Goal: Submit feedback/report problem: Submit feedback/report problem

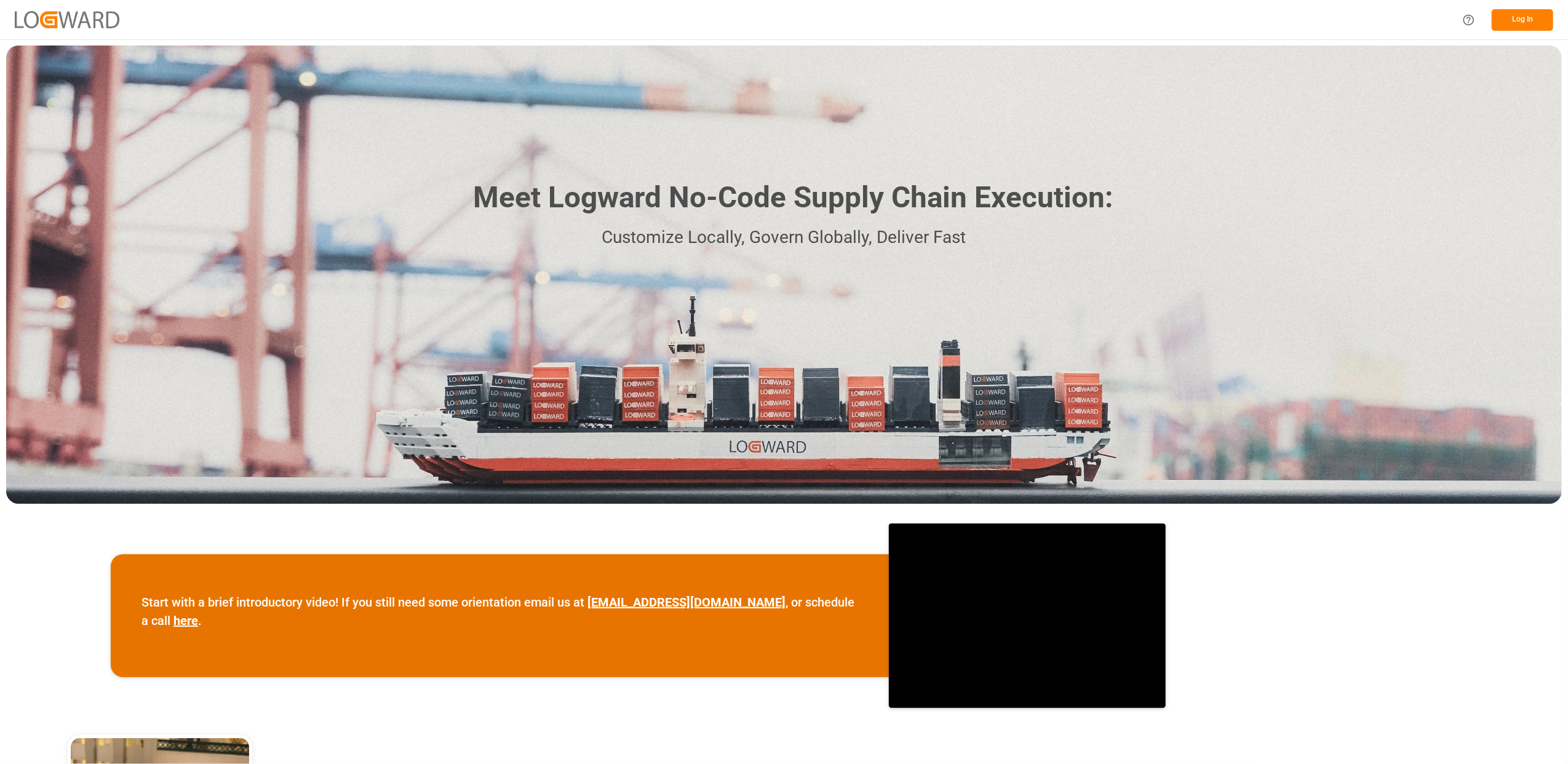
click at [1514, 17] on button "Log In" at bounding box center [1522, 20] width 62 height 21
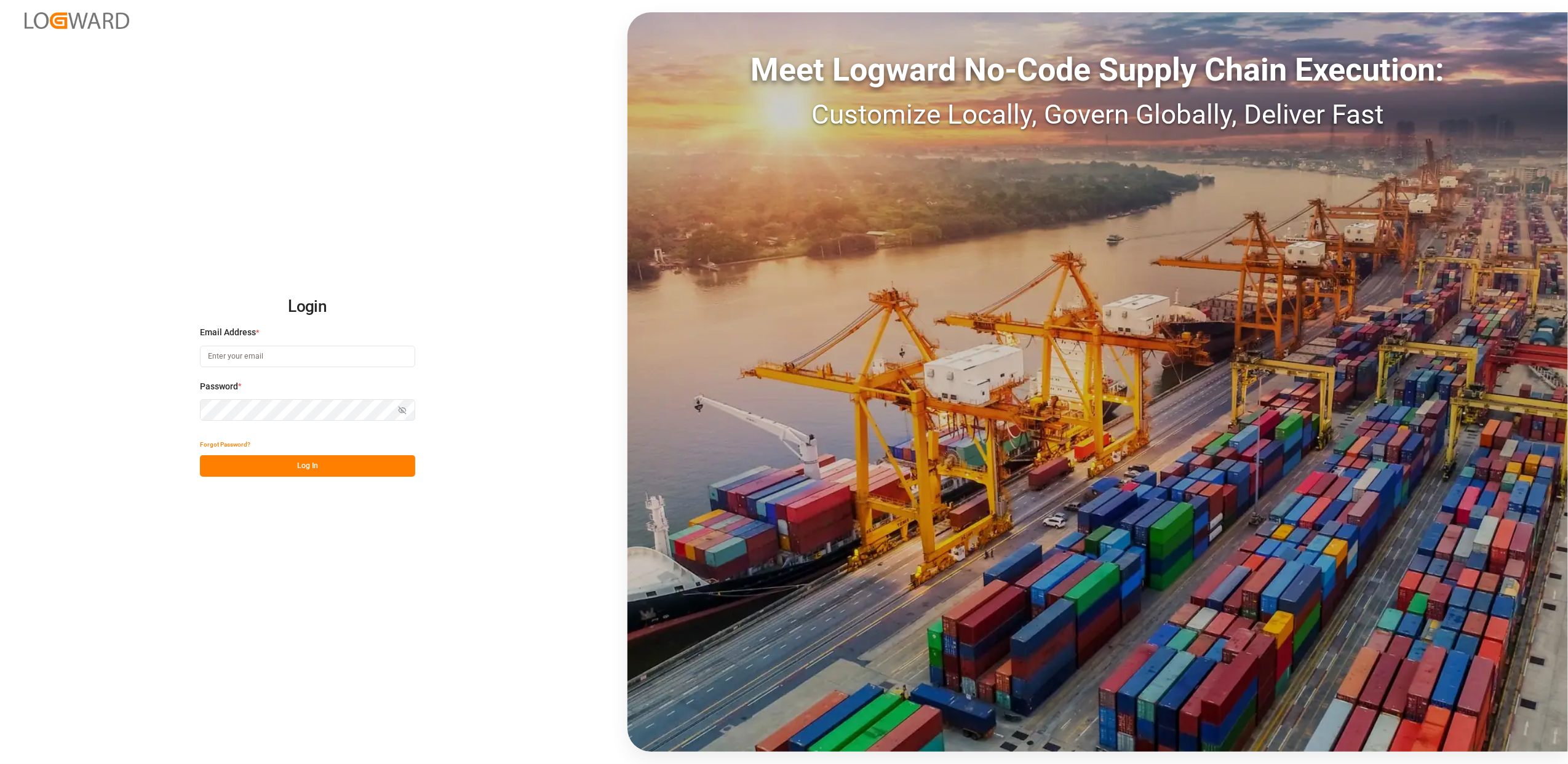
type input "[EMAIL_ADDRESS][DOMAIN_NAME]"
click at [342, 469] on button "Log In" at bounding box center [307, 466] width 215 height 21
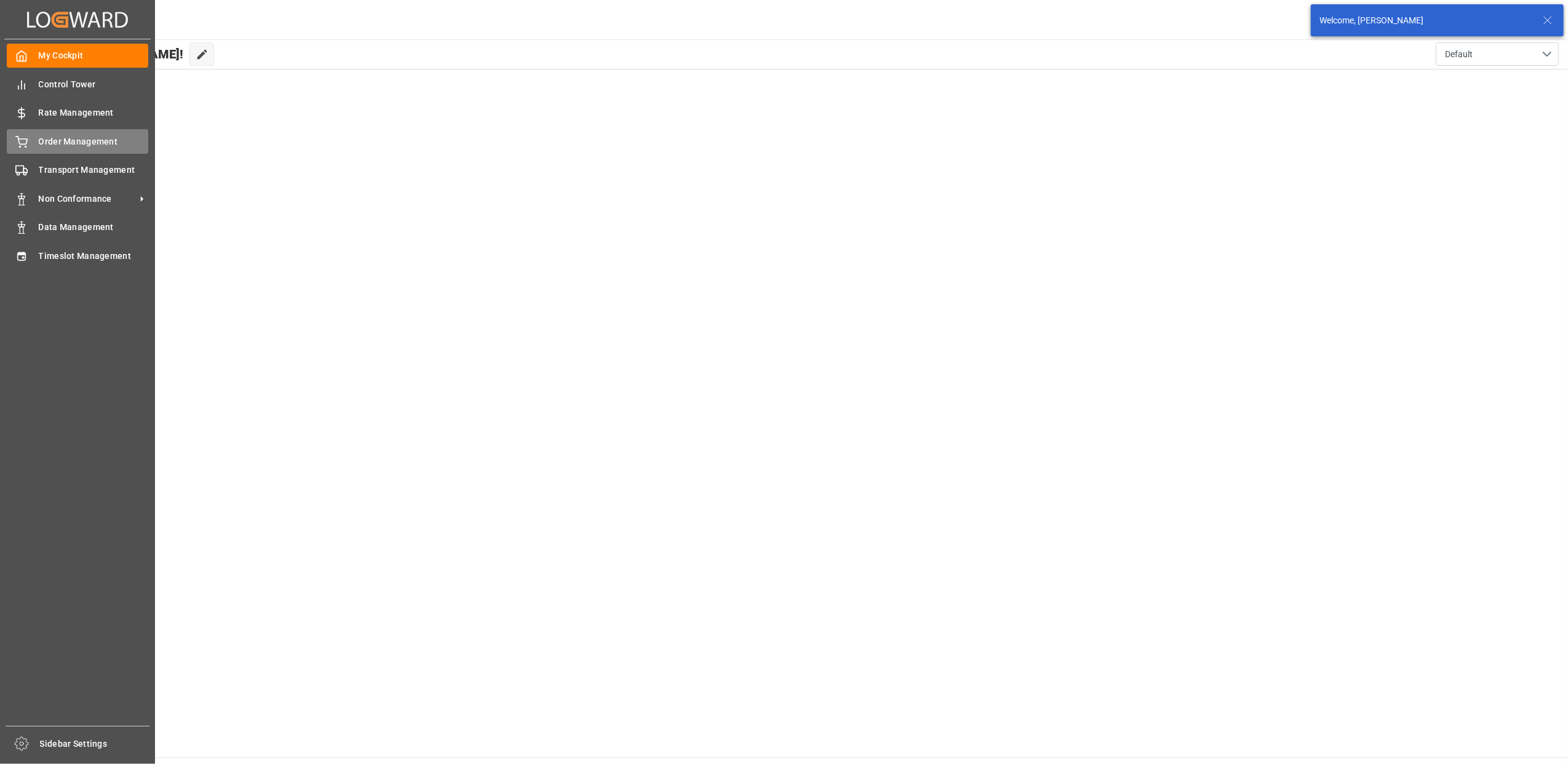
click at [37, 141] on div "Order Management Order Management" at bounding box center [77, 141] width 141 height 24
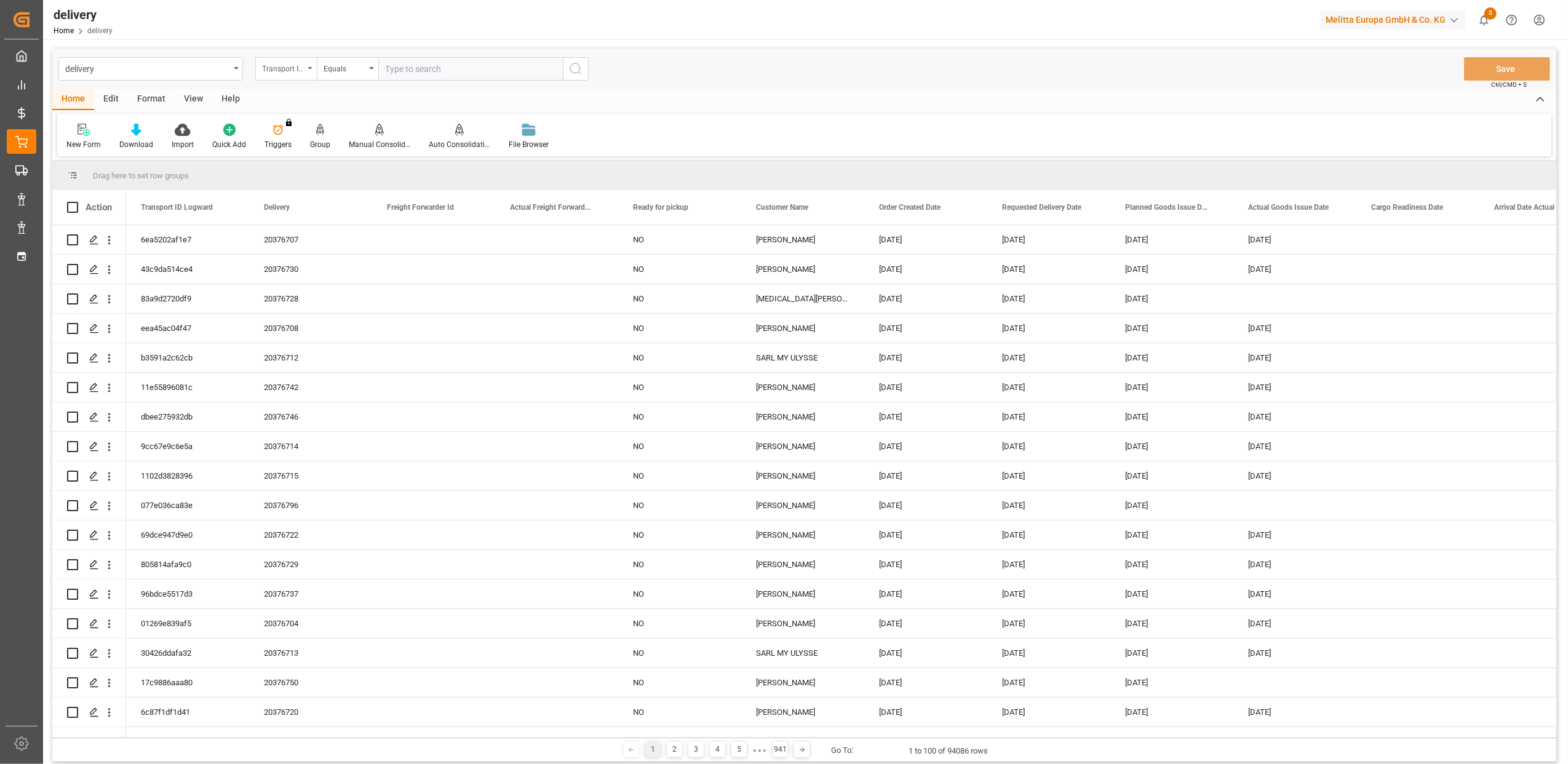
click at [311, 72] on div "Transport ID Logward" at bounding box center [286, 68] width 62 height 23
click at [298, 151] on div "Delivery" at bounding box center [347, 151] width 183 height 26
click at [434, 67] on input "text" at bounding box center [471, 68] width 185 height 23
type input "20376240"
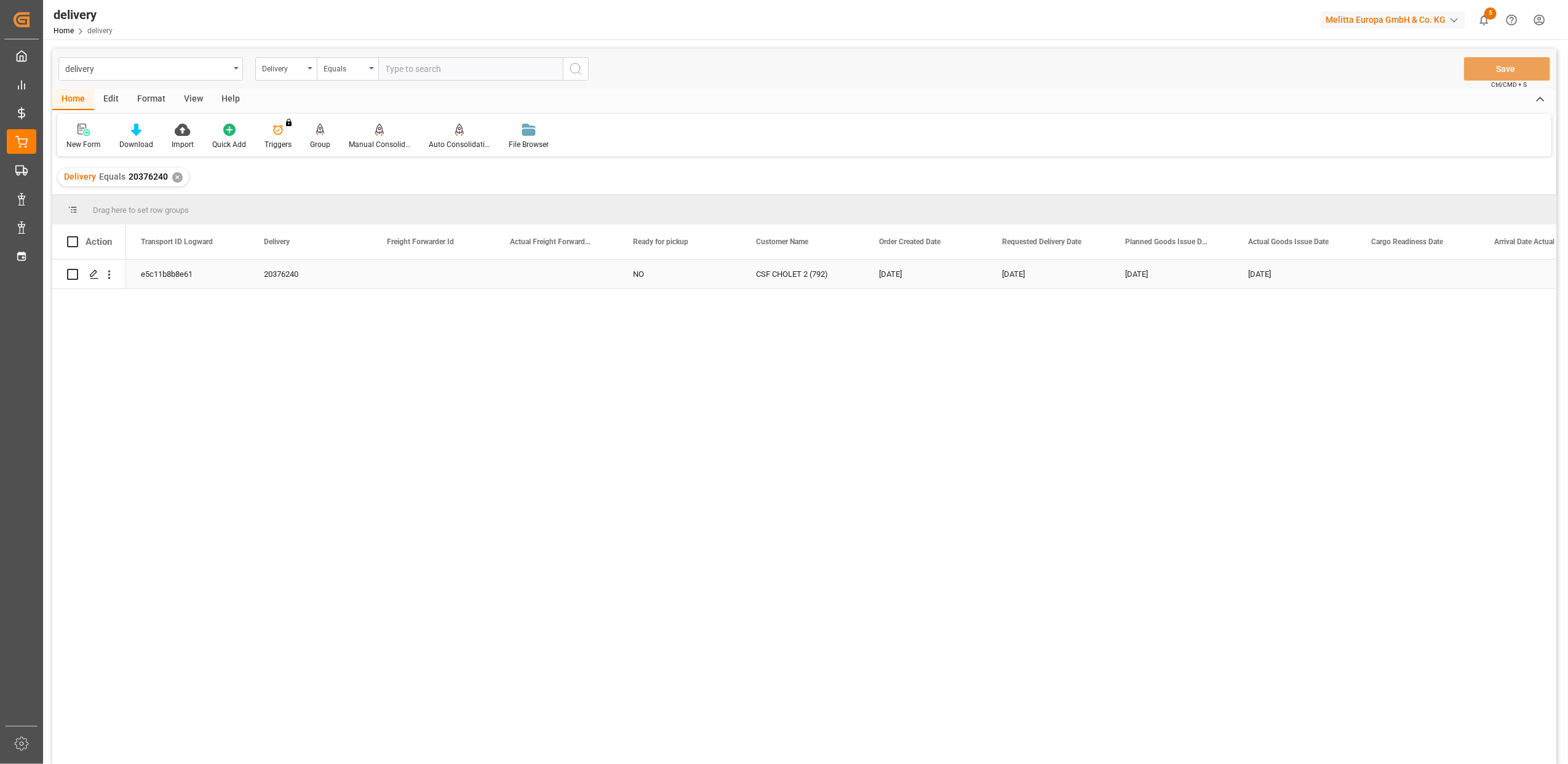
click at [145, 276] on div "e5c11b8b8e61" at bounding box center [188, 274] width 123 height 29
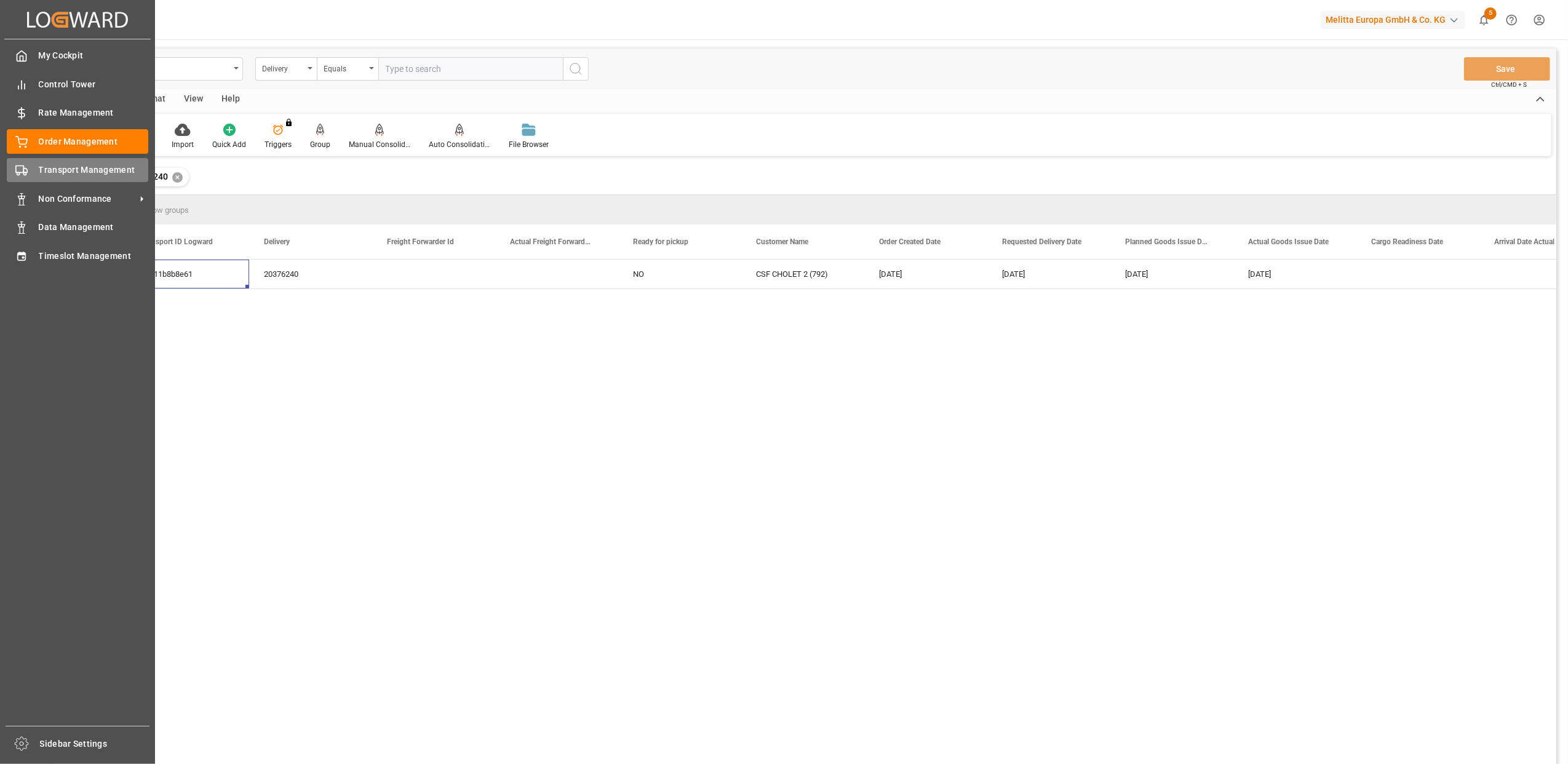
click at [26, 165] on icon at bounding box center [21, 170] width 13 height 13
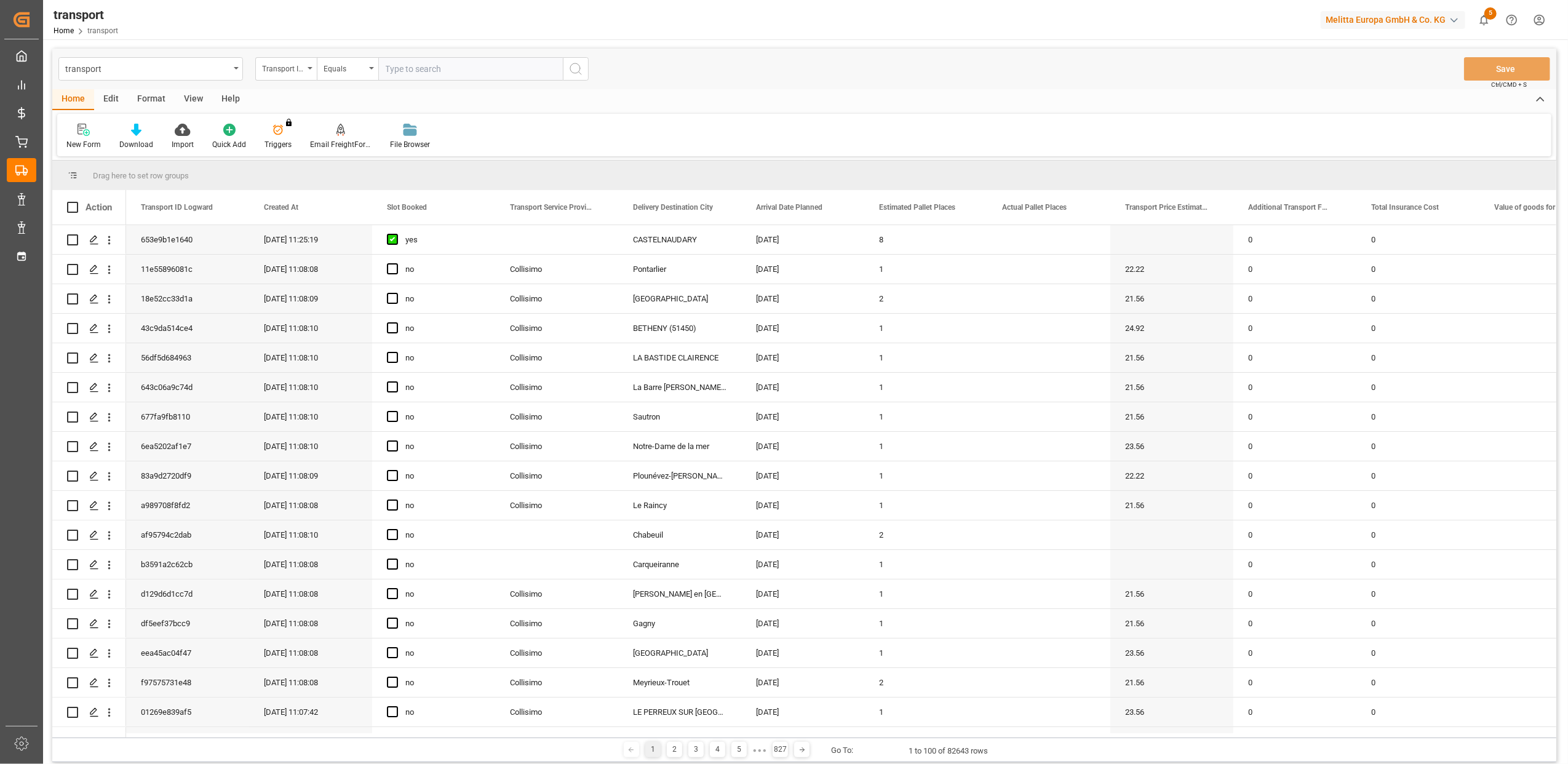
click at [445, 75] on input "text" at bounding box center [471, 68] width 185 height 23
paste input "e5c11b8b8e61"
type input "e5c11b8b8e61"
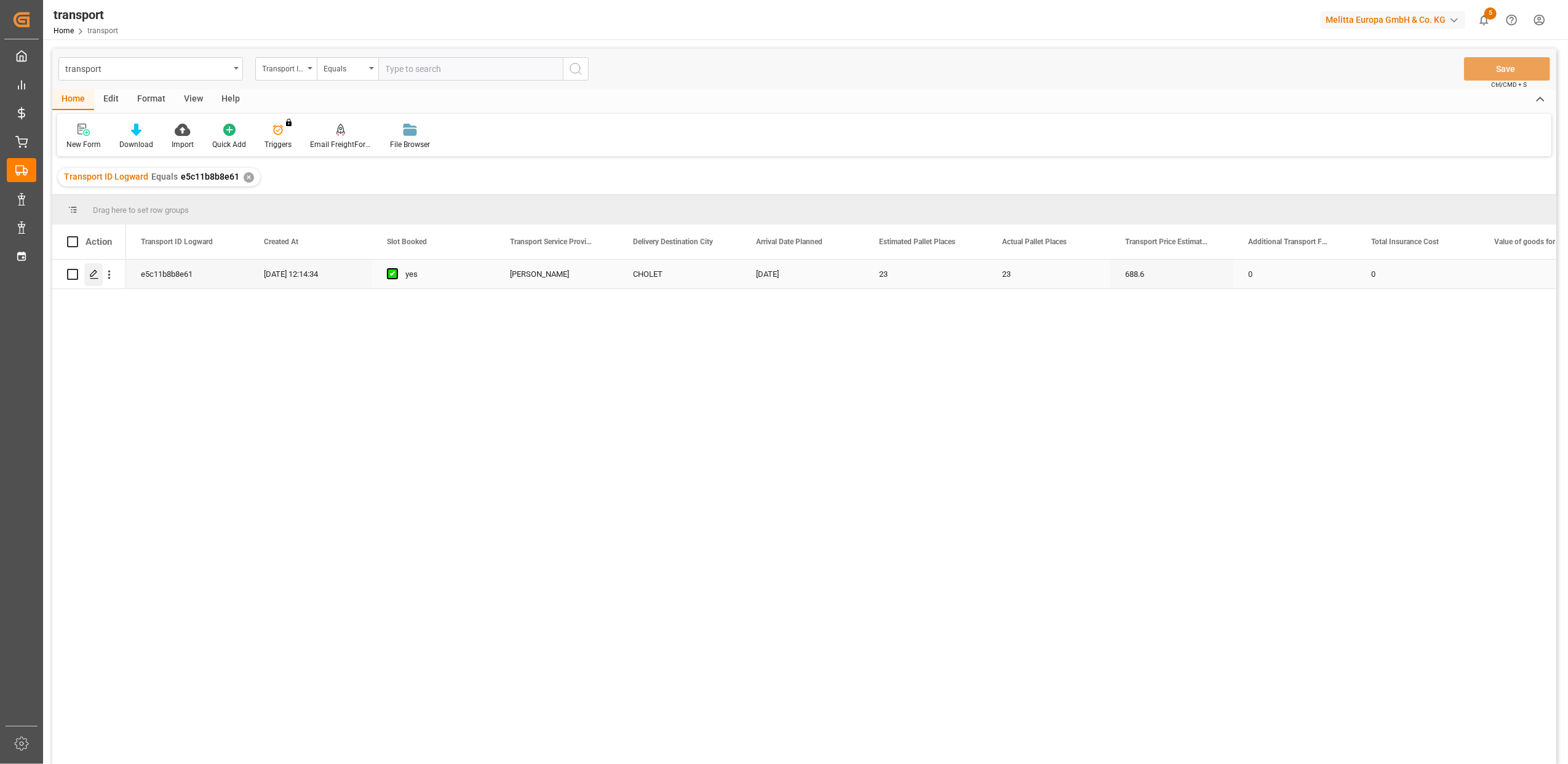
click at [97, 274] on icon "Press SPACE to select this row." at bounding box center [94, 275] width 10 height 10
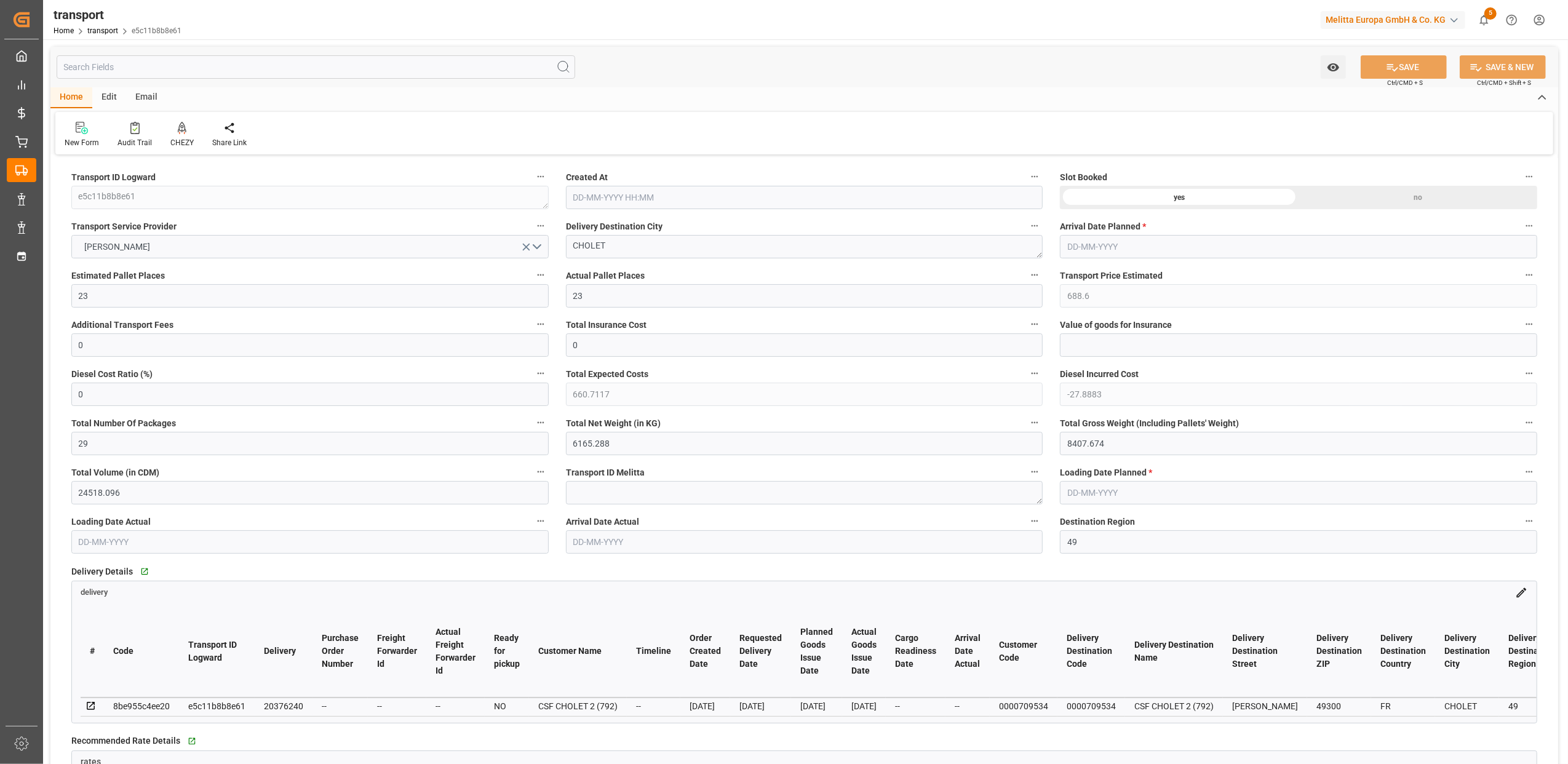
type input "[DATE] 12:14"
type input "[DATE]"
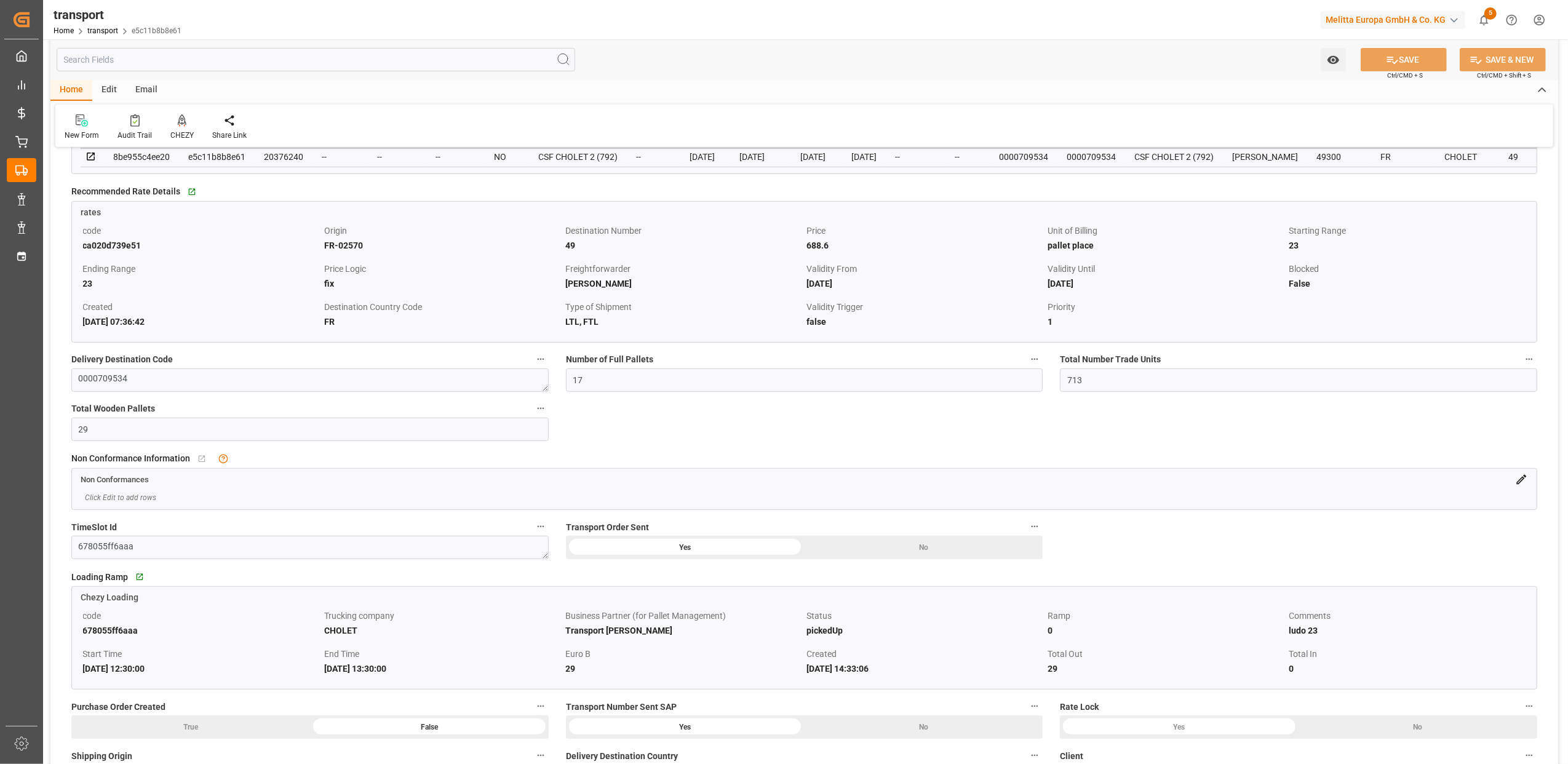
scroll to position [574, 0]
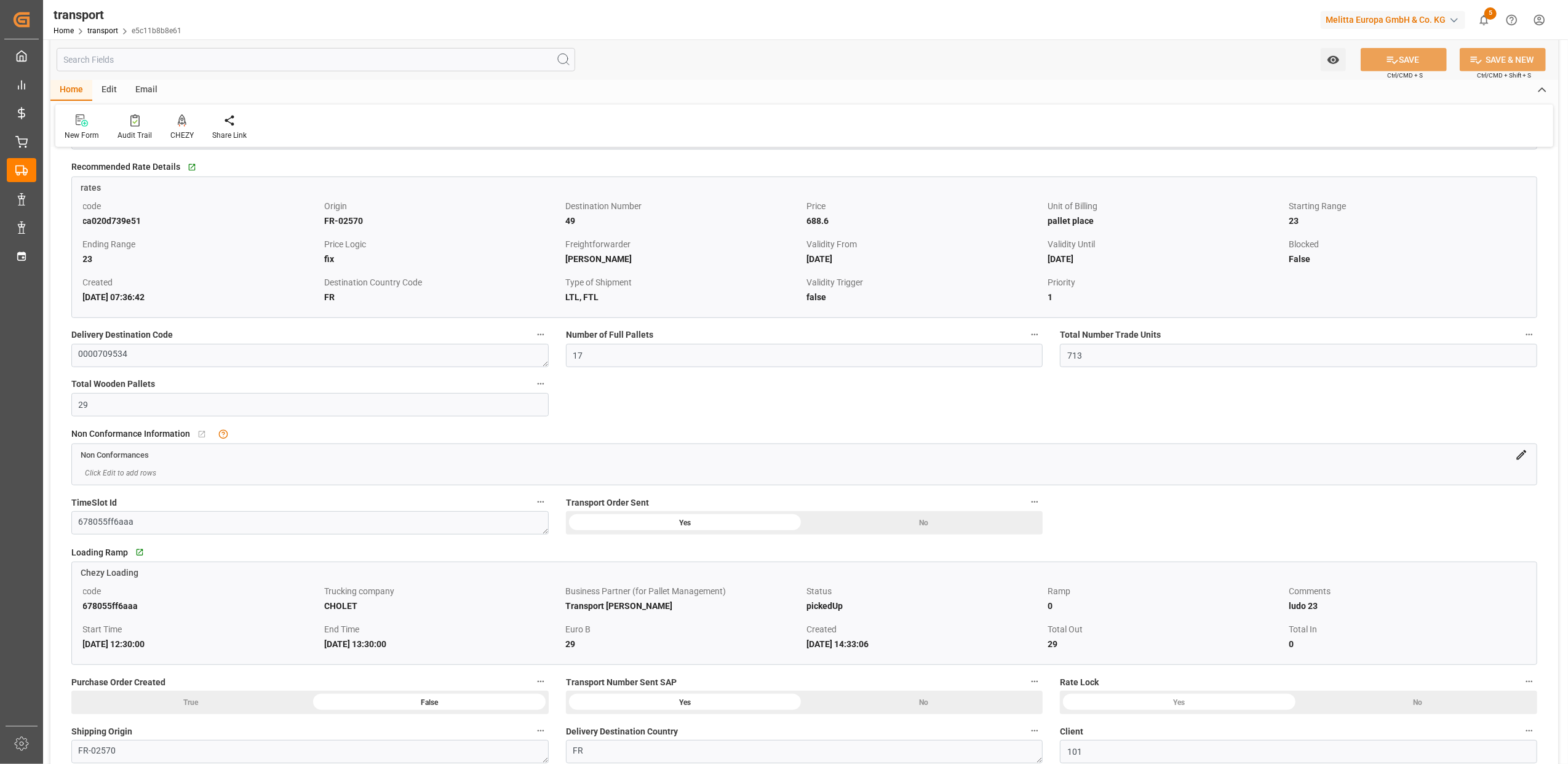
click at [1522, 457] on icon at bounding box center [1522, 456] width 10 height 10
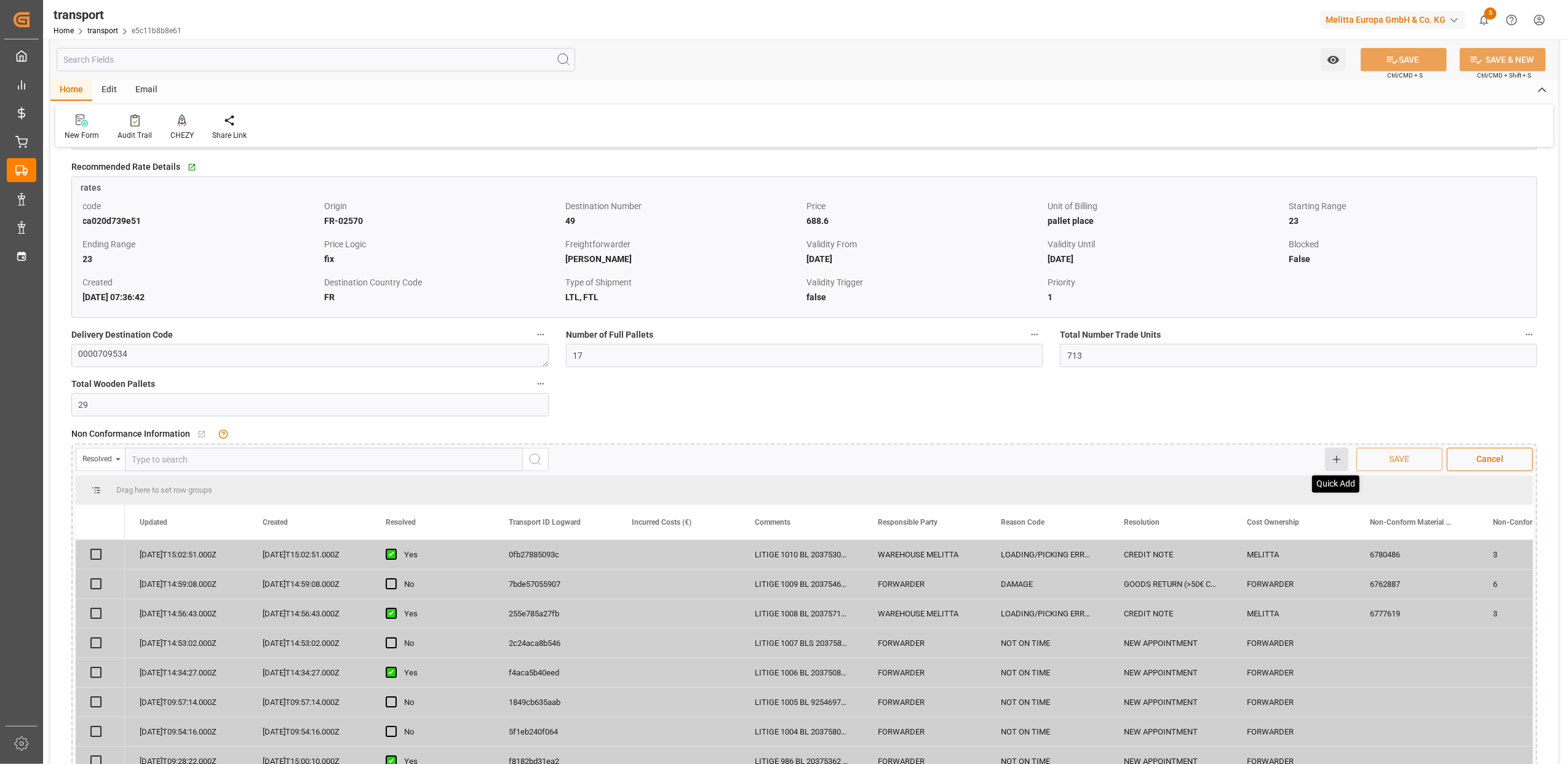
click at [1337, 465] on icon at bounding box center [1337, 460] width 11 height 11
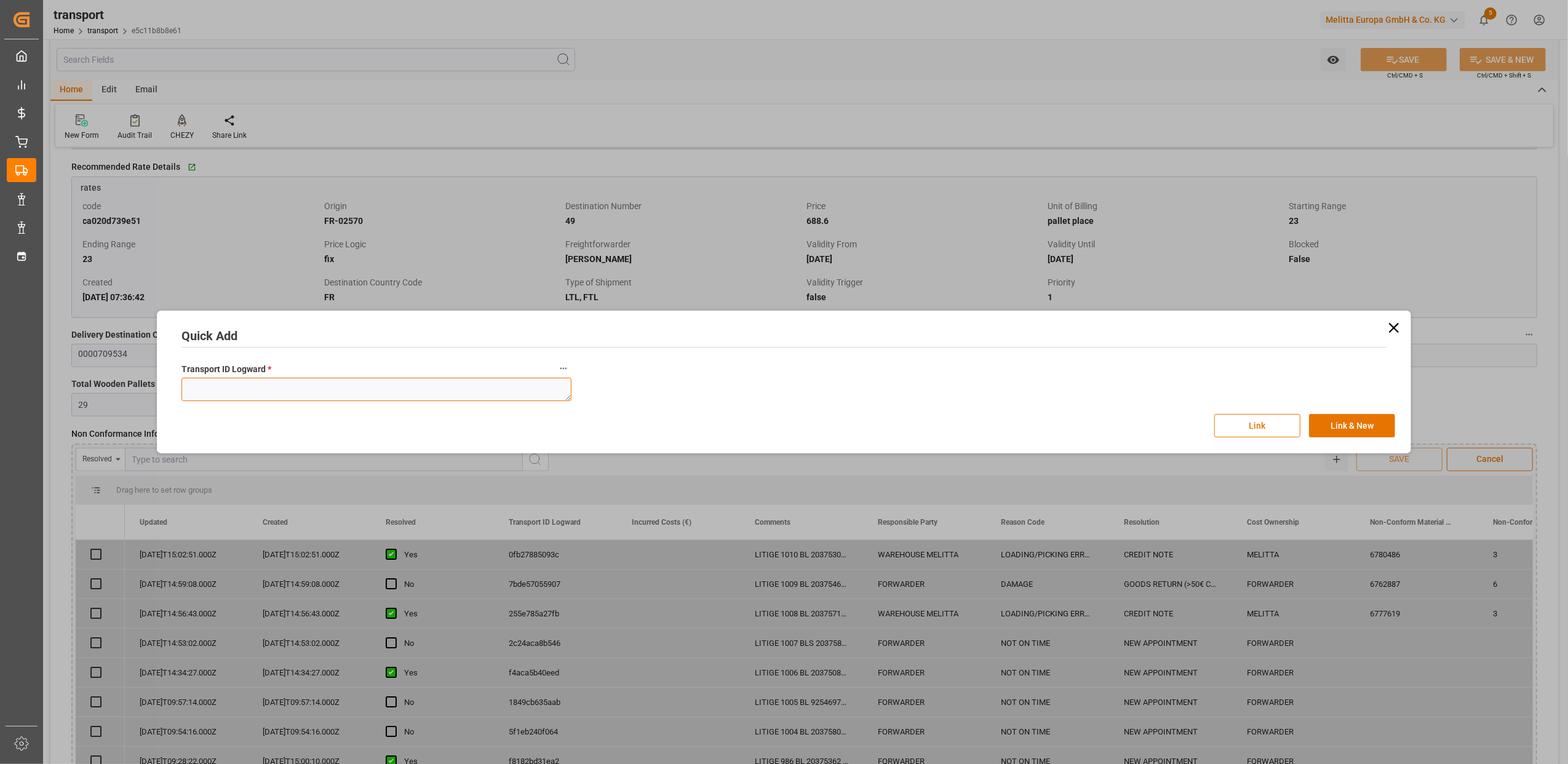
click at [355, 399] on textarea at bounding box center [376, 389] width 390 height 23
paste textarea "e5c11b8b8e61"
type textarea "e5c11b8b8e61"
click at [1278, 420] on button "Link" at bounding box center [1257, 425] width 86 height 23
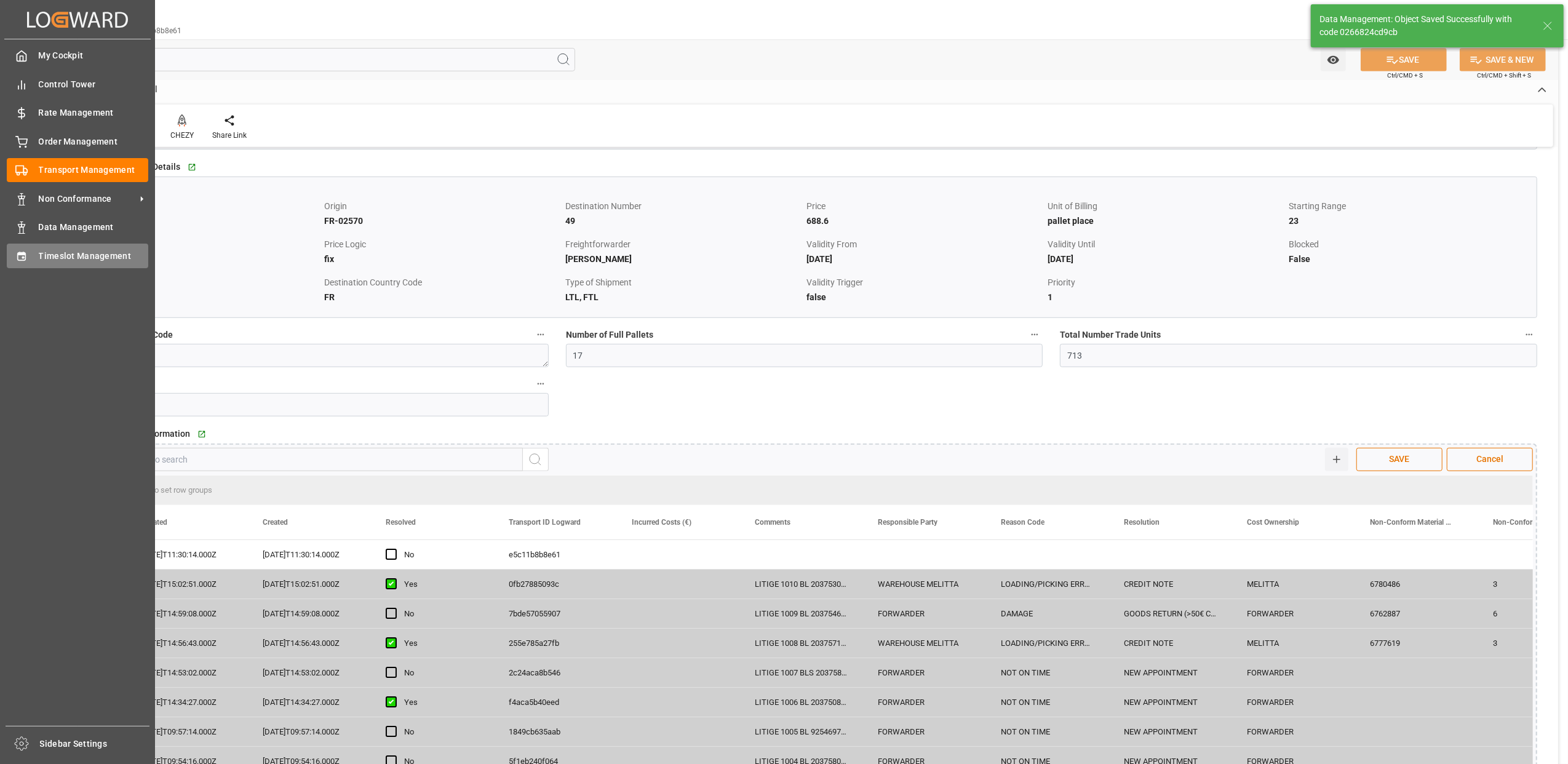
click at [37, 256] on div "Timeslot Management Timeslot Management" at bounding box center [77, 256] width 141 height 24
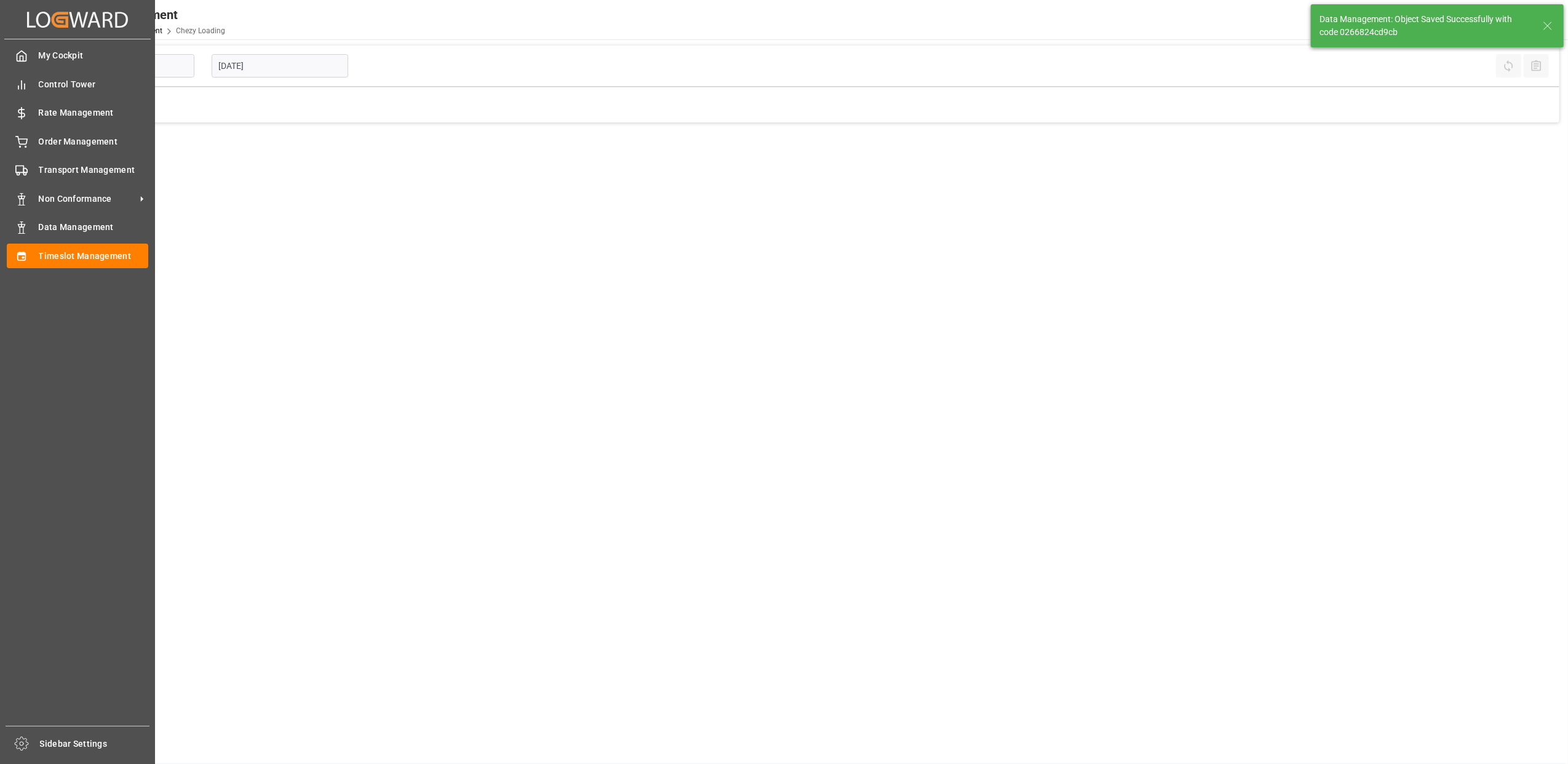
type input "Chezy Loading"
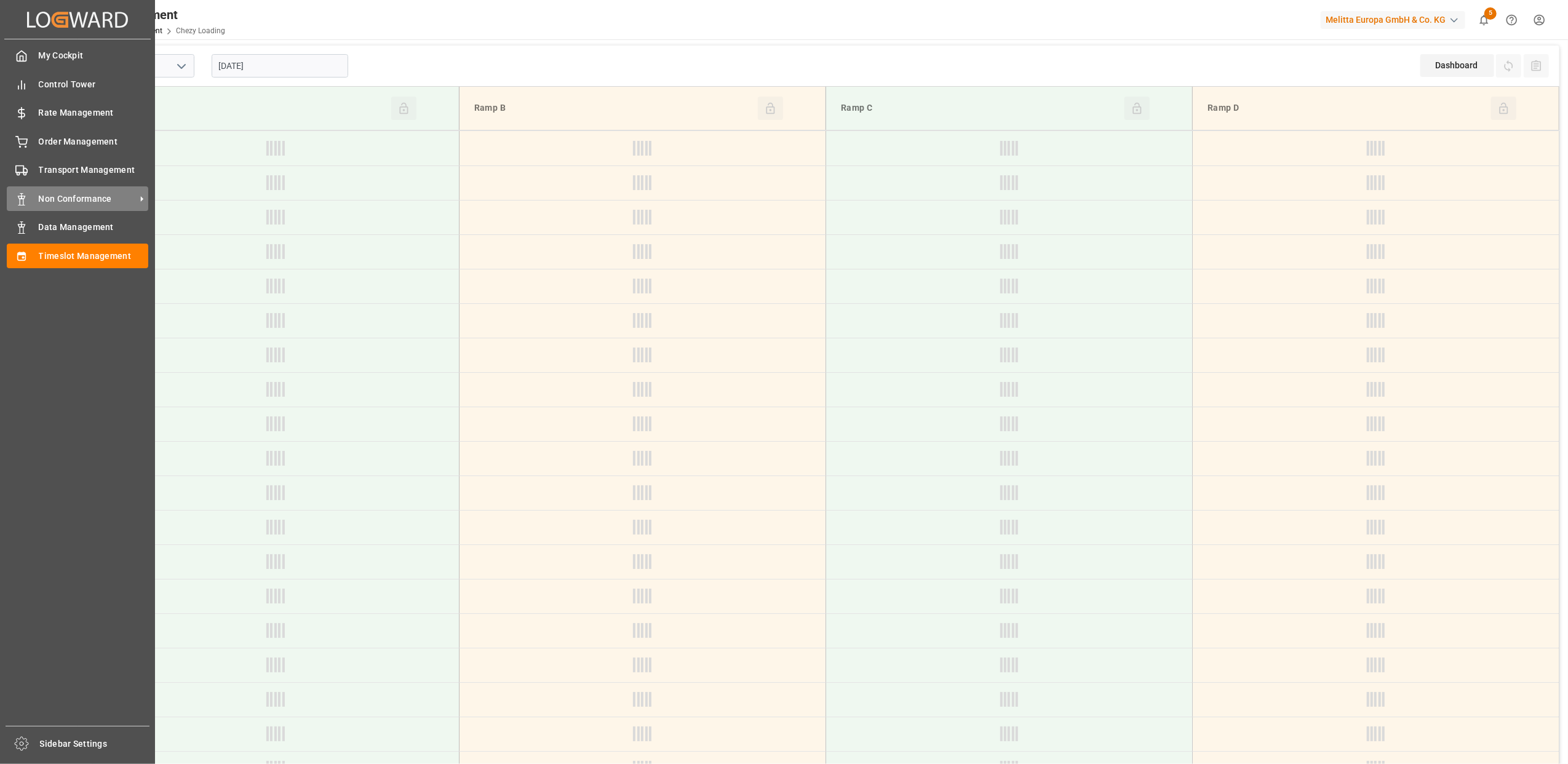
click at [50, 202] on span "Non Conformance" at bounding box center [87, 199] width 97 height 13
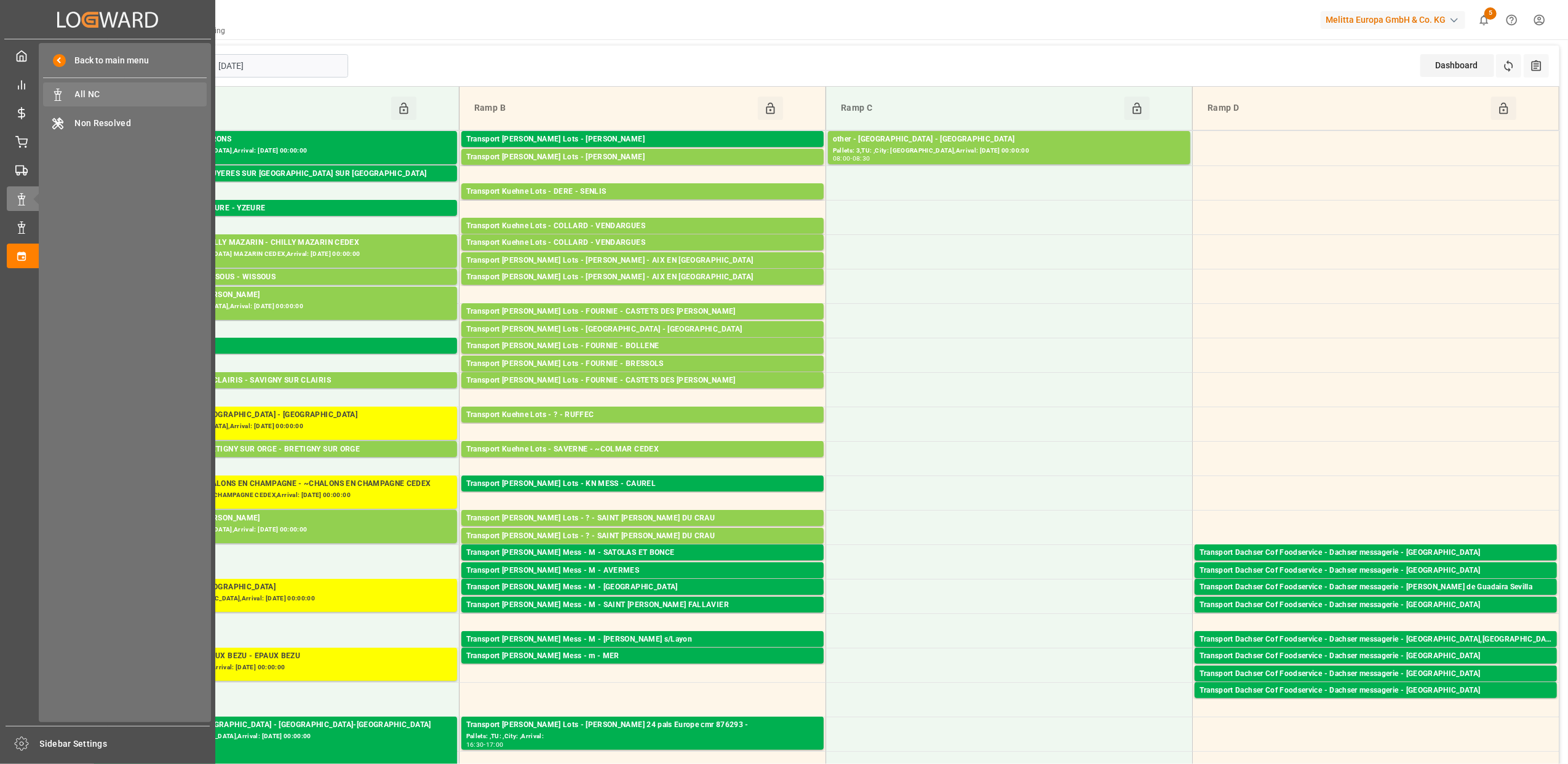
click at [99, 97] on span "All NC" at bounding box center [141, 94] width 133 height 13
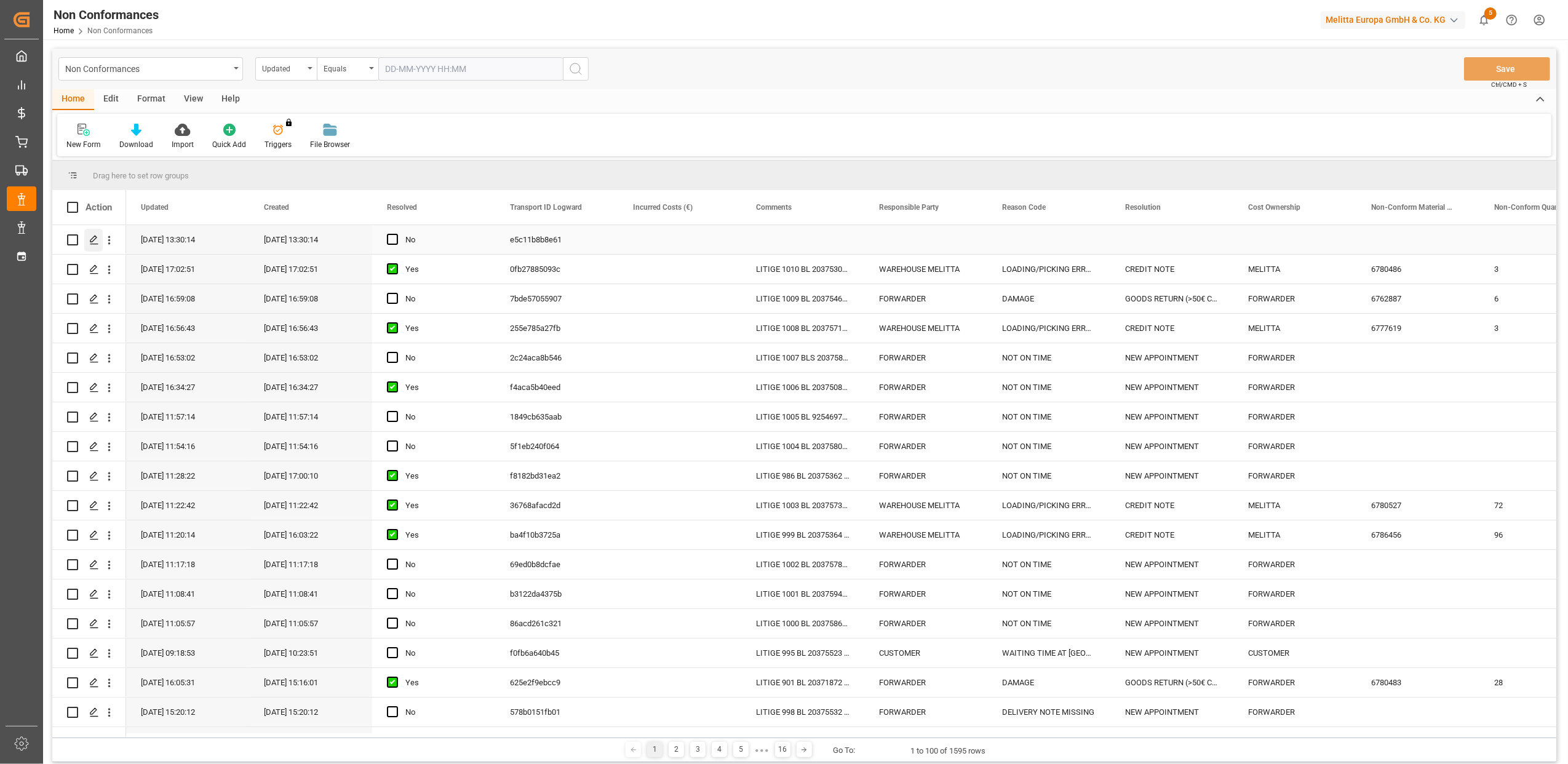
click at [92, 244] on icon "Press SPACE to select this row." at bounding box center [94, 240] width 10 height 10
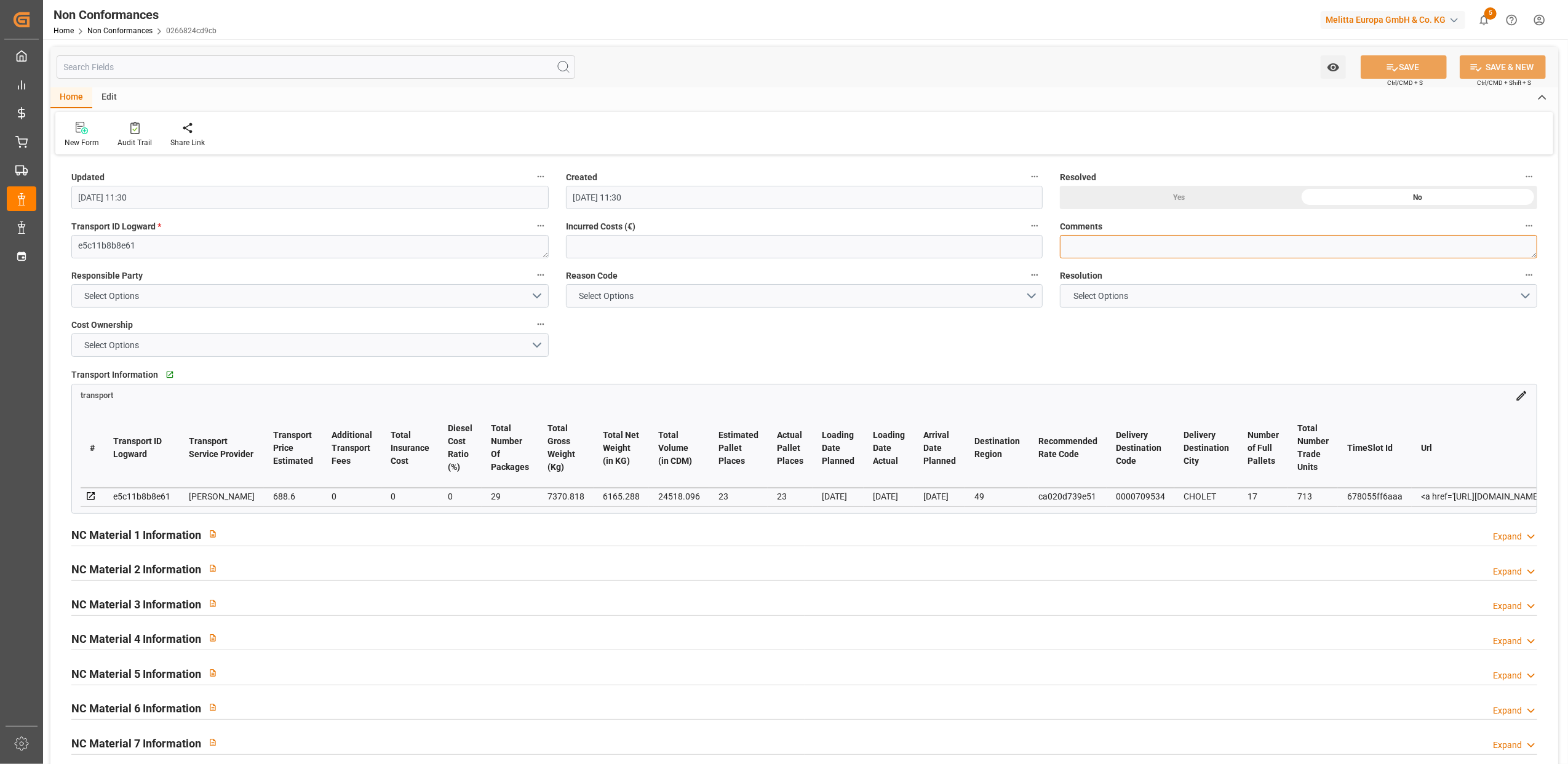
click at [1085, 240] on textarea at bounding box center [1298, 246] width 477 height 23
type textarea "LITIGE 1011 BL 20376240 Surplus de 14 colis de glaçons (6786478)"
click at [537, 295] on button "Select Options" at bounding box center [310, 295] width 477 height 23
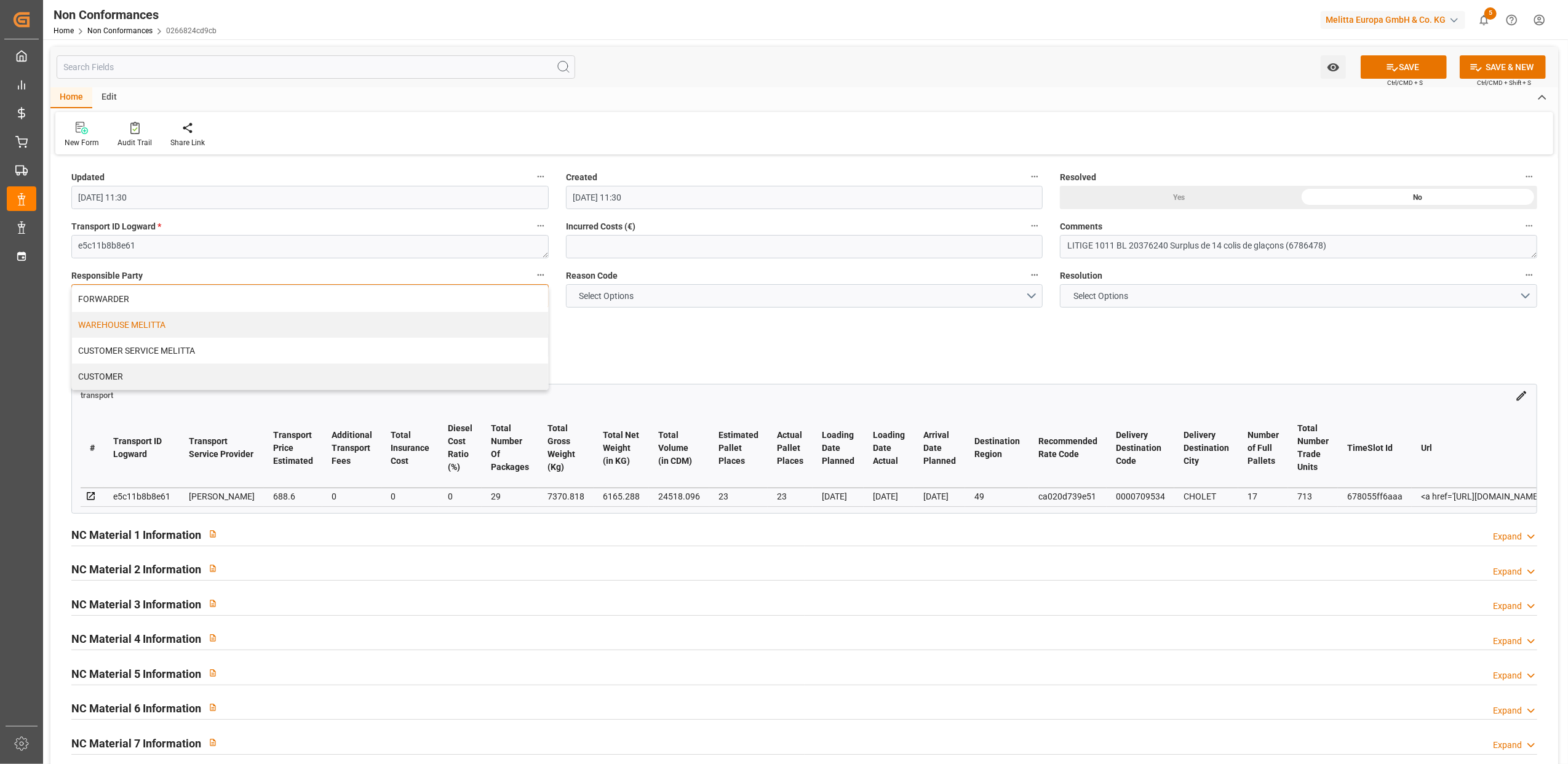
click at [129, 326] on div "WAREHOUSE MELITTA" at bounding box center [310, 324] width 476 height 26
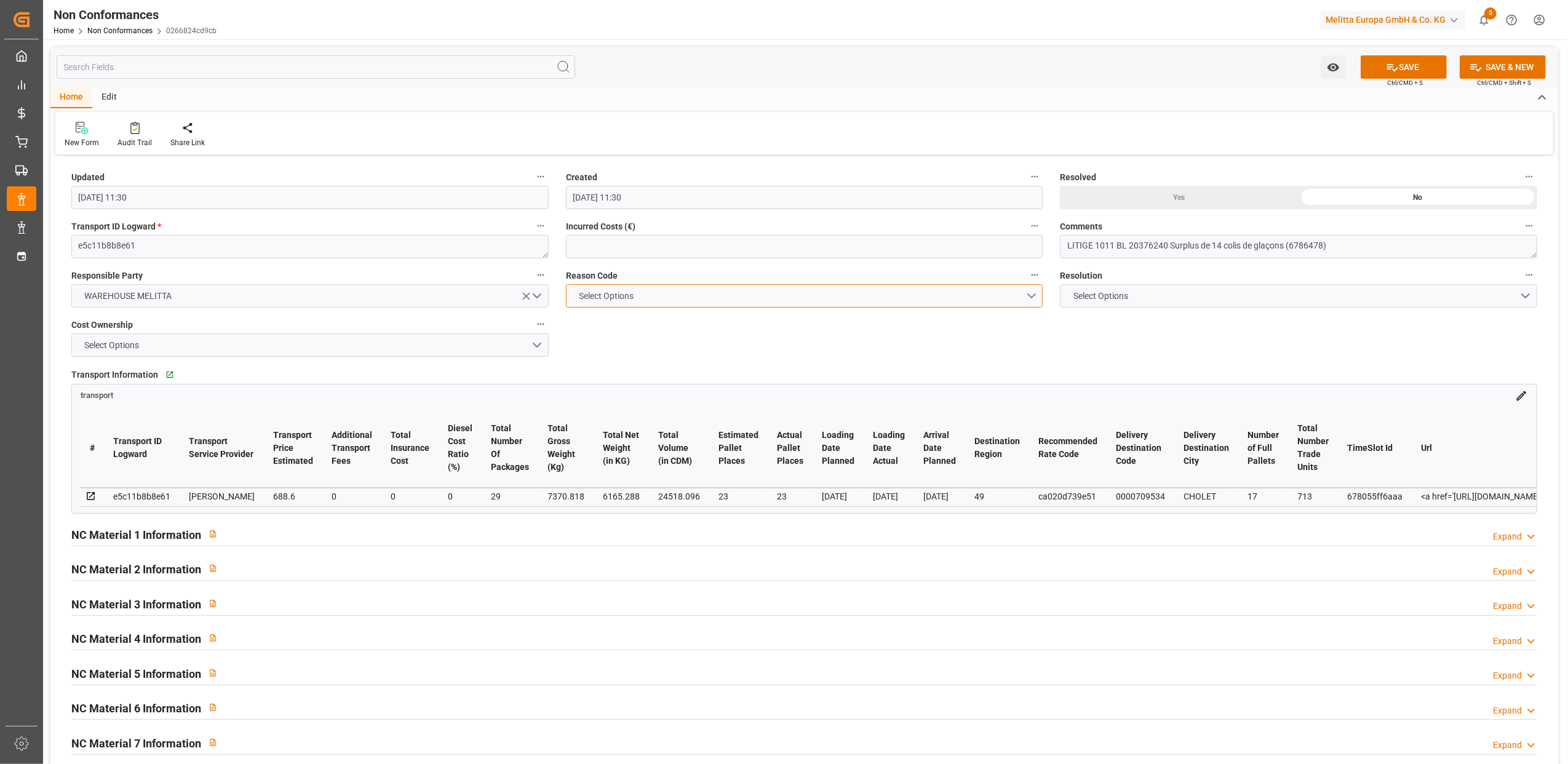
click at [1027, 293] on button "Select Options" at bounding box center [805, 295] width 477 height 23
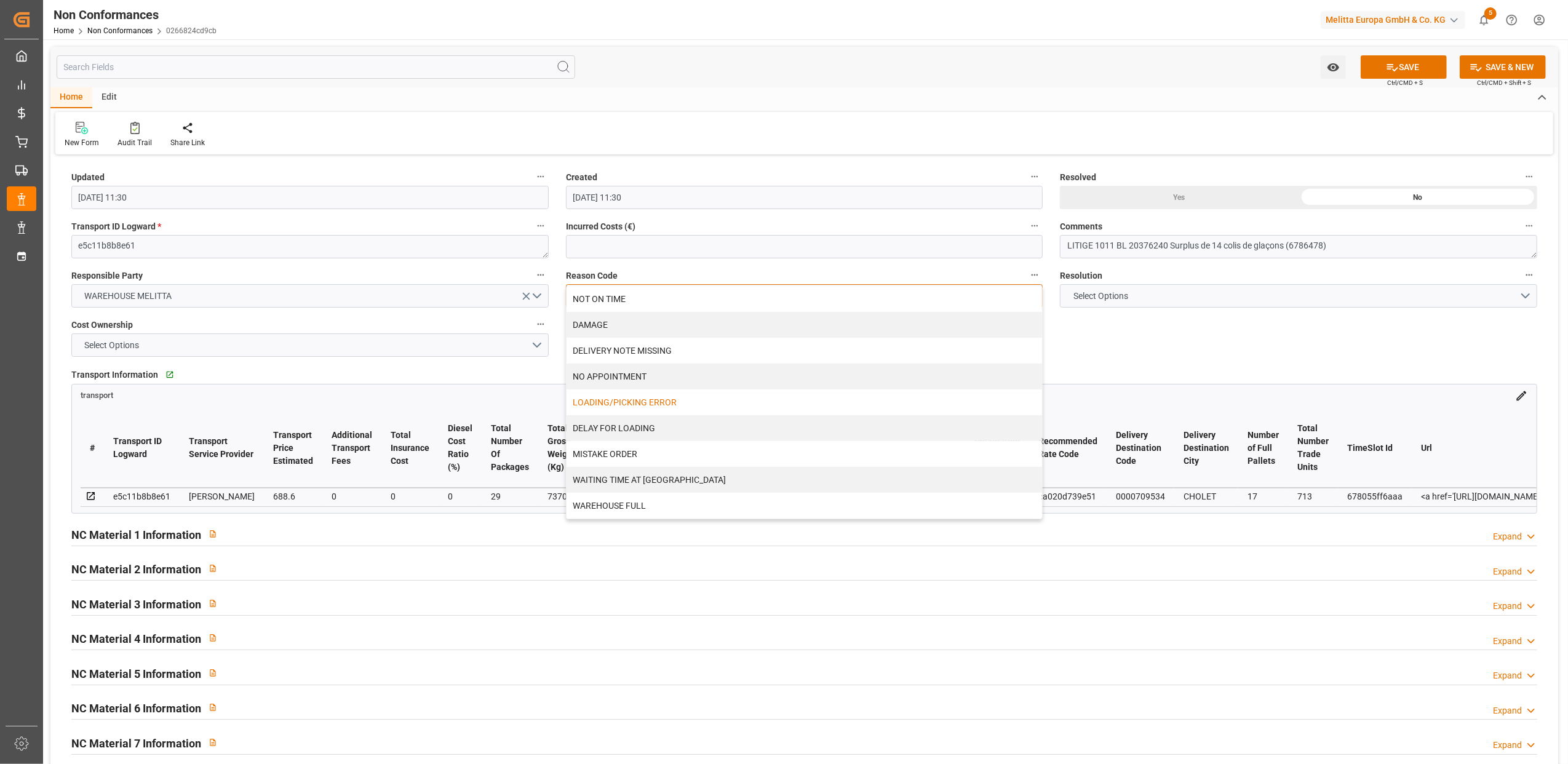
click at [648, 401] on div "LOADING/PICKING ERROR" at bounding box center [805, 402] width 476 height 26
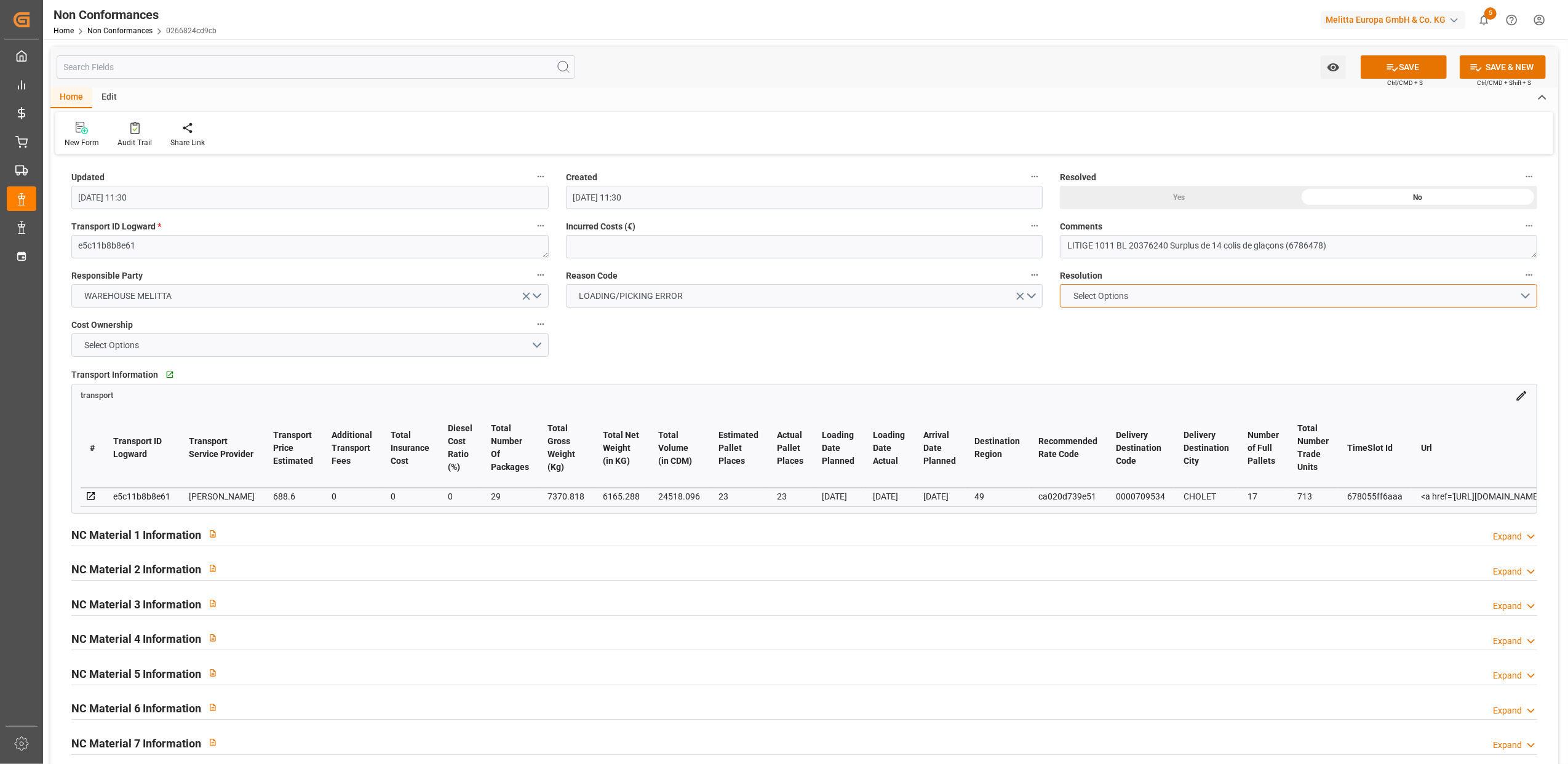
click at [1526, 293] on button "Select Options" at bounding box center [1298, 295] width 477 height 23
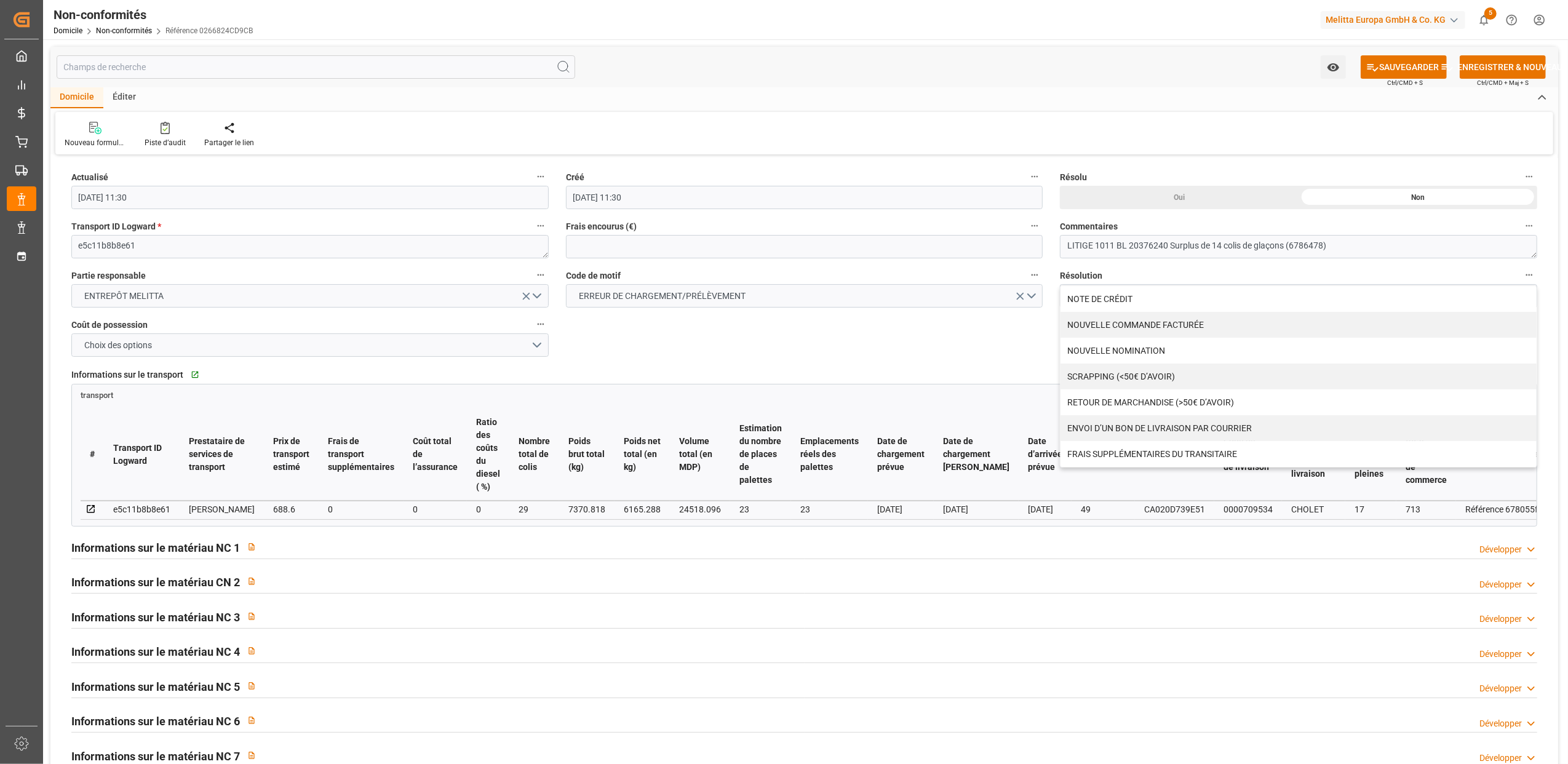
click at [707, 350] on div "Actualisé [DATE] 11:30 Créé [DATE] 11:30 Résolu Oui Non Transport ID Logward * …" at bounding box center [804, 542] width 1508 height 767
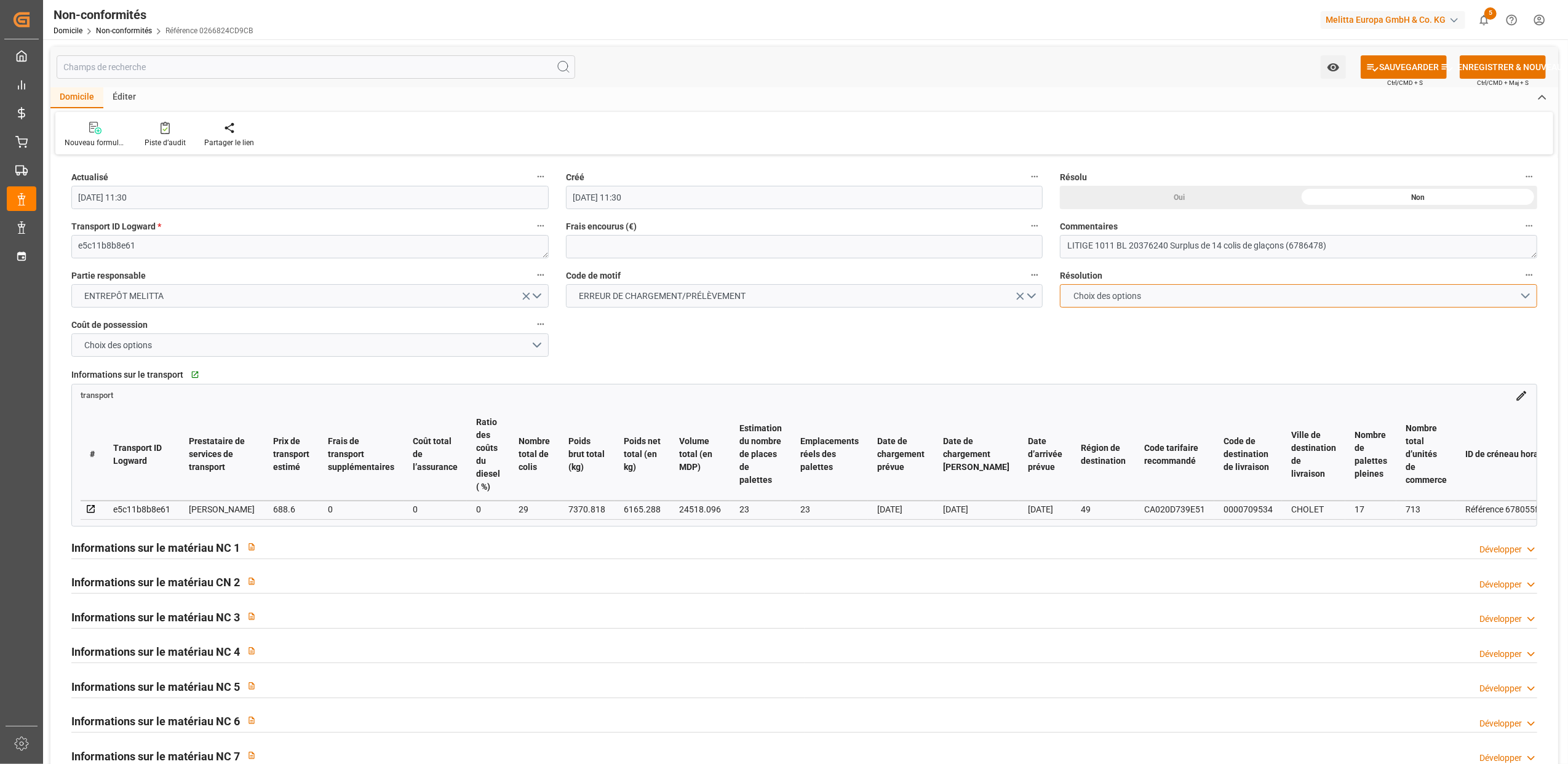
click at [1525, 290] on button "Choix des options" at bounding box center [1298, 295] width 477 height 23
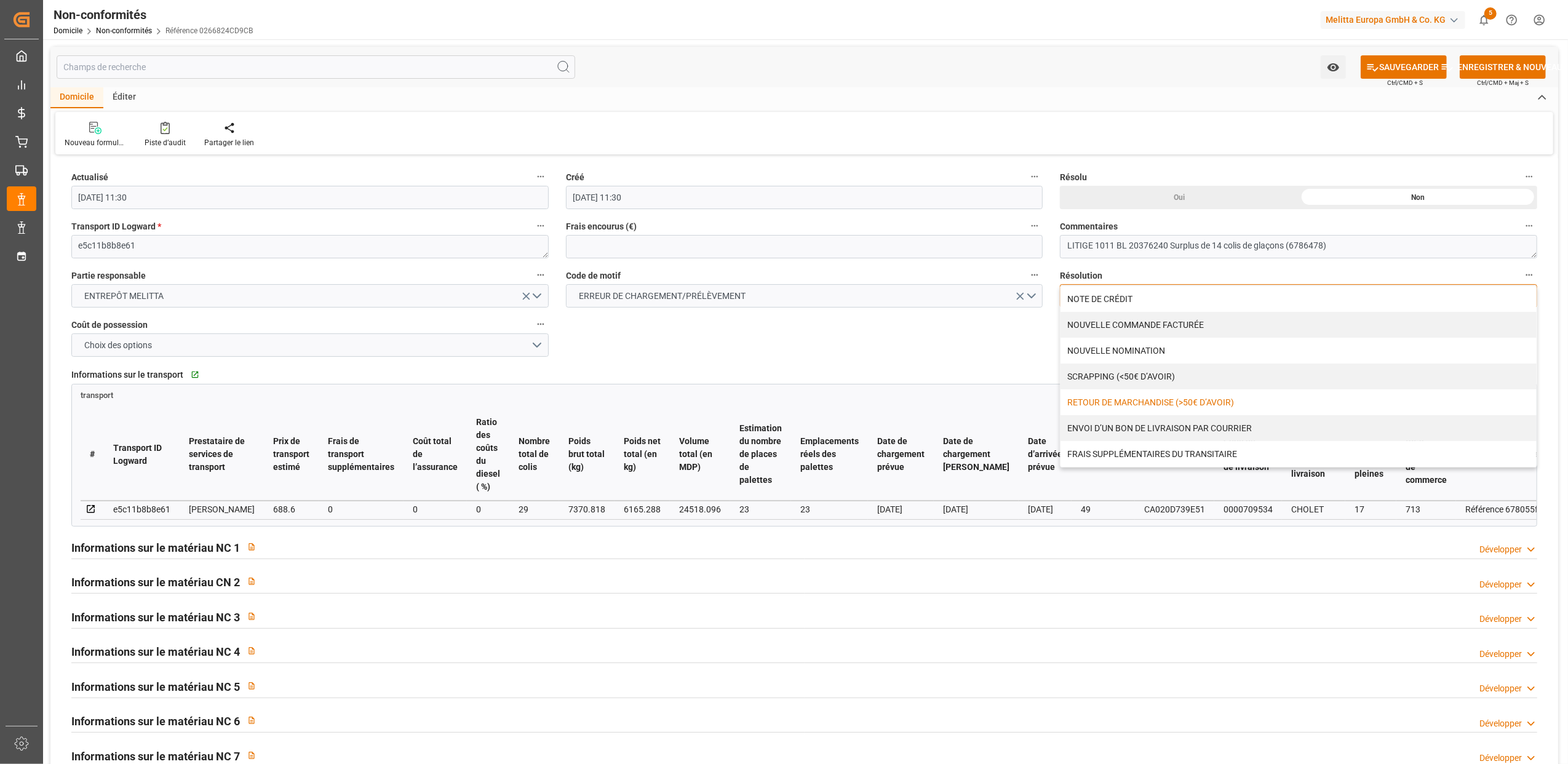
click at [1135, 399] on div "RETOUR DE MARCHANDISE (>50€ D’AVOIR)" at bounding box center [1298, 402] width 476 height 26
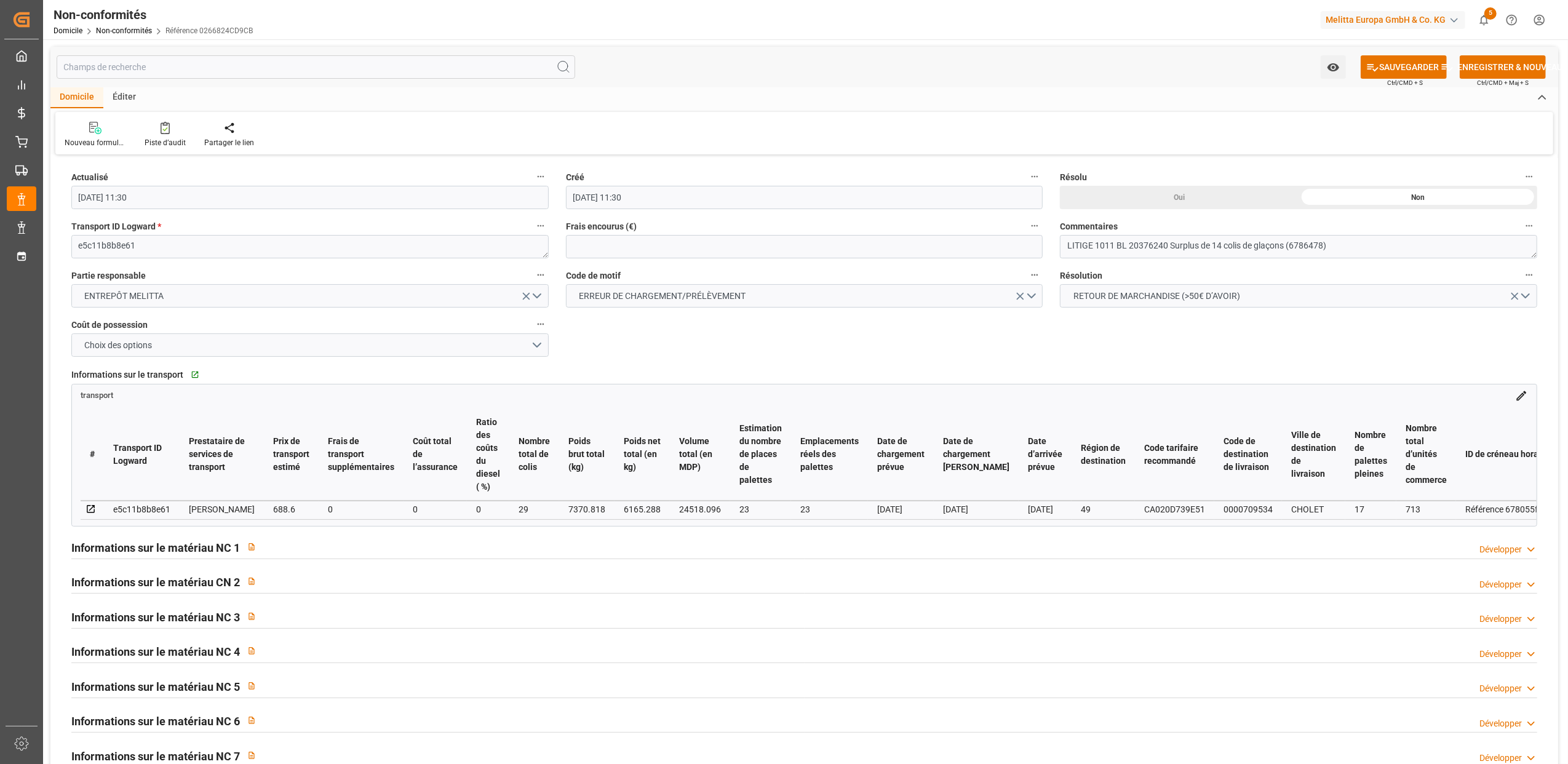
click at [227, 548] on h2 "Informations sur le matériau NC 1" at bounding box center [156, 548] width 168 height 16
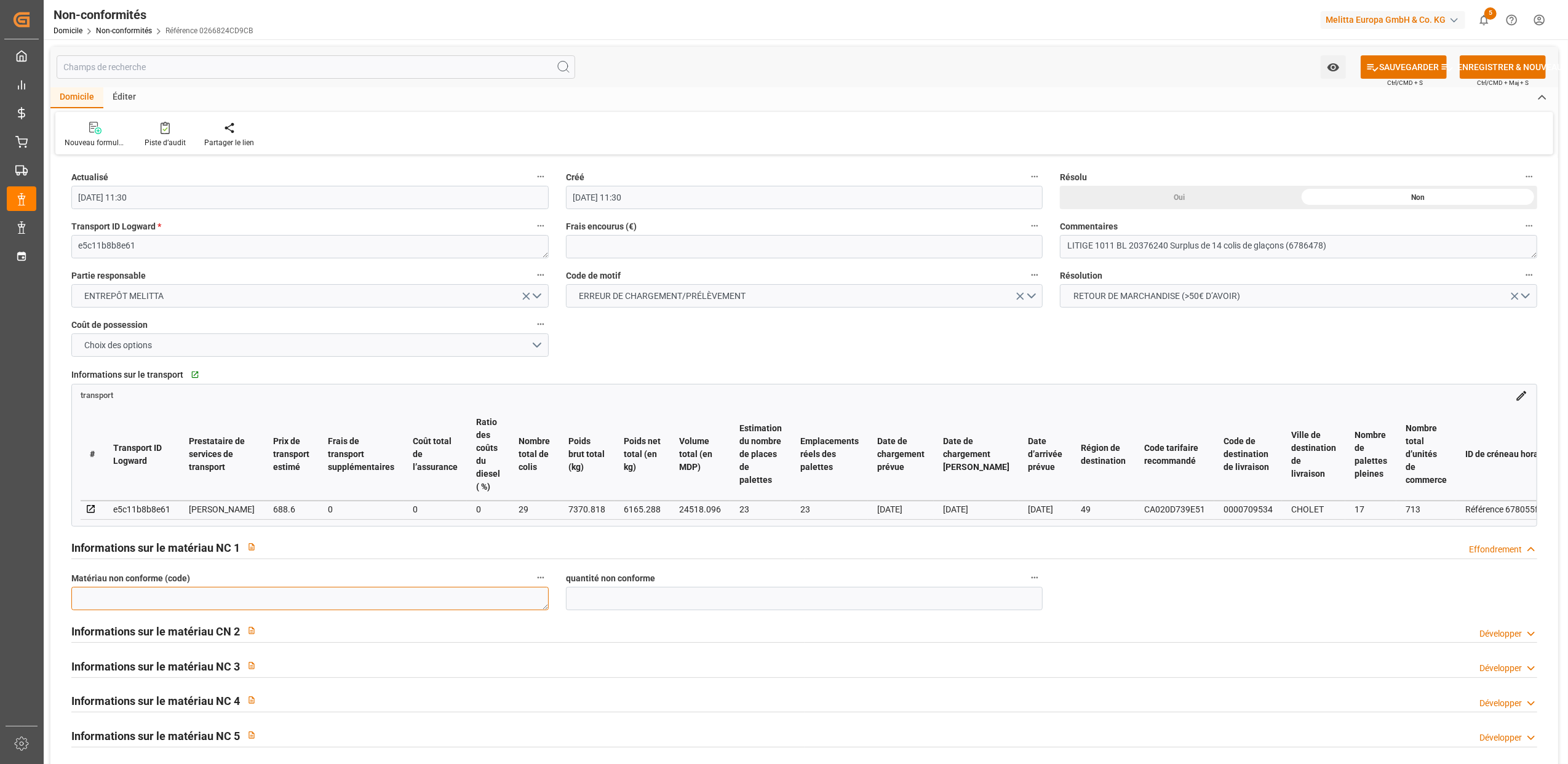
click at [225, 594] on textarea at bounding box center [310, 598] width 477 height 23
type textarea "6786478"
click at [607, 596] on input "text" at bounding box center [805, 598] width 477 height 23
type input "336"
click at [1434, 70] on font "SAUVEGARDER" at bounding box center [1408, 67] width 60 height 13
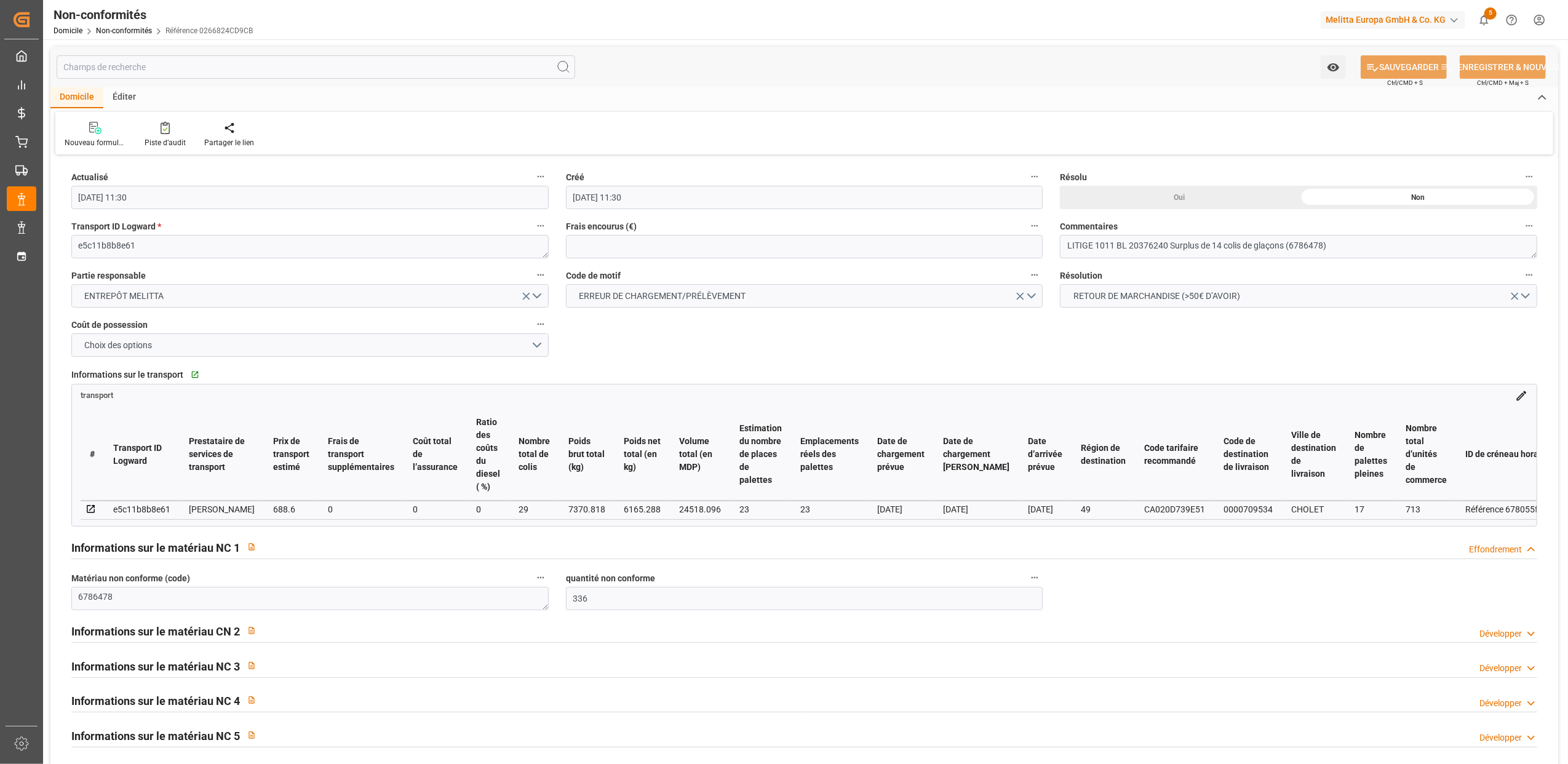
type input "[DATE] 11:32"
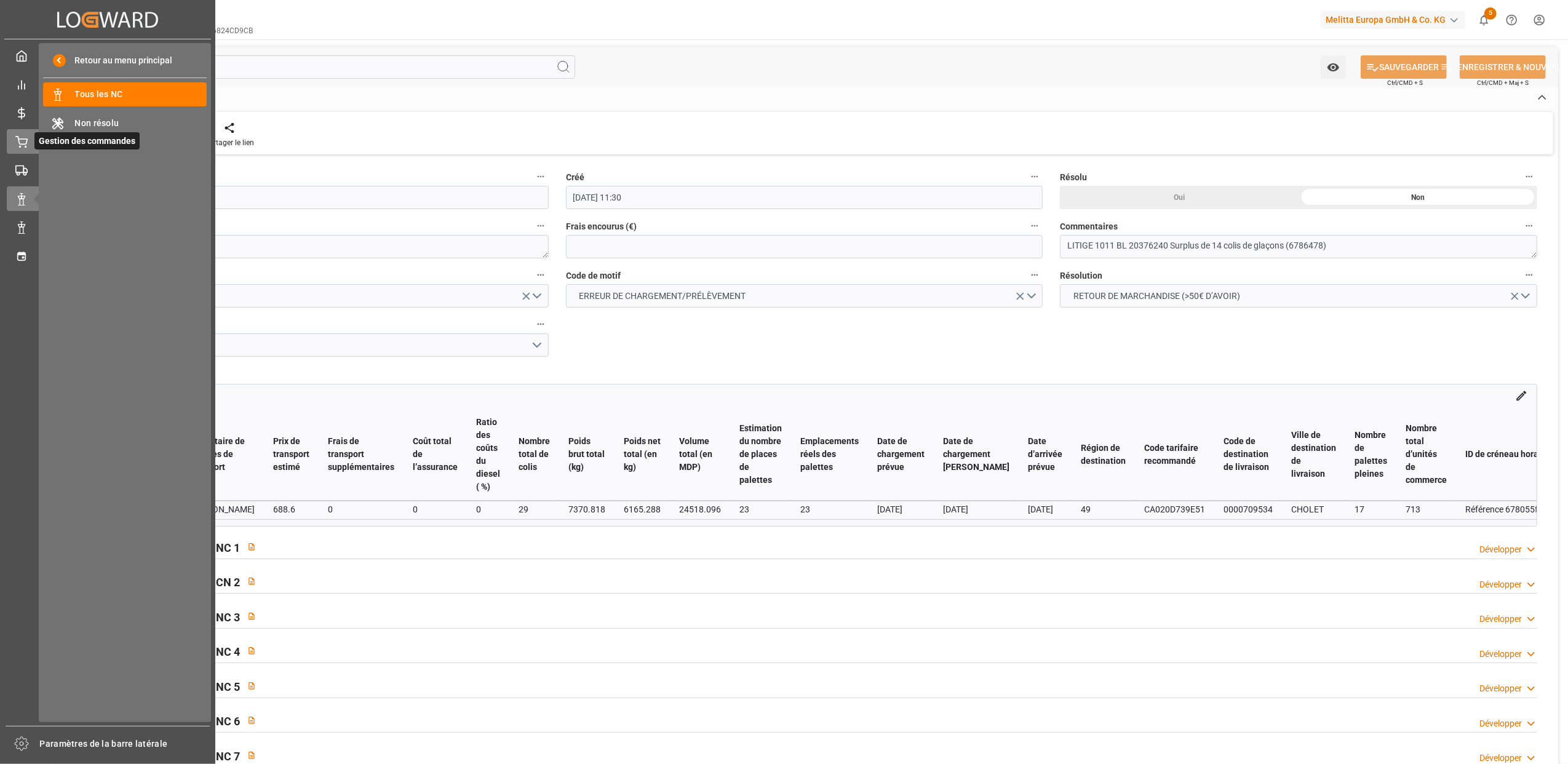
click at [25, 143] on icon at bounding box center [21, 142] width 13 height 13
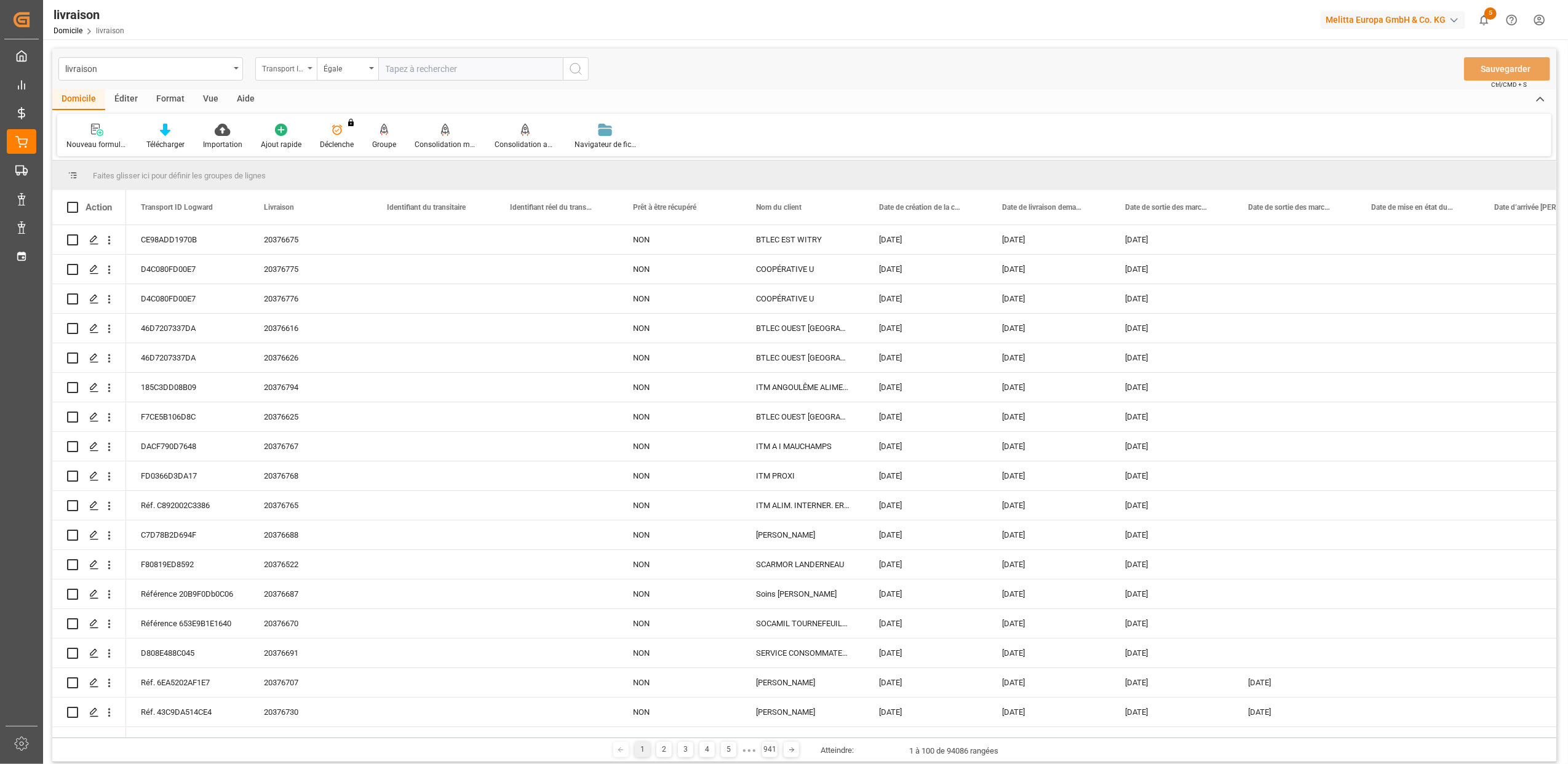
click at [308, 67] on icon "Ouvrir le menu" at bounding box center [310, 68] width 5 height 3
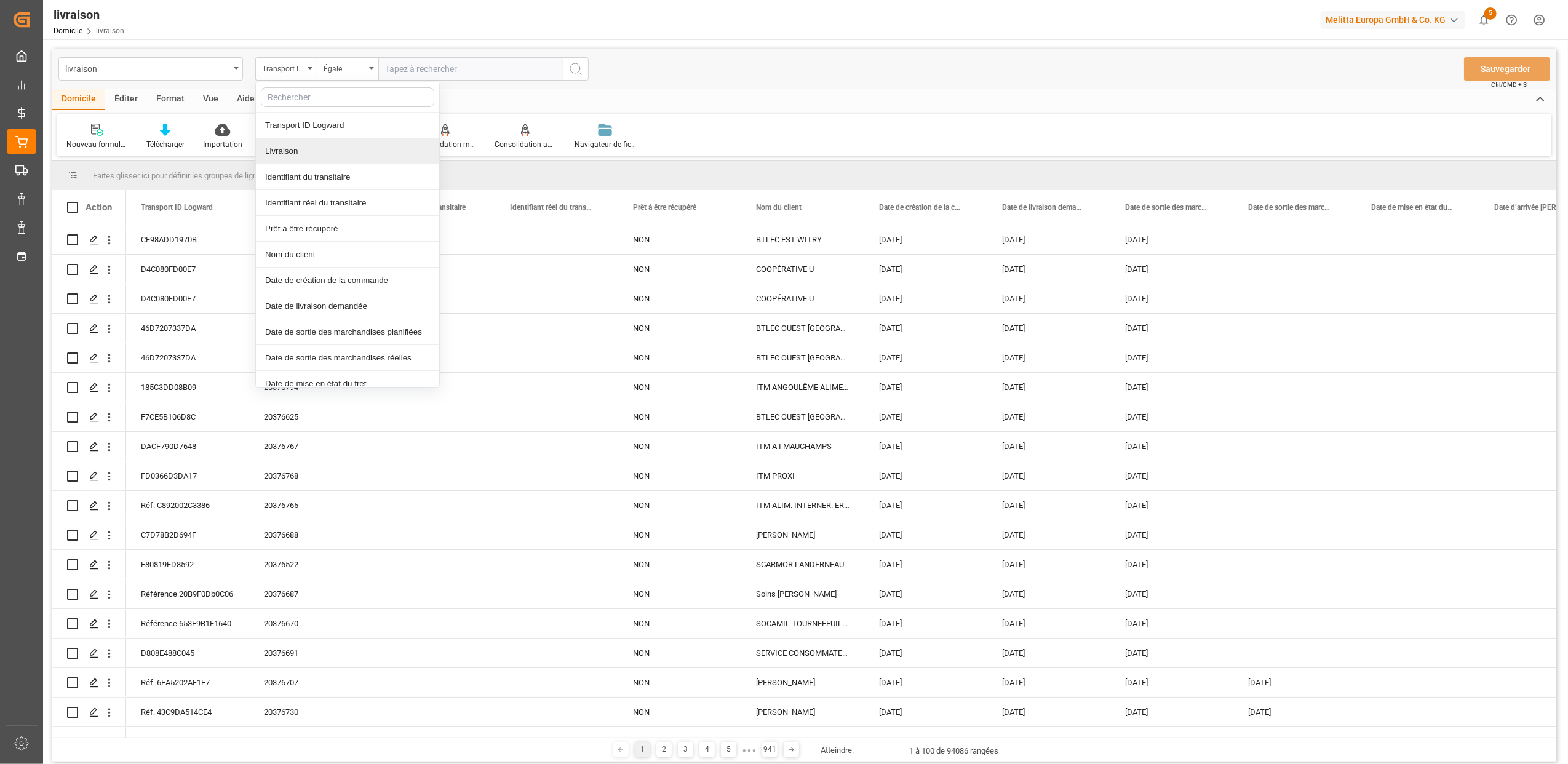
click at [299, 153] on div "Livraison" at bounding box center [347, 151] width 183 height 26
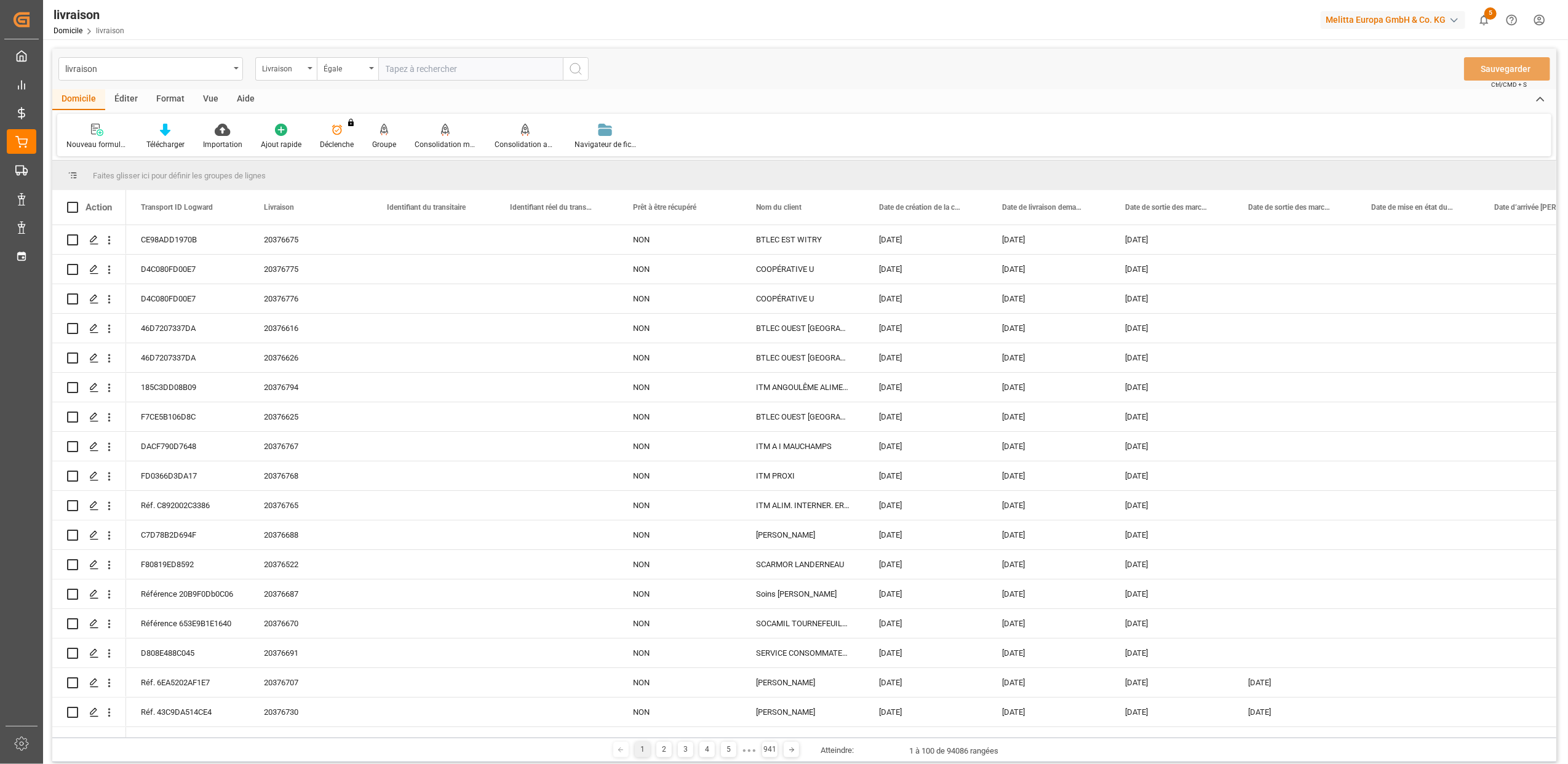
drag, startPoint x: 416, startPoint y: 65, endPoint x: 435, endPoint y: 72, distance: 20.2
click at [417, 65] on input "text" at bounding box center [471, 68] width 185 height 23
type input "20376178"
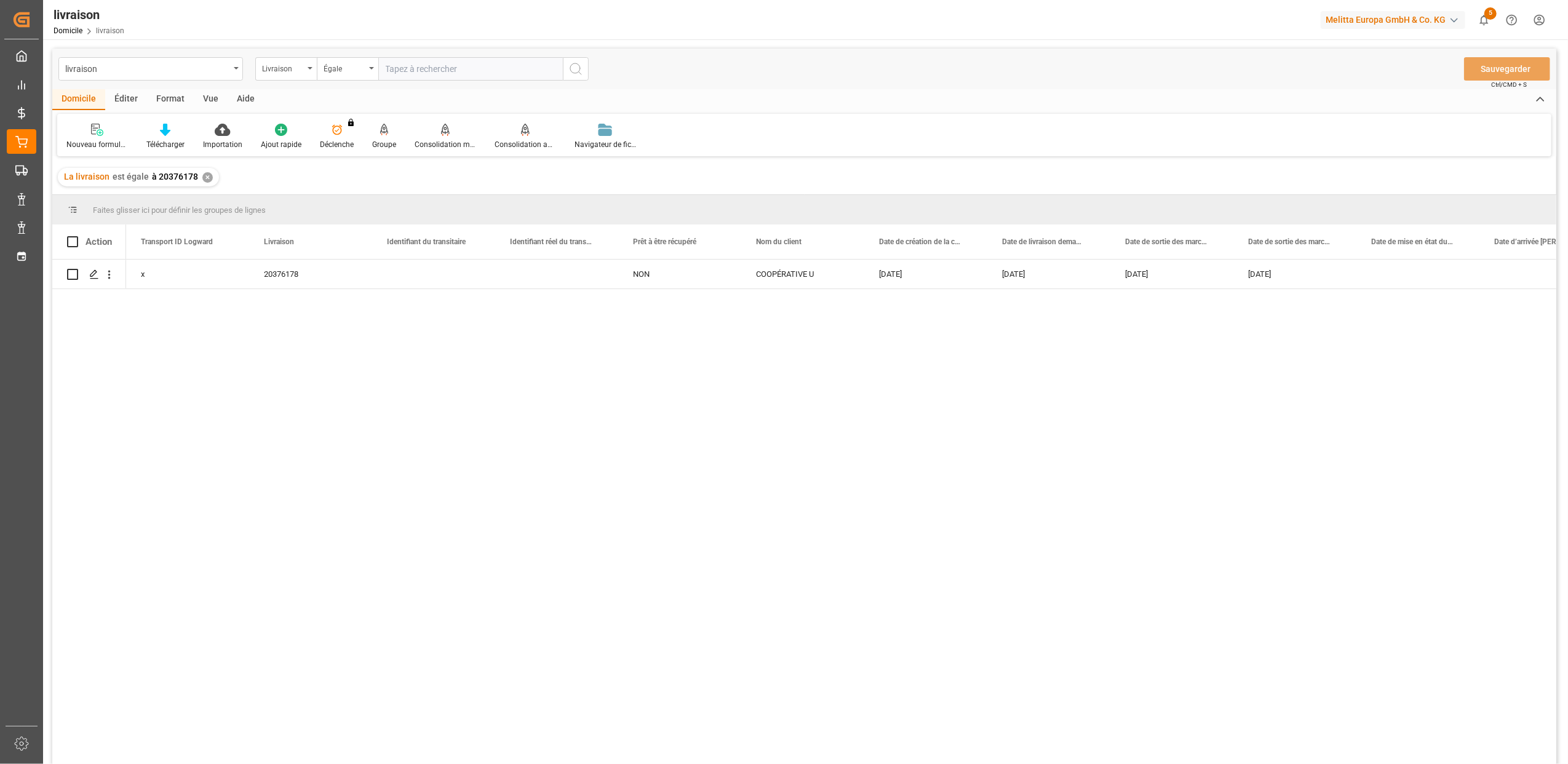
click at [423, 67] on input "text" at bounding box center [471, 68] width 185 height 23
type input "20375802"
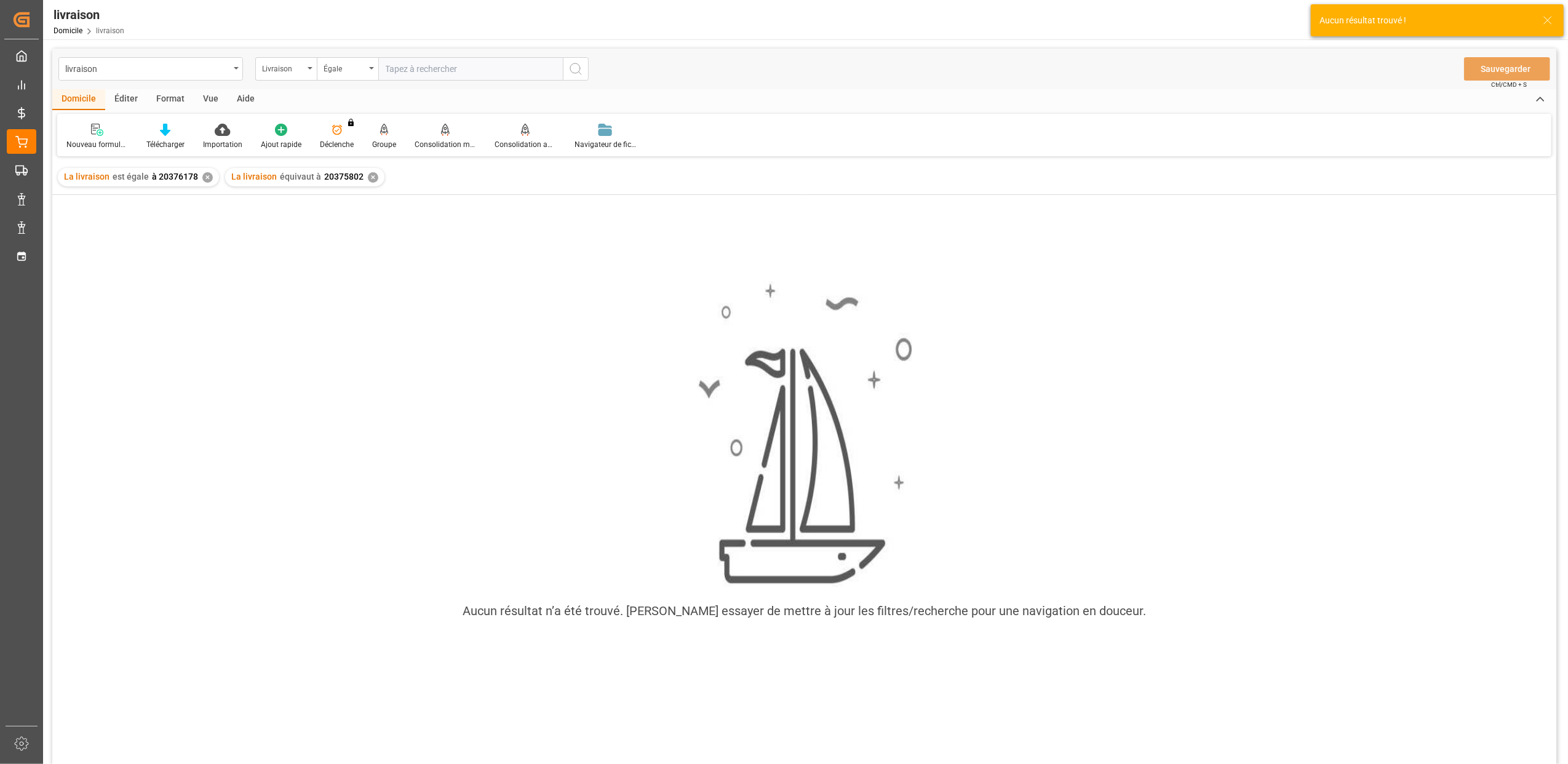
click at [205, 178] on div "✕" at bounding box center [207, 177] width 11 height 11
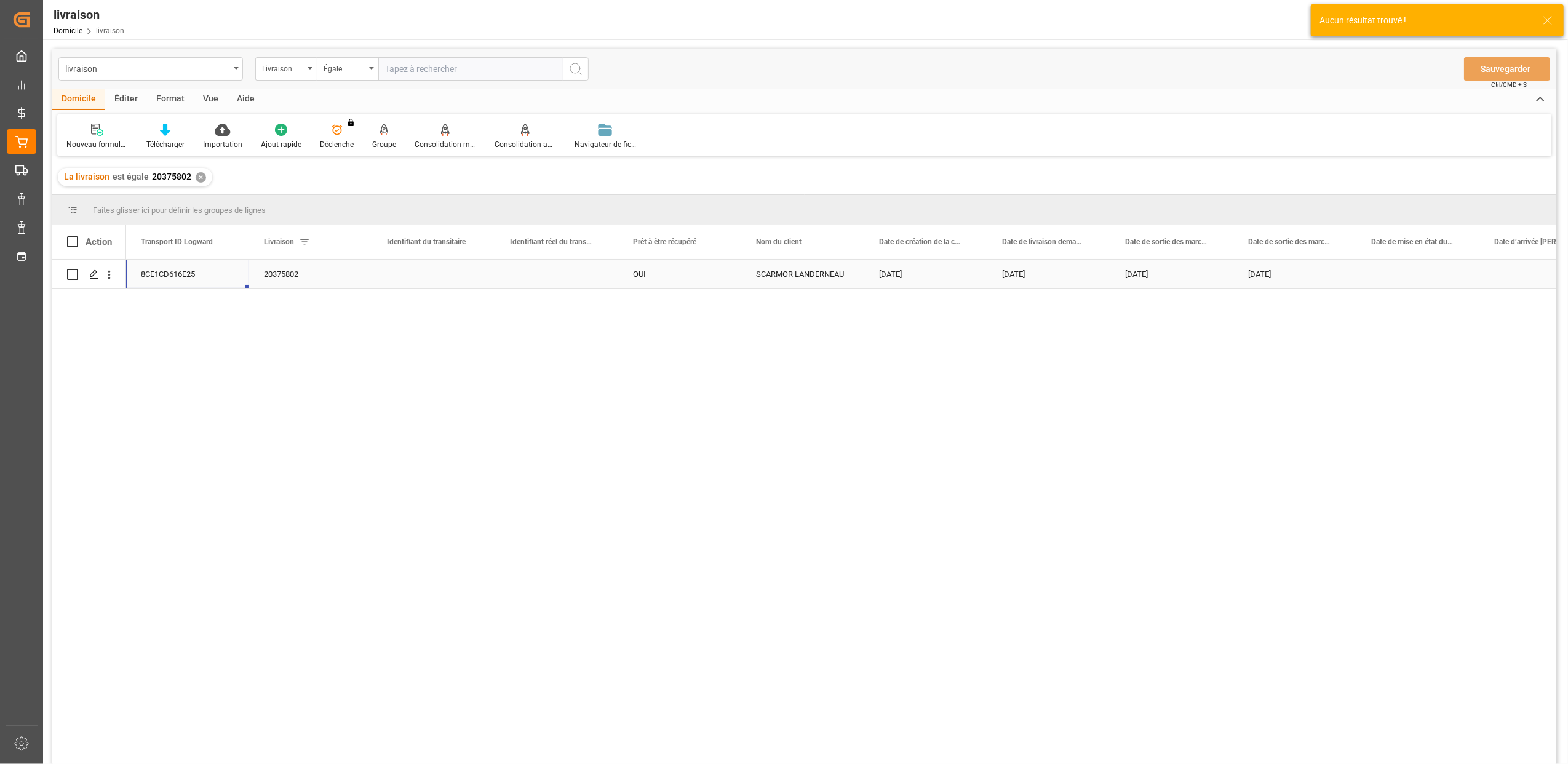
click at [165, 270] on div "8CE1CD616E25" at bounding box center [188, 274] width 123 height 29
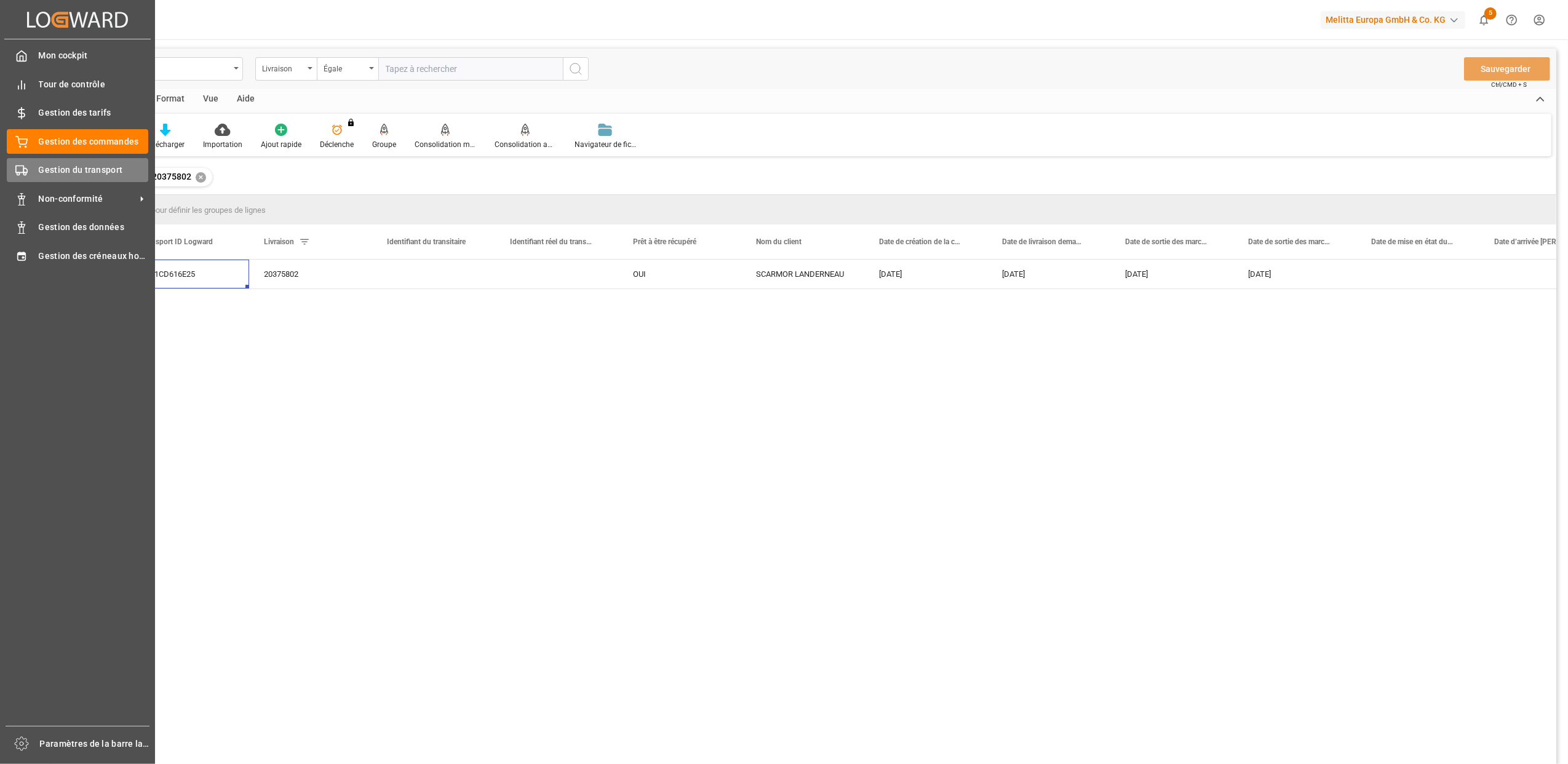
click at [32, 168] on div "Gestion du transport Gestion du transport" at bounding box center [77, 170] width 141 height 24
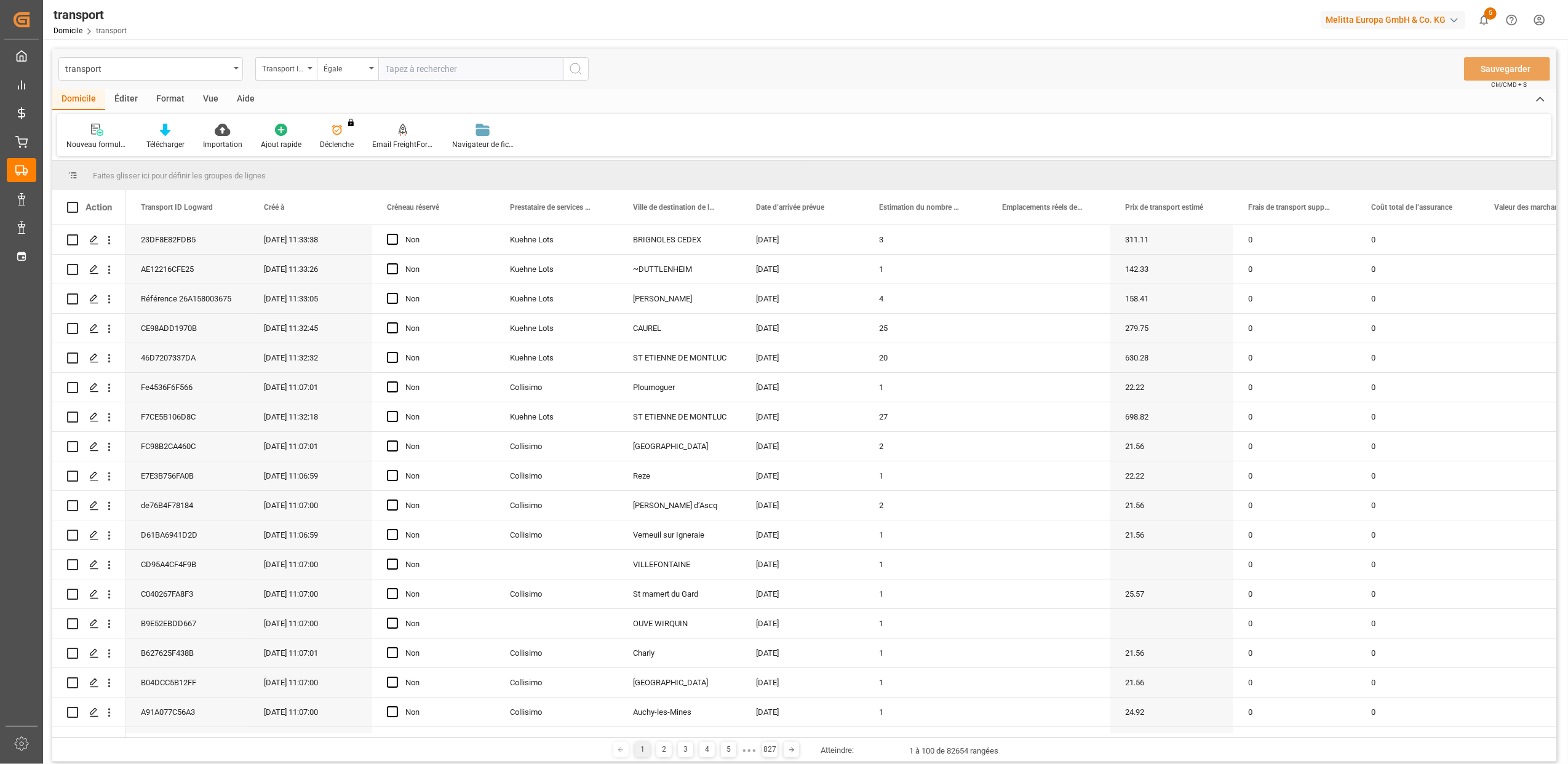
click at [424, 74] on input "text" at bounding box center [471, 68] width 185 height 23
paste input "8ce1cd616e25"
type input "8ce1cd616e25"
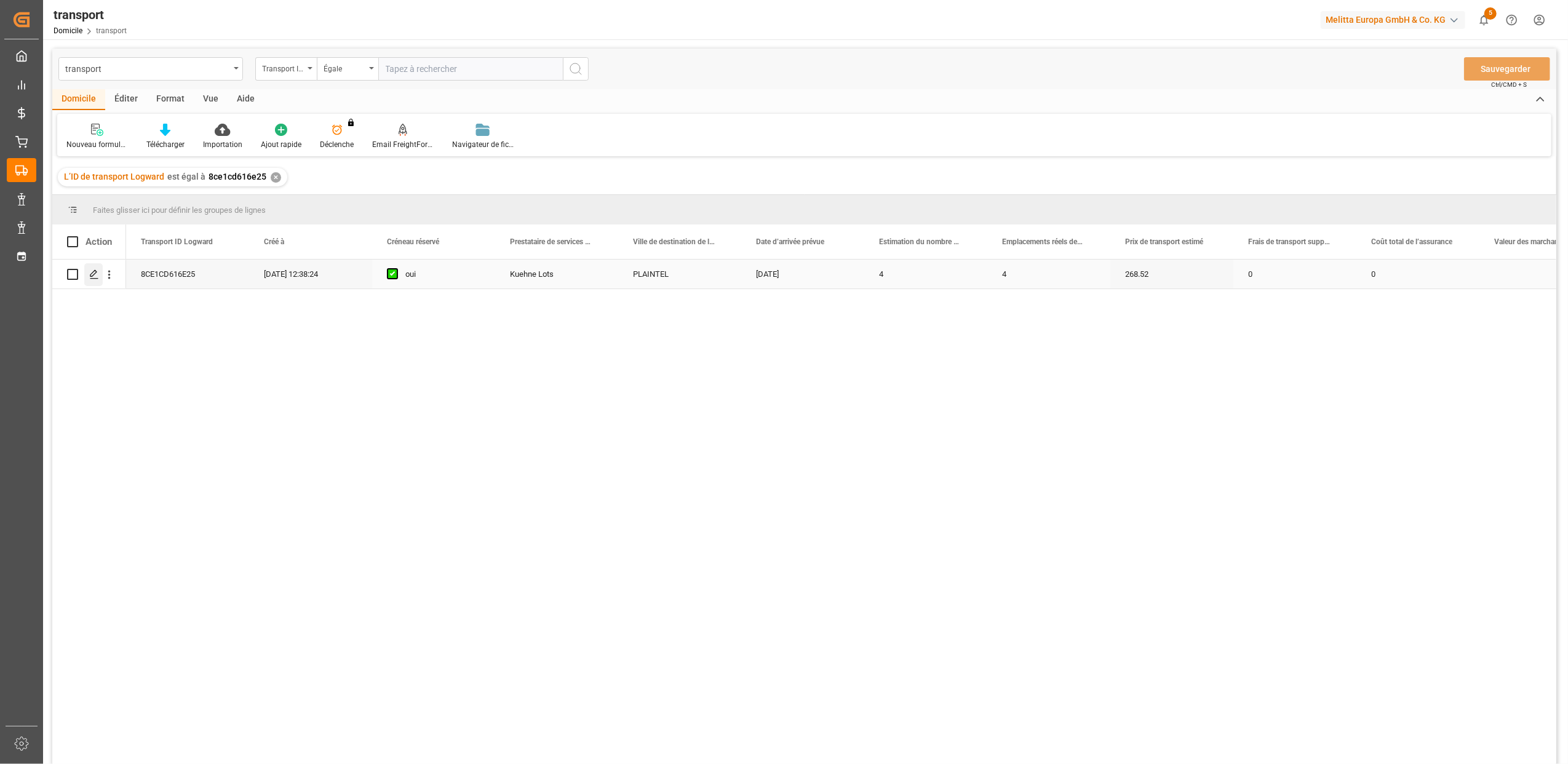
click at [92, 274] on polygon "Appuyez sur ESPACE pour sélectionner cette rangée." at bounding box center [94, 274] width 6 height 6
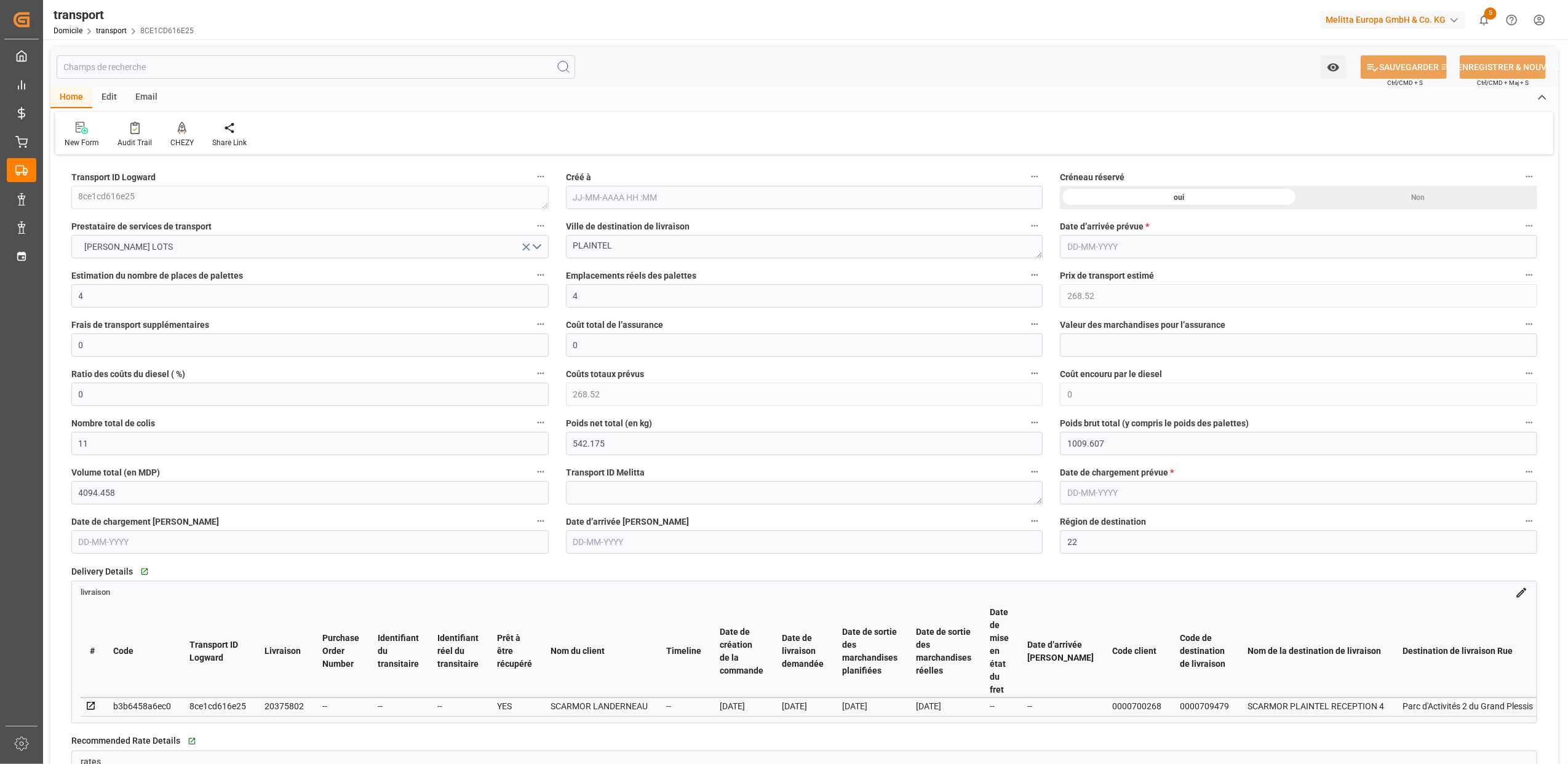
type input "[DATE] 12:38"
type input "[DATE]"
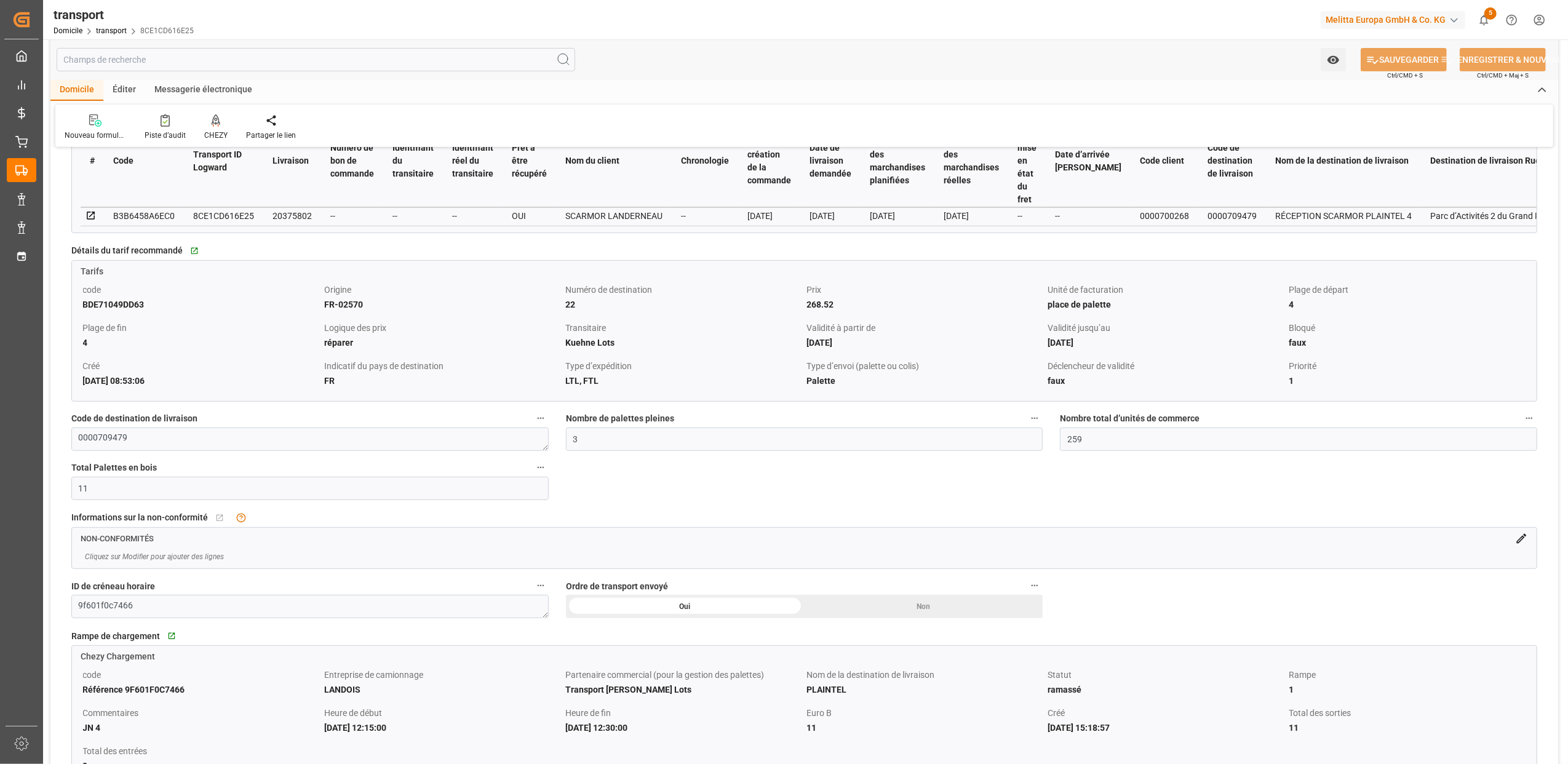
scroll to position [492, 0]
click at [1398, 547] on div "Cliquez sur Modifier pour ajouter des lignes" at bounding box center [804, 555] width 1464 height 23
click at [1521, 540] on icon at bounding box center [1522, 537] width 10 height 10
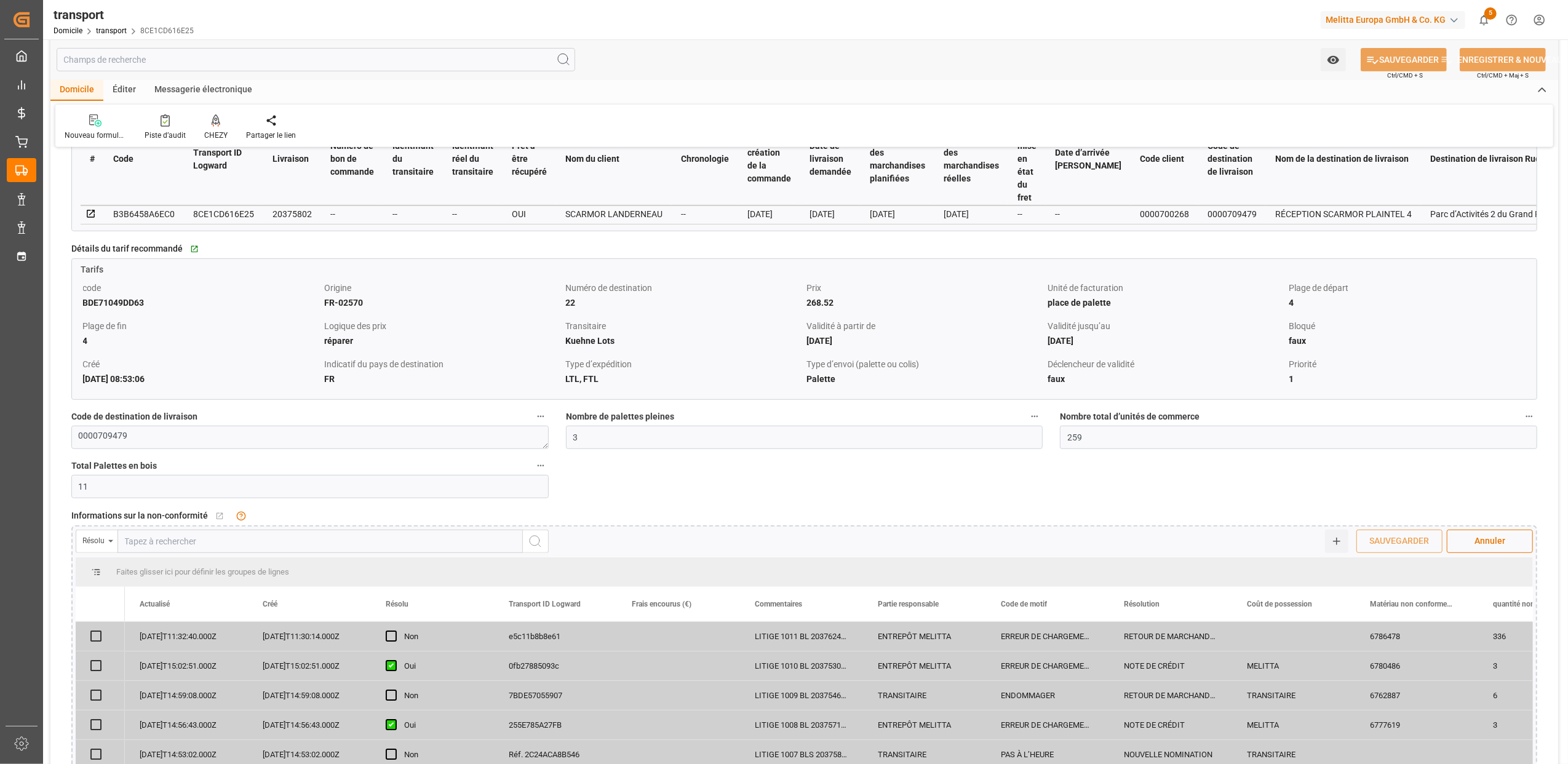
click at [136, 545] on input "text" at bounding box center [320, 541] width 405 height 23
click at [1330, 549] on button "Quick Add" at bounding box center [1336, 541] width 23 height 23
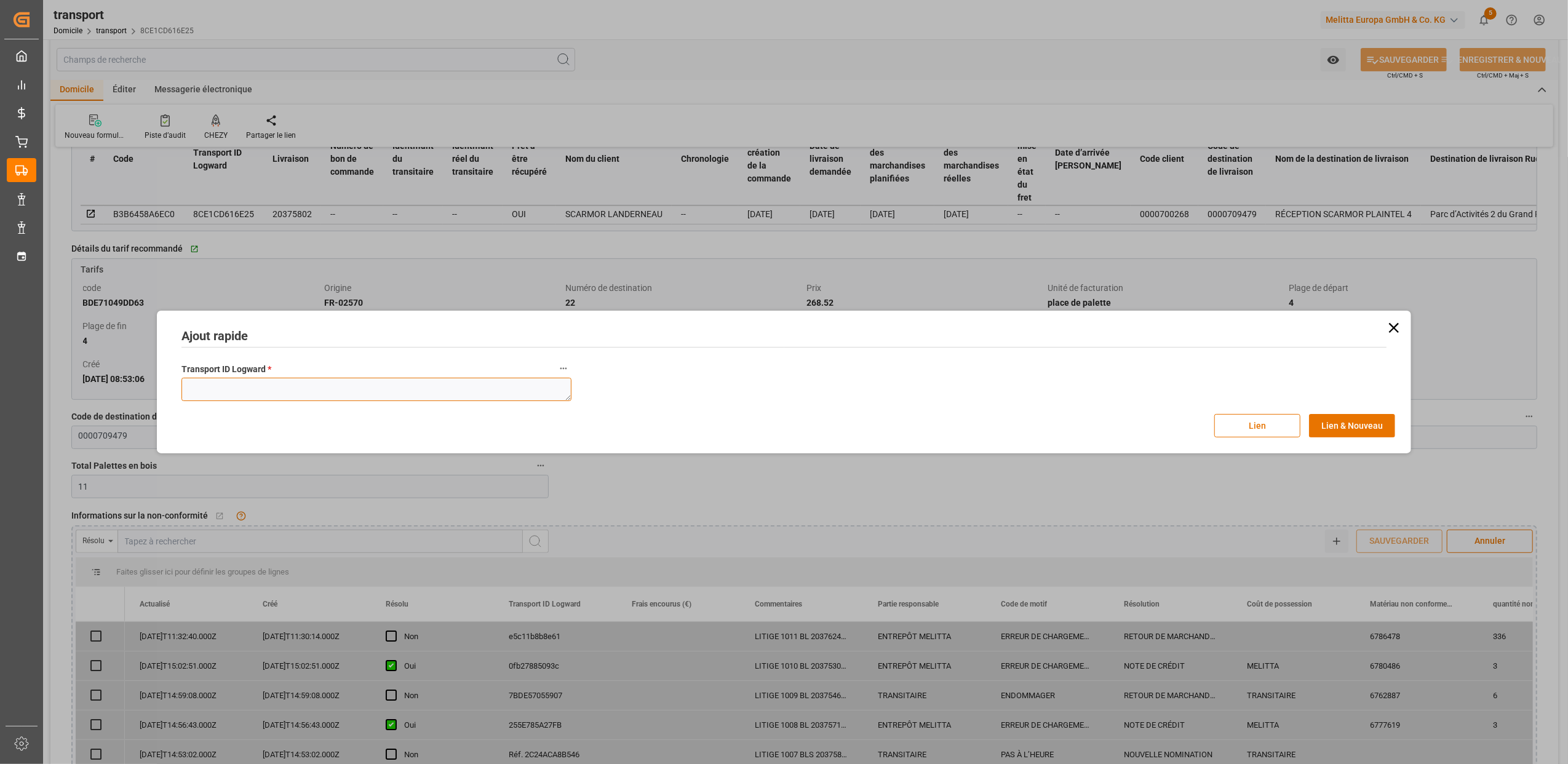
click at [331, 397] on textarea at bounding box center [376, 389] width 390 height 23
paste textarea "8ce1cd616e25"
type textarea "8ce1cd616e25"
click at [1258, 421] on button "Lien" at bounding box center [1257, 425] width 86 height 23
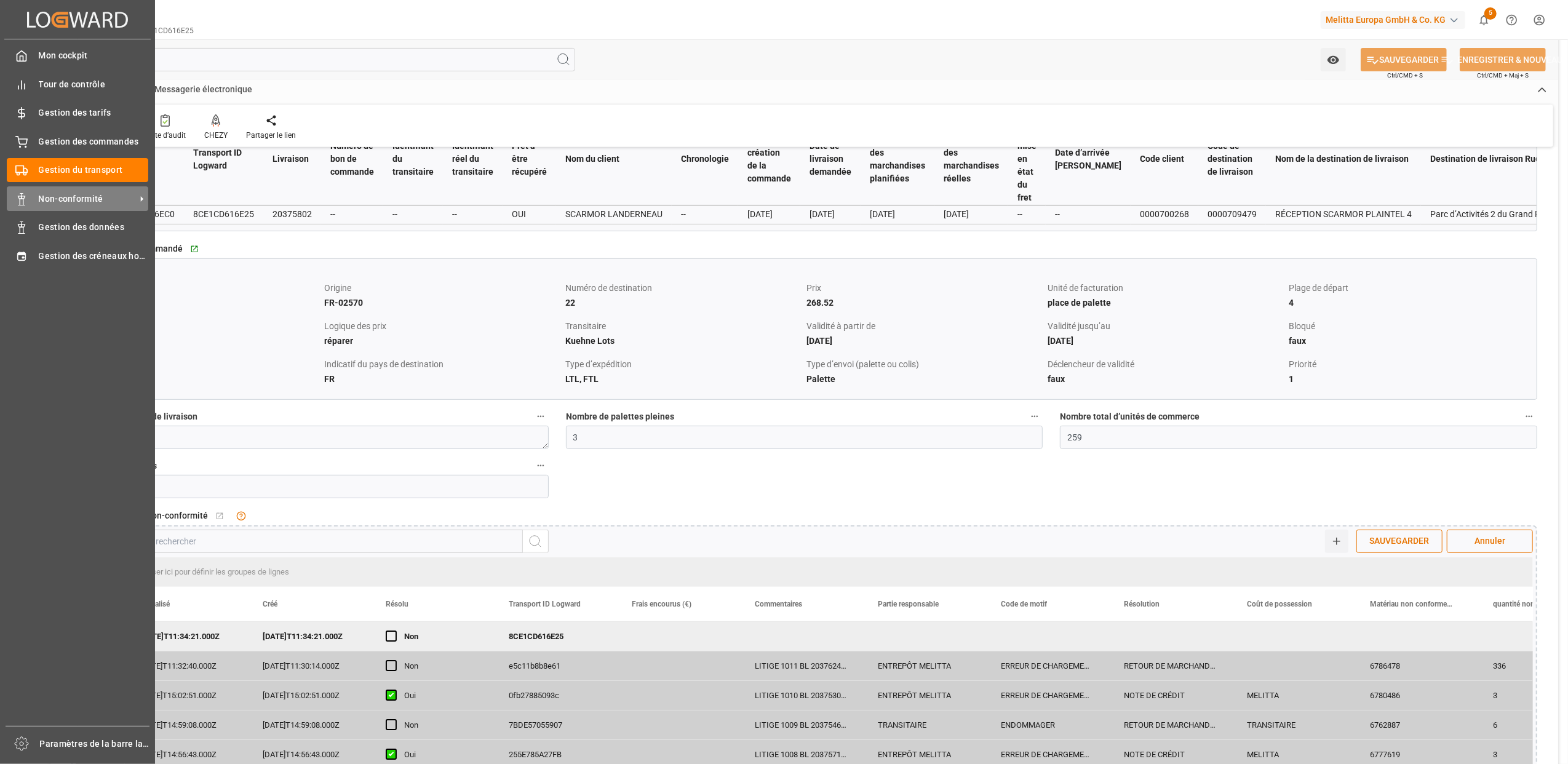
click at [57, 192] on span "Non-conformité" at bounding box center [87, 199] width 97 height 13
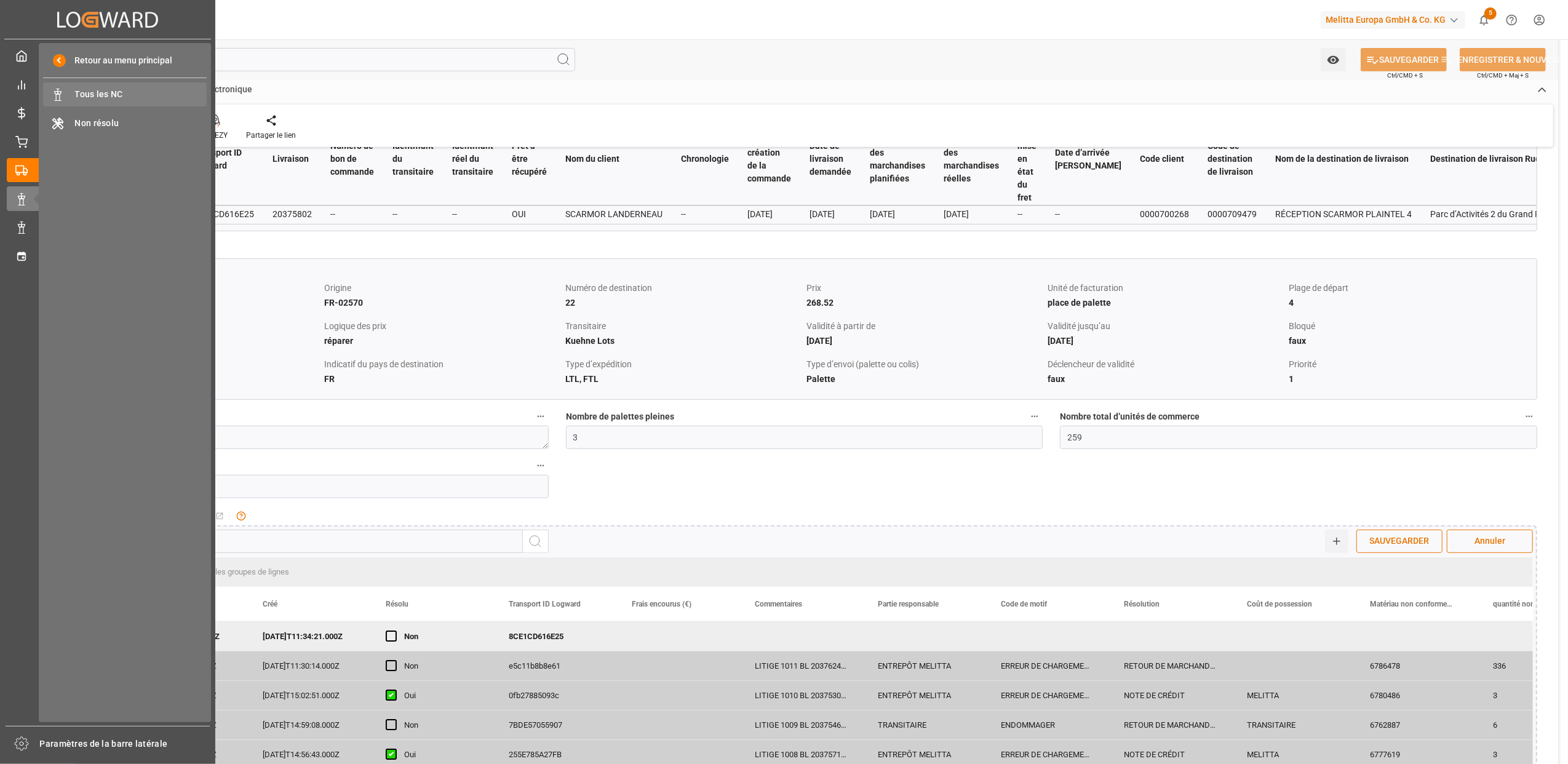
click at [141, 89] on span "Tous les NC" at bounding box center [141, 94] width 133 height 13
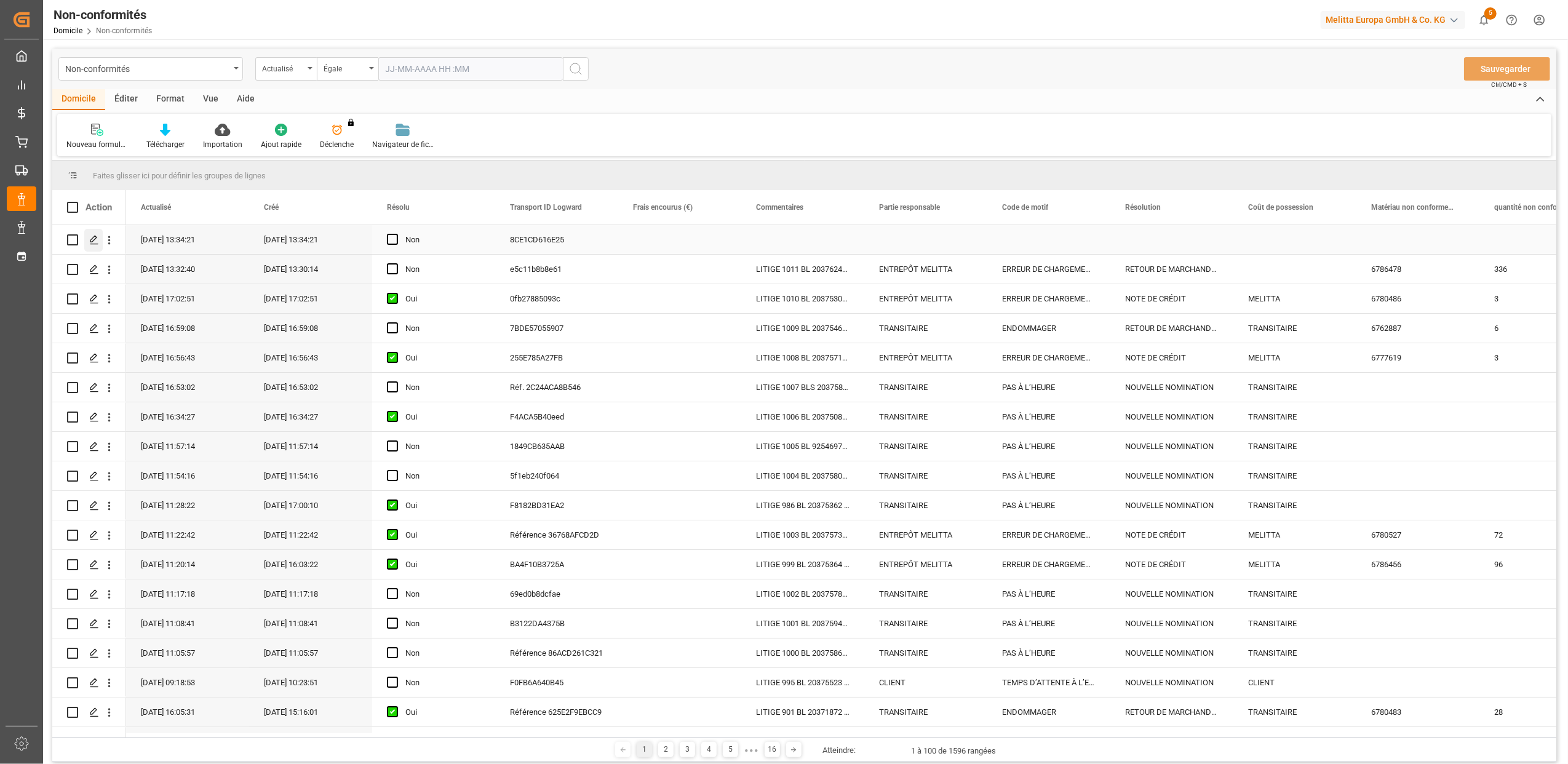
click at [97, 240] on icon "Appuyez sur ESPACE pour sélectionner cette rangée." at bounding box center [94, 240] width 10 height 10
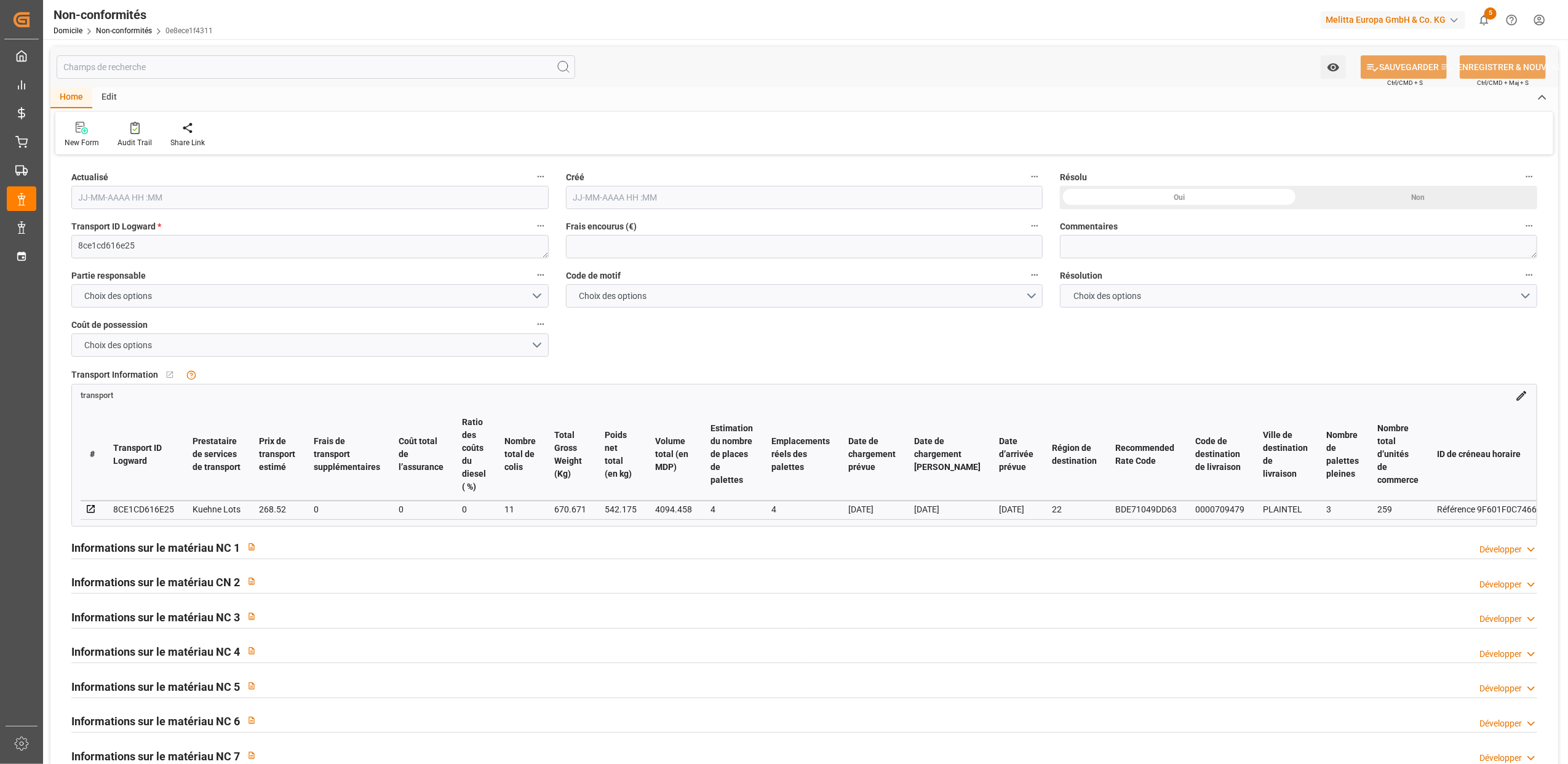
type input "[DATE] 11:34"
click at [1160, 261] on div "Commentaires" at bounding box center [1298, 238] width 494 height 49
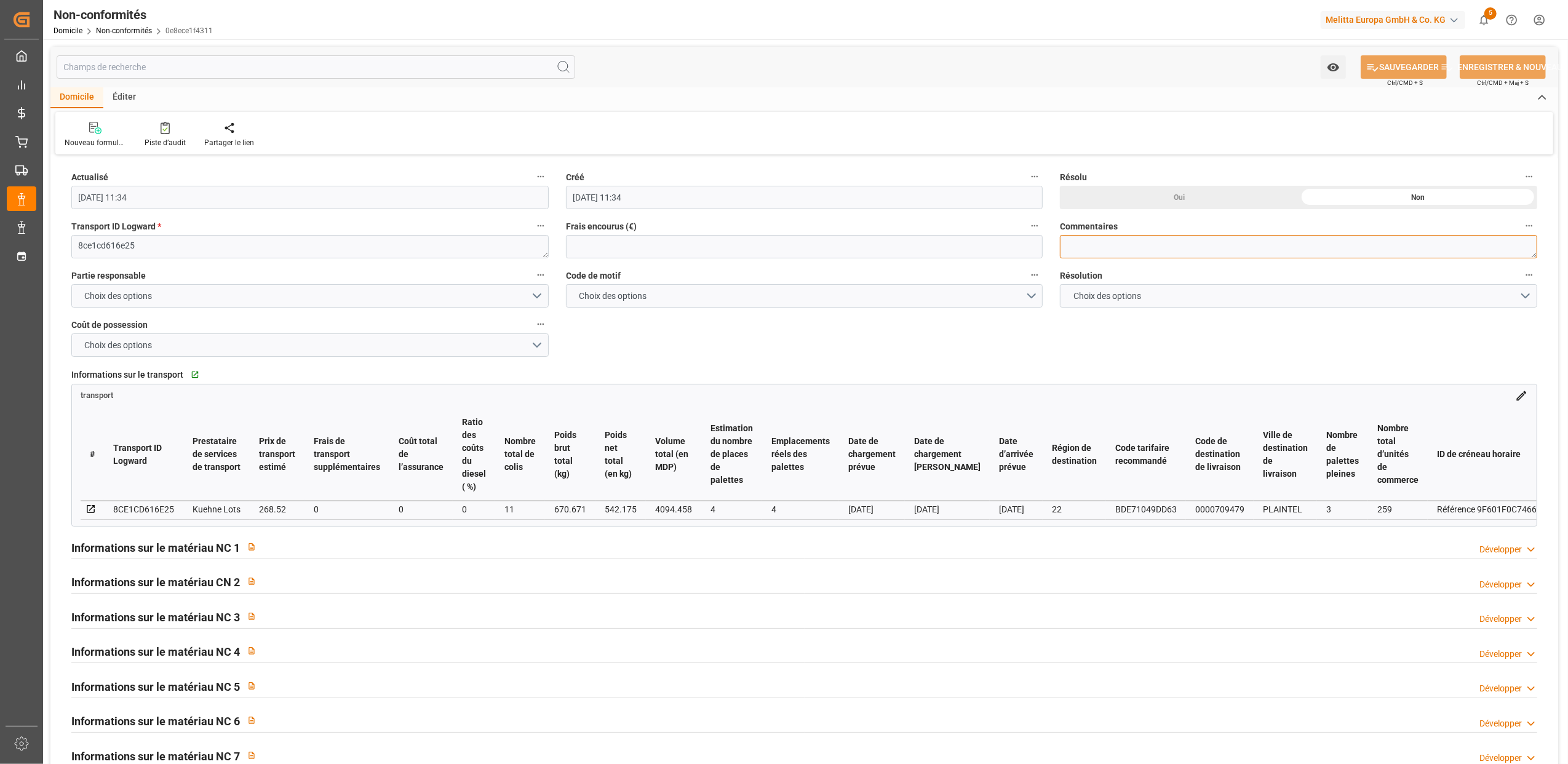
click at [1135, 244] on textarea at bounding box center [1298, 246] width 477 height 23
type textarea "LITIGE 1012 BL 20375802 Manque 3 colis de filtres 102/80 (6771405)"
click at [350, 296] on button "Choix des options" at bounding box center [310, 295] width 477 height 23
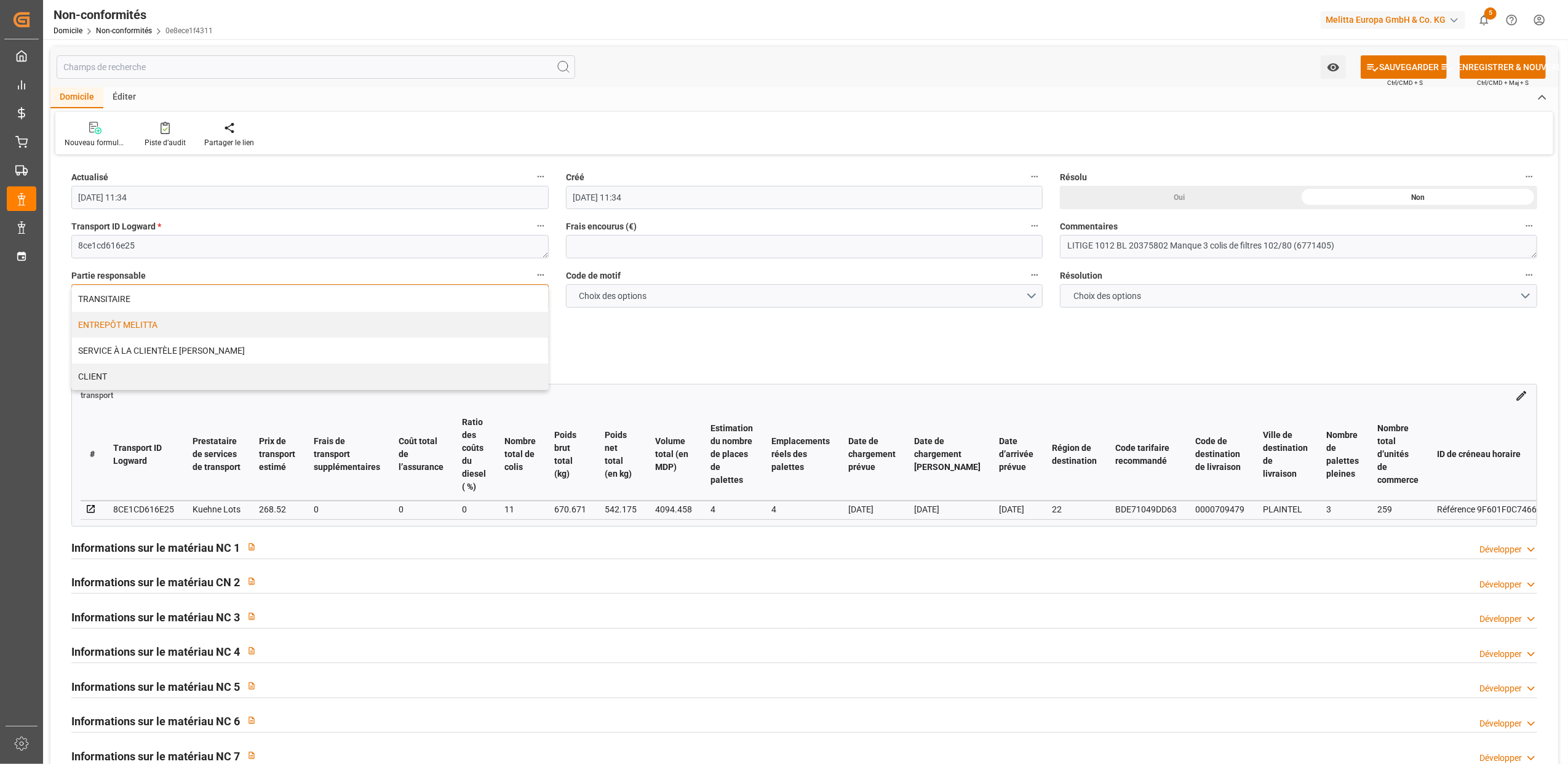
click at [162, 325] on div "ENTREPÔT MELITTA" at bounding box center [310, 324] width 476 height 26
click at [633, 291] on span "Choix des options" at bounding box center [612, 296] width 80 height 13
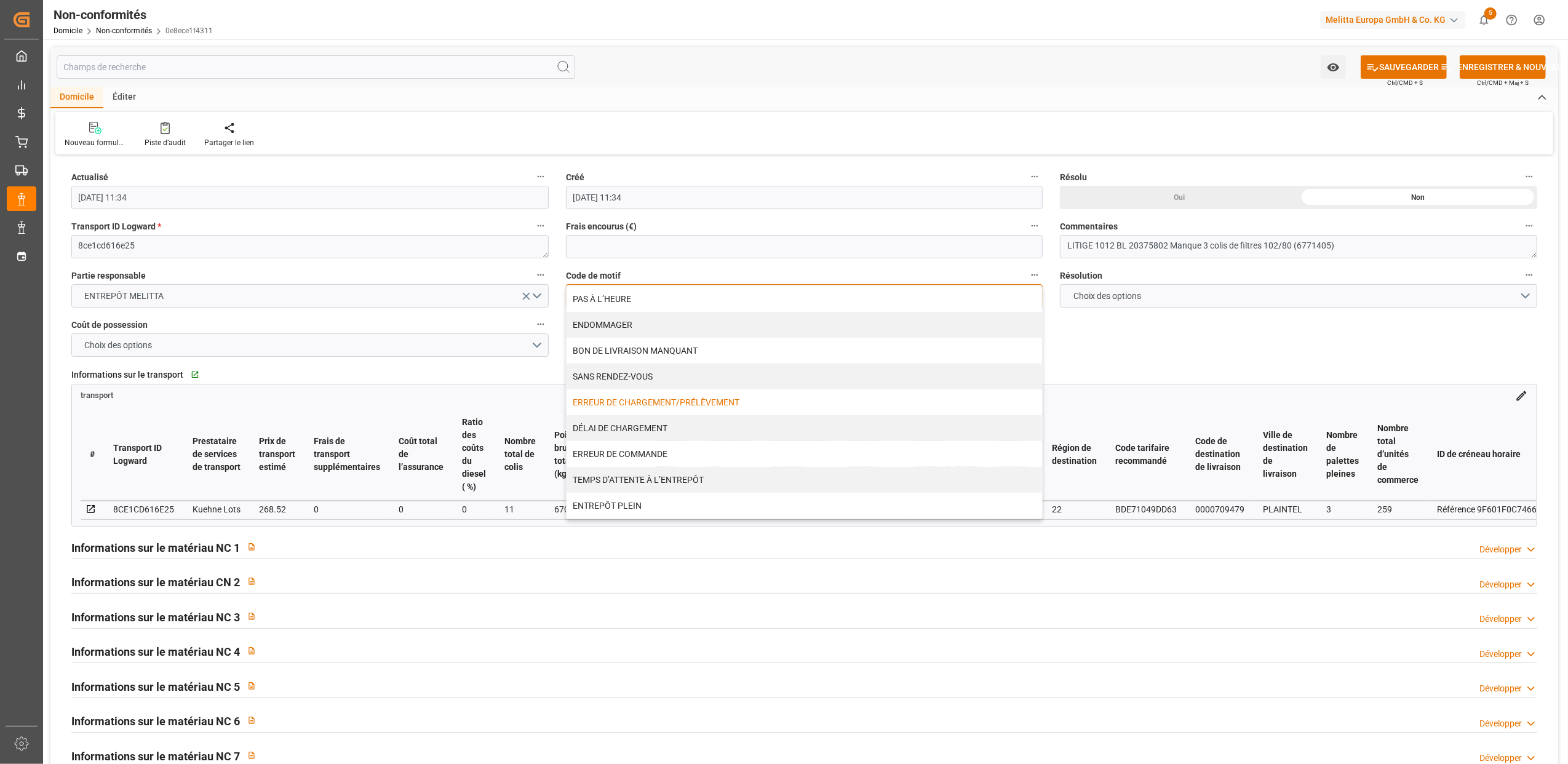
click at [647, 398] on div "ERREUR DE CHARGEMENT/PRÉLÈVEMENT" at bounding box center [805, 402] width 476 height 26
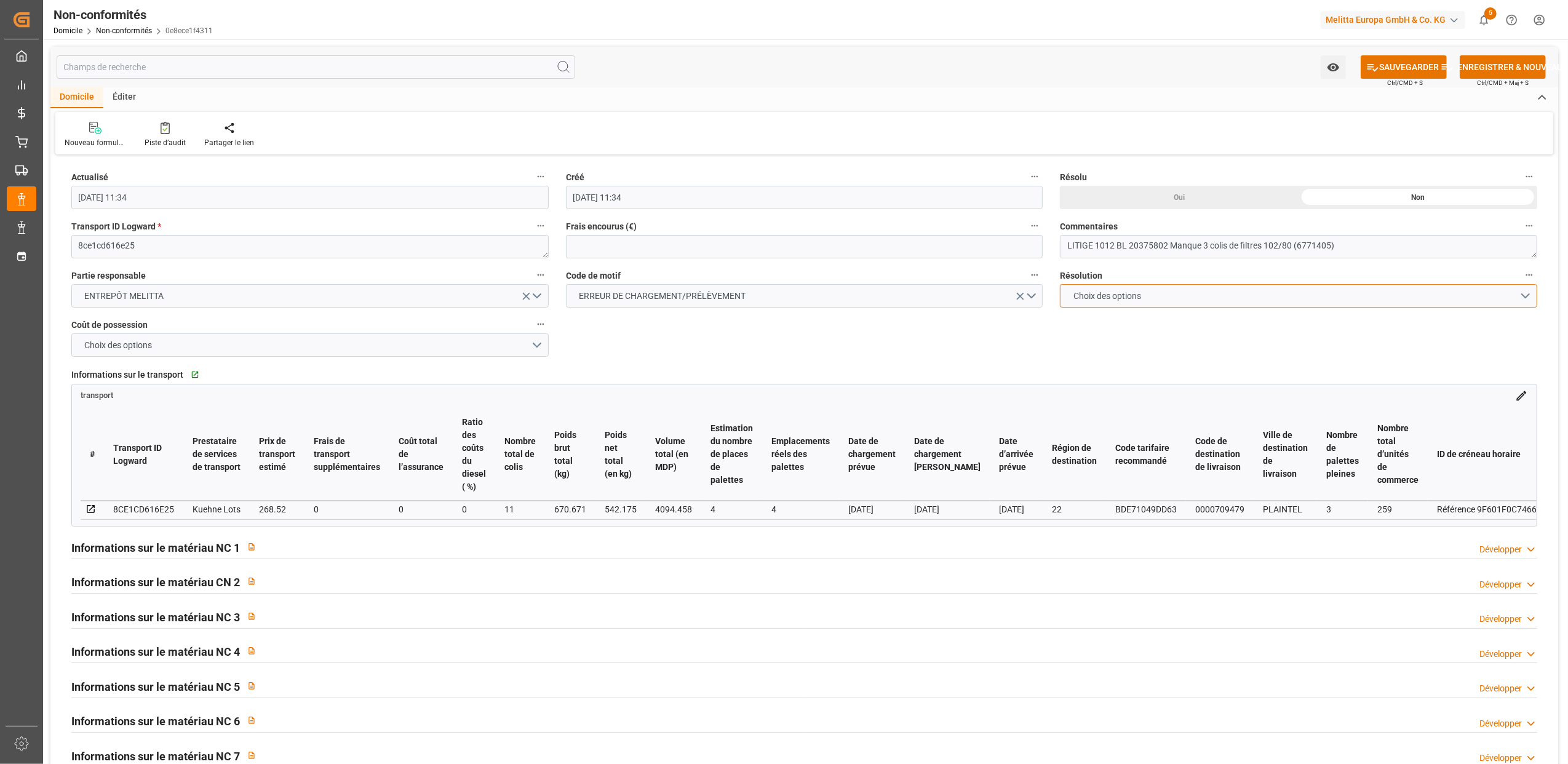
click at [1219, 298] on button "Choix des options" at bounding box center [1298, 295] width 477 height 23
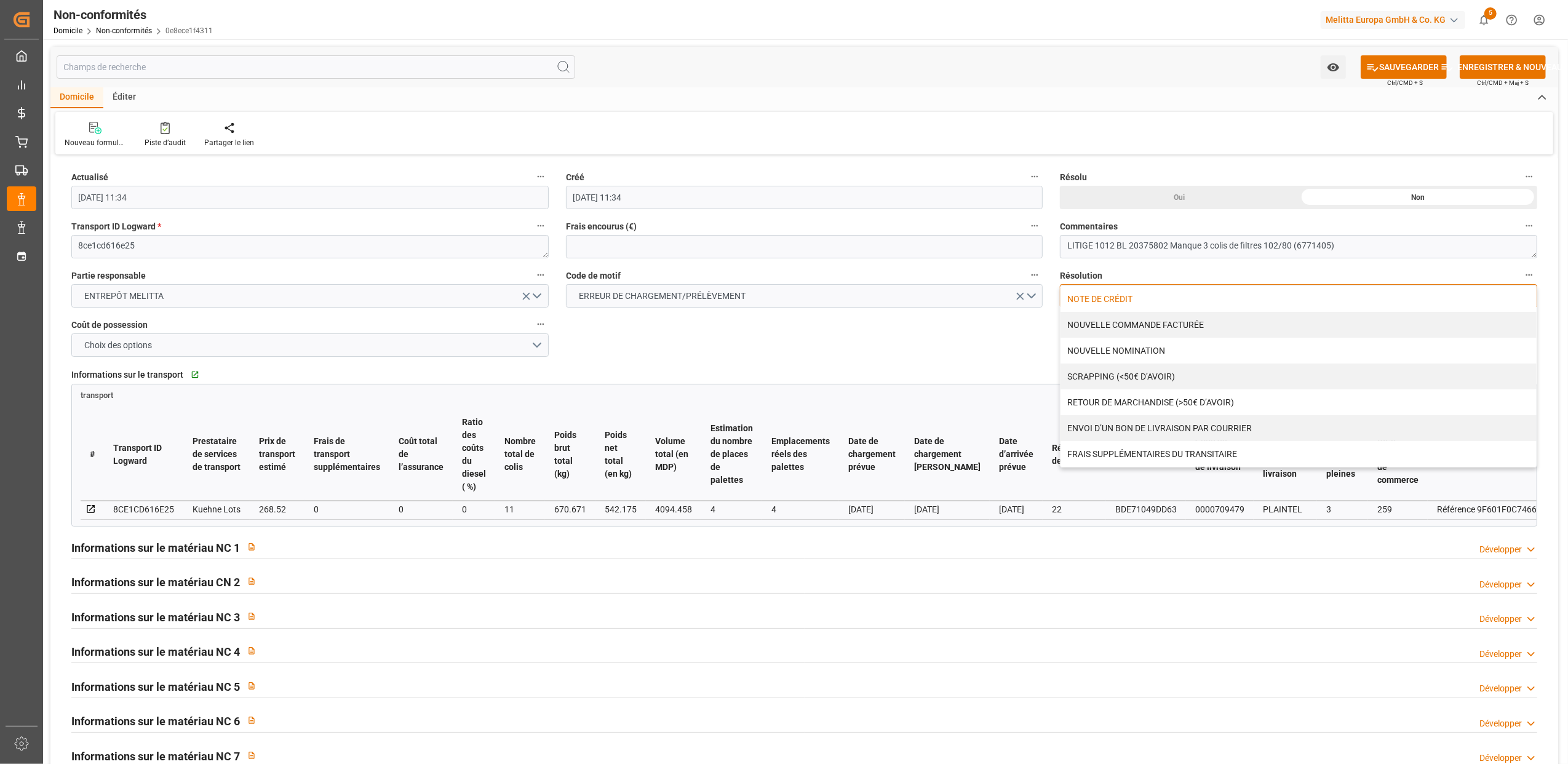
click at [1119, 293] on div "NOTE DE CRÉDIT" at bounding box center [1298, 298] width 476 height 26
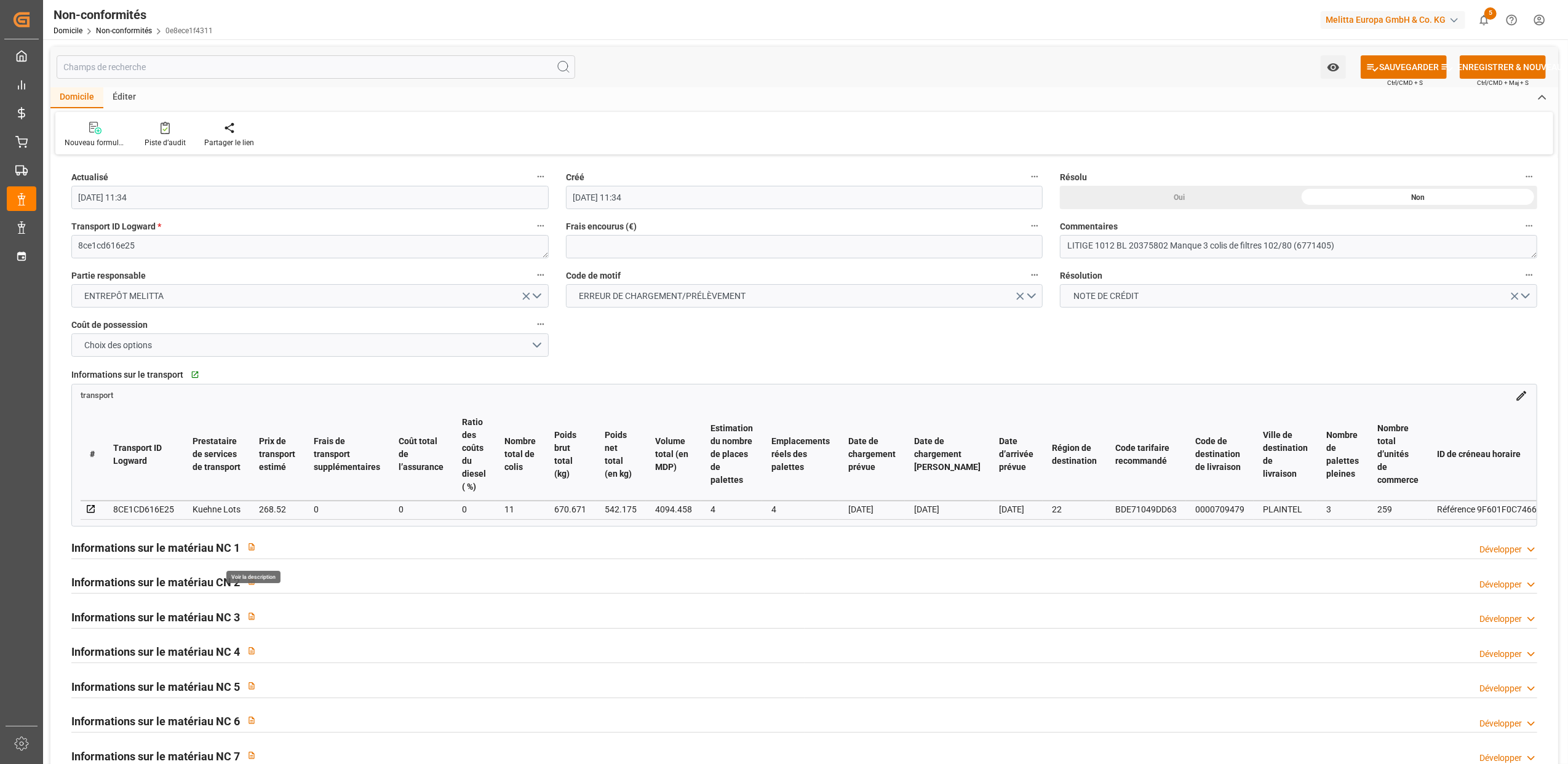
click at [249, 551] on icon "button" at bounding box center [252, 547] width 9 height 9
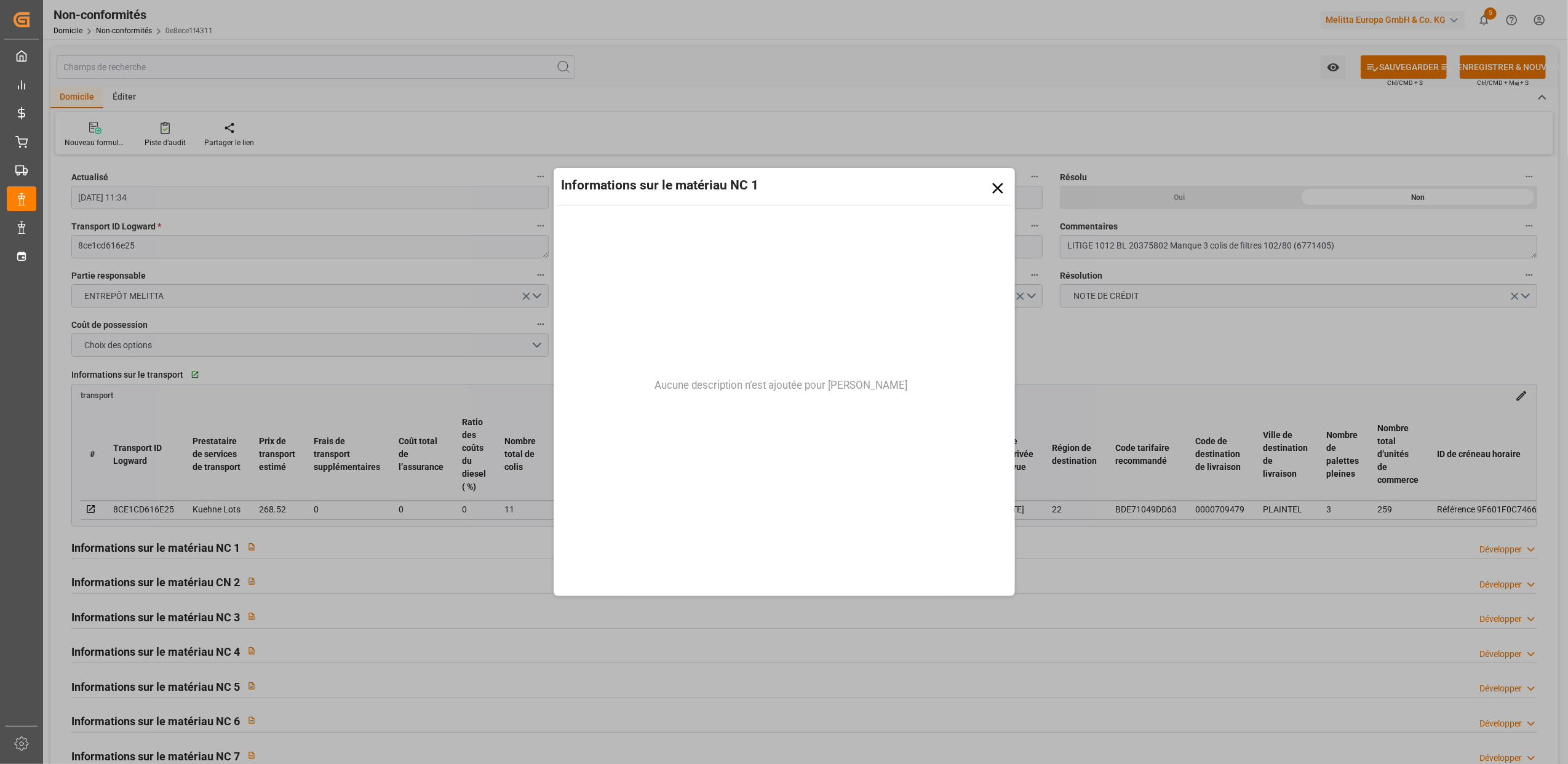
click at [999, 185] on icon at bounding box center [997, 188] width 18 height 18
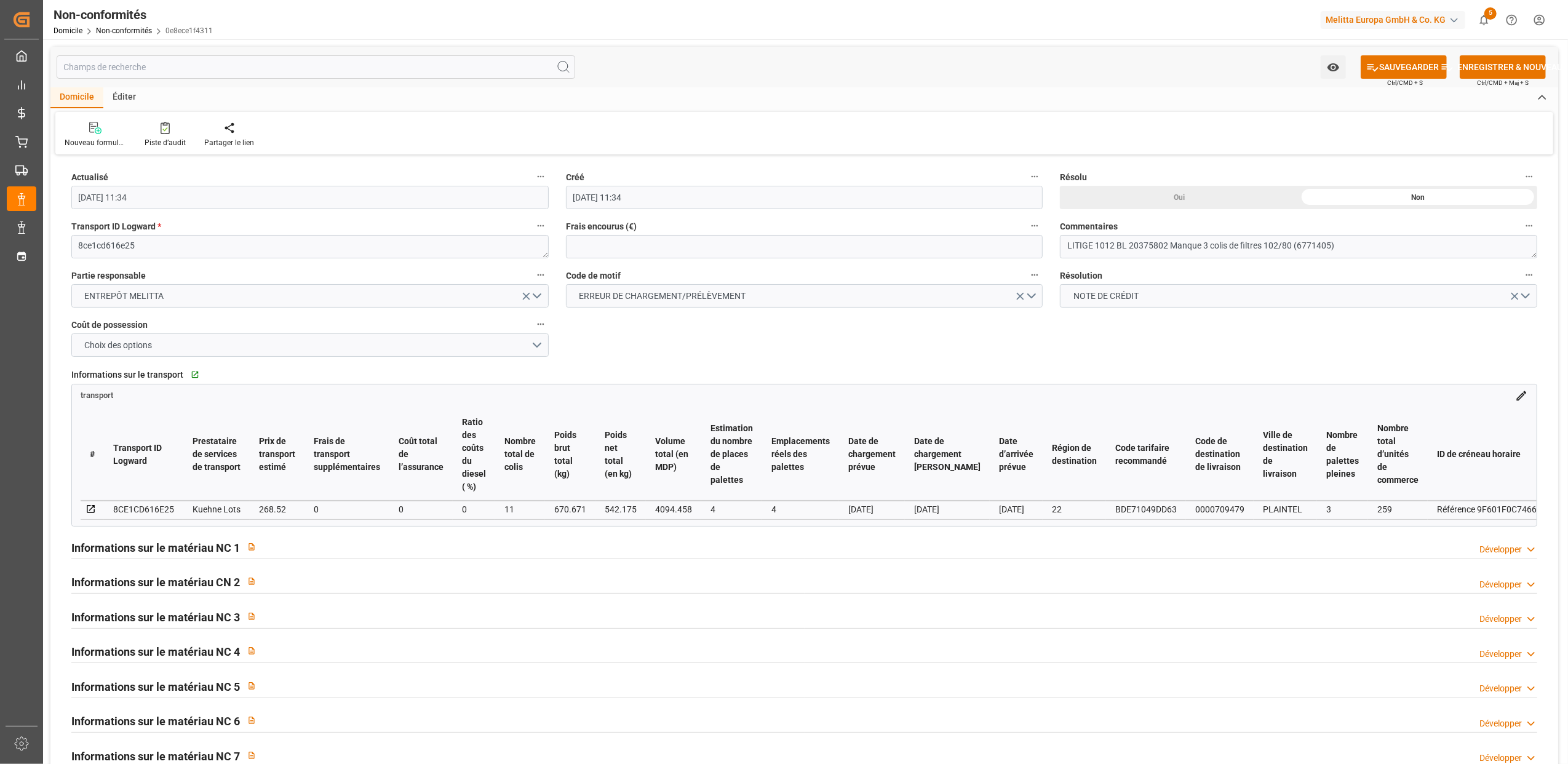
click at [187, 555] on h2 "Informations sur le matériau NC 1" at bounding box center [156, 548] width 168 height 16
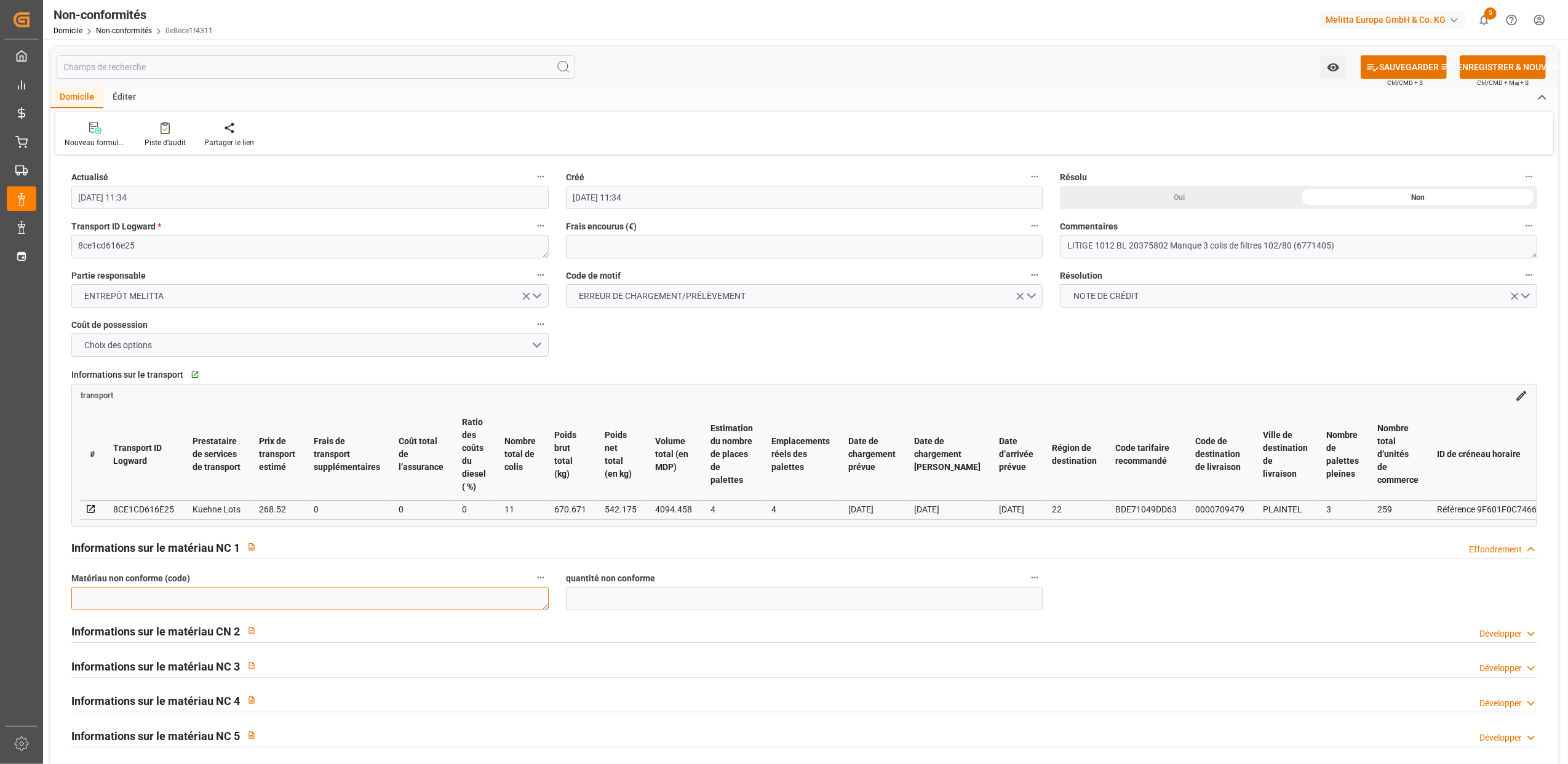
click at [143, 598] on textarea at bounding box center [310, 598] width 477 height 23
type textarea "6771405"
click at [778, 603] on input "text" at bounding box center [805, 598] width 477 height 23
type input "27"
click at [759, 579] on label "quantité non conforme" at bounding box center [805, 578] width 477 height 17
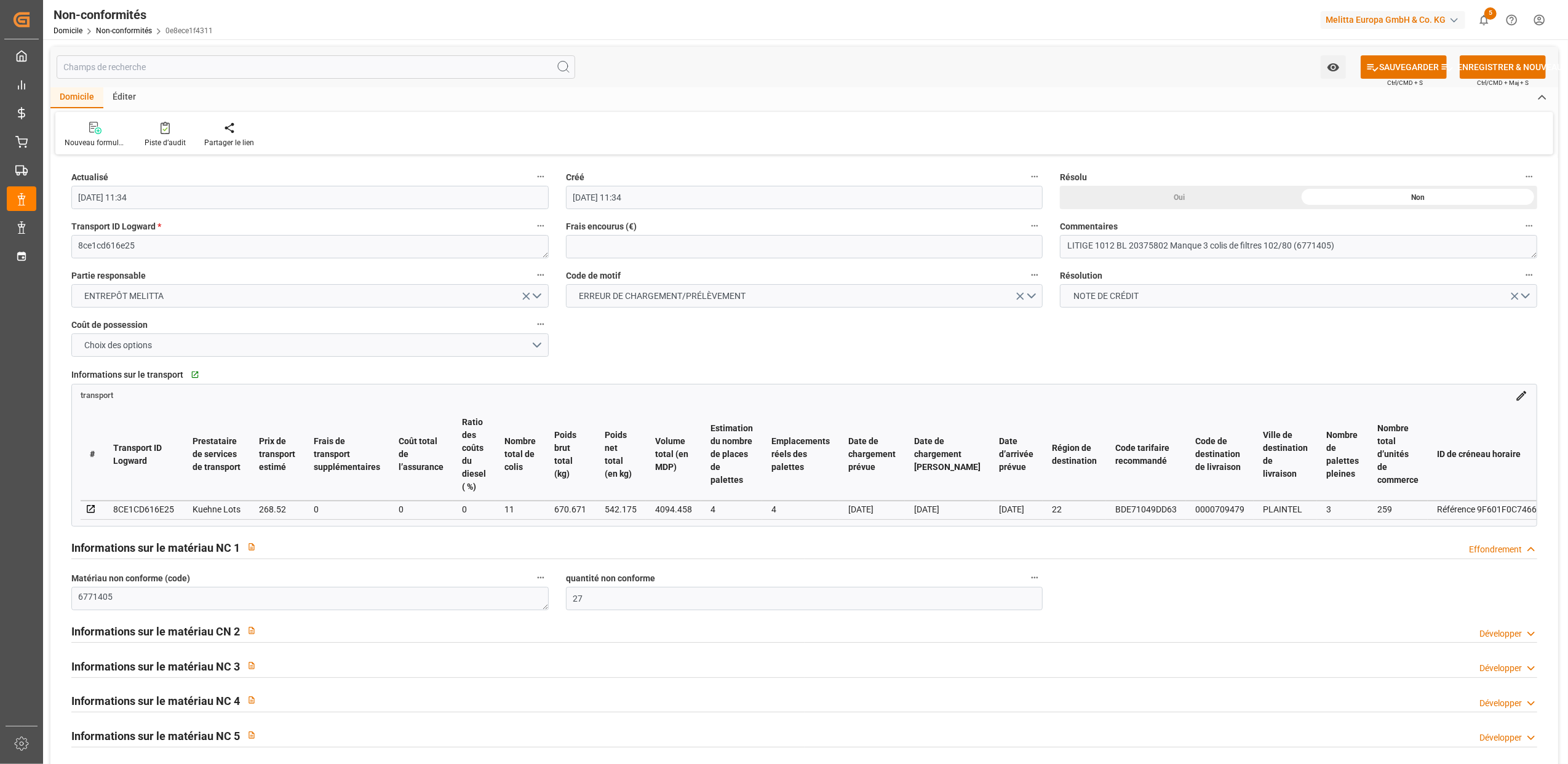
click at [1026, 579] on button "quantité non conforme" at bounding box center [1034, 577] width 16 height 16
click at [1157, 599] on div at bounding box center [784, 382] width 1568 height 764
click at [1393, 70] on font "SAUVEGARDER" at bounding box center [1408, 67] width 60 height 13
type input "[DATE] 11:36"
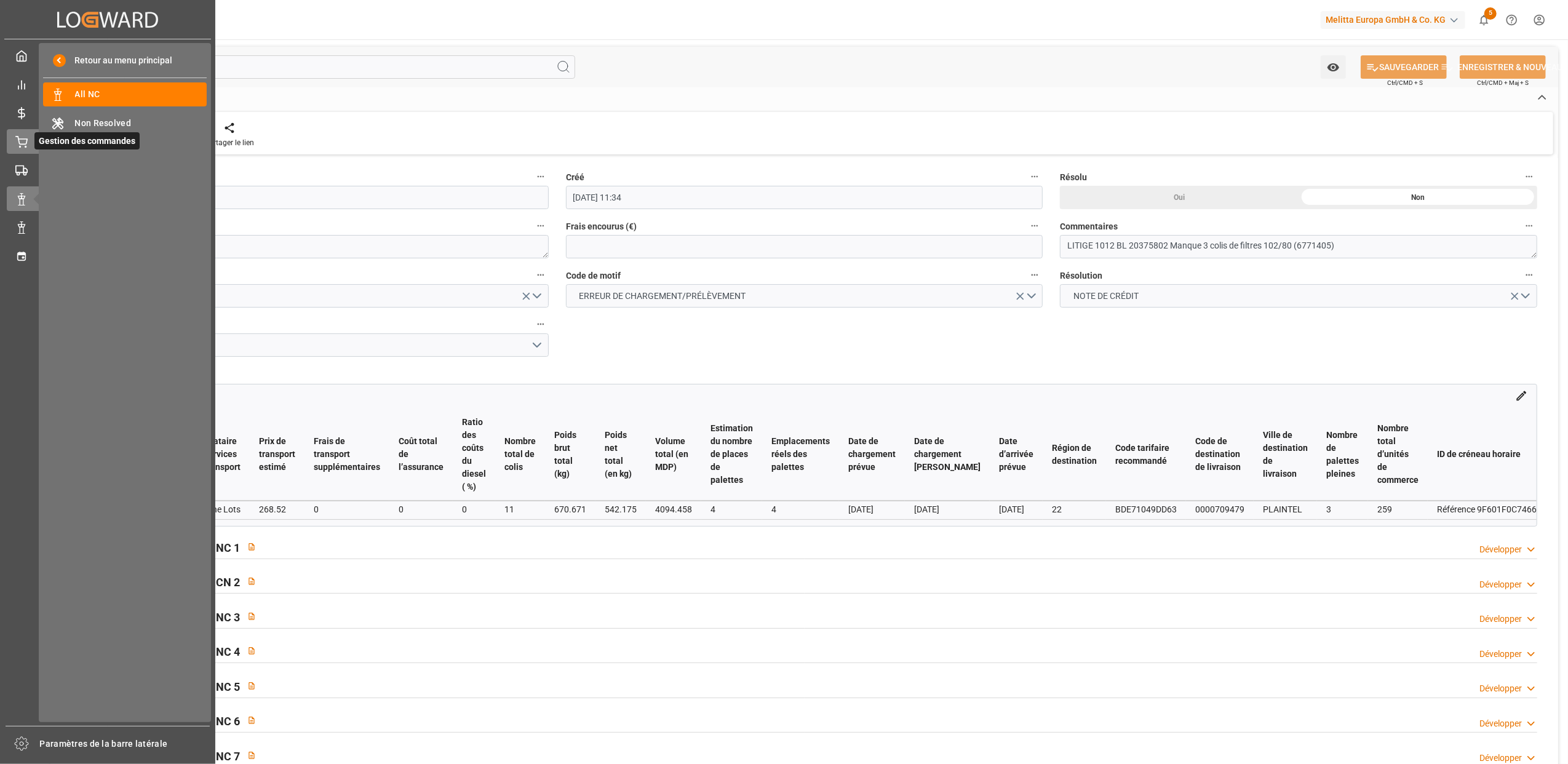
click at [11, 143] on div at bounding box center [17, 141] width 21 height 13
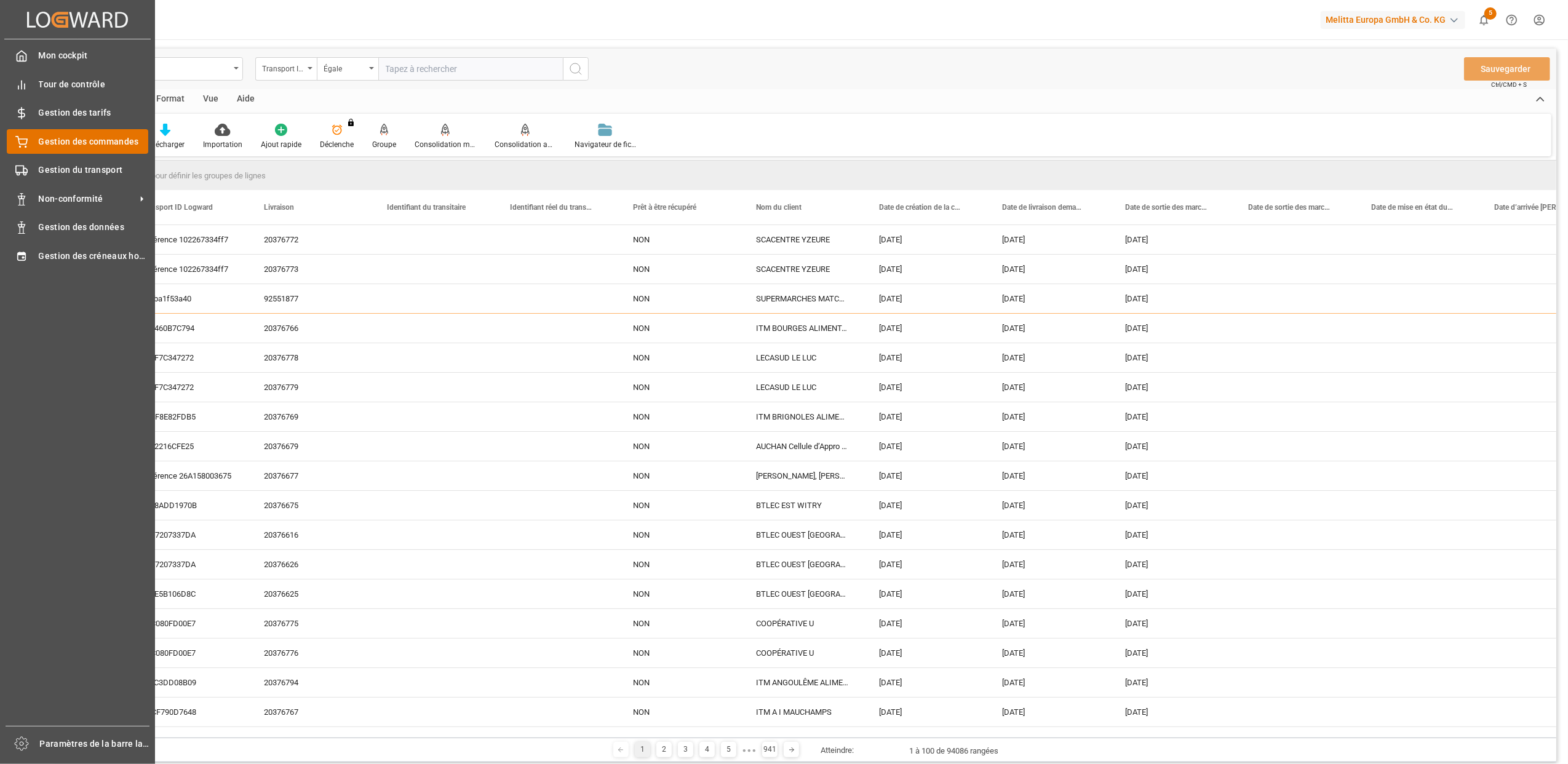
click at [32, 141] on div "Gestion des commandes Gestion des commandes" at bounding box center [77, 141] width 141 height 24
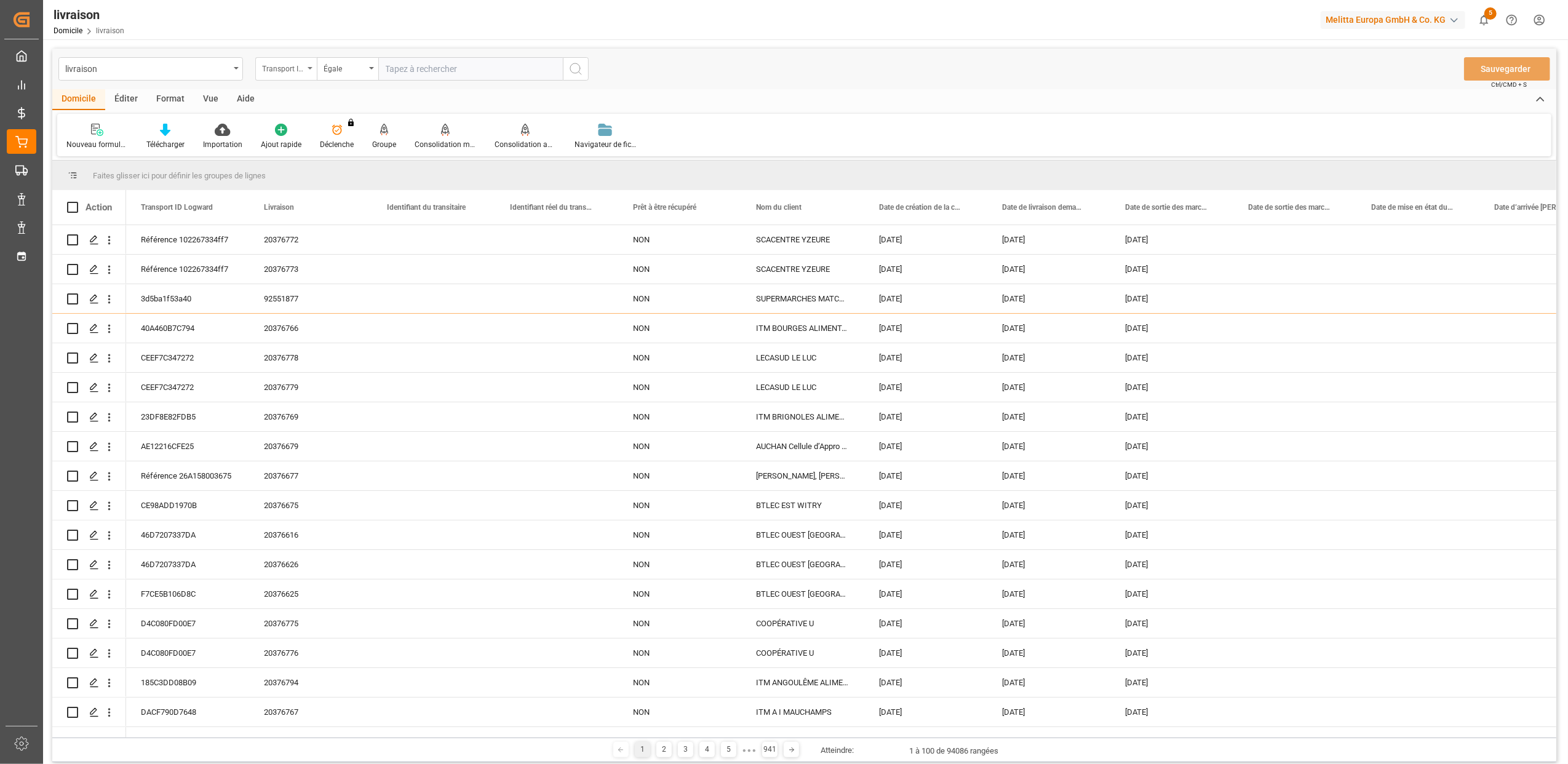
click at [308, 72] on div "Transport ID Logward" at bounding box center [286, 68] width 62 height 23
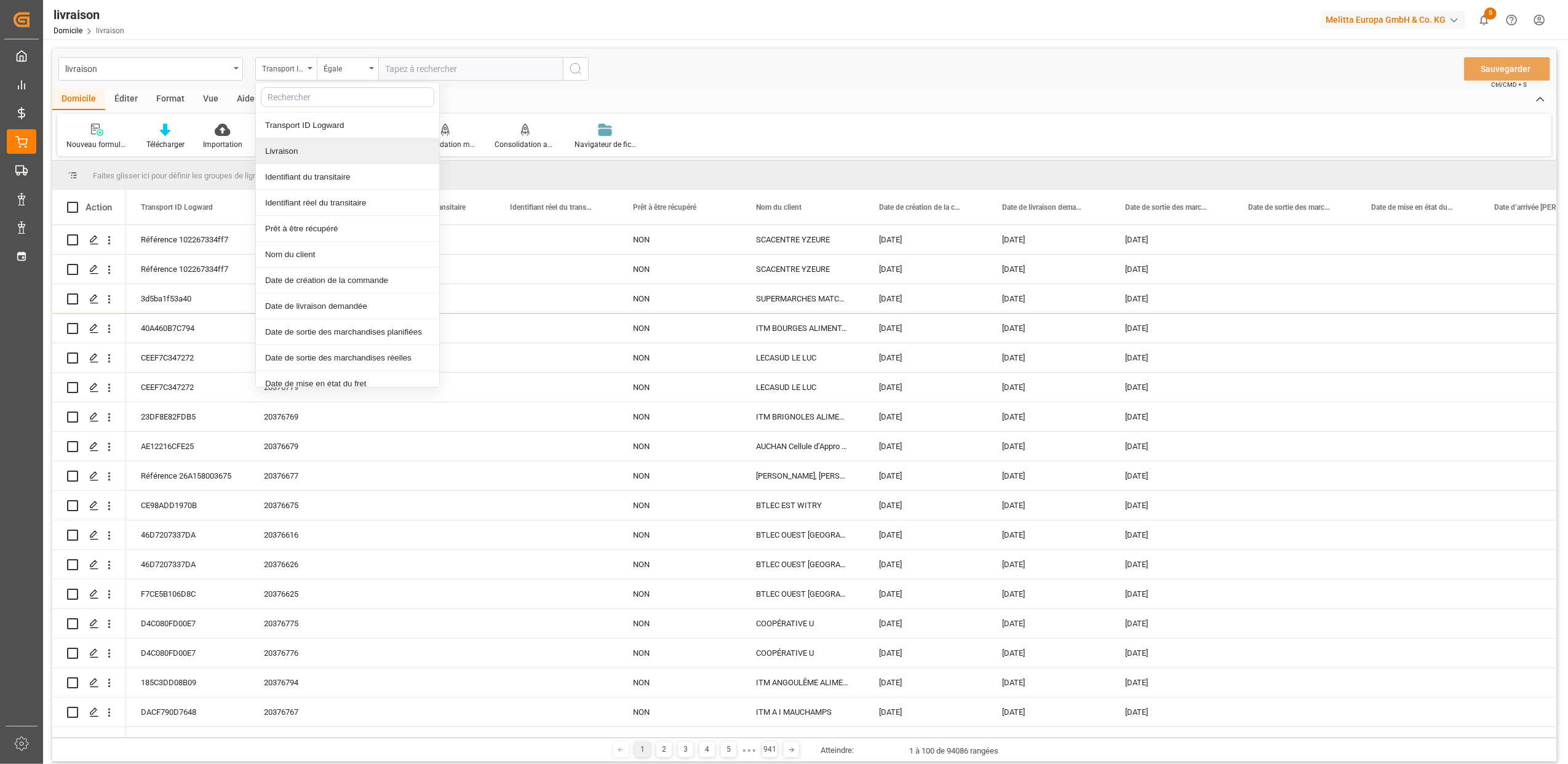
click at [313, 156] on div "Livraison" at bounding box center [347, 151] width 183 height 26
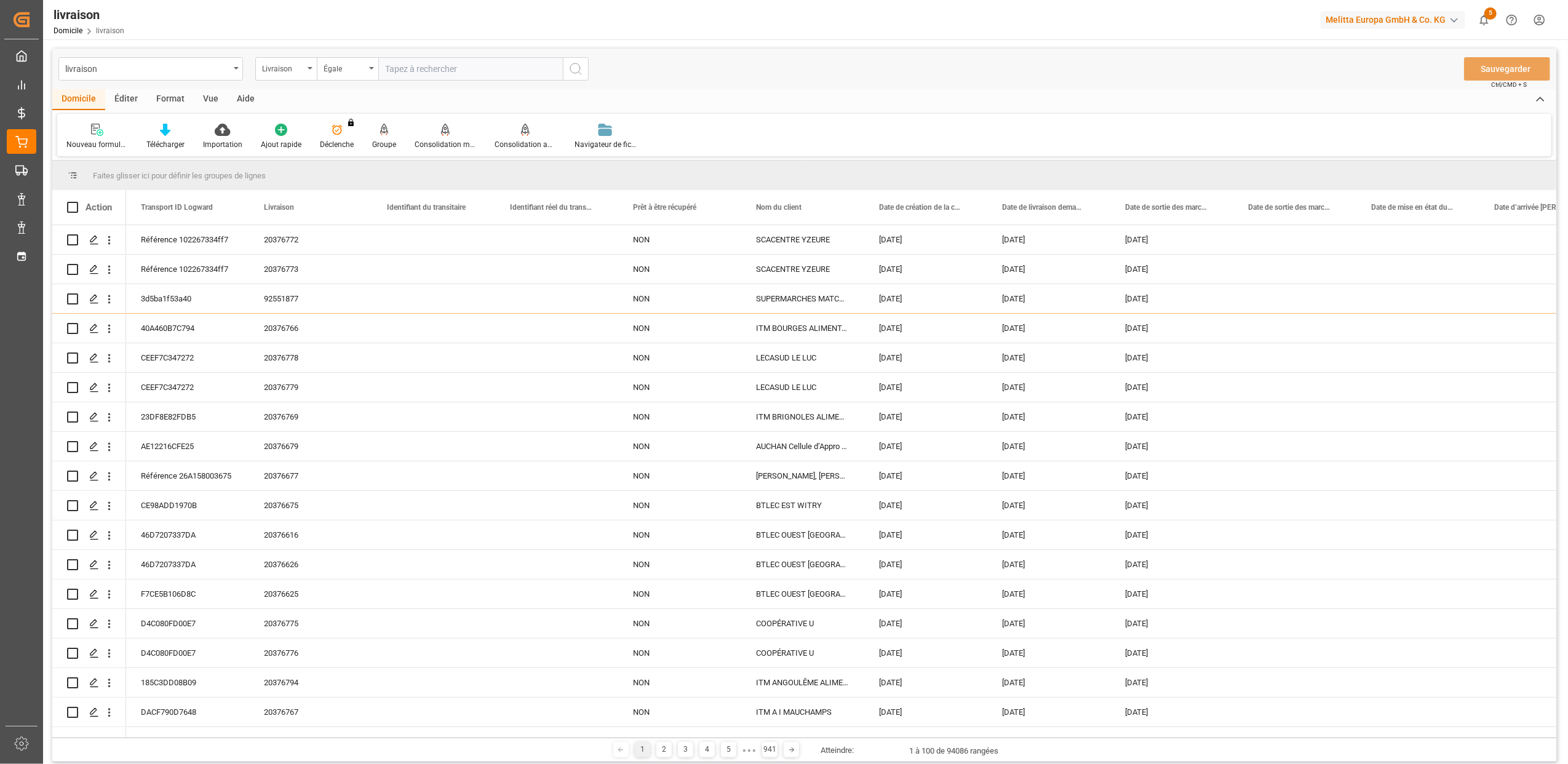
click at [386, 72] on input "text" at bounding box center [471, 68] width 185 height 23
type input "20376247"
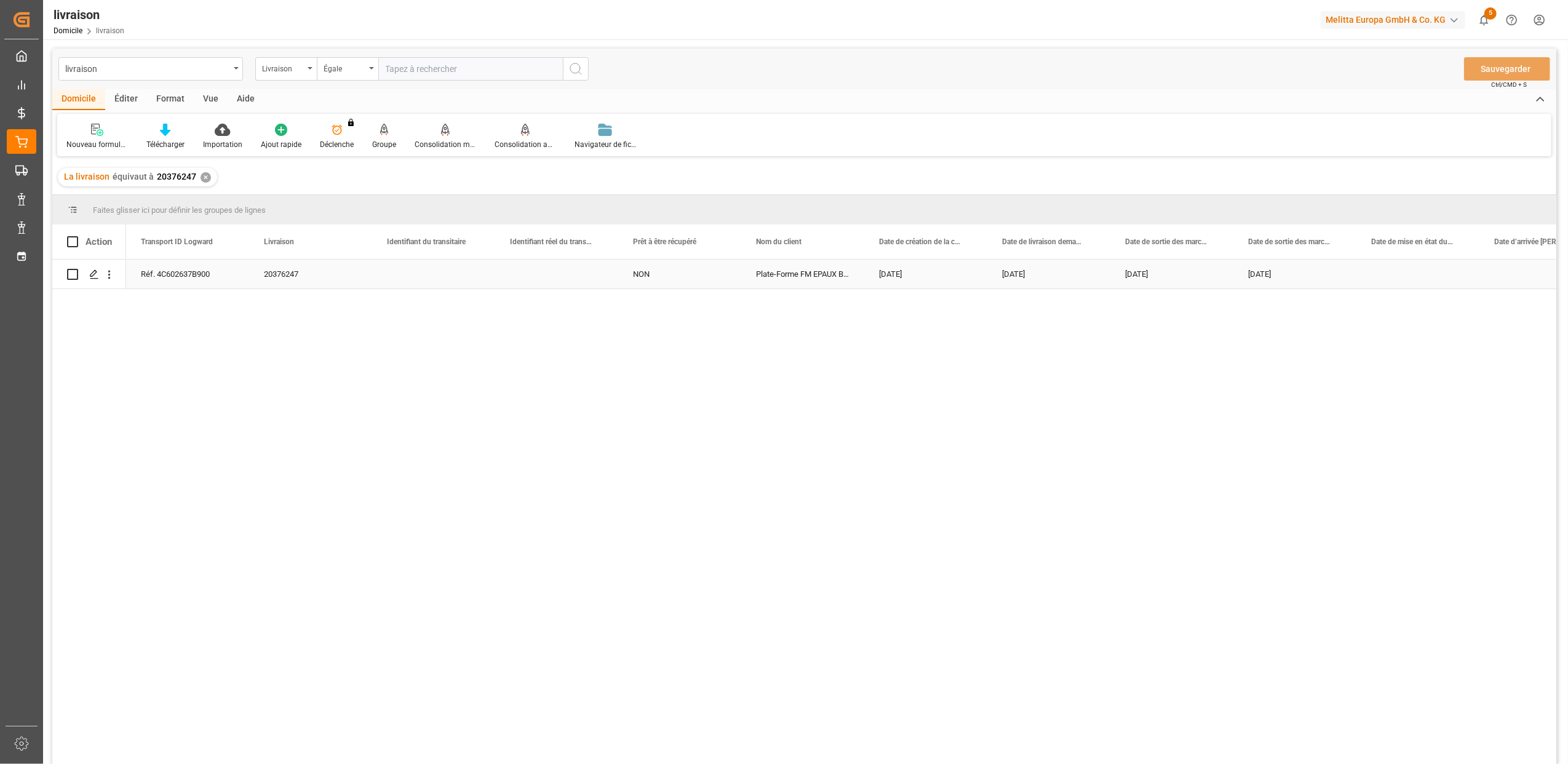
click at [197, 278] on div "Réf. 4C602637B900" at bounding box center [188, 274] width 123 height 29
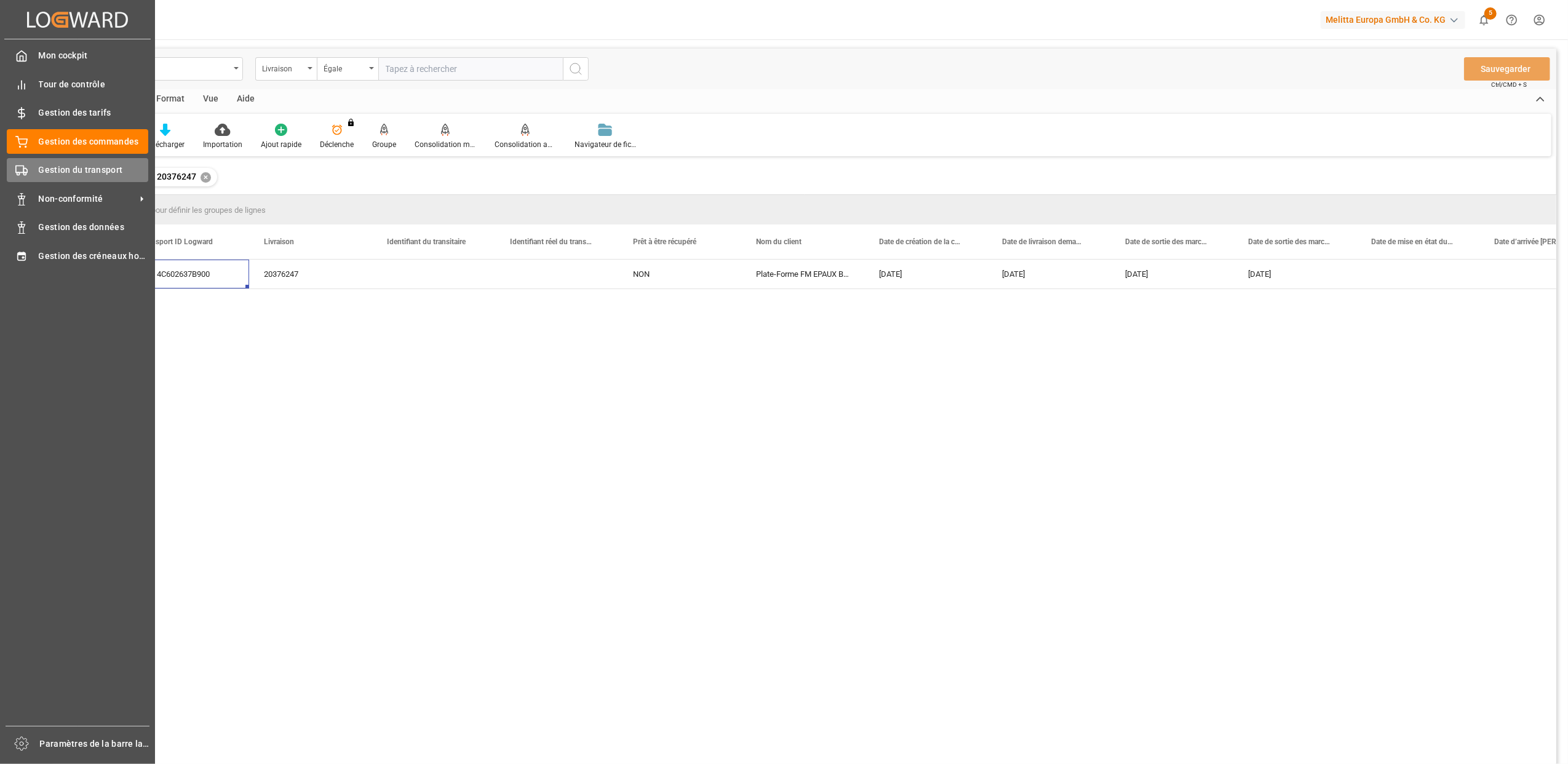
click at [25, 164] on icon at bounding box center [21, 170] width 13 height 13
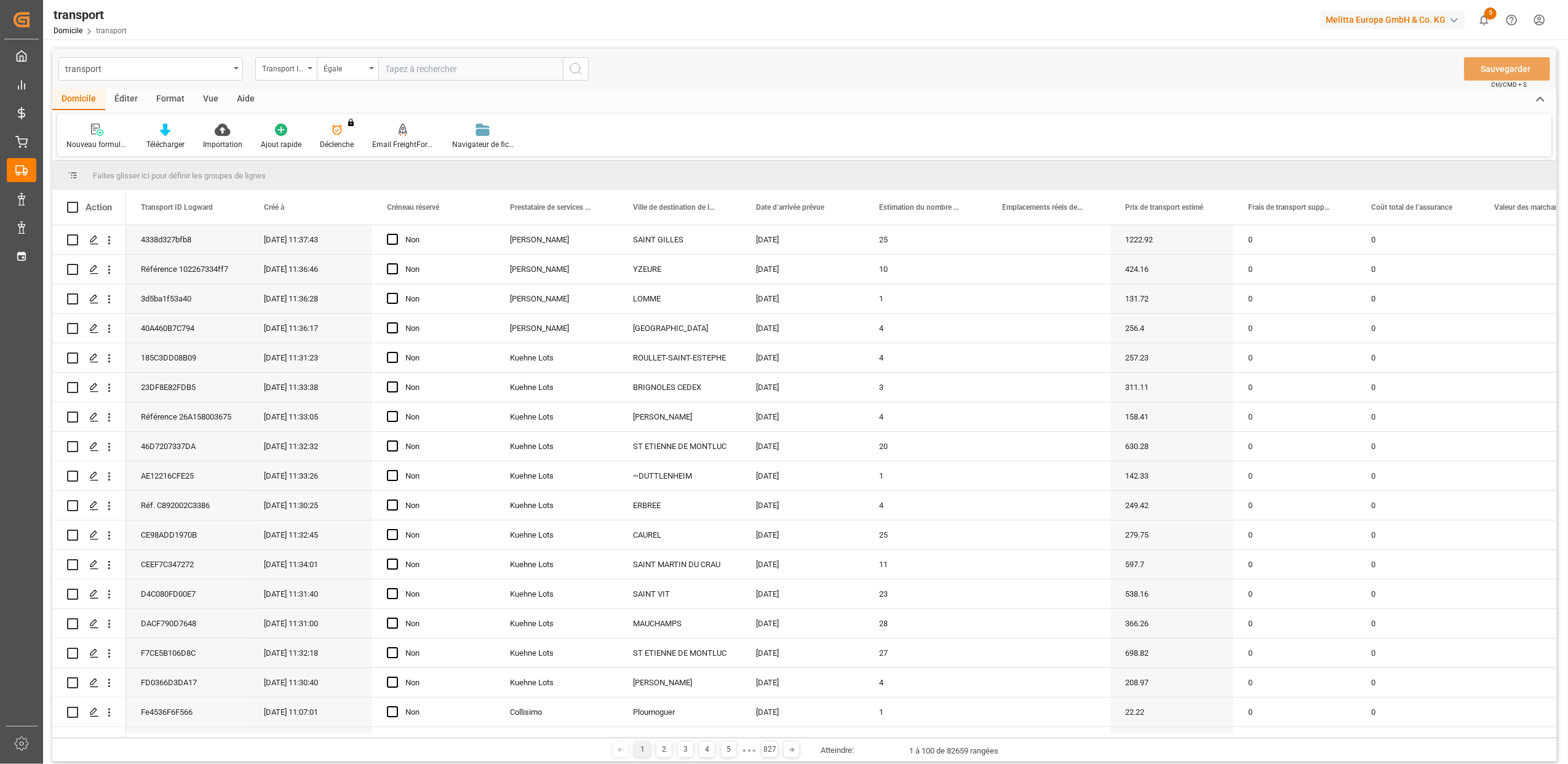
click at [400, 67] on input "text" at bounding box center [471, 68] width 185 height 23
paste input "4c602637b900"
type input "4c602637b900"
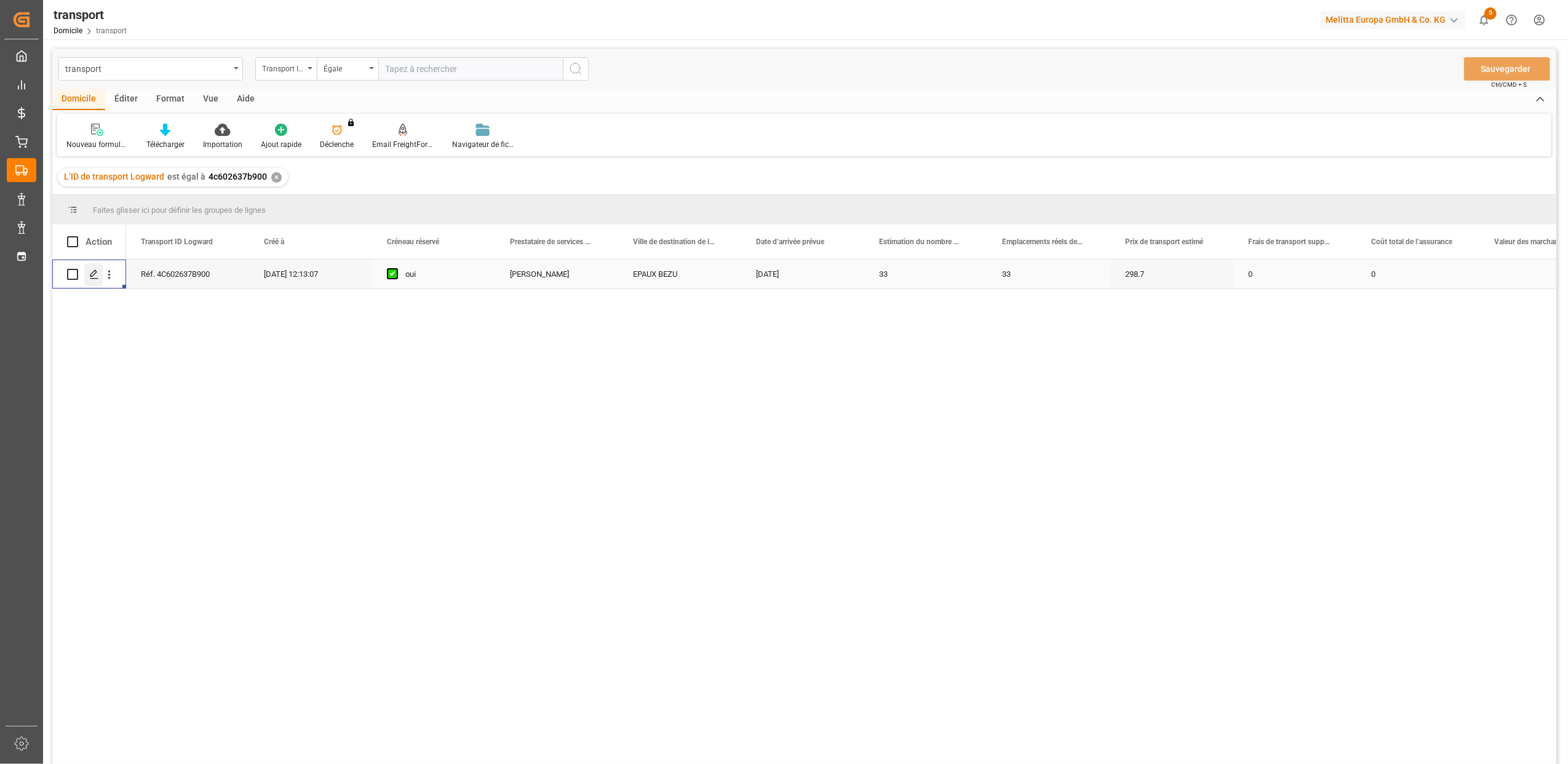
click at [96, 273] on polygon "Appuyez sur ESPACE pour sélectionner cette rangée." at bounding box center [94, 274] width 6 height 6
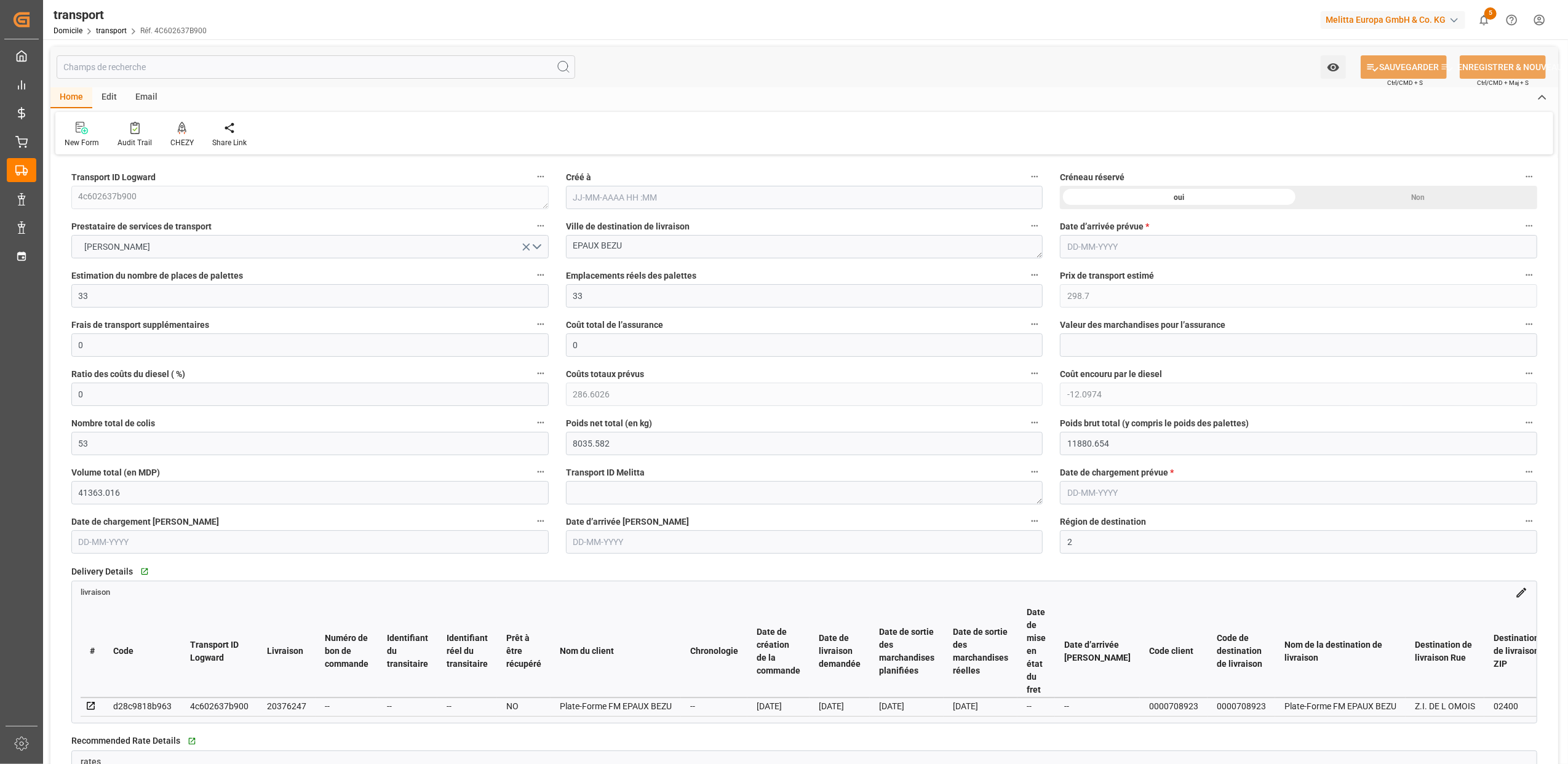
type input "[DATE] 12:13"
type input "[DATE]"
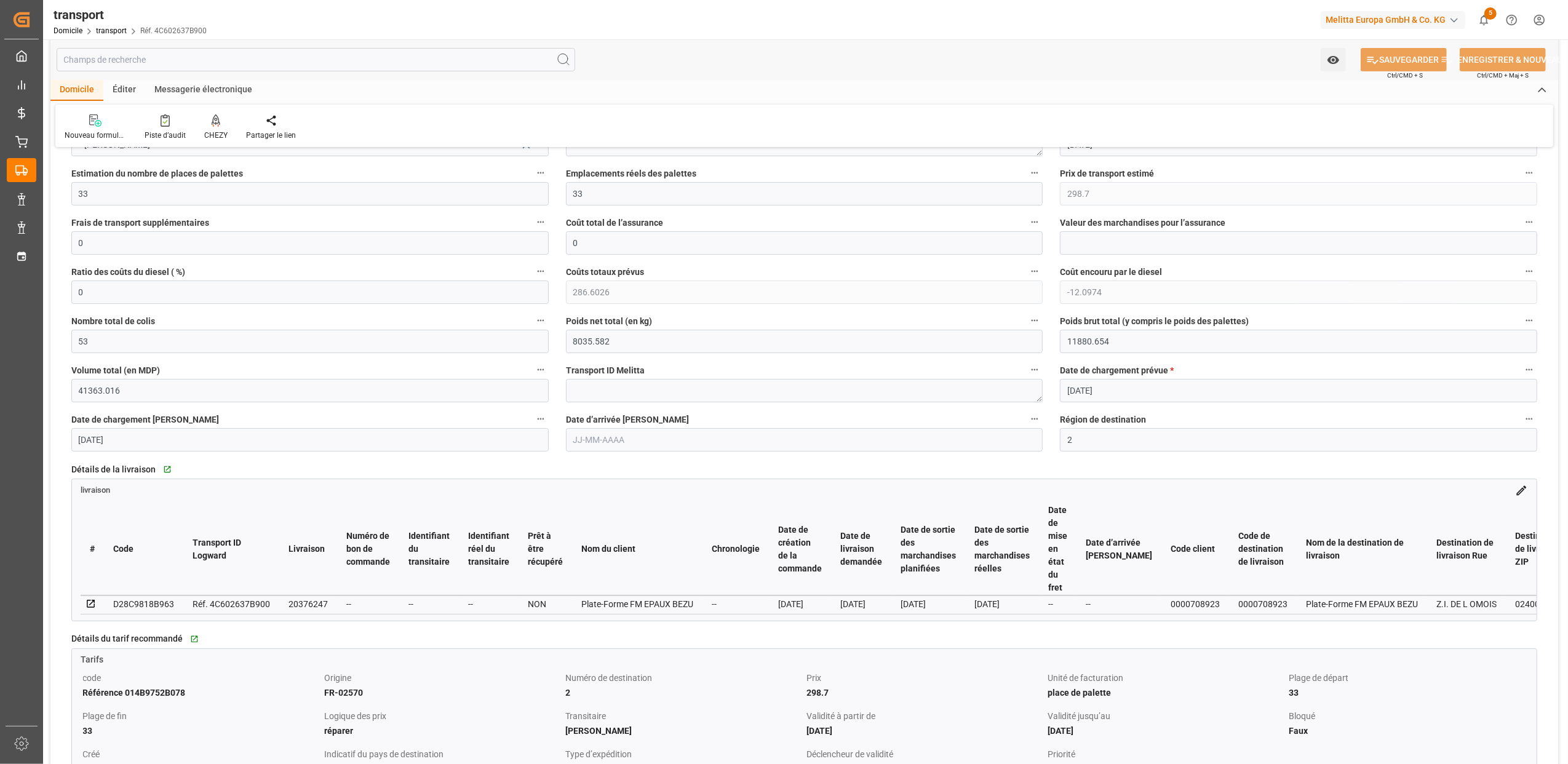
scroll to position [410, 0]
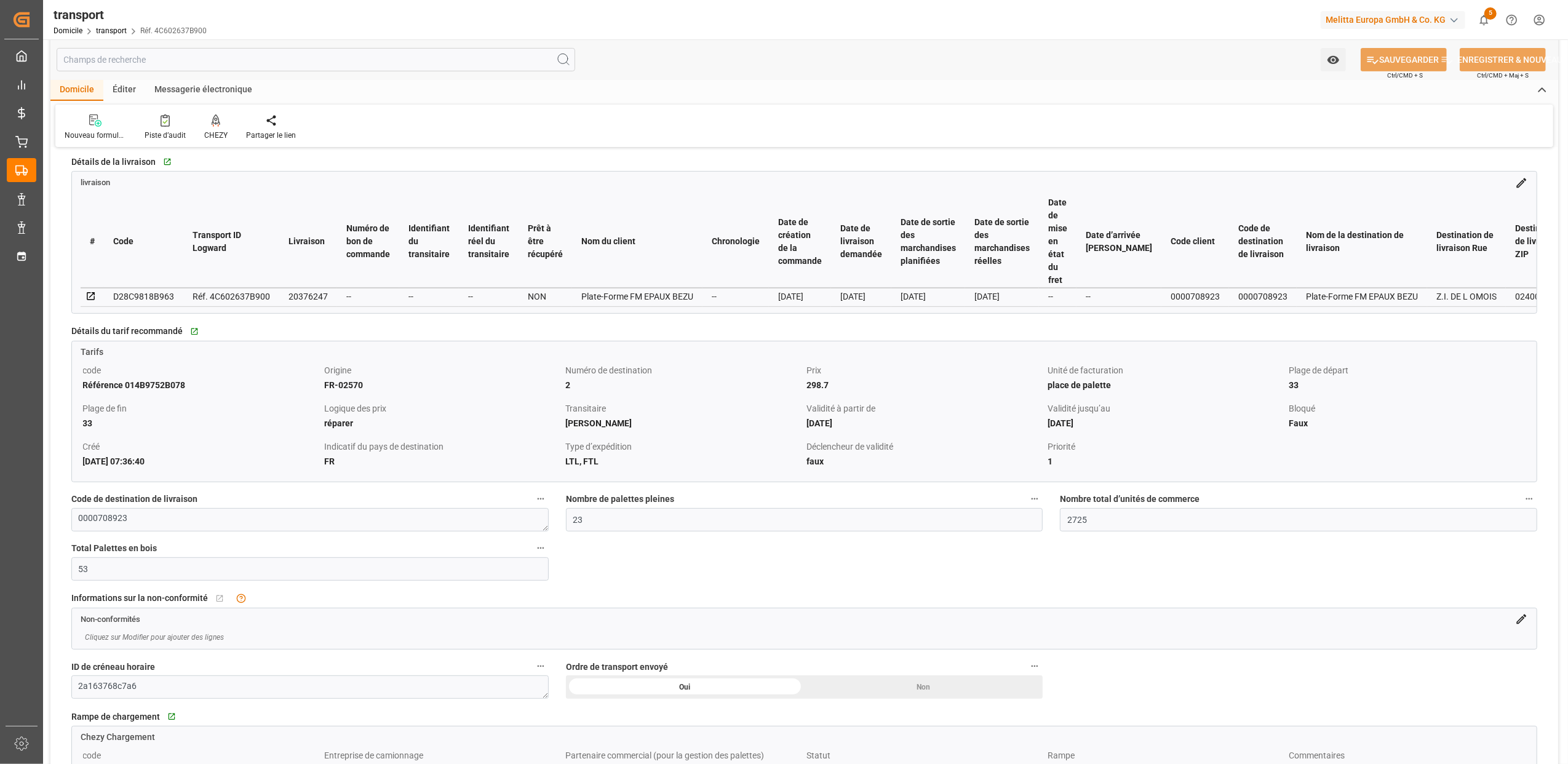
click at [1523, 623] on icon at bounding box center [1522, 619] width 10 height 10
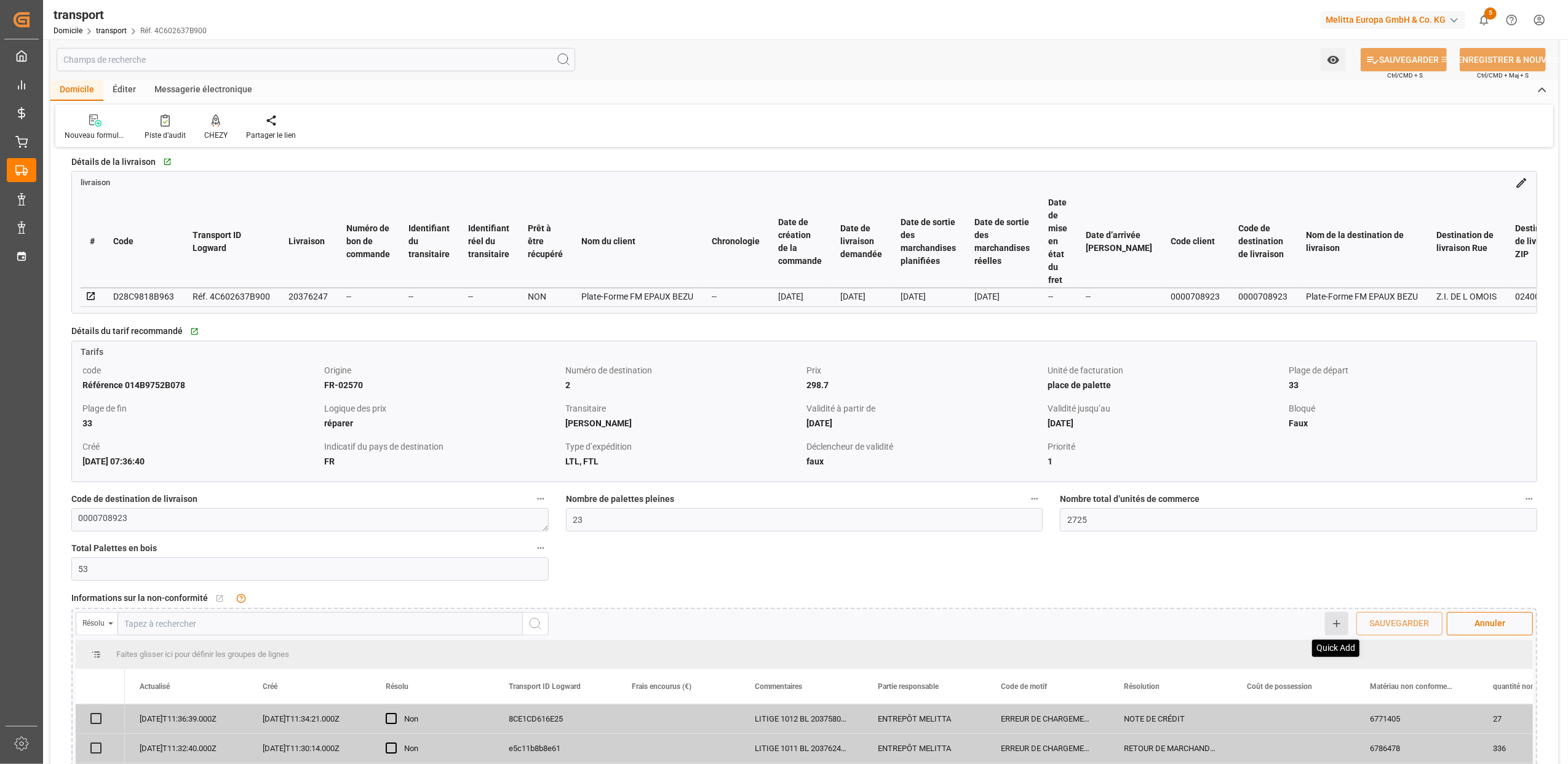
click at [1339, 624] on line at bounding box center [1336, 624] width 7 height 0
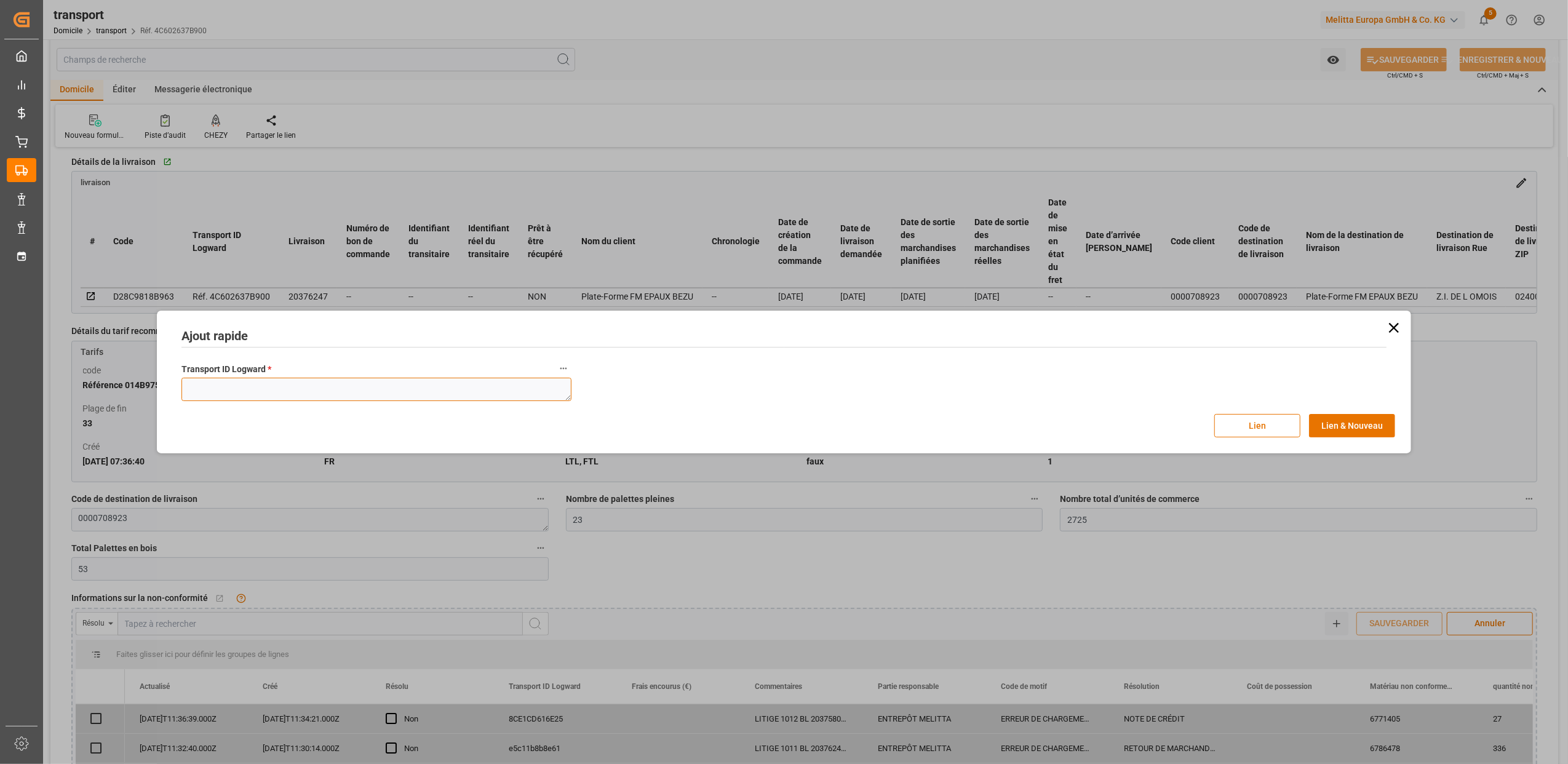
click at [203, 384] on textarea at bounding box center [376, 389] width 390 height 23
paste textarea "4c602637b900"
type textarea "4c602637b900"
click at [1255, 421] on button "Lien" at bounding box center [1257, 425] width 86 height 23
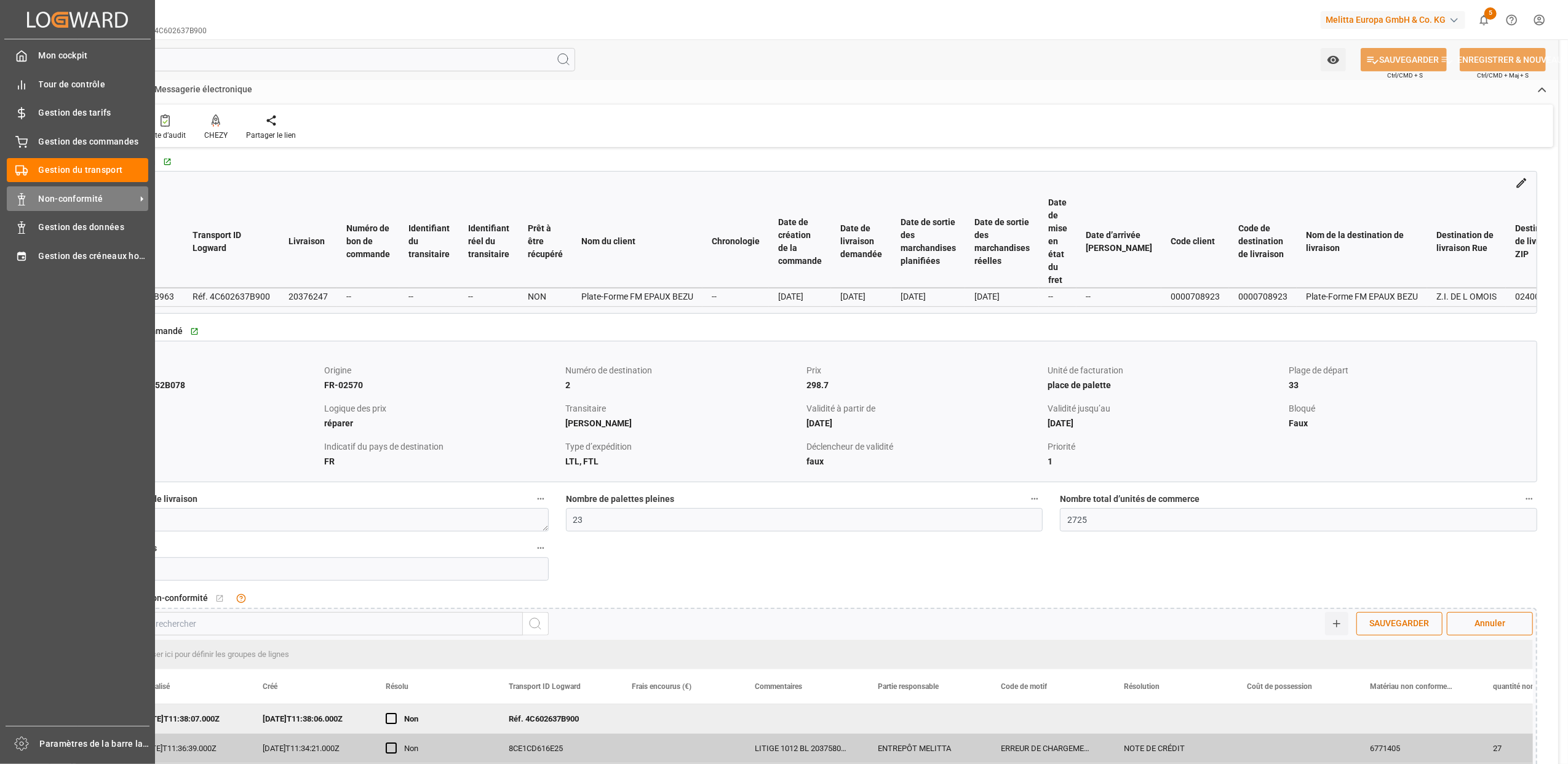
click at [46, 197] on span "Non-conformité" at bounding box center [87, 199] width 97 height 13
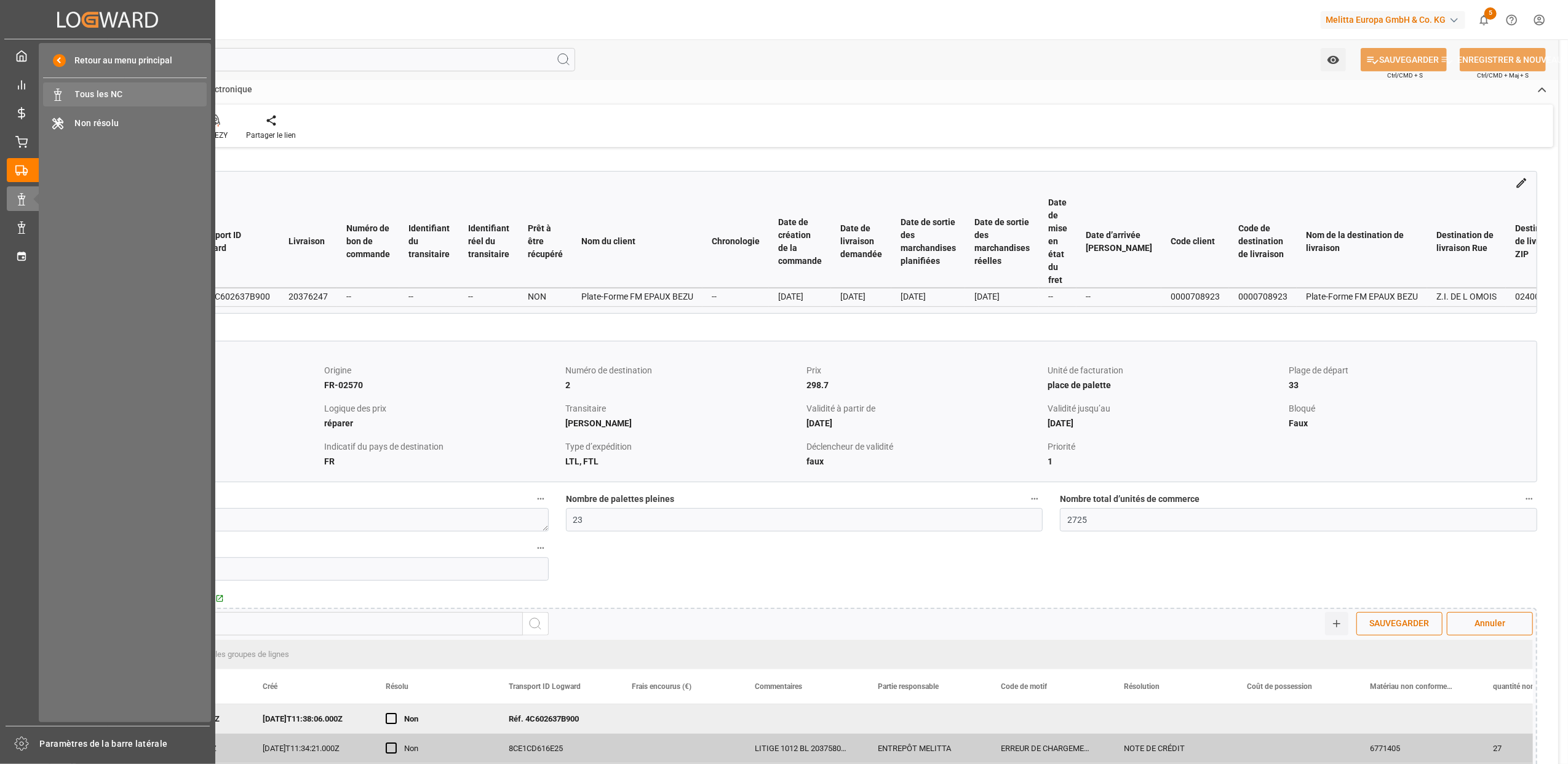
click at [94, 97] on span "Tous les NC" at bounding box center [141, 94] width 133 height 13
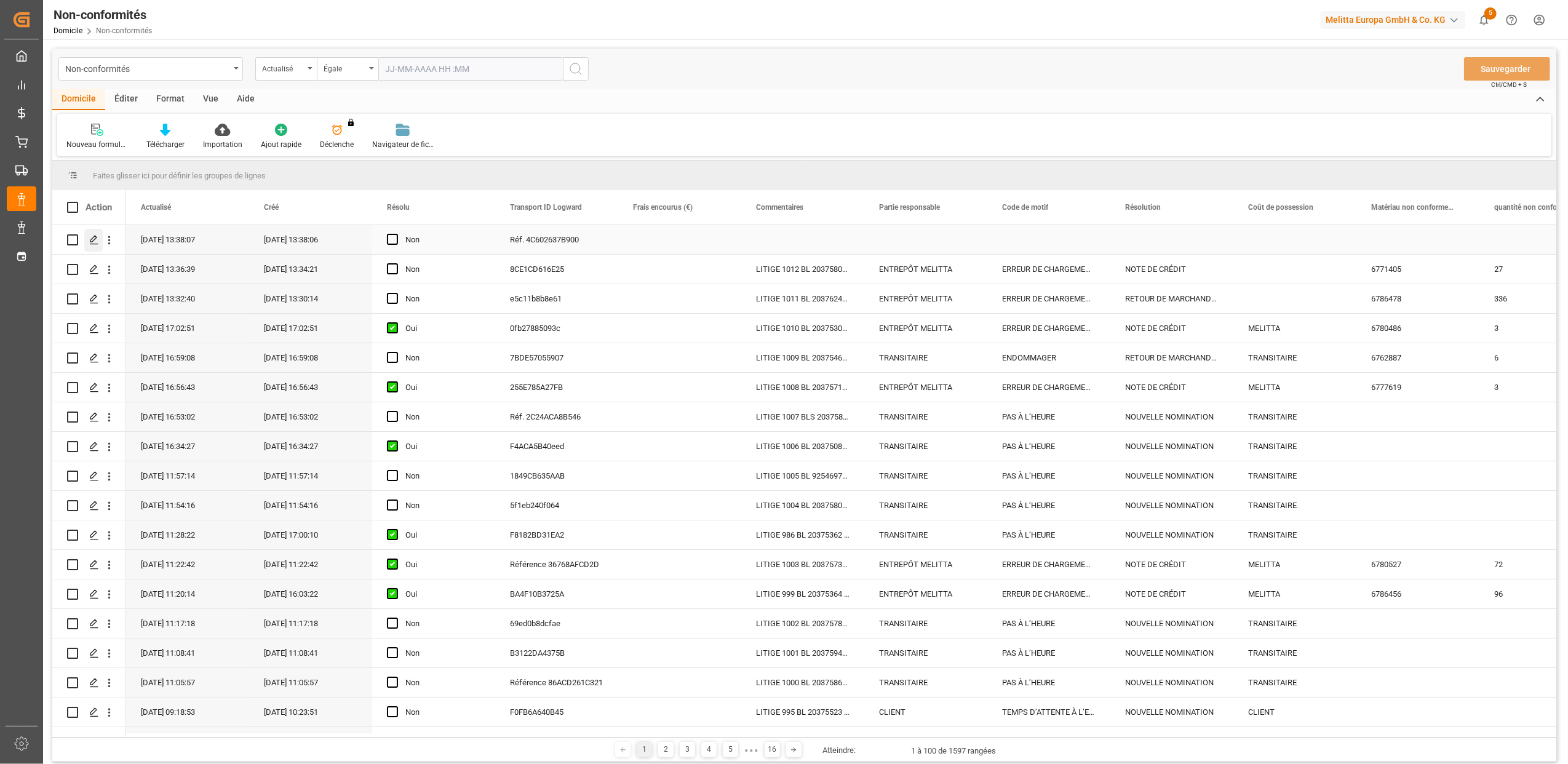
click at [92, 237] on icon "Appuyez sur ESPACE pour sélectionner cette rangée." at bounding box center [94, 240] width 10 height 10
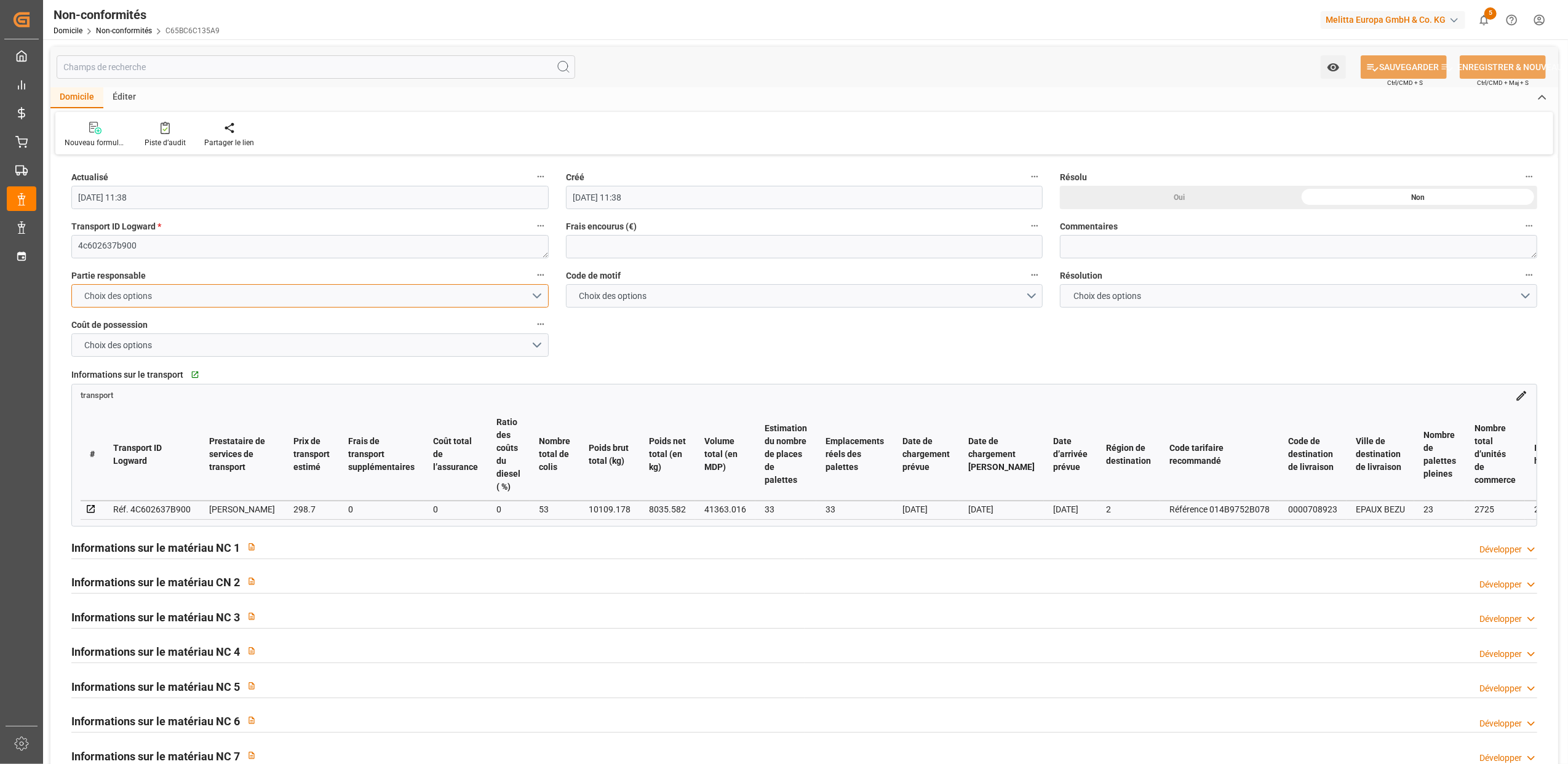
click at [535, 298] on button "Choix des options" at bounding box center [310, 295] width 477 height 23
click at [144, 325] on div "ENTREPÔT MELITTA" at bounding box center [310, 324] width 476 height 26
click at [1034, 293] on button "Choix des options" at bounding box center [805, 295] width 477 height 23
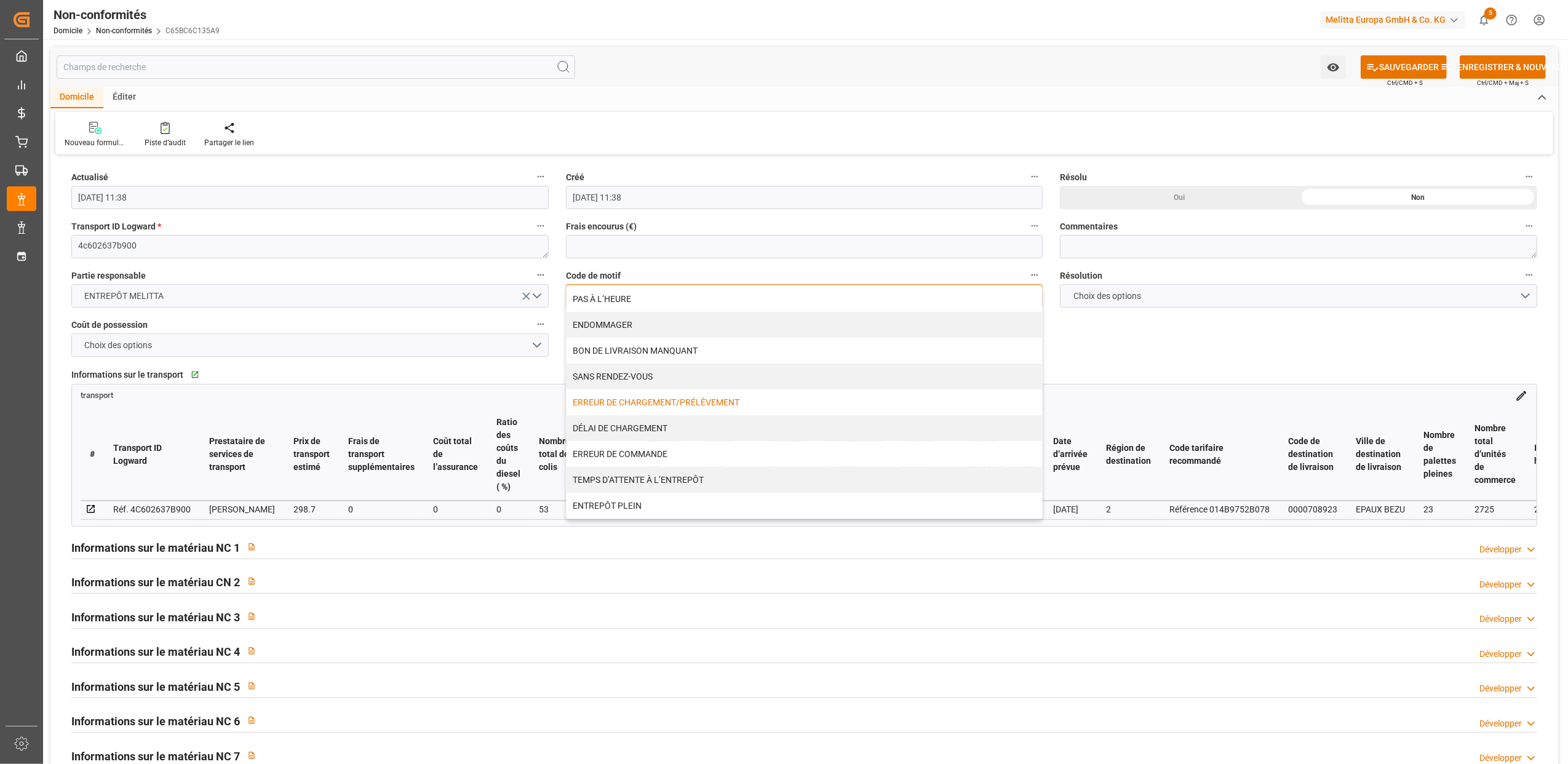
click at [634, 397] on div "ERREUR DE CHARGEMENT/PRÉLÈVEMENT" at bounding box center [805, 402] width 476 height 26
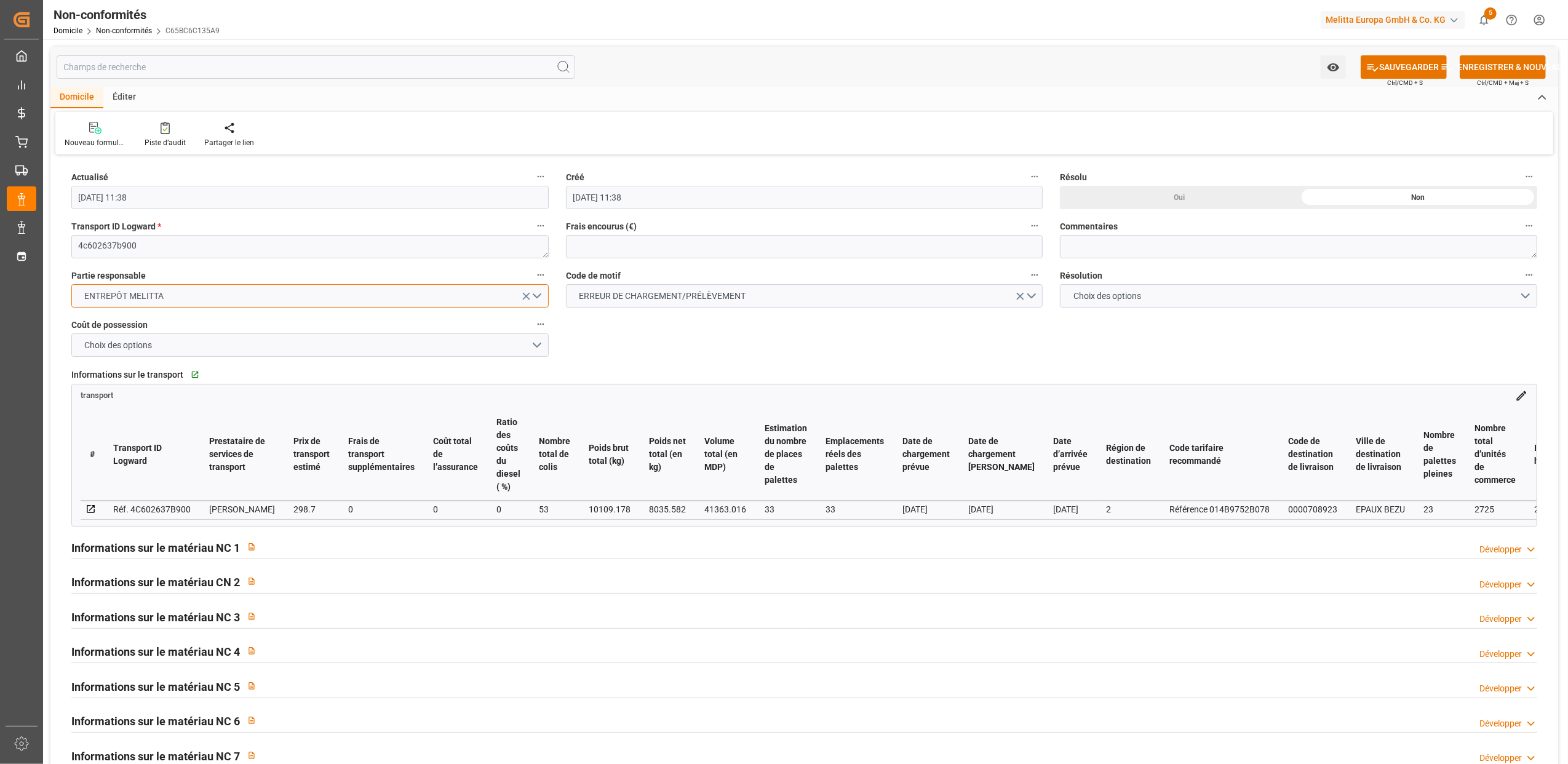
click at [539, 298] on button "ENTREPÔT MELITTA" at bounding box center [310, 295] width 477 height 23
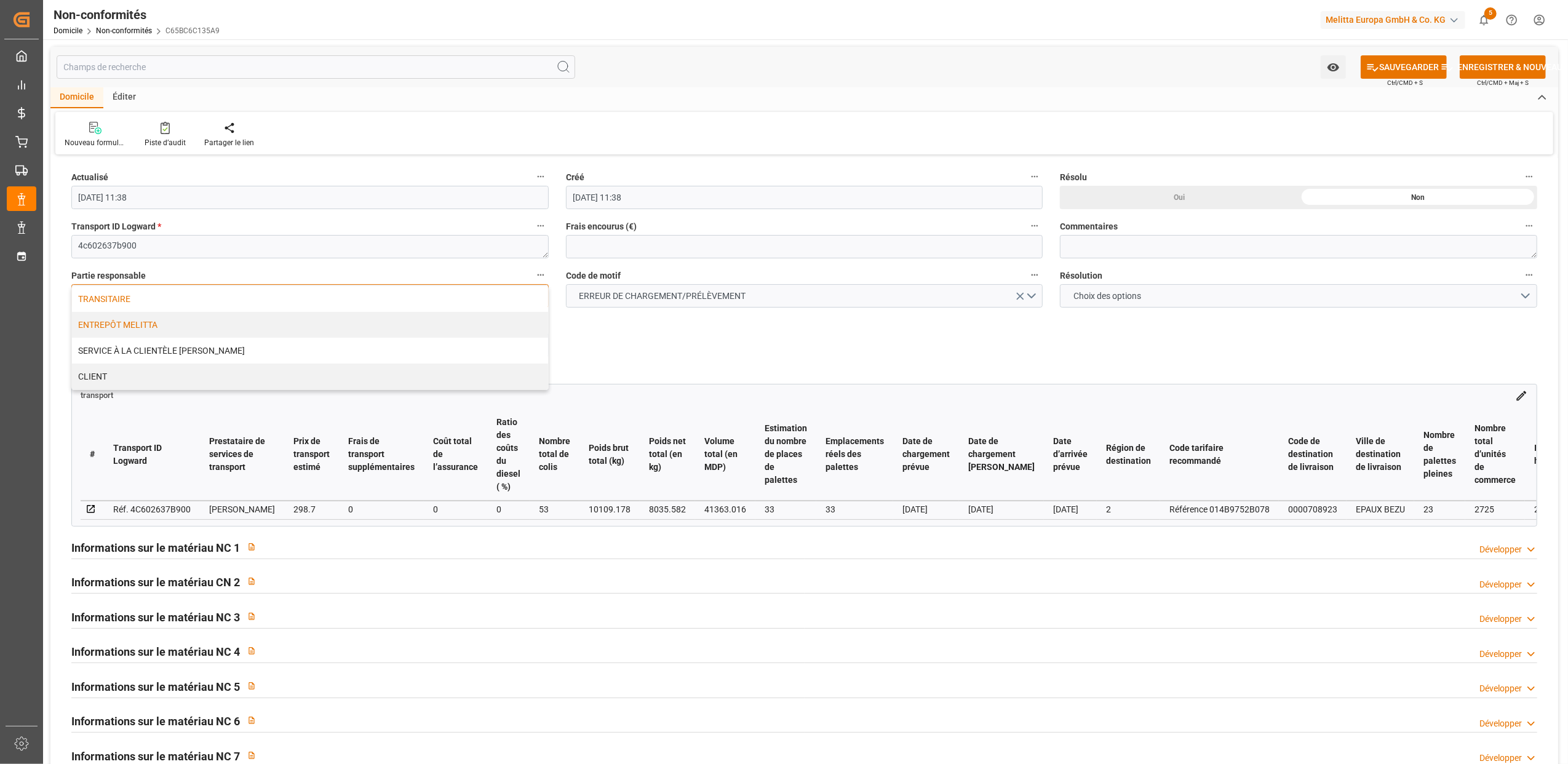
click at [116, 297] on div "TRANSITAIRE" at bounding box center [310, 298] width 476 height 26
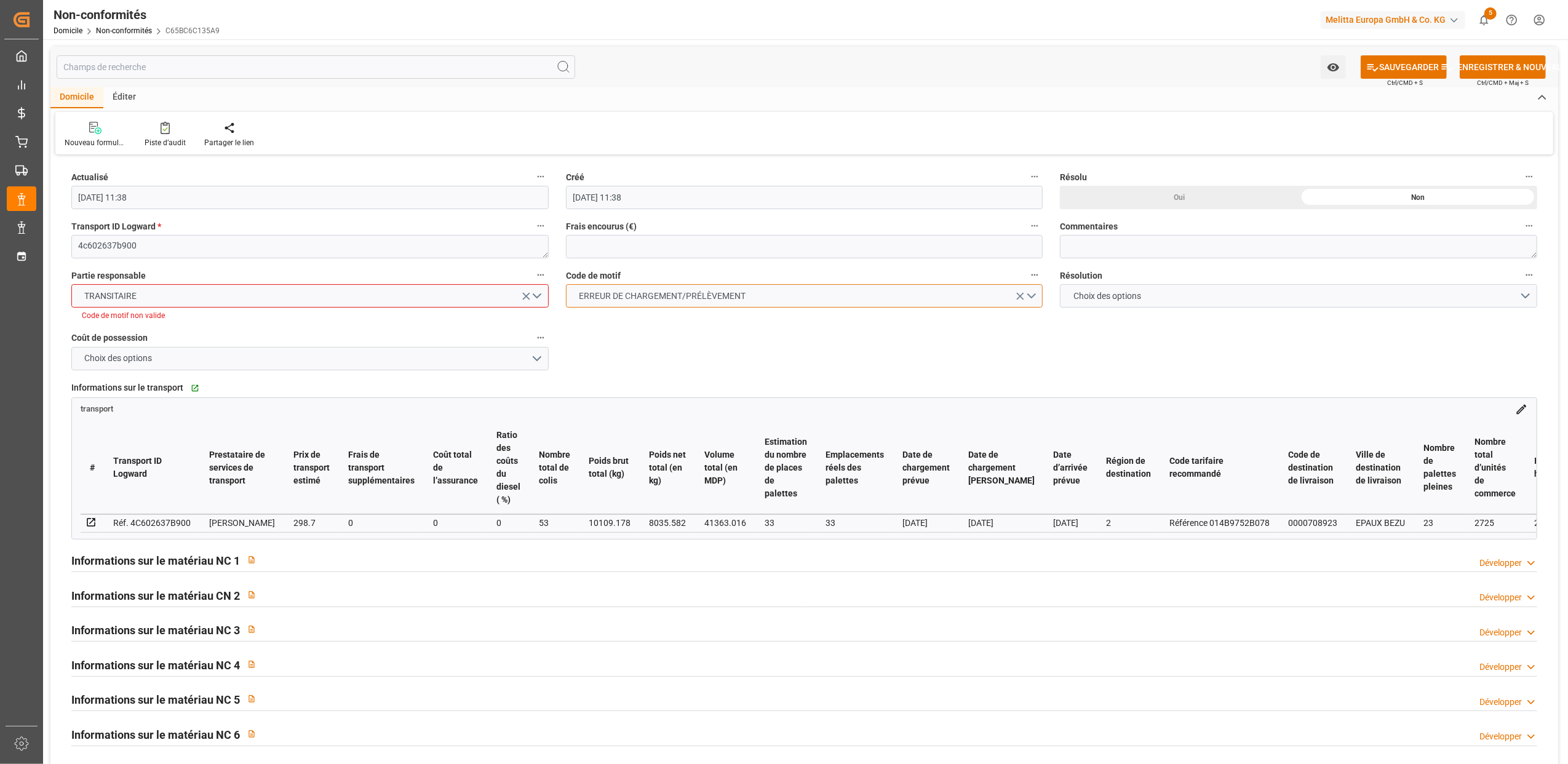
click at [1036, 297] on button "ERREUR DE CHARGEMENT/PRÉLÈVEMENT" at bounding box center [805, 295] width 477 height 23
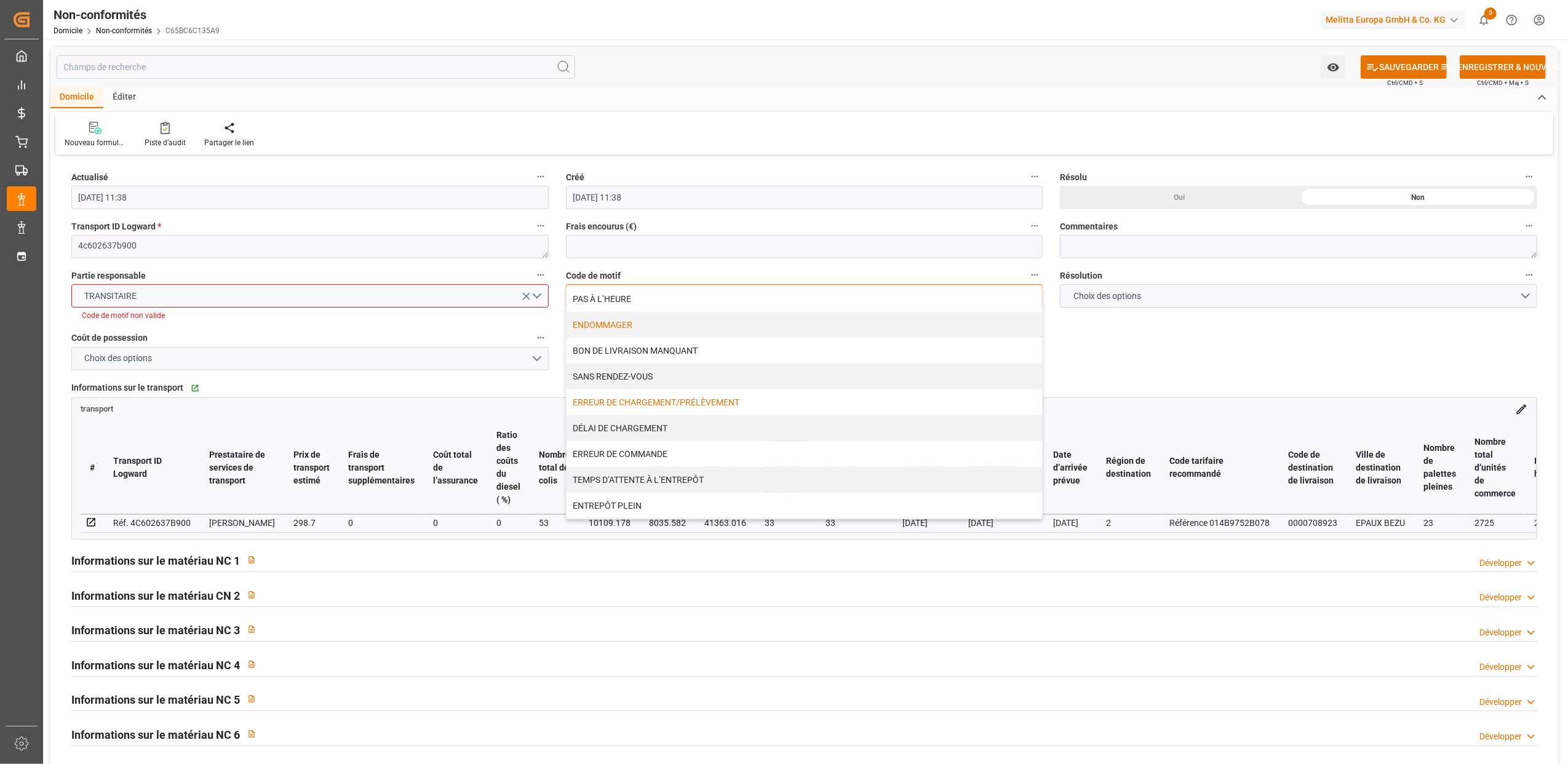
click at [645, 328] on div "ENDOMMAGER" at bounding box center [805, 324] width 476 height 26
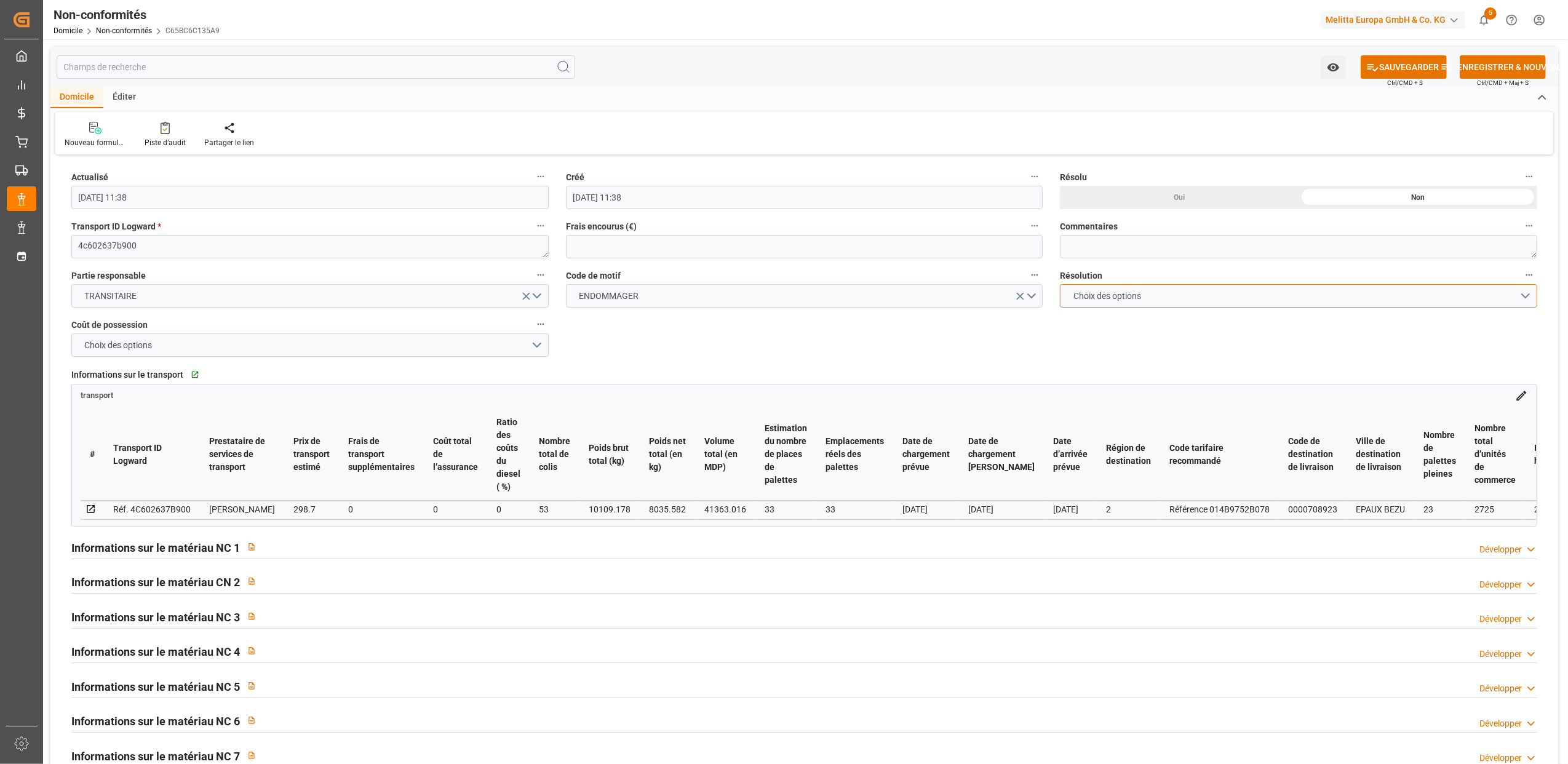
click at [1522, 297] on button "Choix des options" at bounding box center [1298, 295] width 477 height 23
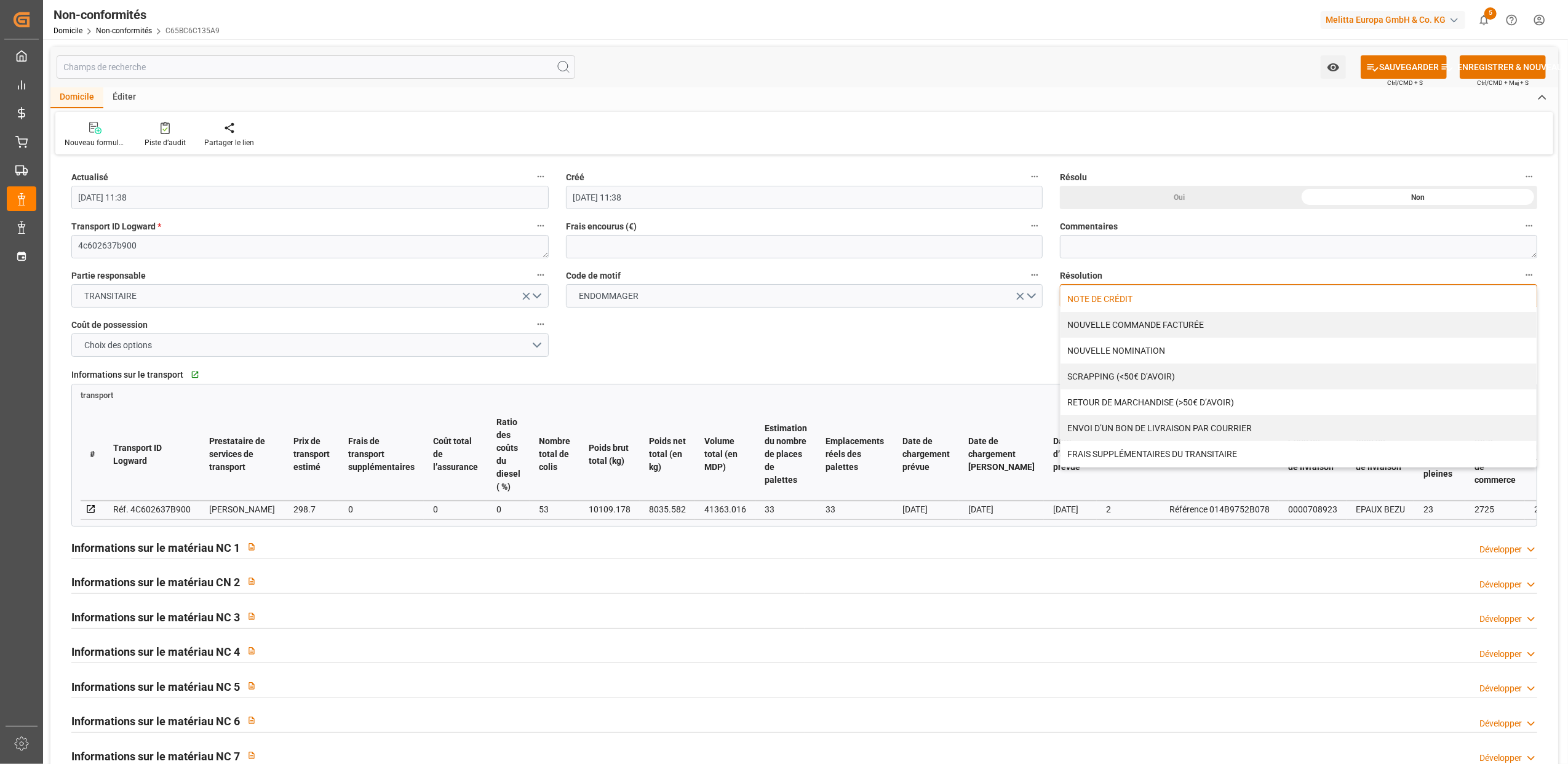
click at [1086, 301] on div "NOTE DE CRÉDIT" at bounding box center [1298, 298] width 476 height 26
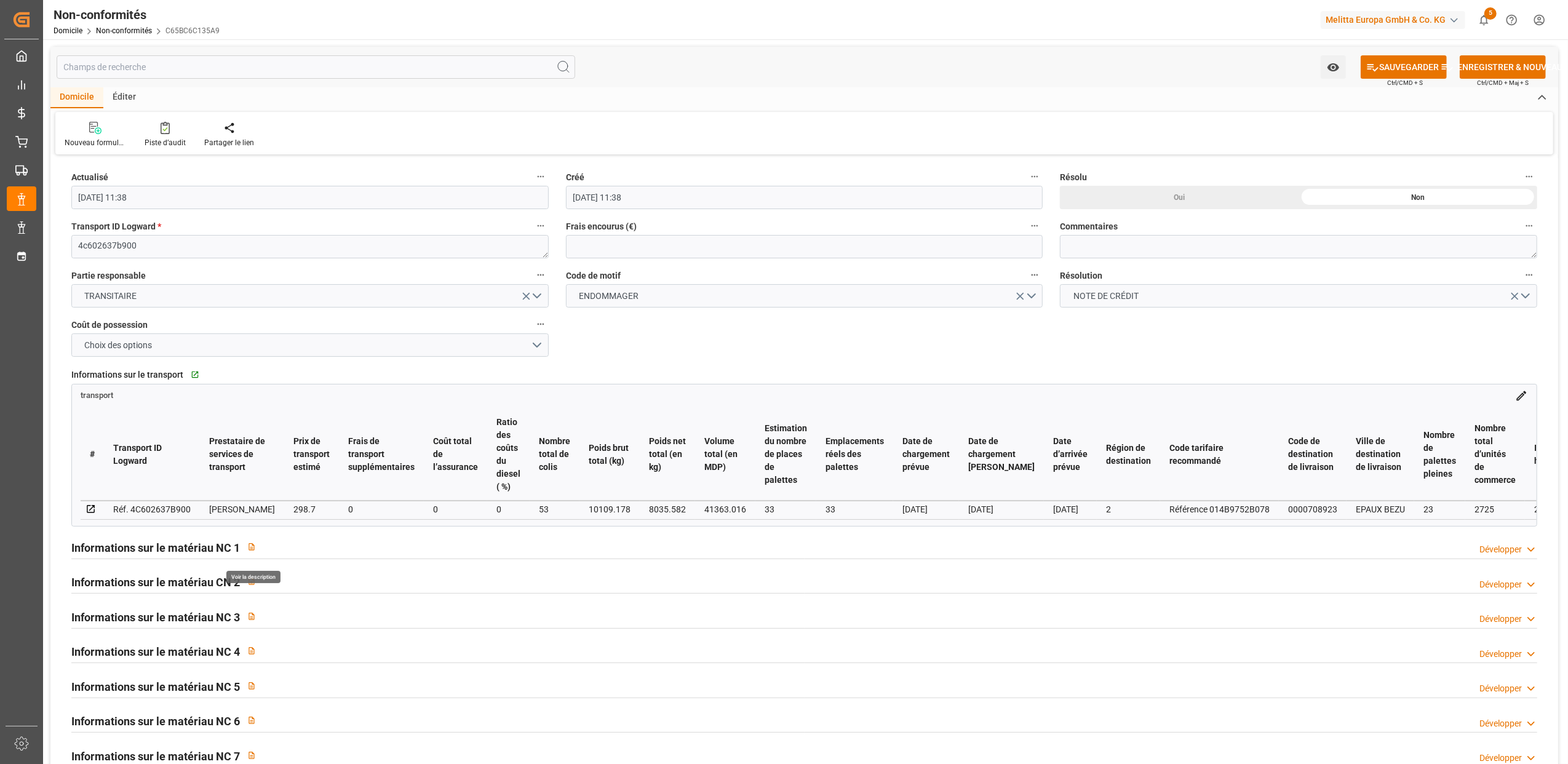
click at [249, 550] on icon "button" at bounding box center [252, 547] width 9 height 9
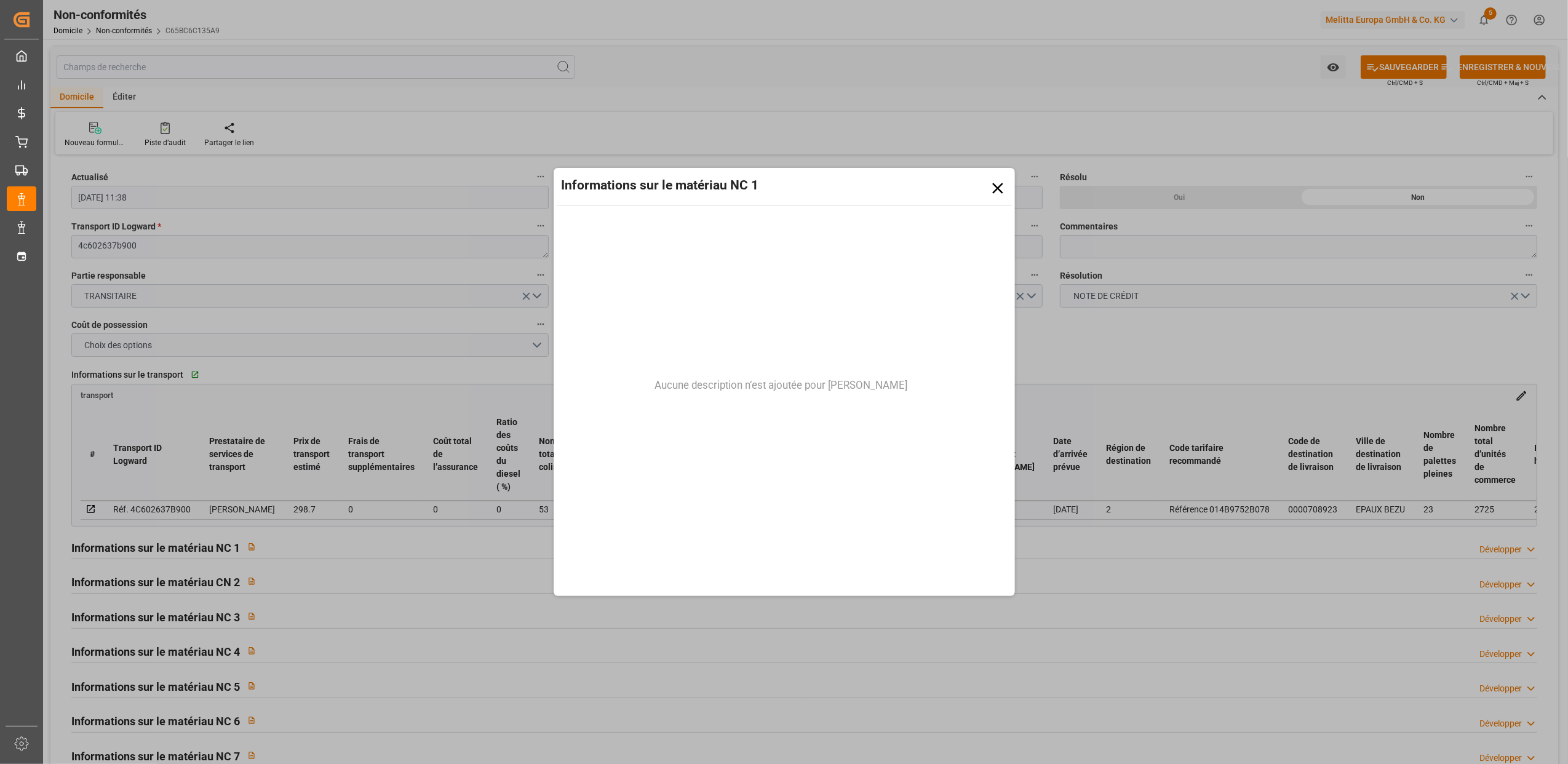
click at [1002, 185] on icon at bounding box center [997, 188] width 18 height 18
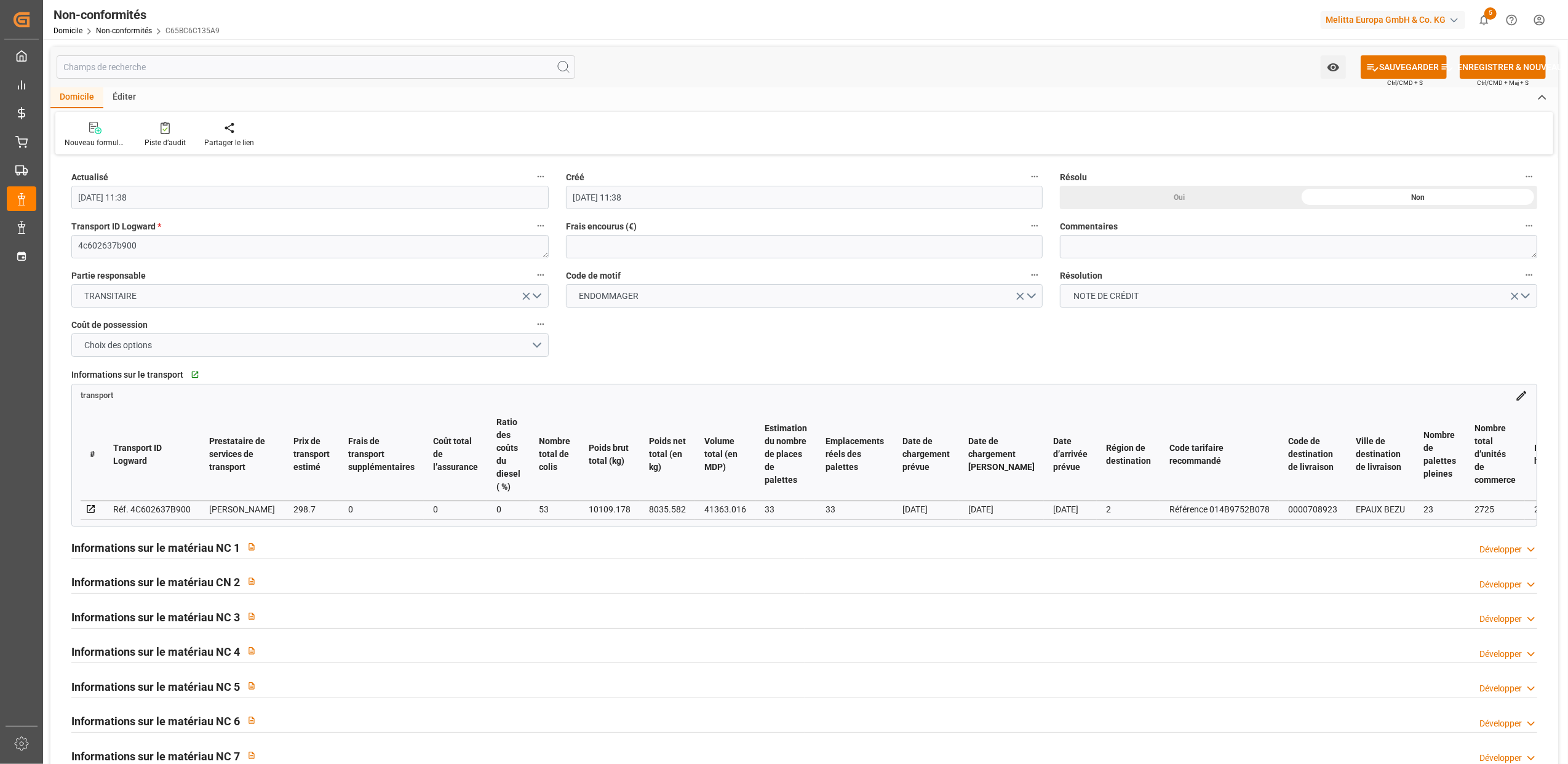
click at [146, 554] on h2 "Informations sur le matériau NC 1" at bounding box center [156, 548] width 168 height 16
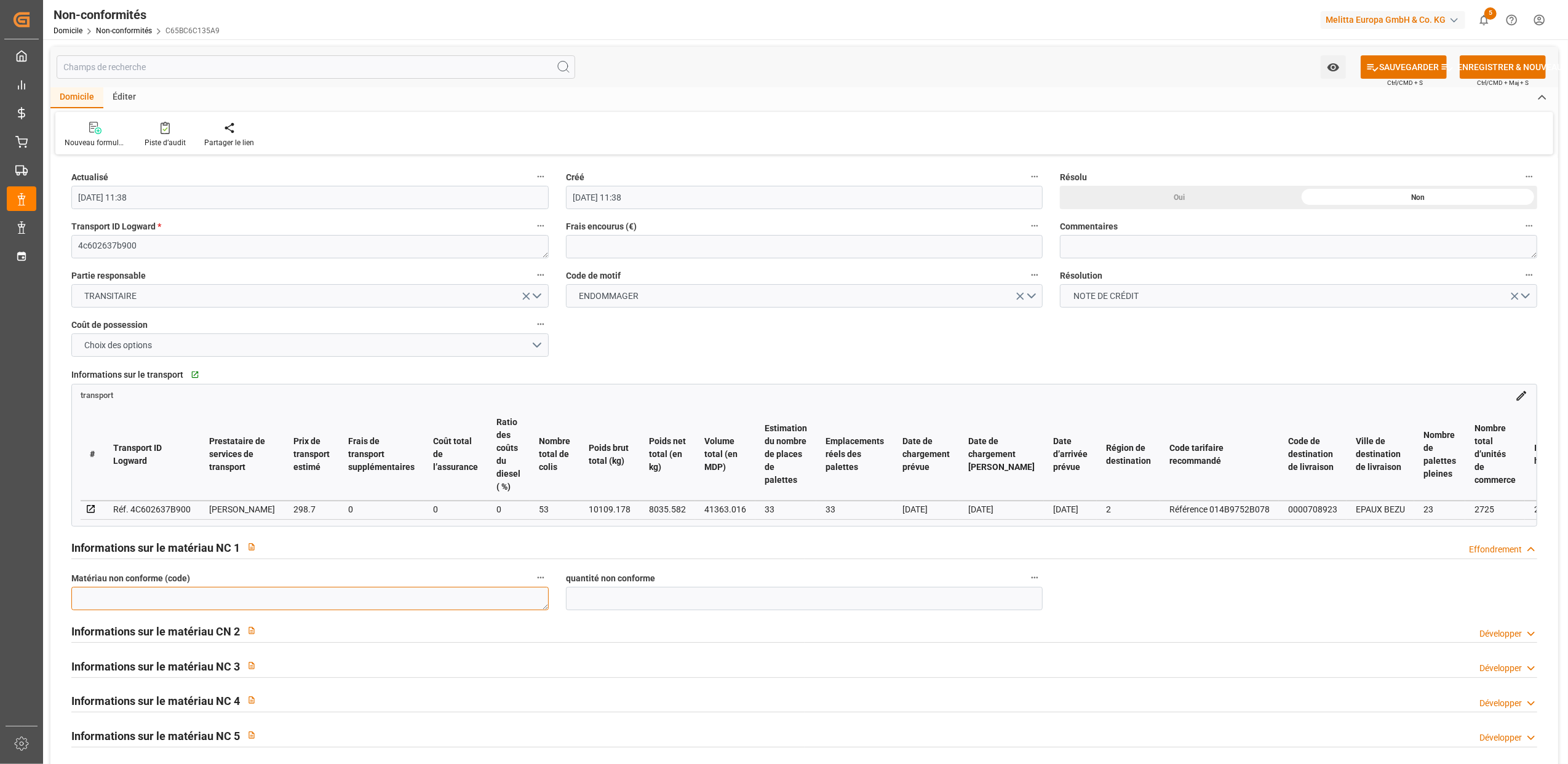
click at [136, 603] on textarea at bounding box center [310, 598] width 477 height 23
type textarea "2"
type textarea "6767027"
click at [673, 603] on input "text" at bounding box center [805, 598] width 477 height 23
type input "1600"
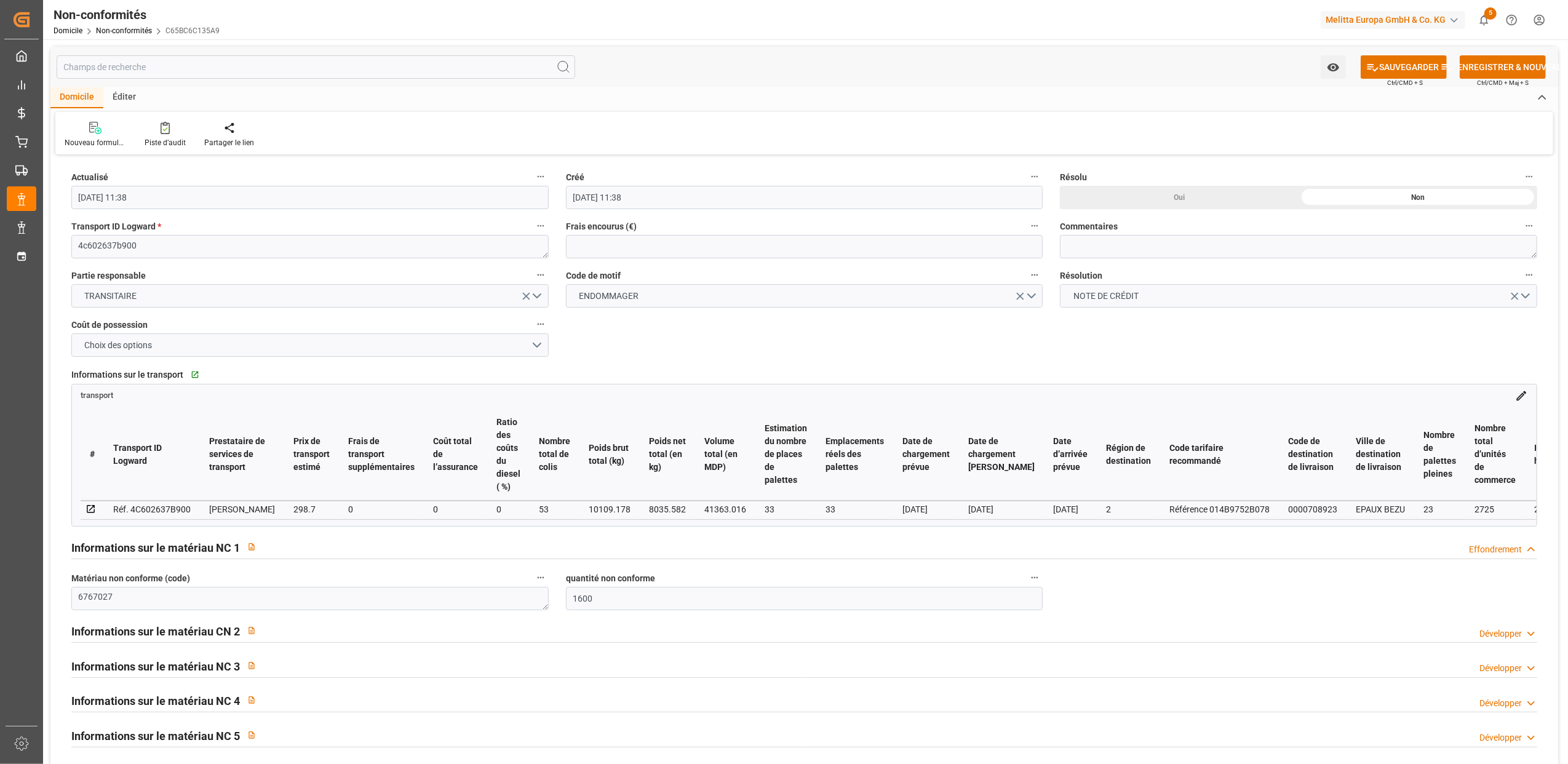
click at [197, 633] on h2 "Informations sur le matériau CN 2" at bounding box center [156, 631] width 168 height 16
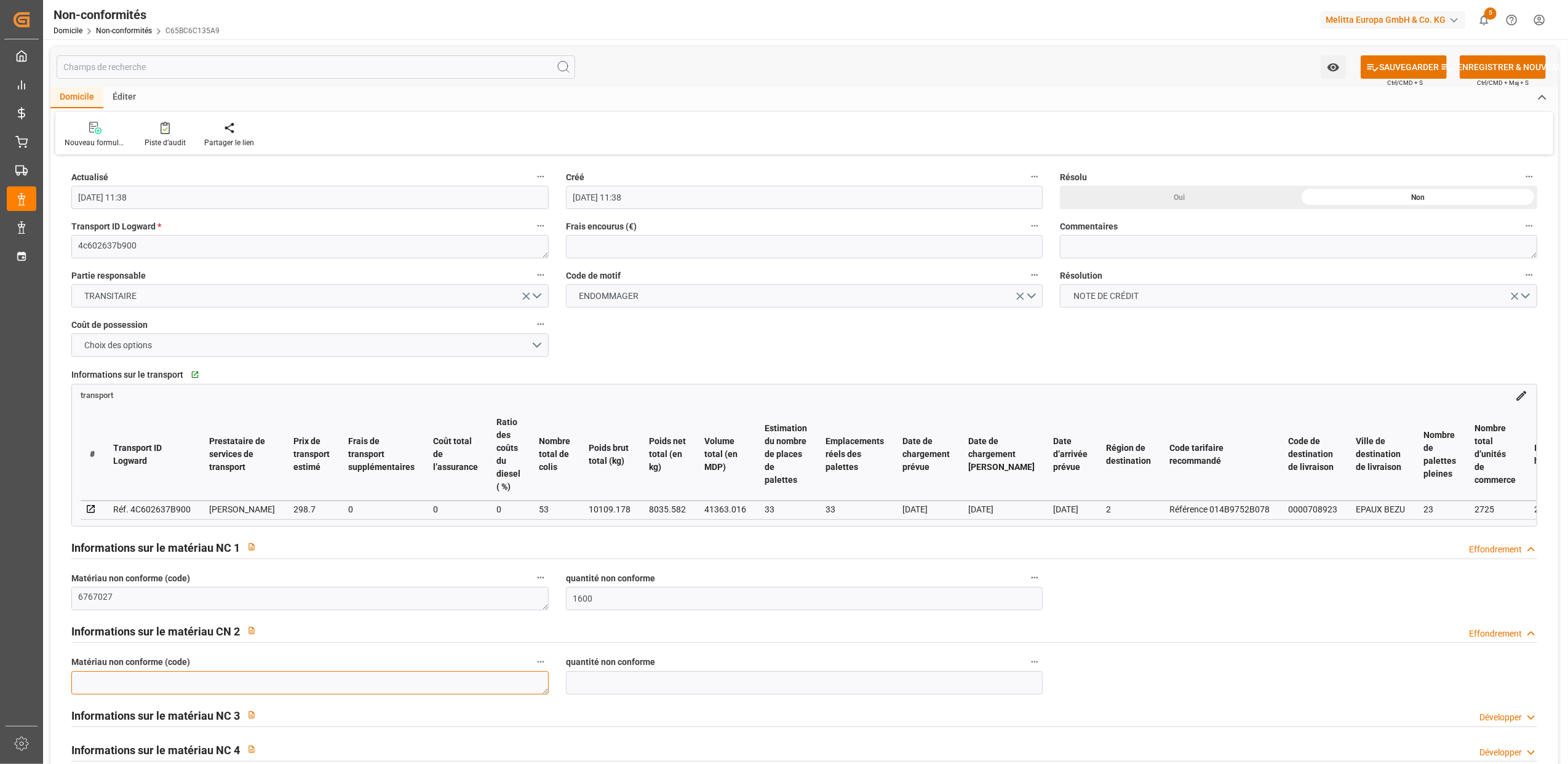
click at [180, 675] on textarea at bounding box center [310, 682] width 477 height 23
type textarea "6782157"
click at [589, 679] on input "text" at bounding box center [805, 682] width 477 height 23
type input "1400"
click at [1420, 65] on font "SAUVEGARDER" at bounding box center [1408, 67] width 60 height 13
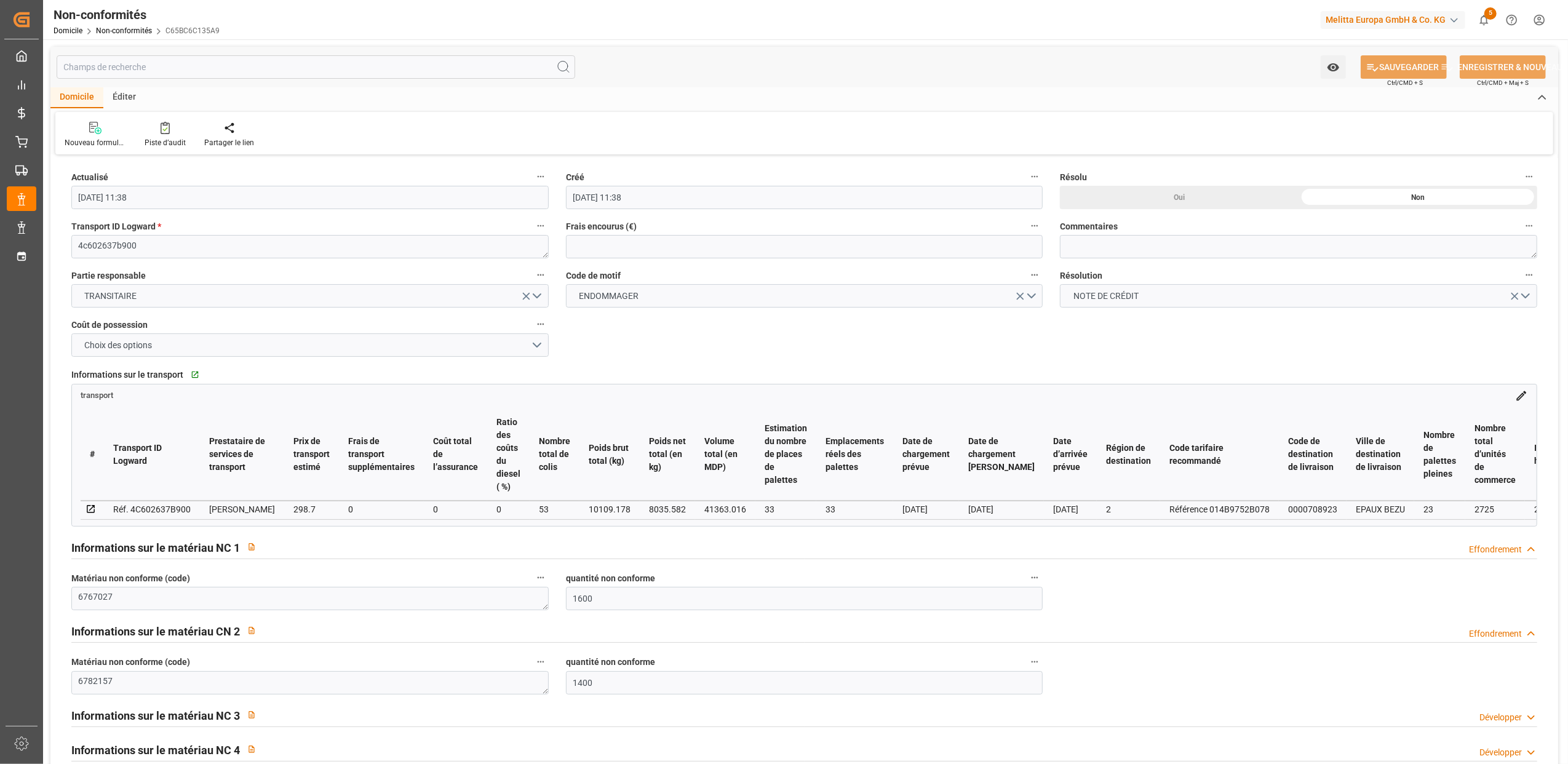
type input "[DATE] 11:42"
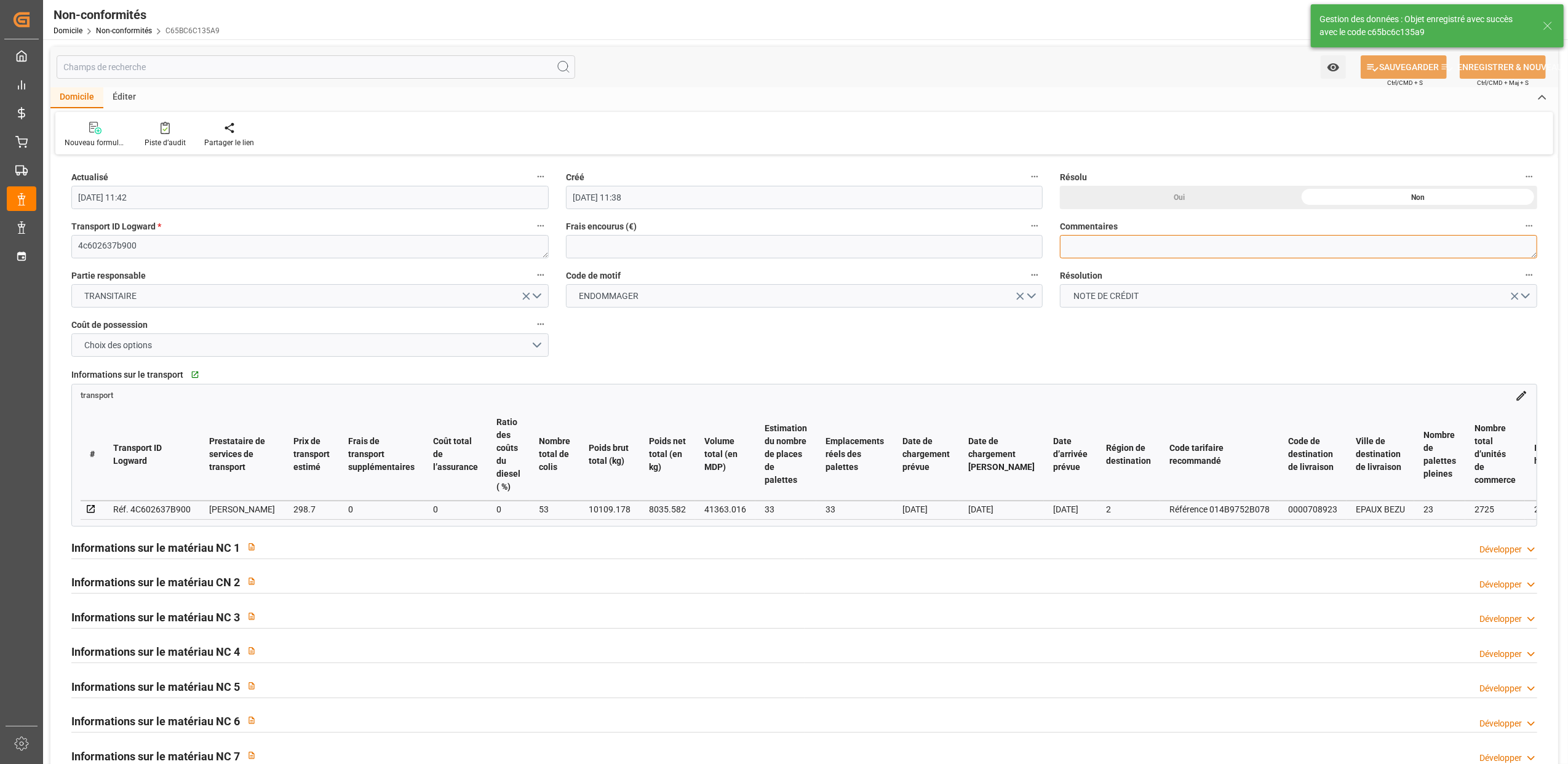
click at [1168, 256] on textarea at bounding box center [1298, 246] width 477 height 23
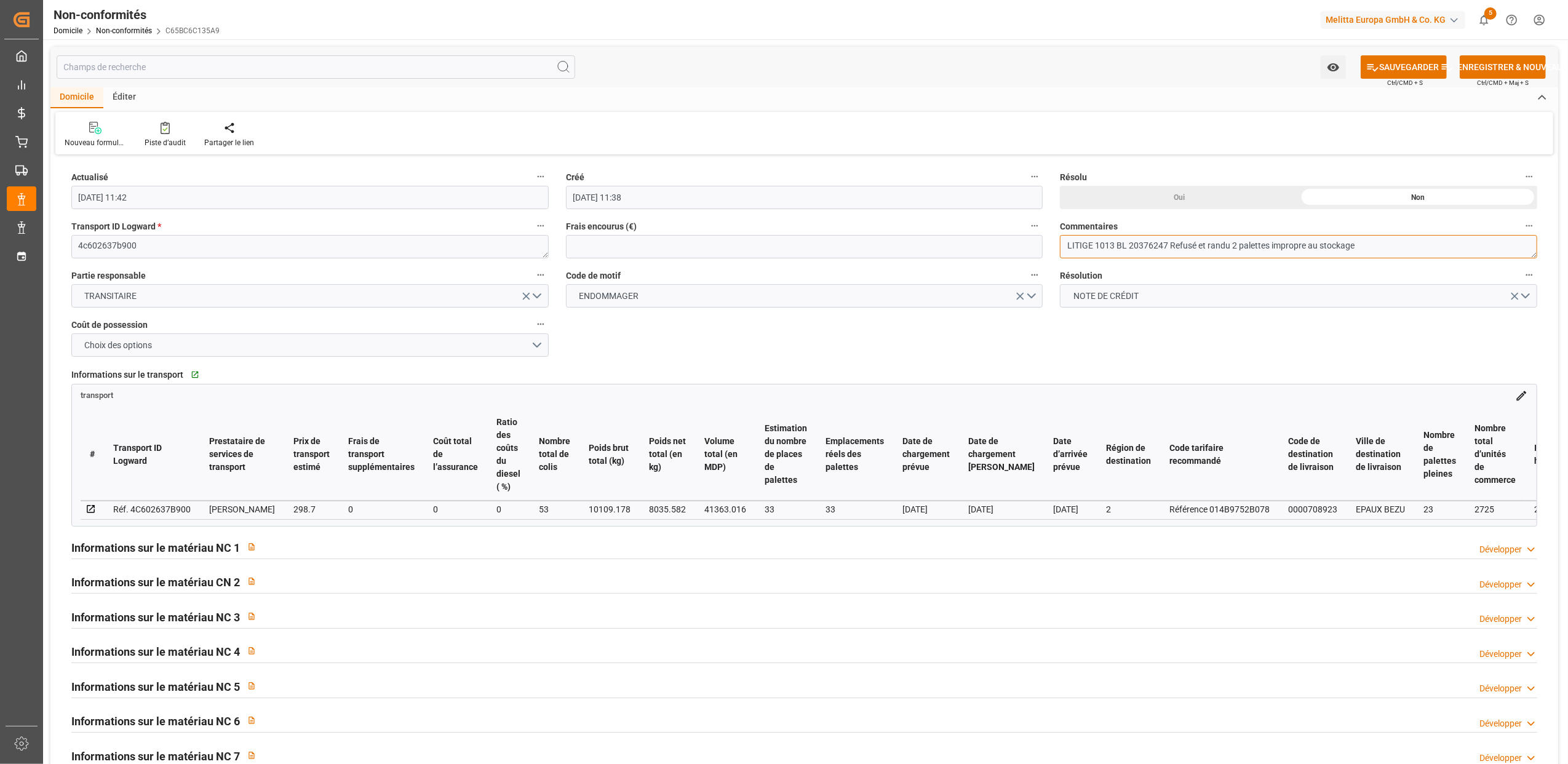
click at [1216, 244] on textarea "LITIGE 1013 BL 20376247 Refusé et randu 2 palettes impropre au stockage" at bounding box center [1298, 246] width 477 height 23
type textarea "LITIGE 1013 BL 20376247 Refusé et rendu 2 palettes impropre au stockage"
click at [1408, 62] on font "SAUVEGARDER" at bounding box center [1408, 67] width 60 height 13
type input "[DATE] 11:43"
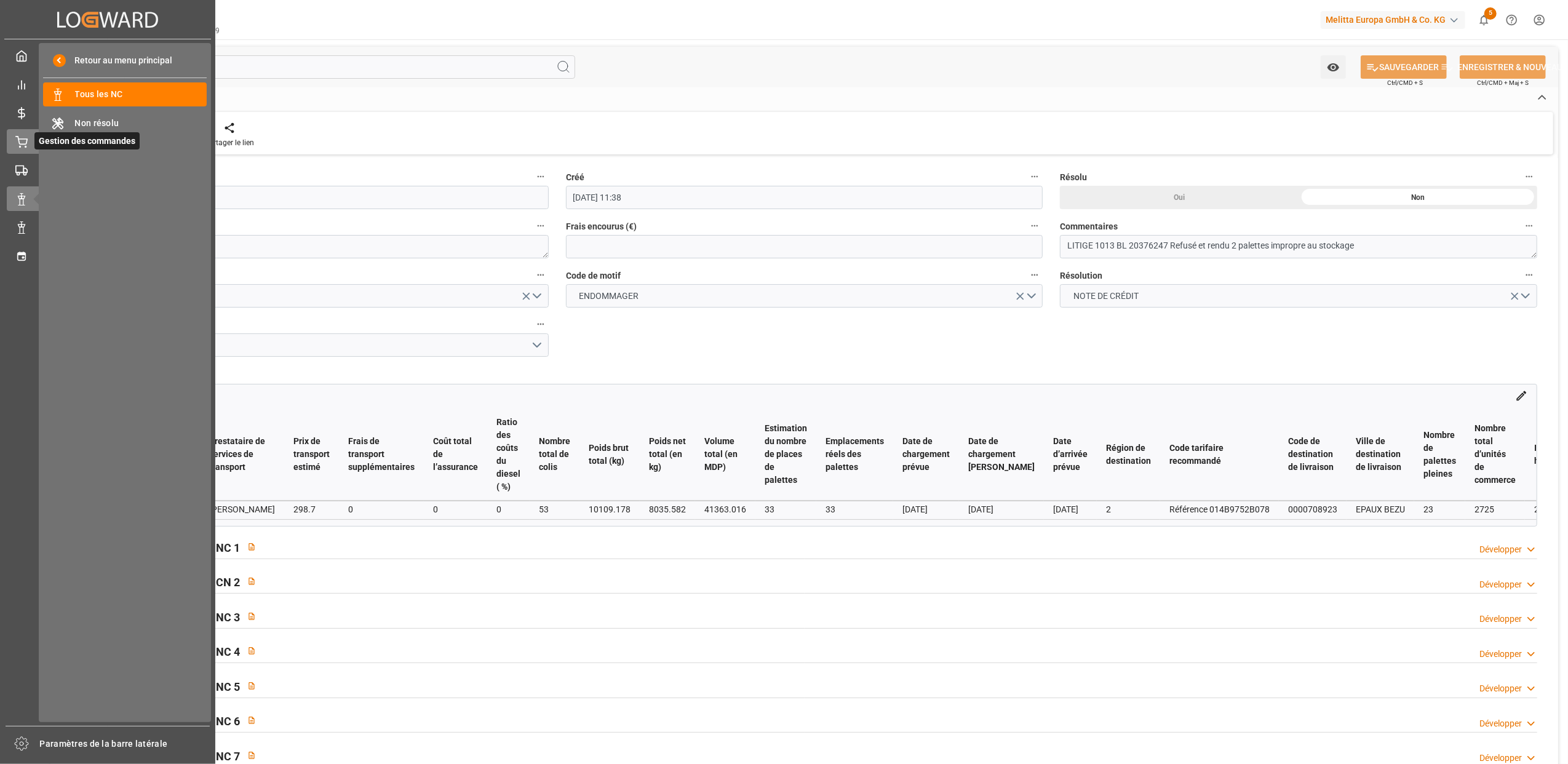
click at [16, 145] on icon at bounding box center [21, 142] width 13 height 13
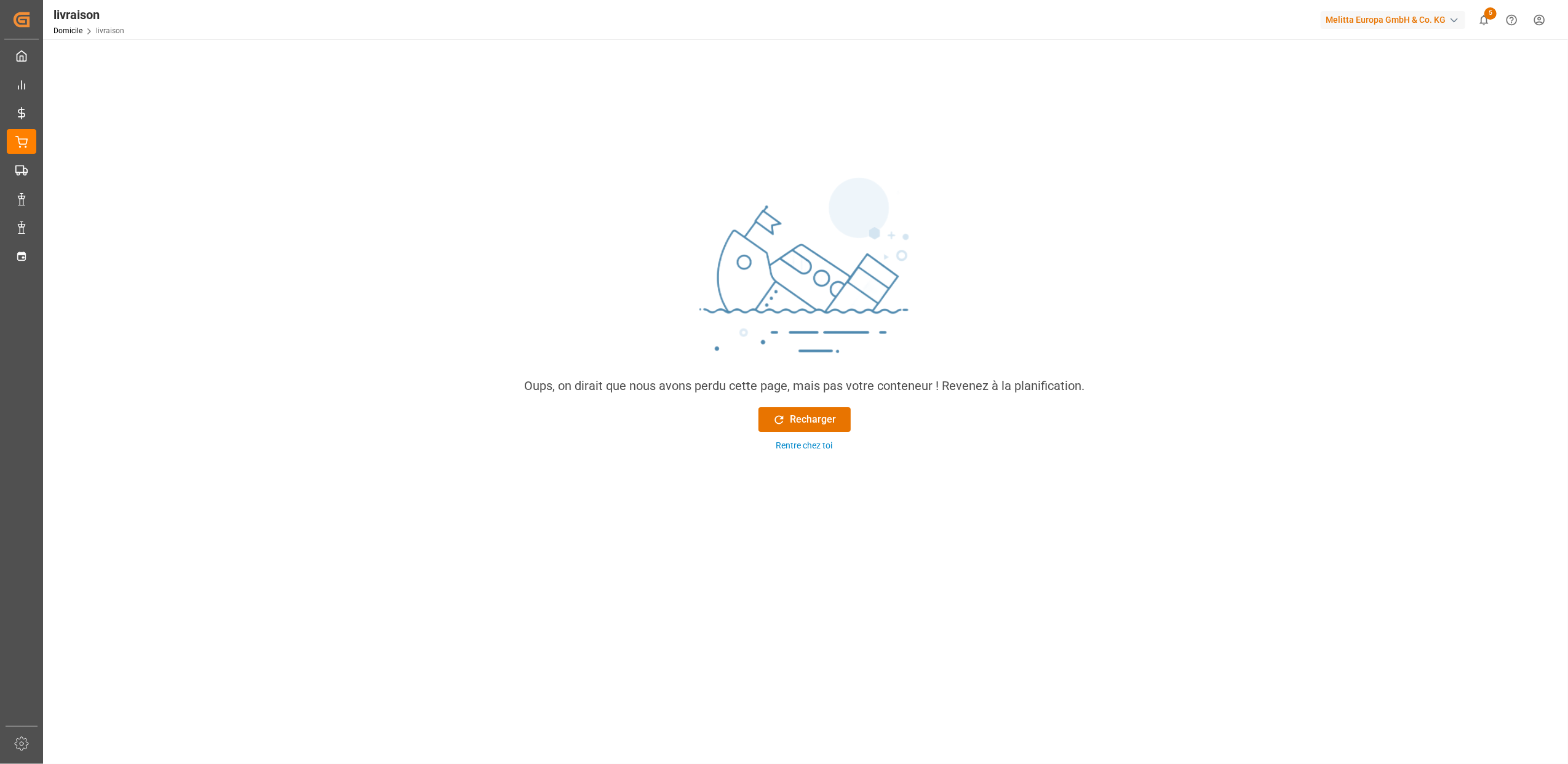
click at [808, 405] on div "Oups, on dirait que nous avons perdu cette page, mais pas votre conteneur ! Rev…" at bounding box center [804, 312] width 580 height 300
click at [812, 417] on font "Recharger" at bounding box center [813, 419] width 46 height 14
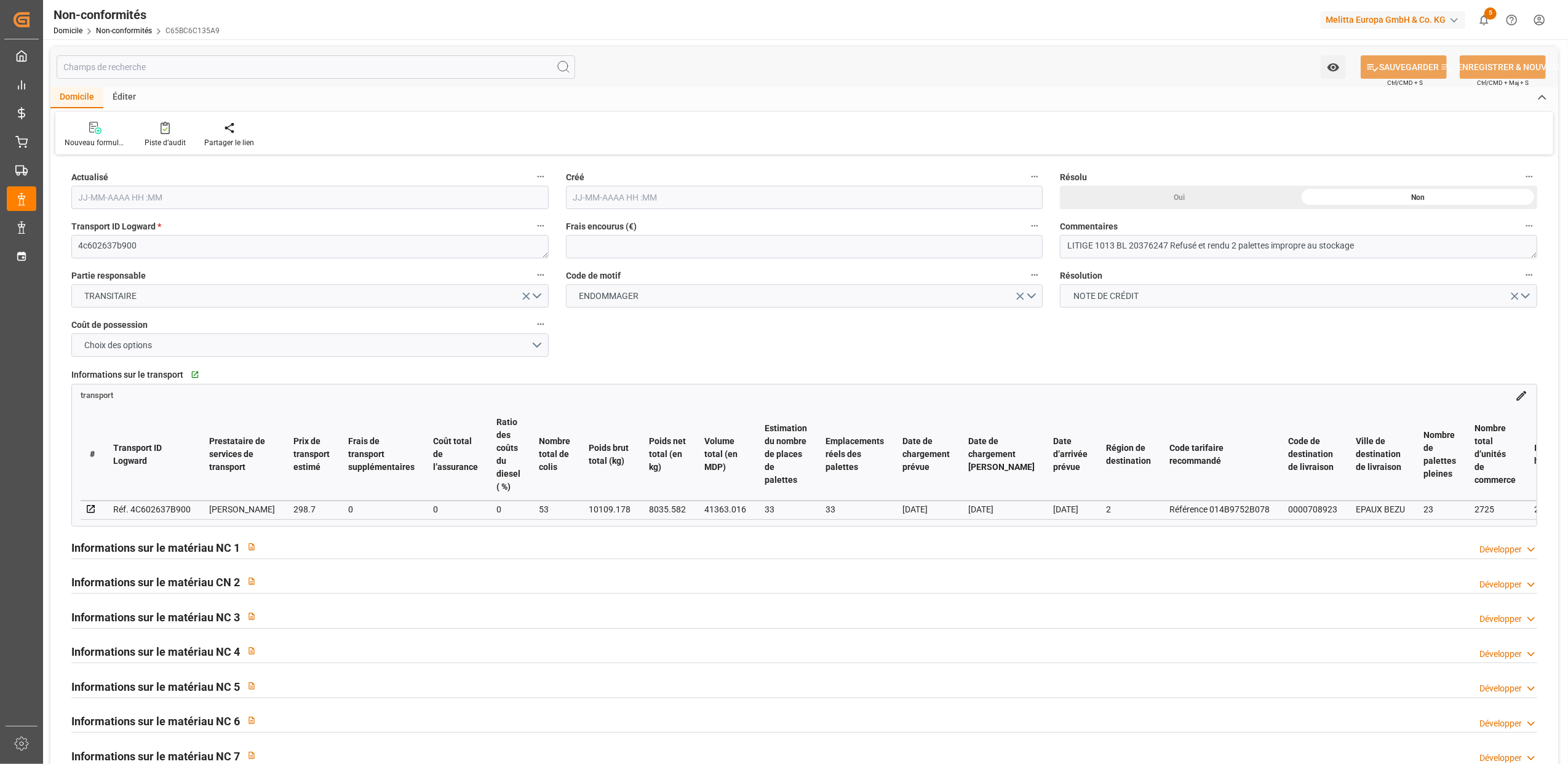
type input "[DATE] 11:43"
type input "[DATE] 11:38"
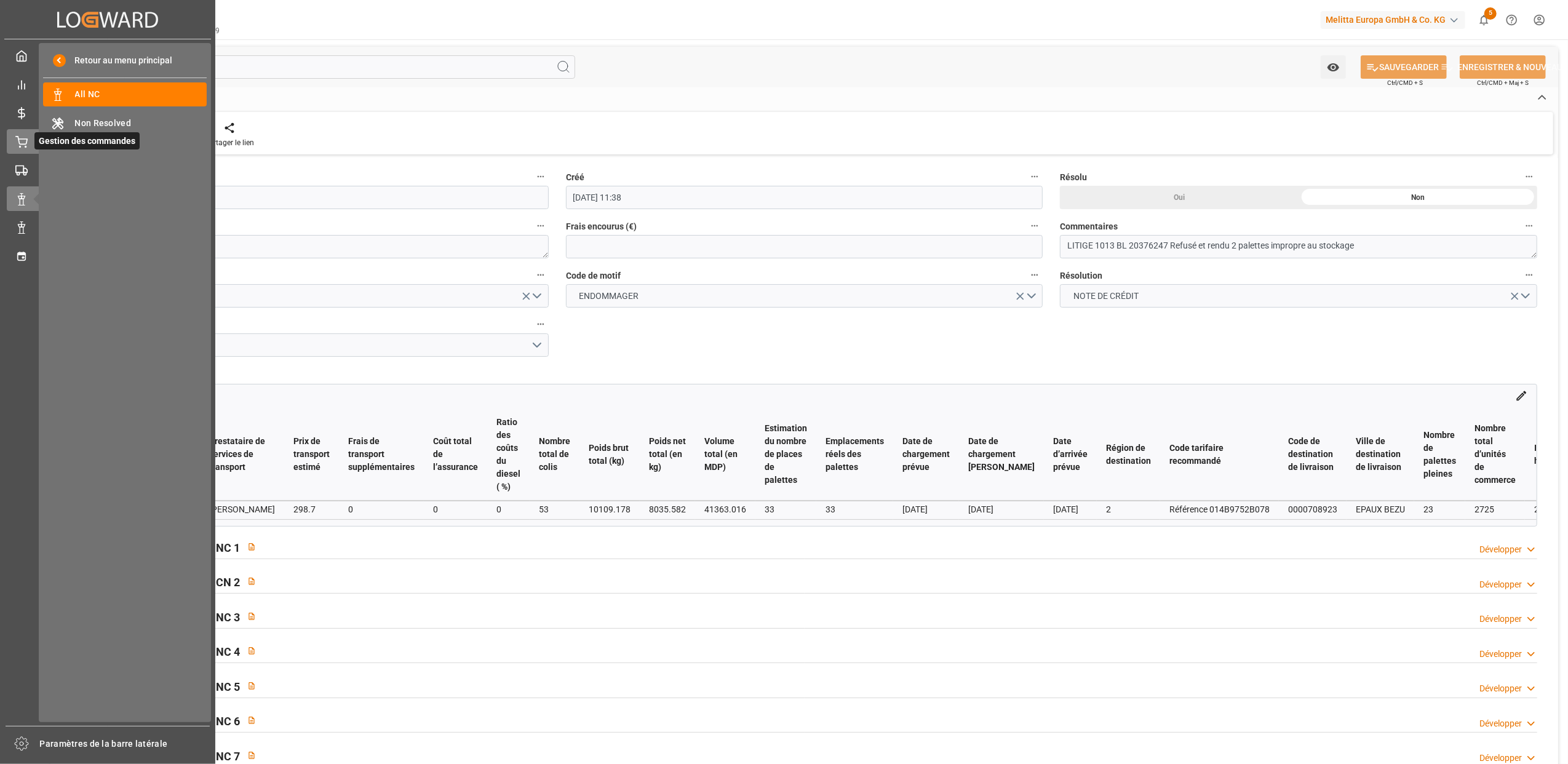
click at [20, 139] on icon at bounding box center [21, 142] width 13 height 13
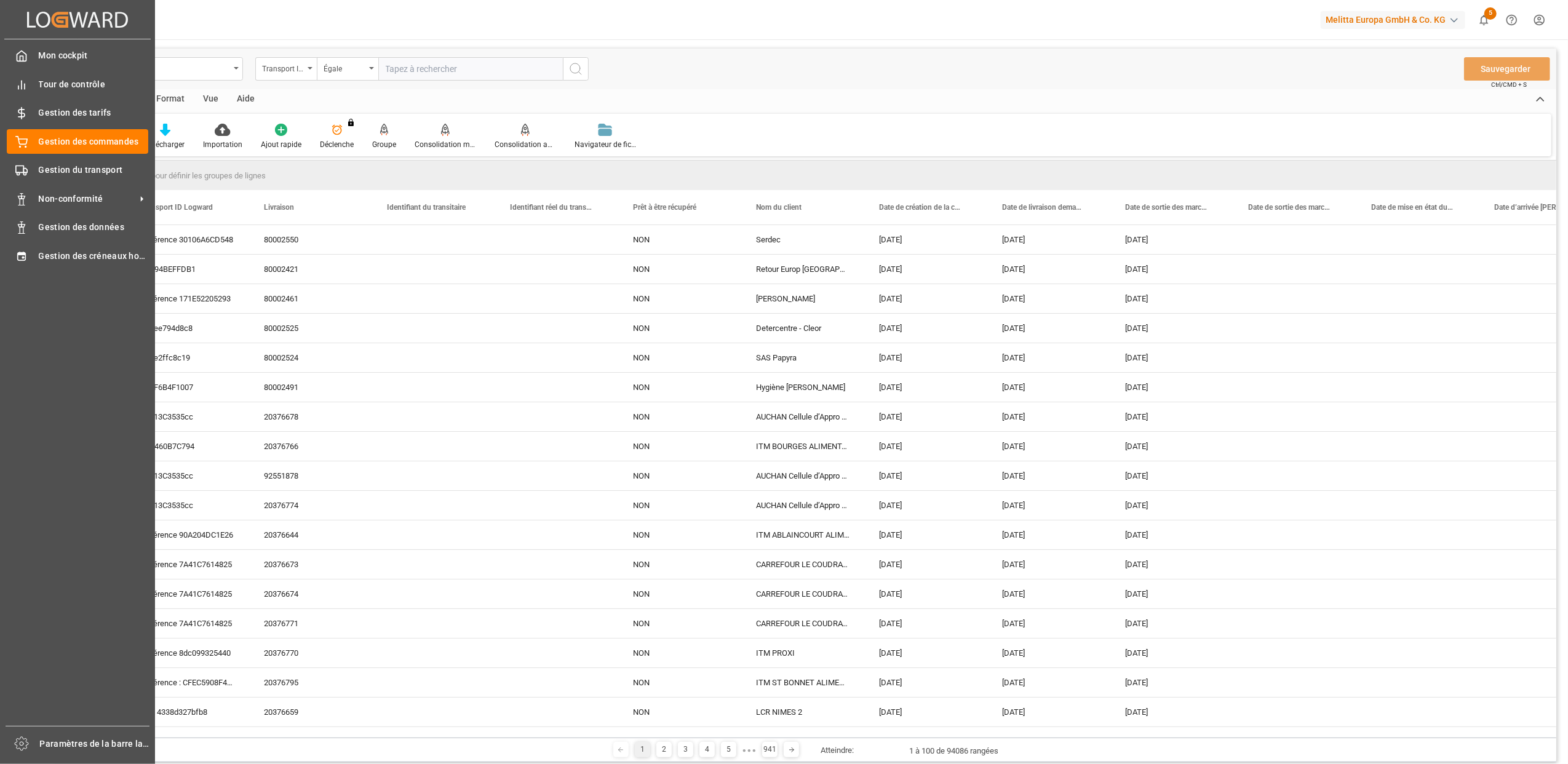
click at [87, 352] on div "Mon cockpit Mon cockpit Tour de contrôle Tour de contrôle Gestion des tarifs Ge…" at bounding box center [77, 383] width 146 height 687
click at [32, 141] on div "Gestion des commandes Gestion des commandes" at bounding box center [77, 141] width 141 height 24
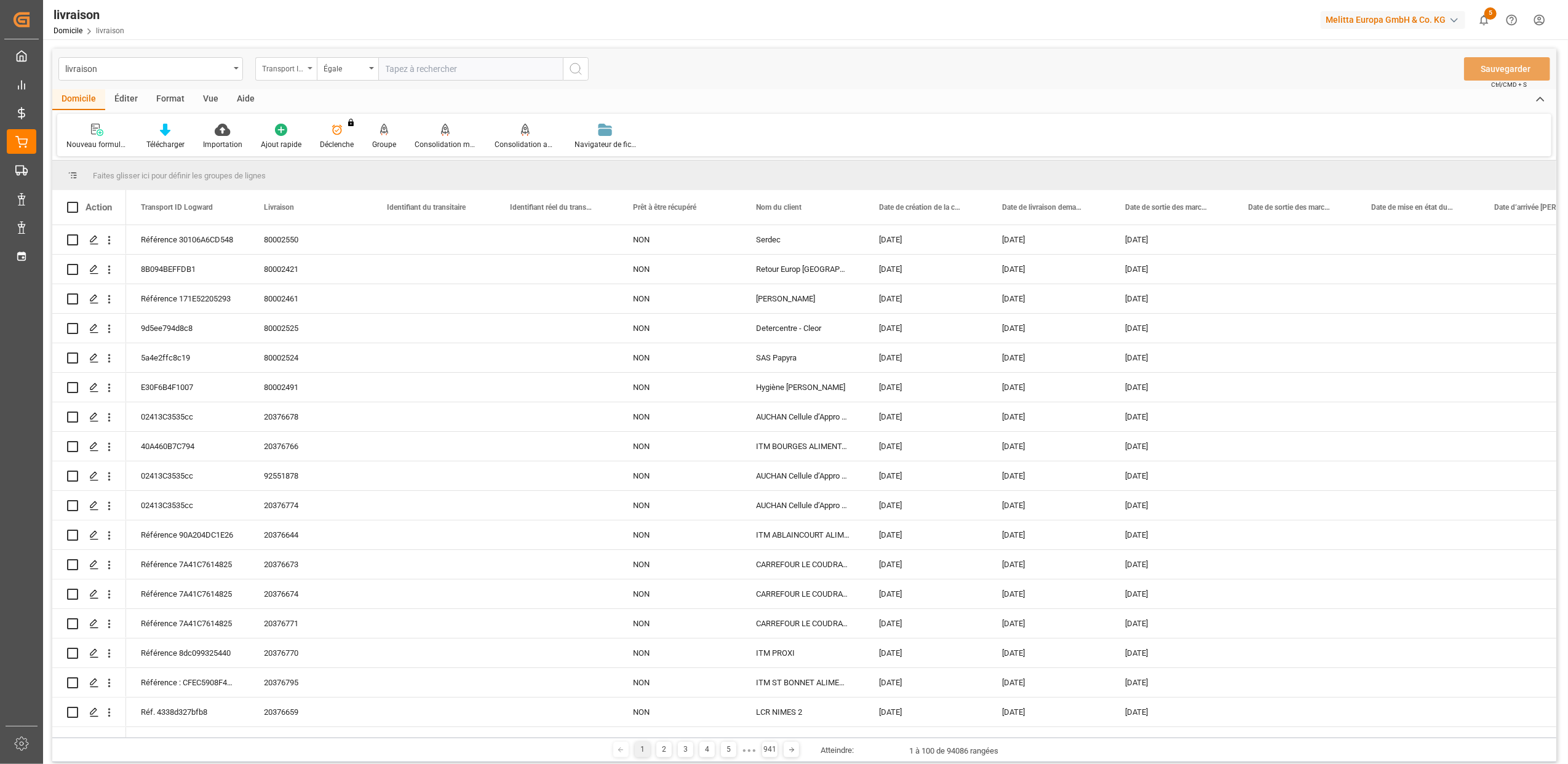
click at [310, 70] on div "Transport ID Logward" at bounding box center [286, 68] width 62 height 23
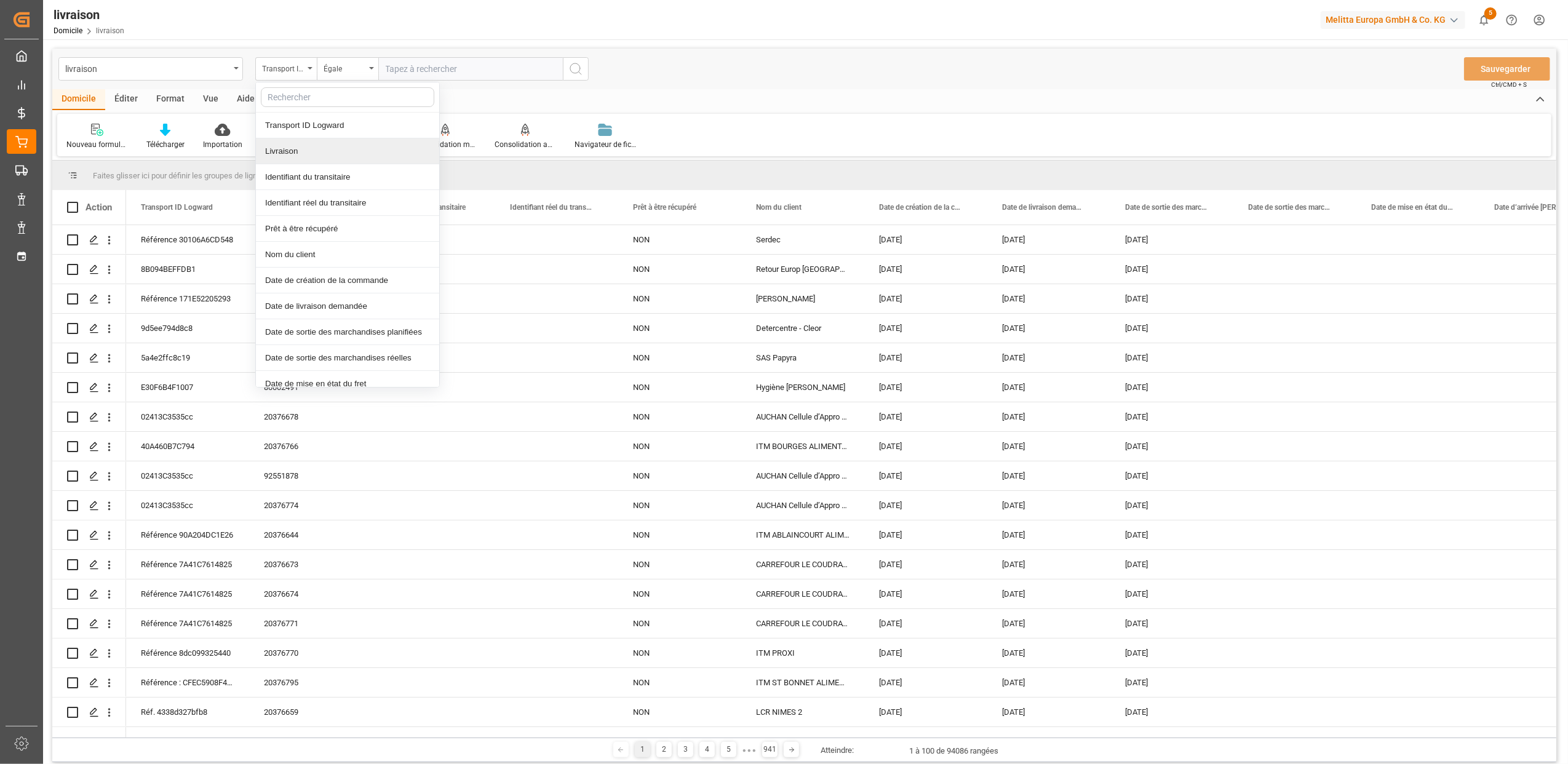
click at [334, 143] on div "Livraison" at bounding box center [347, 151] width 183 height 26
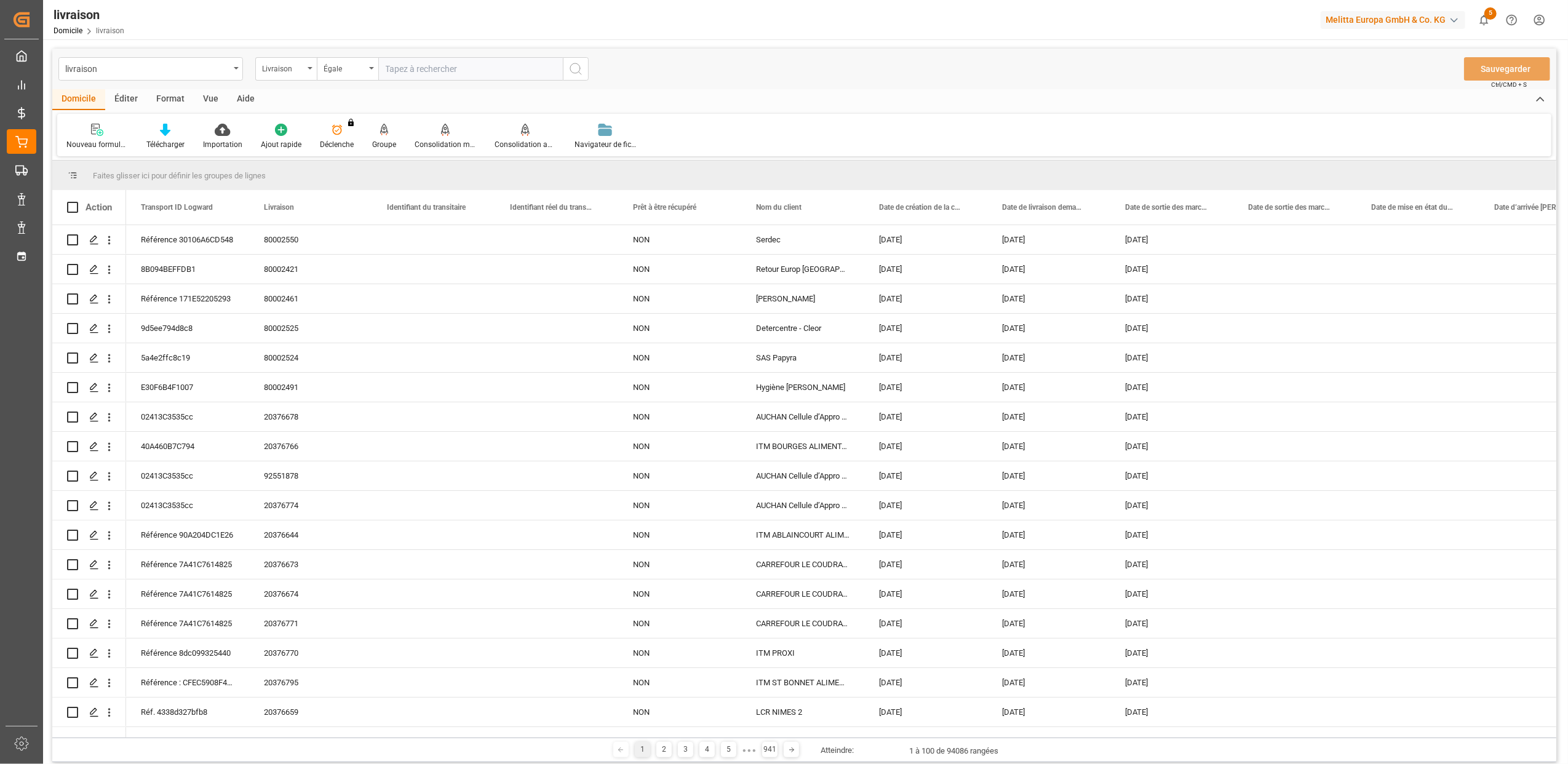
click at [395, 68] on input "text" at bounding box center [471, 68] width 185 height 23
type input "20375871"
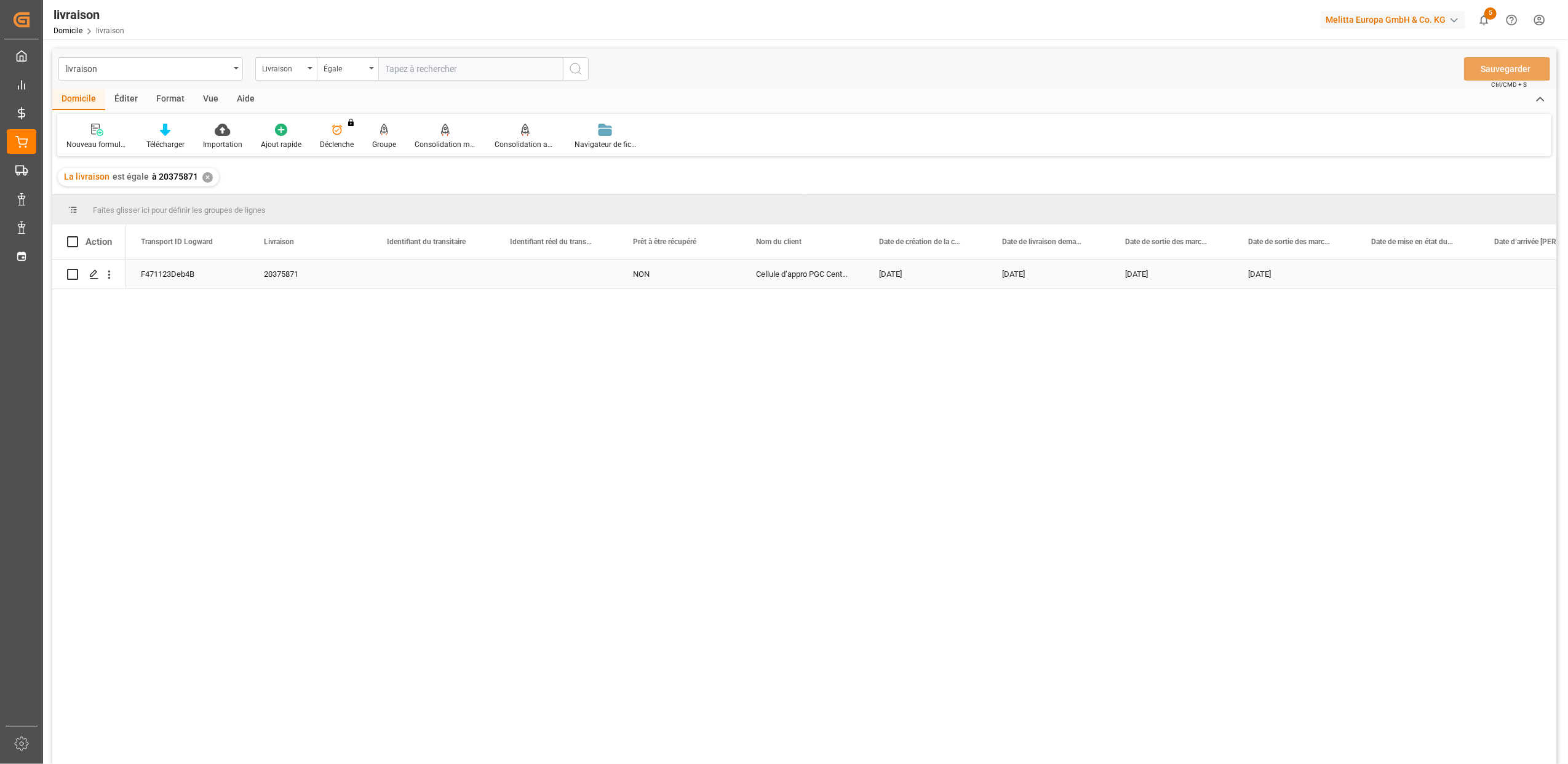
click at [173, 279] on div "F471123Deb4B" at bounding box center [188, 274] width 123 height 29
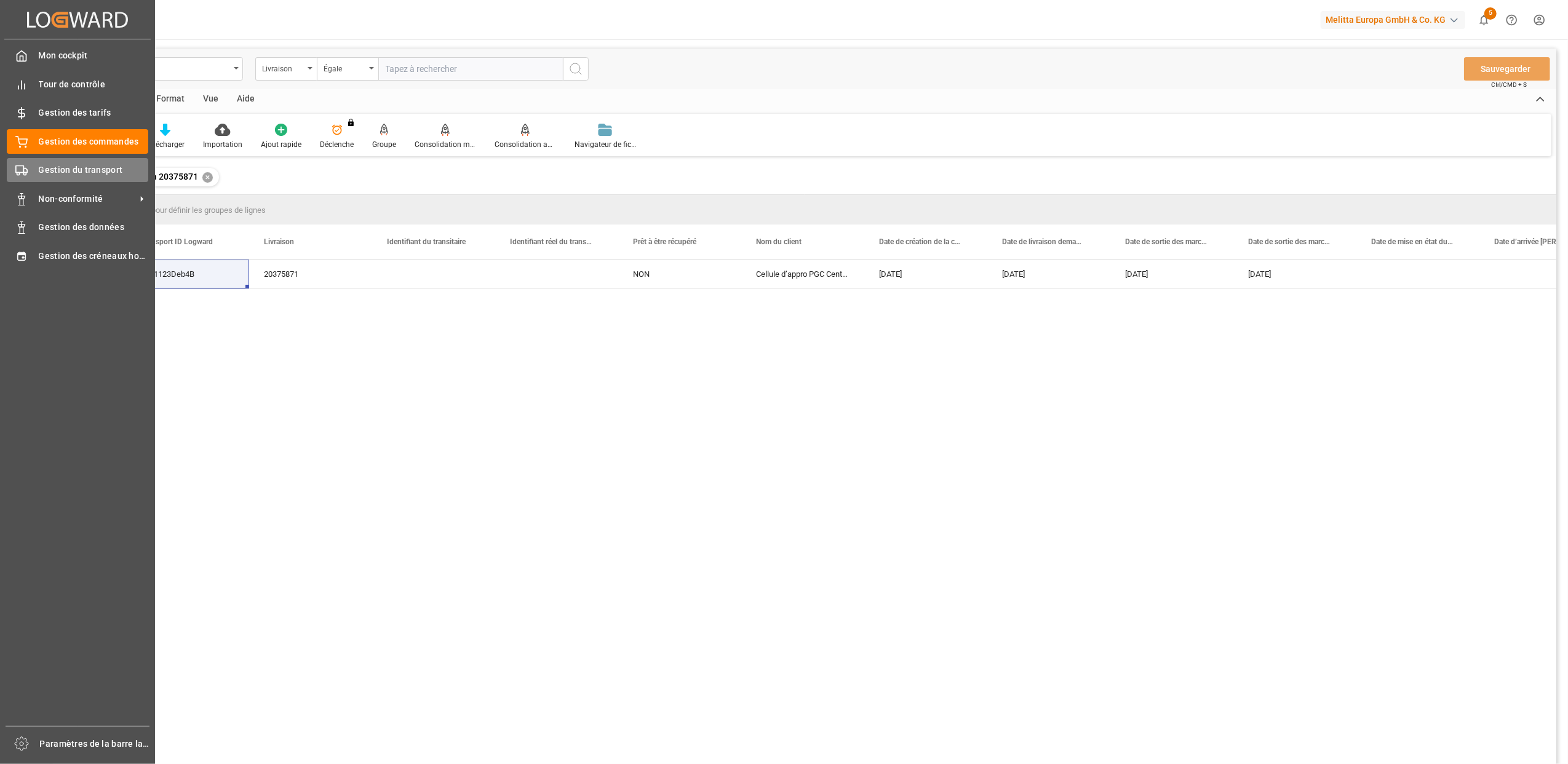
click at [39, 165] on span "Gestion du transport" at bounding box center [94, 170] width 110 height 13
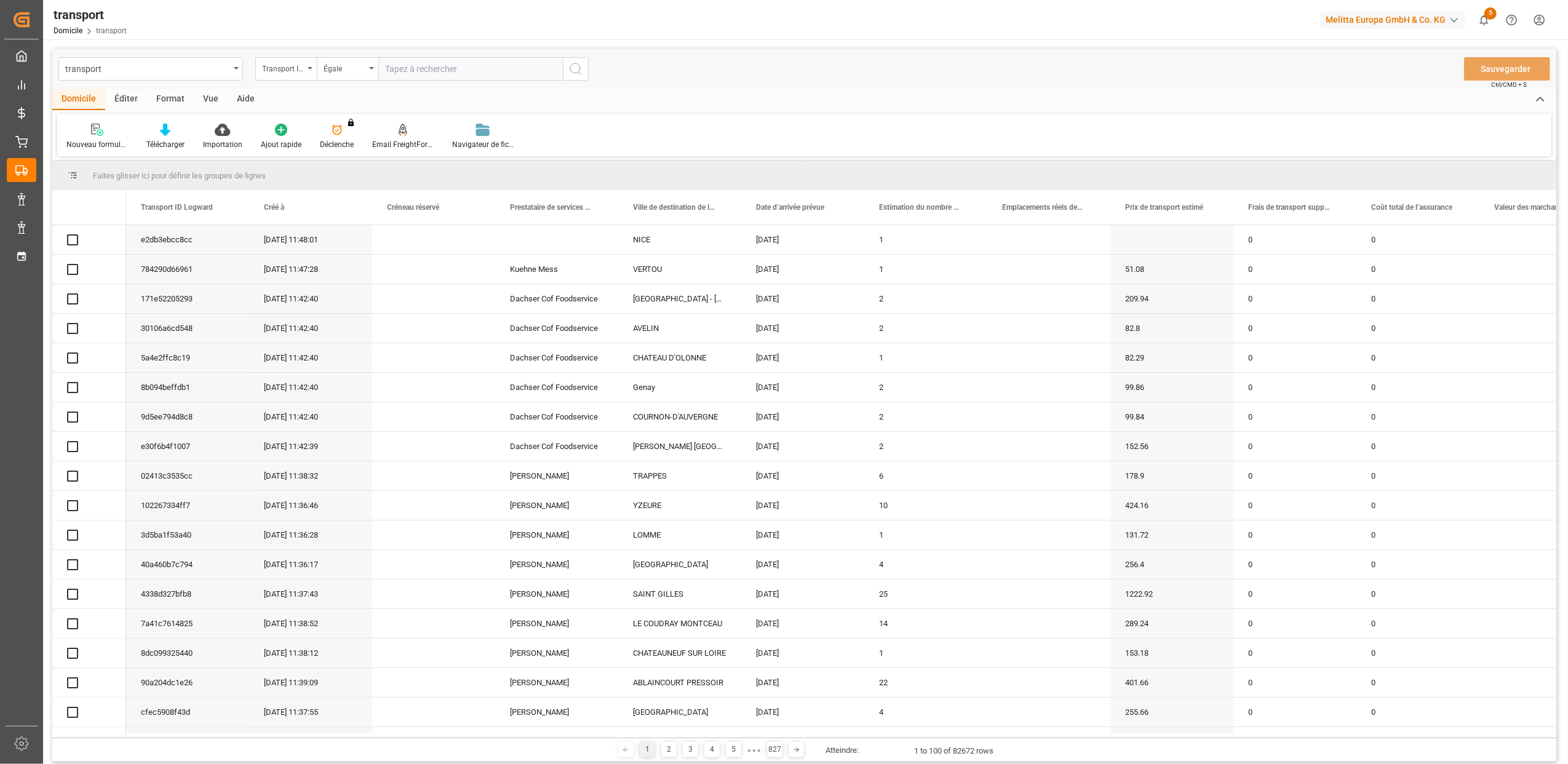
click at [397, 70] on input "text" at bounding box center [471, 68] width 185 height 23
paste input "f471123deb4b"
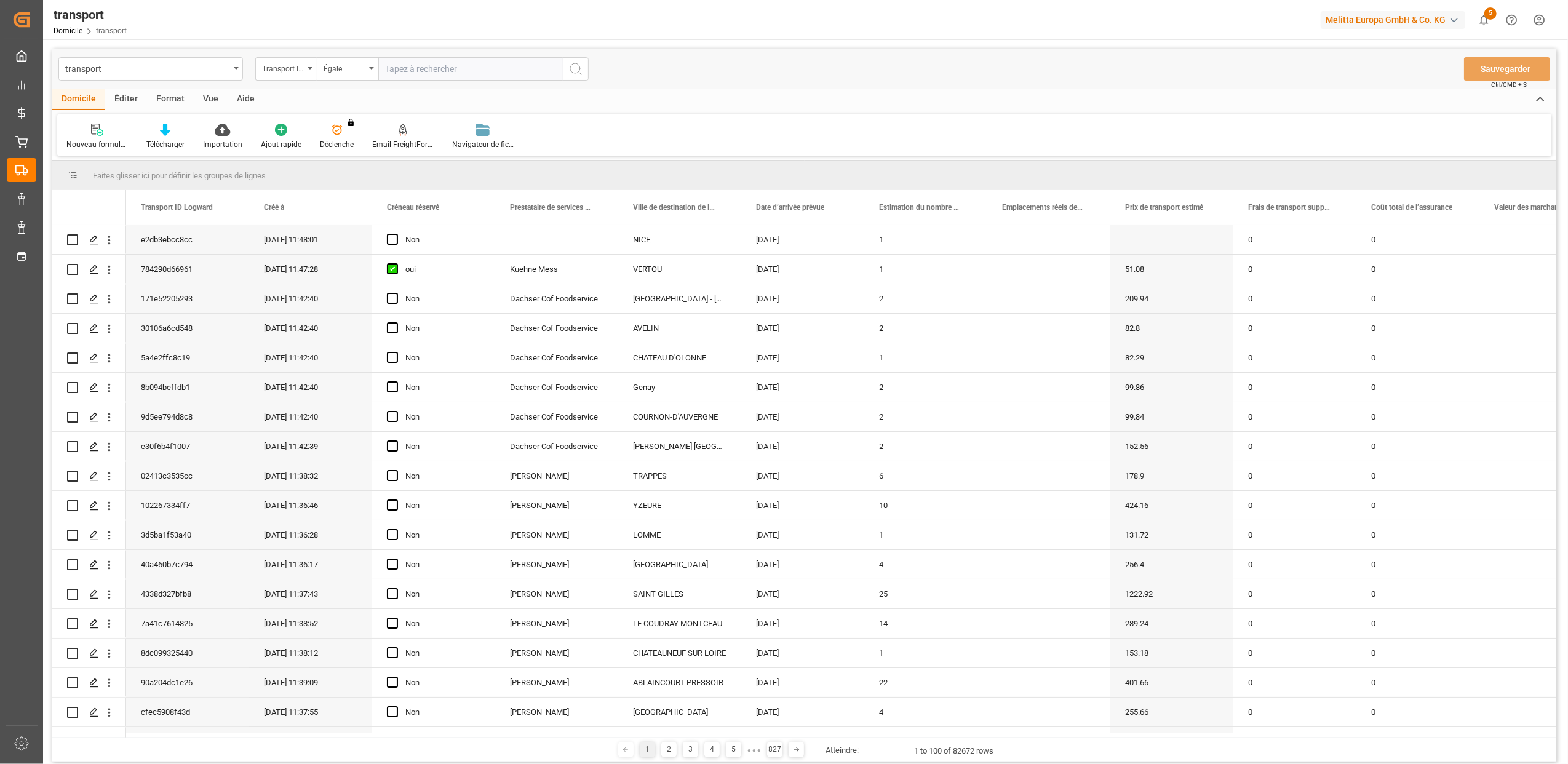
type input "f471123deb4b"
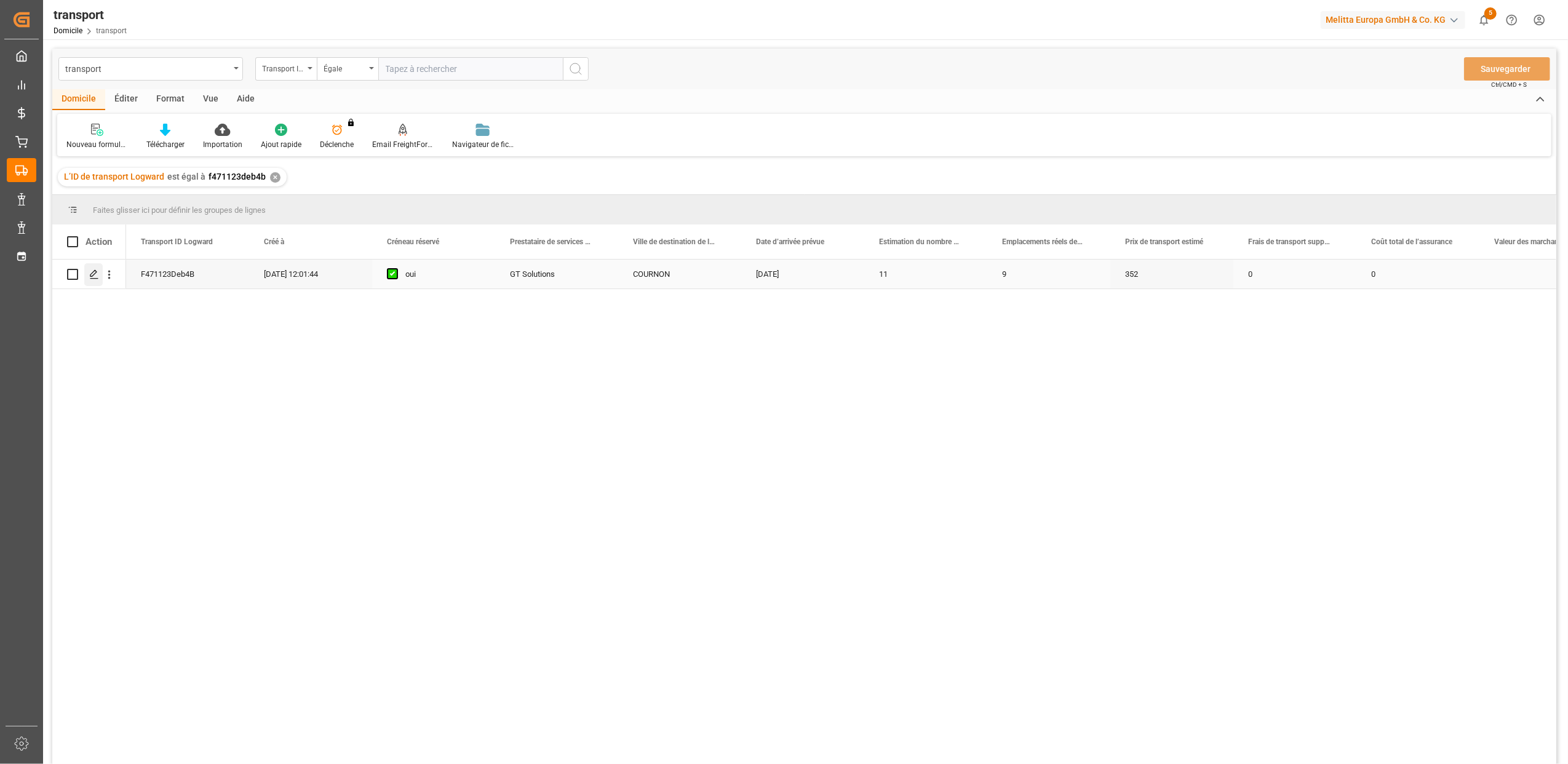
click at [92, 275] on icon "Appuyez sur ESPACE pour sélectionner cette rangée." at bounding box center [94, 275] width 10 height 10
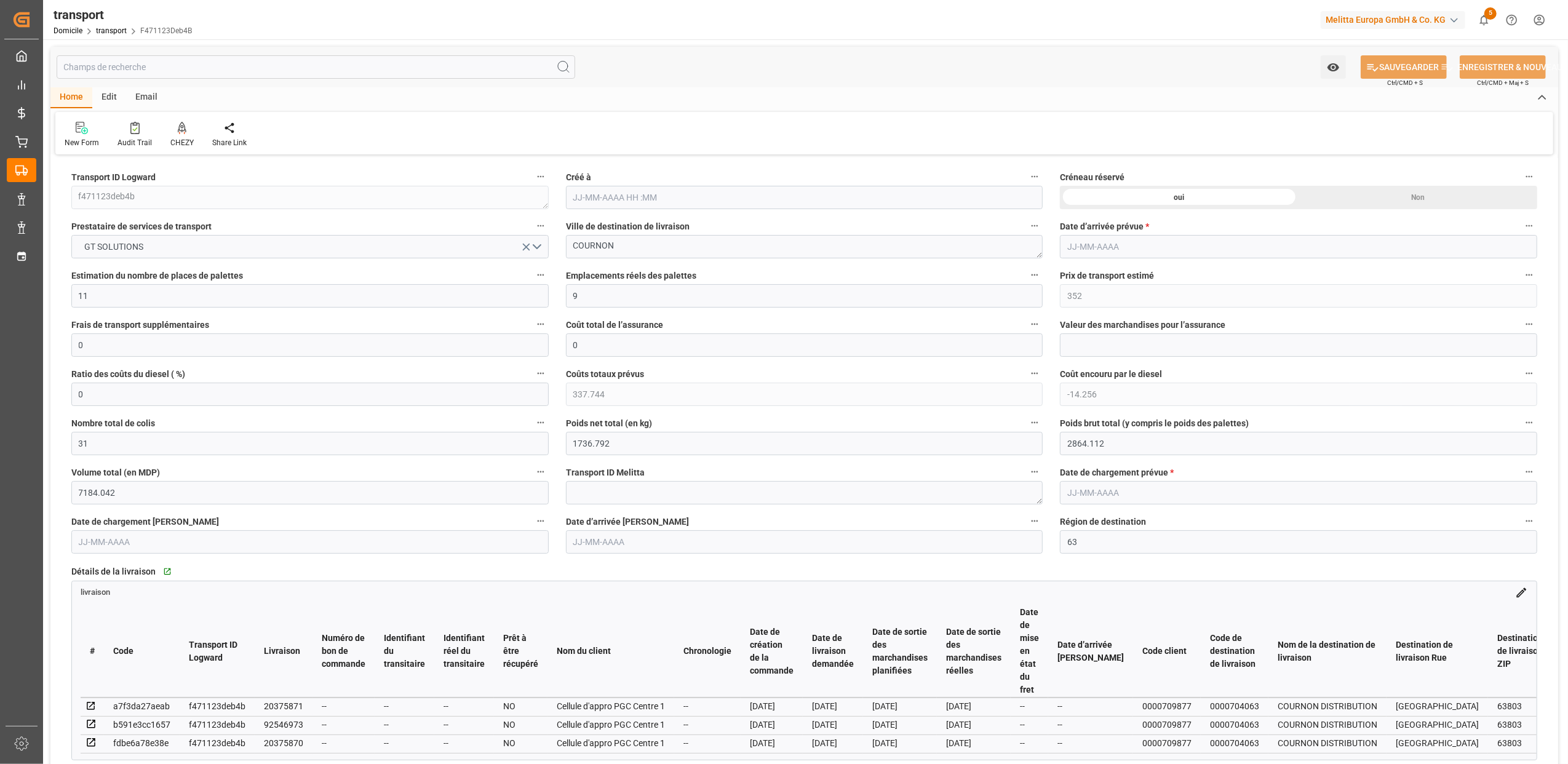
type input "[DATE] 12:01"
type input "[DATE]"
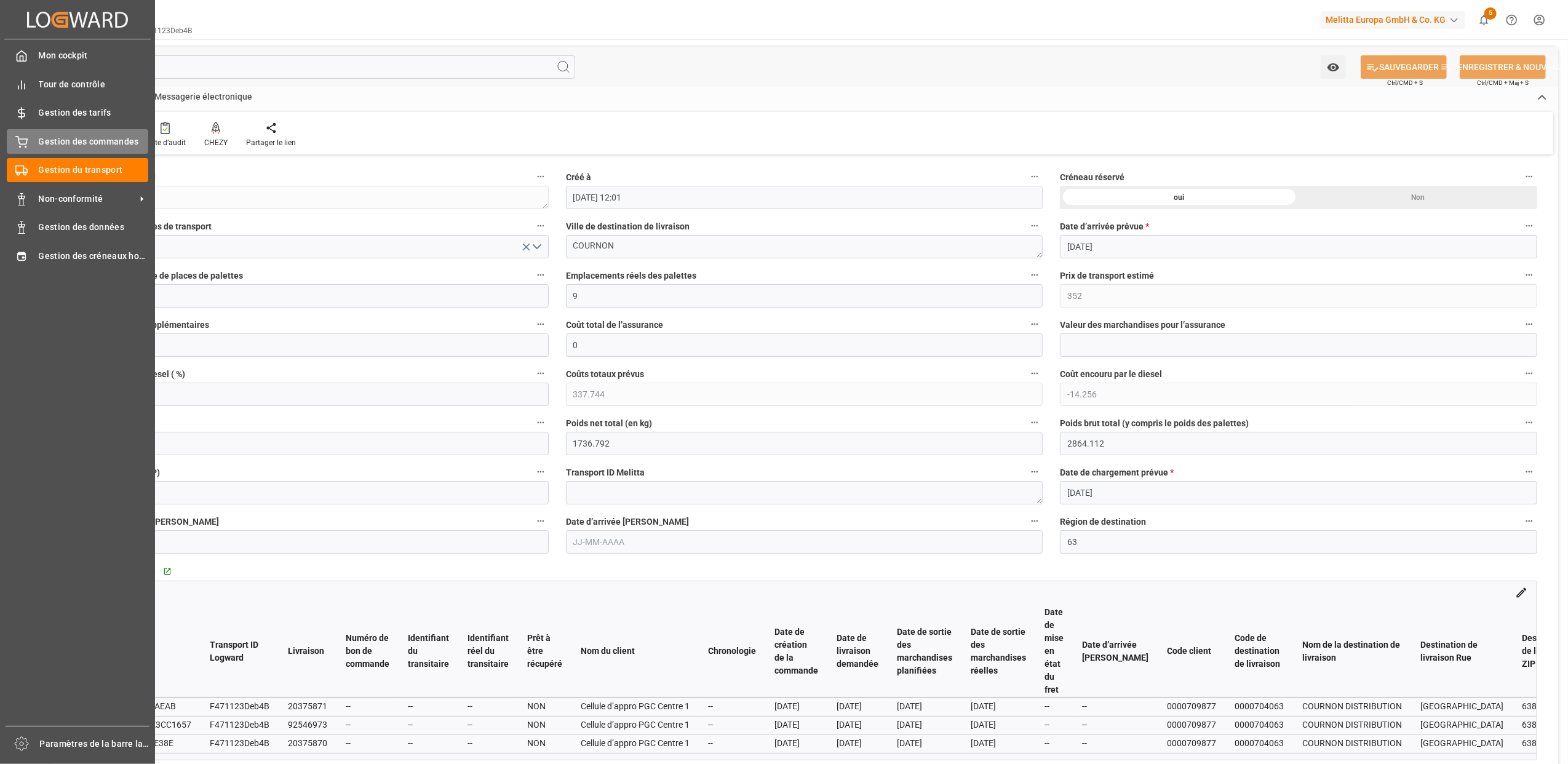
click at [33, 133] on div "Gestion des commandes Gestion des commandes" at bounding box center [77, 141] width 141 height 24
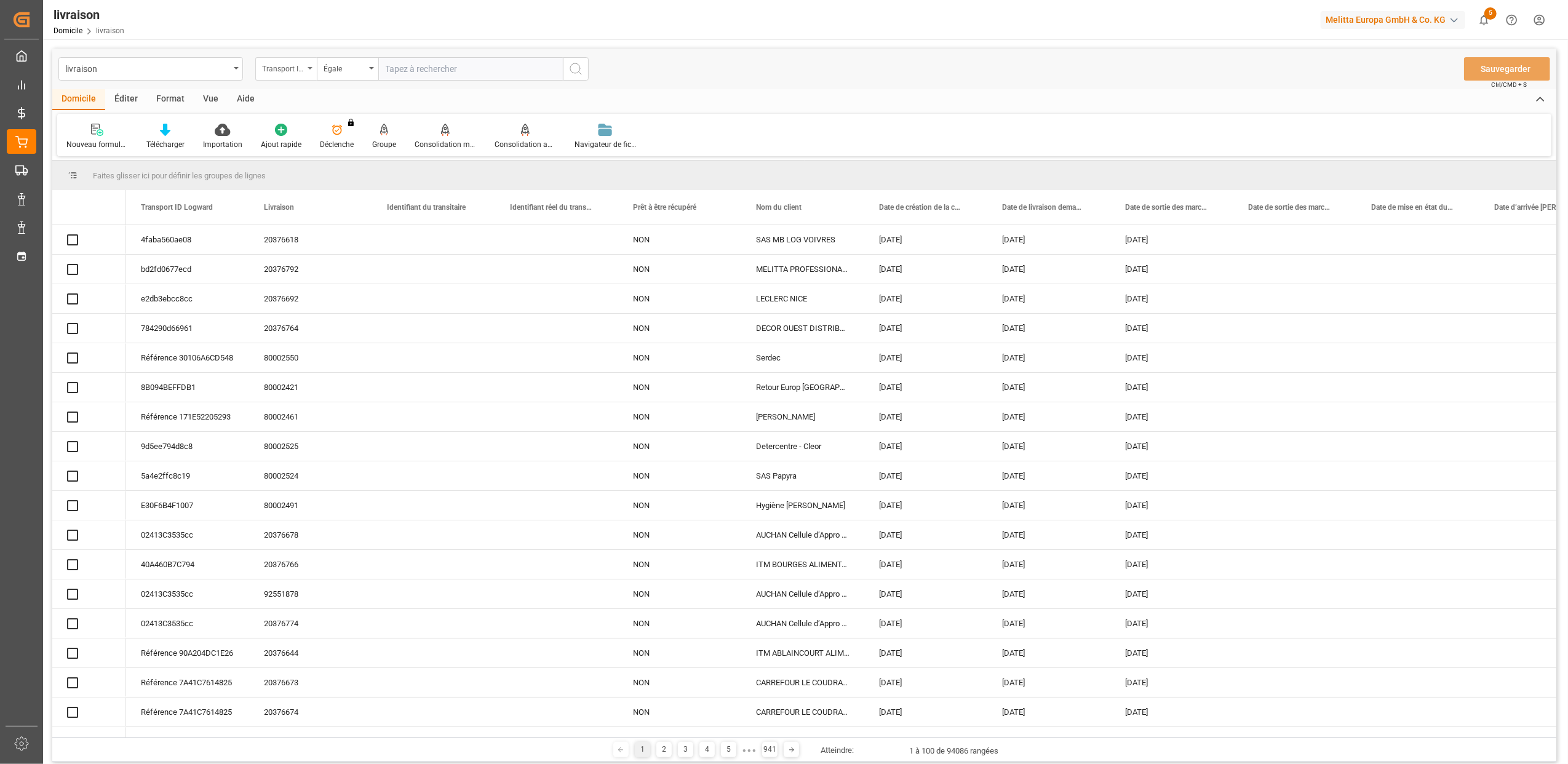
click at [311, 70] on div "Transport ID Logward" at bounding box center [286, 68] width 62 height 23
click at [309, 67] on icon "Ouvrir le menu" at bounding box center [310, 68] width 5 height 3
click at [310, 67] on icon "Ouvrir le menu" at bounding box center [310, 68] width 5 height 3
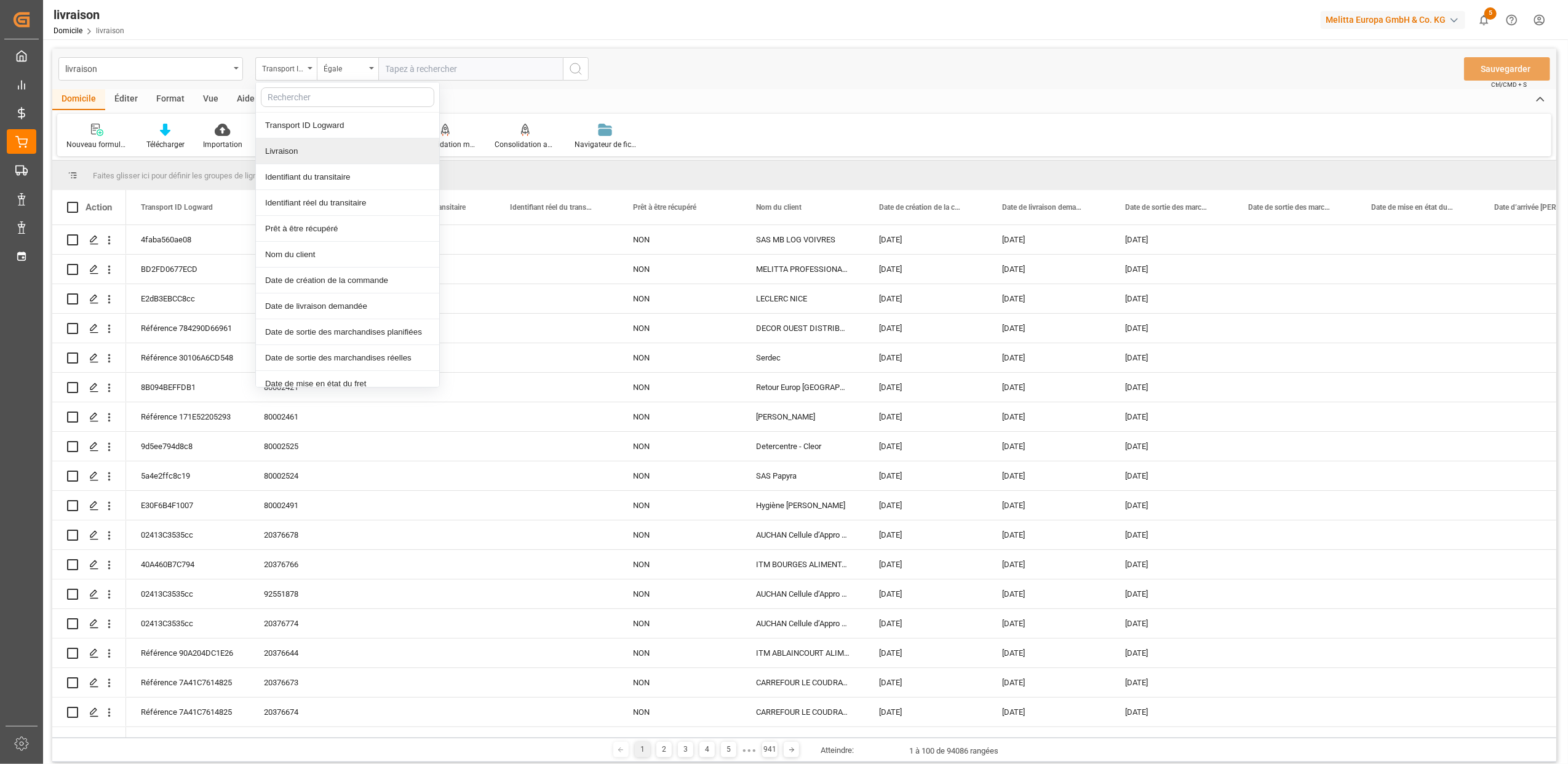
click at [311, 150] on div "Livraison" at bounding box center [347, 151] width 183 height 26
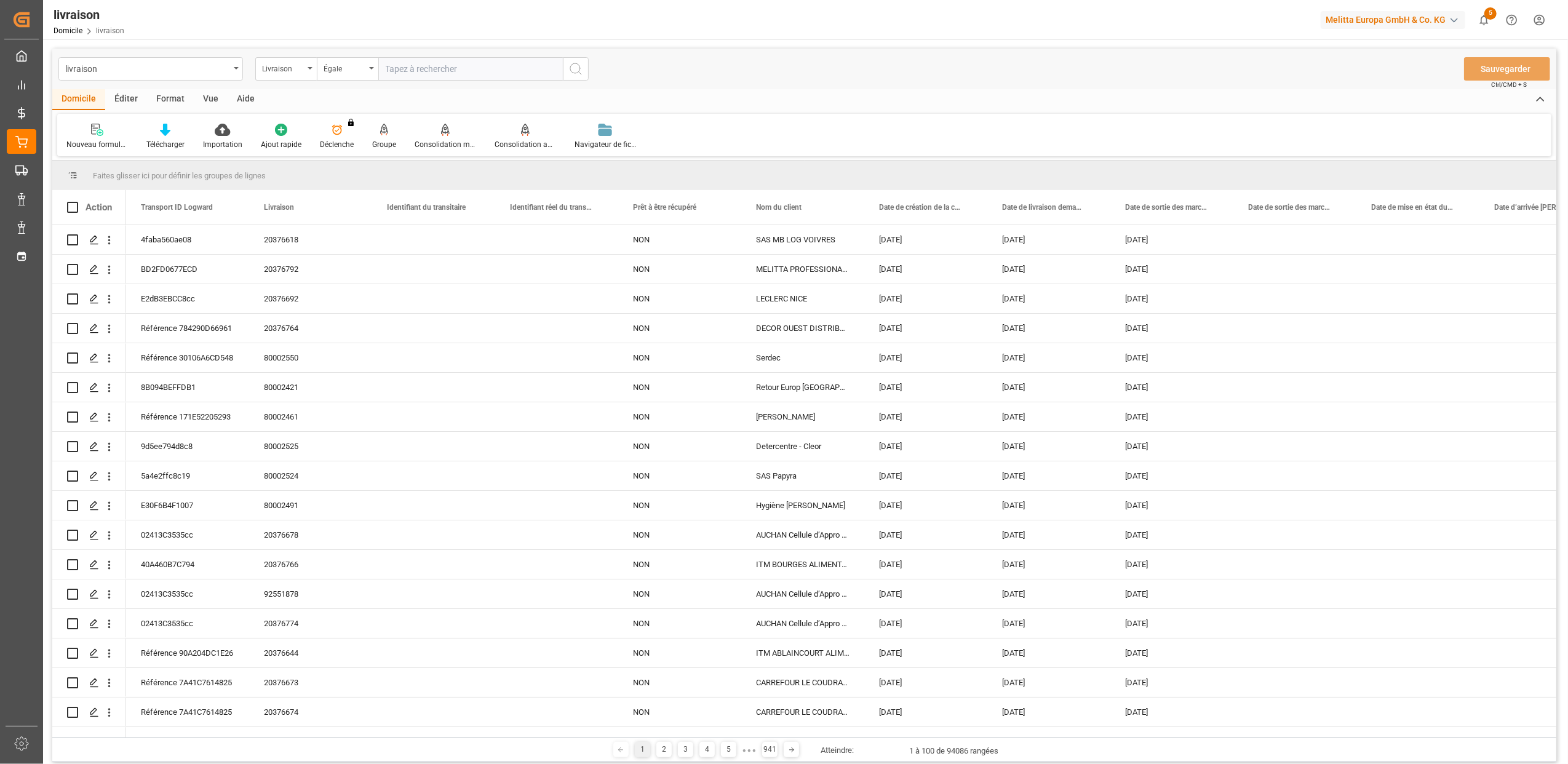
click at [398, 68] on input "text" at bounding box center [471, 68] width 185 height 23
type input "20375951"
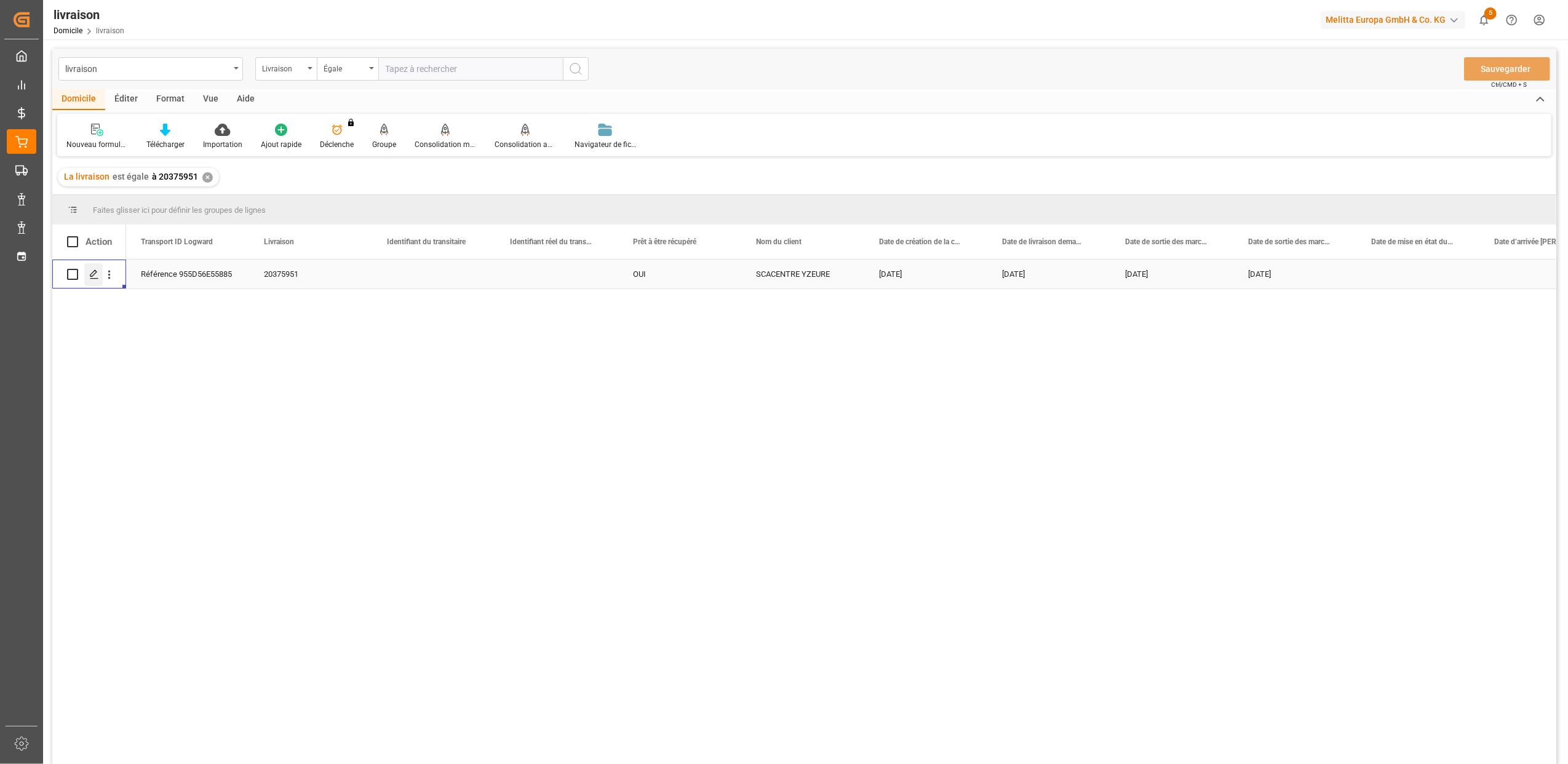
click at [95, 277] on icon "Appuyez sur ESPACE pour sélectionner cette rangée." at bounding box center [94, 275] width 10 height 10
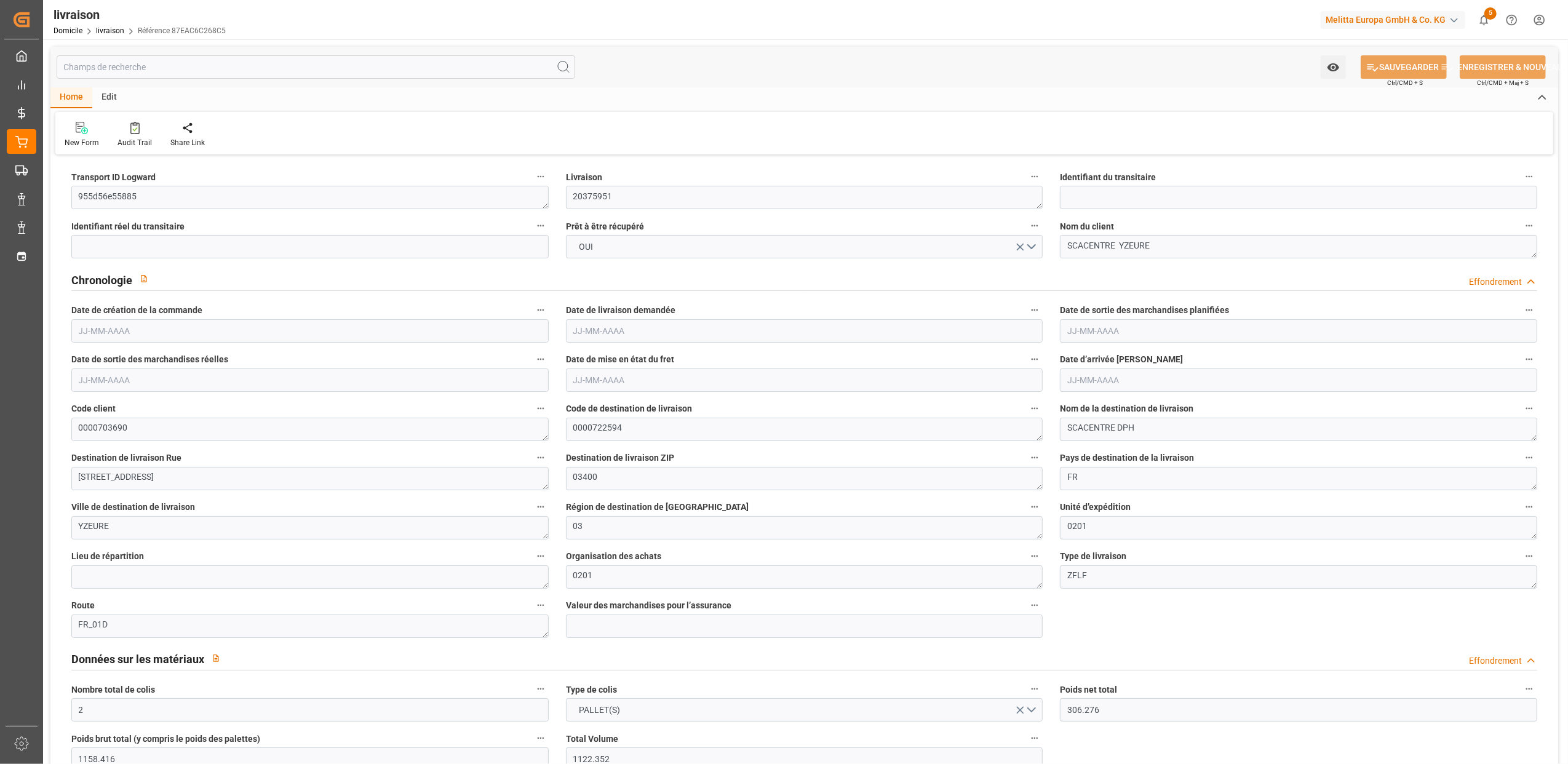
type input "2"
type input "306.276"
type input "1158.416"
type input "1122.352"
type input "120"
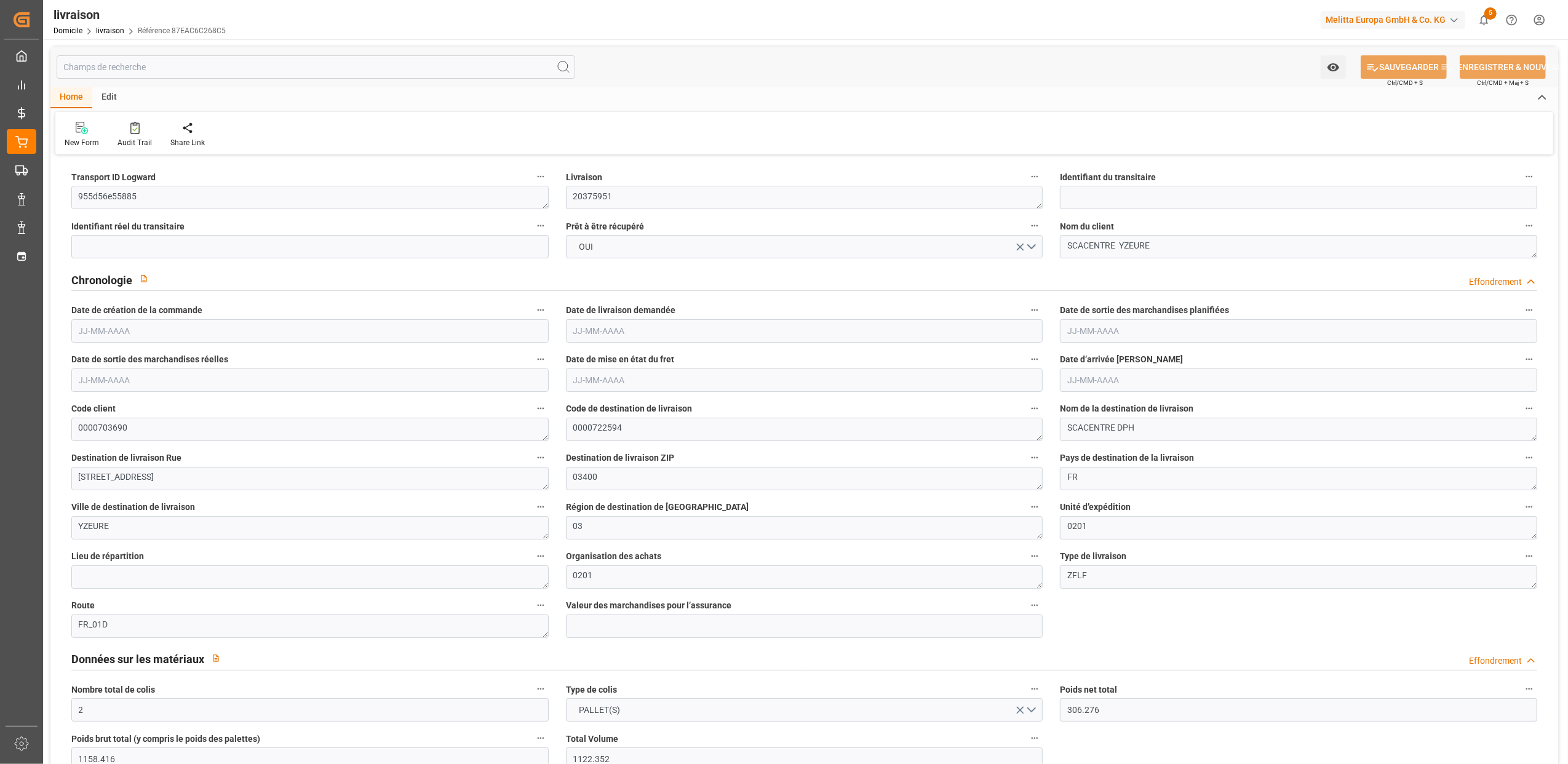
type input "35"
type input "0"
type input "5"
type input "3.3333"
type input "0"
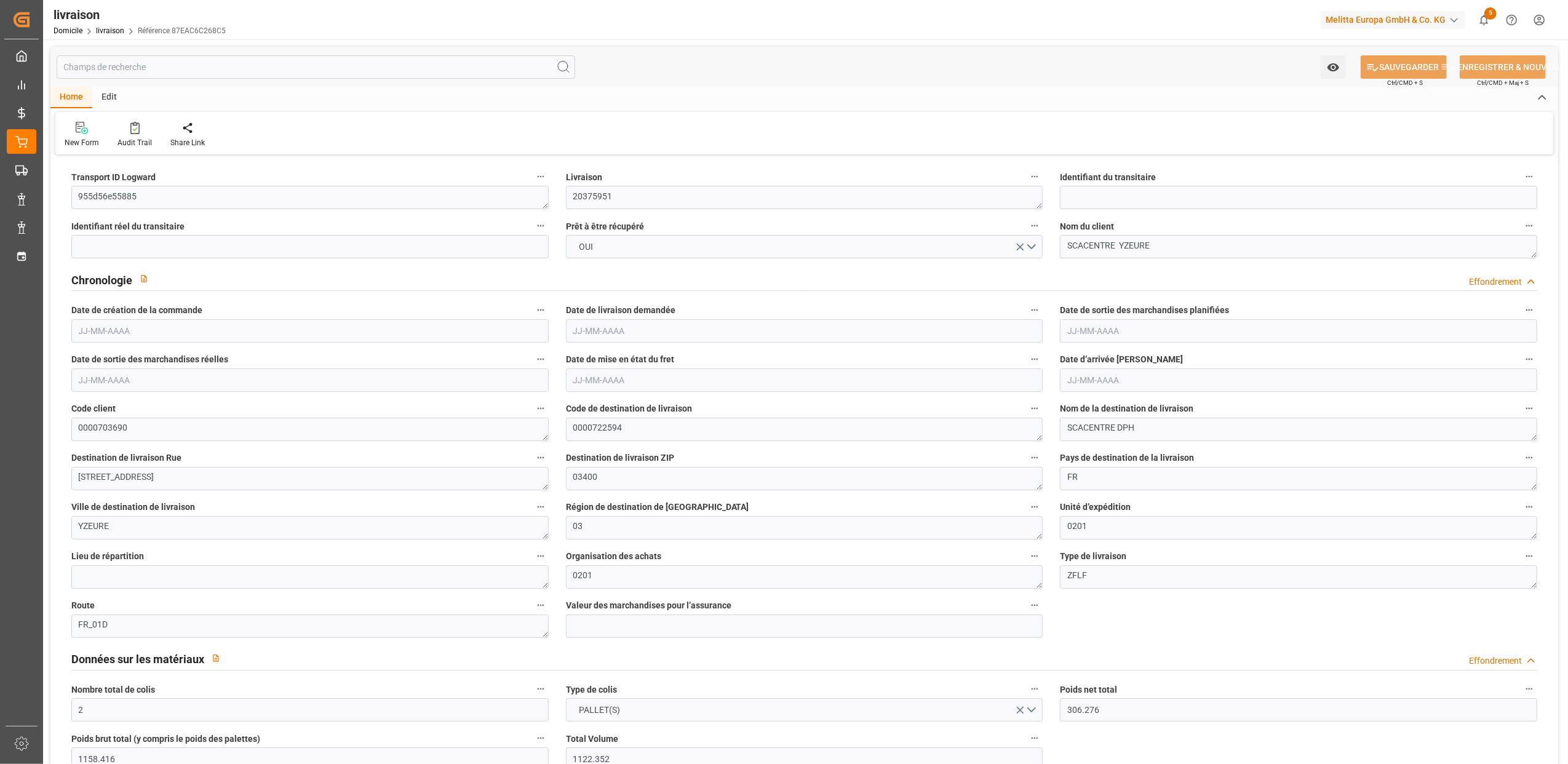
type input "0"
type input "-8.9471"
type input "220.9167"
type input "211.9695"
type input "0"
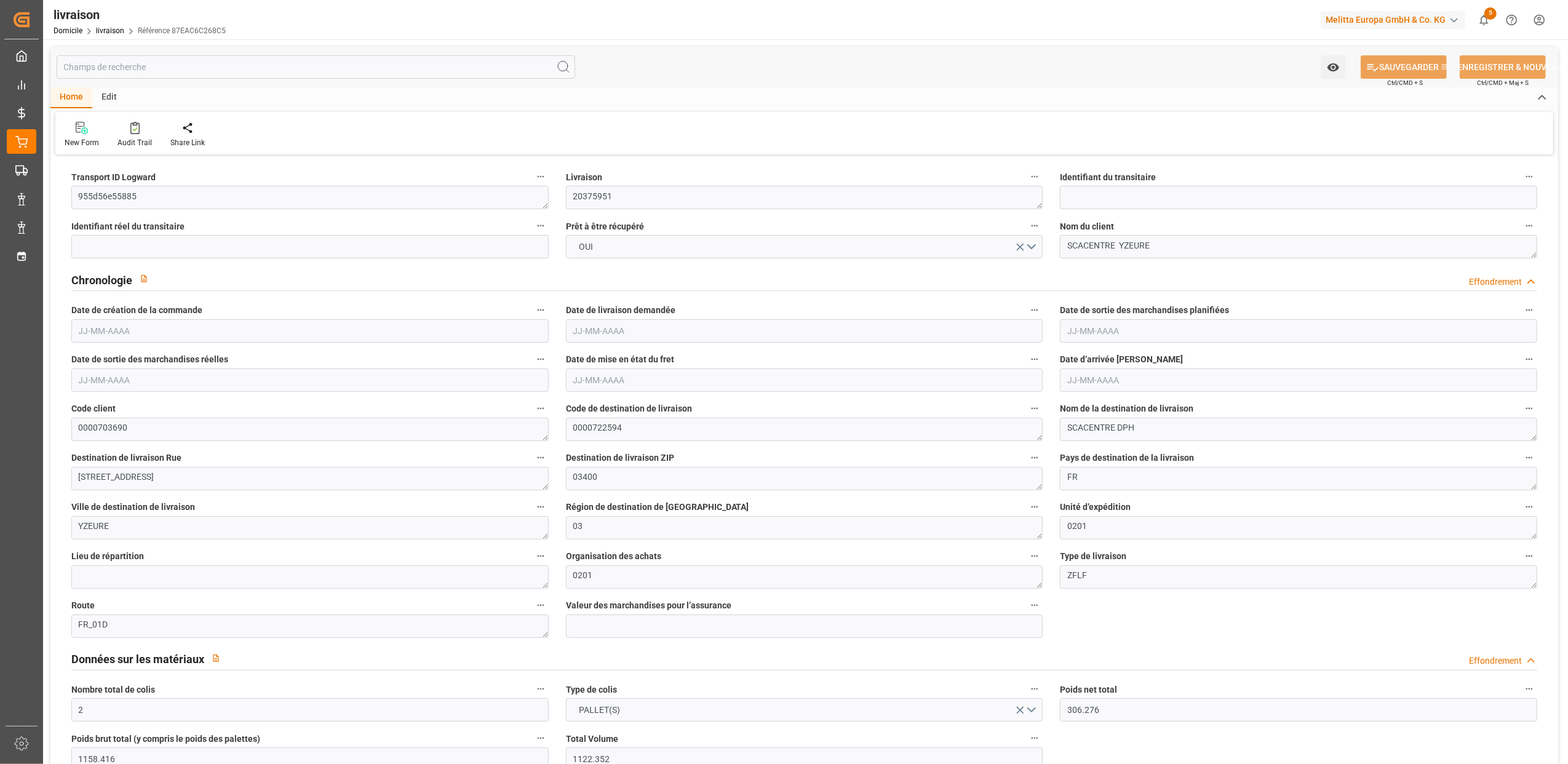
type input "43.2"
type input "1.5"
type input "1.3"
type input "0"
type input "52.5"
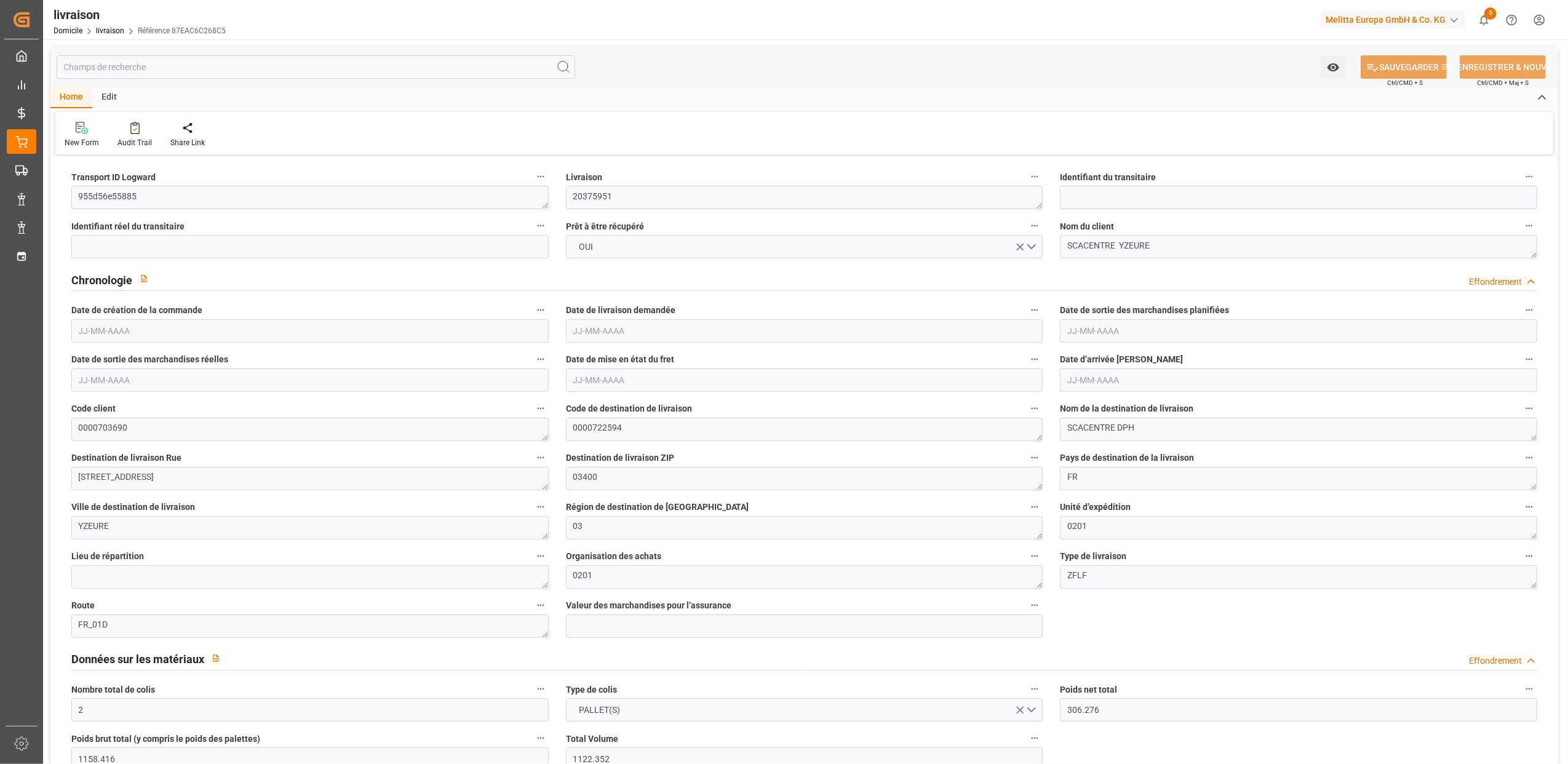
type input "353.416"
type input "101"
type input "204.5125"
type input "0.0132"
type input "0"
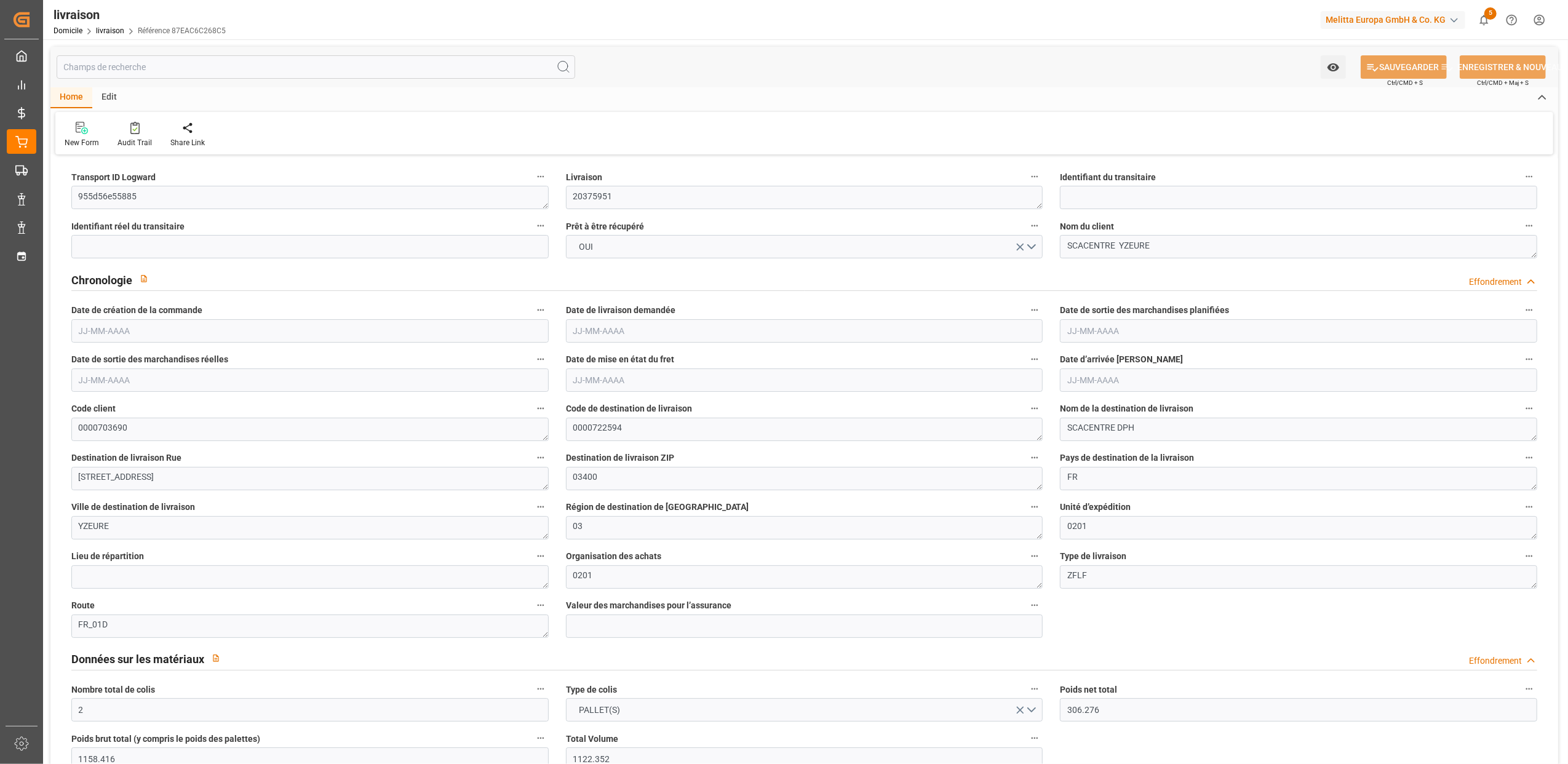
type input "[DATE]"
type input "[DATE] 11:01"
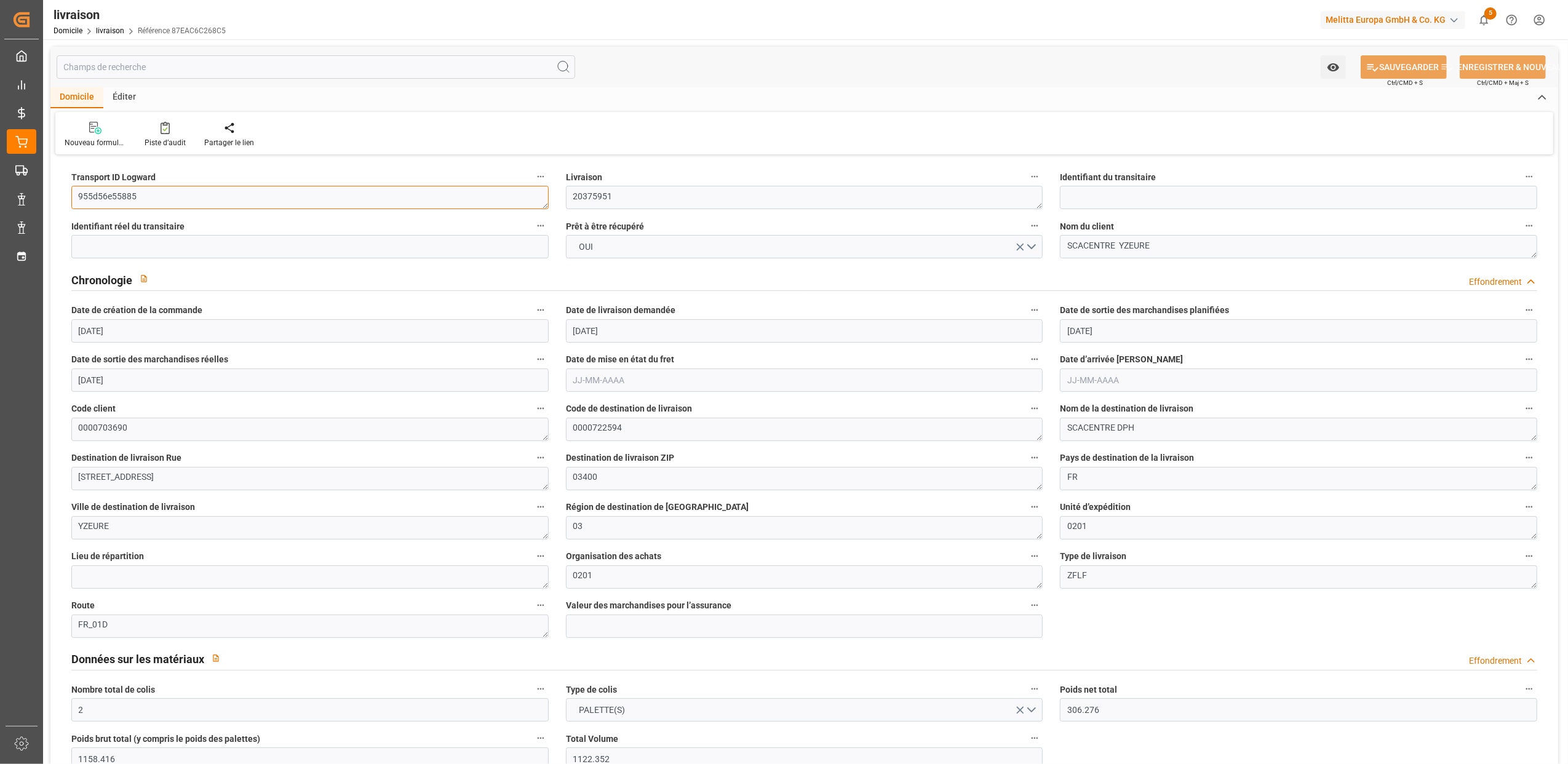
drag, startPoint x: 190, startPoint y: 191, endPoint x: -4, endPoint y: 186, distance: 194.1
click at [0, 186] on html "Créé par potrace 1.15, écrit par [PERSON_NAME] [DATE]-[DATE] Créé par potrace 1…" at bounding box center [784, 382] width 1568 height 764
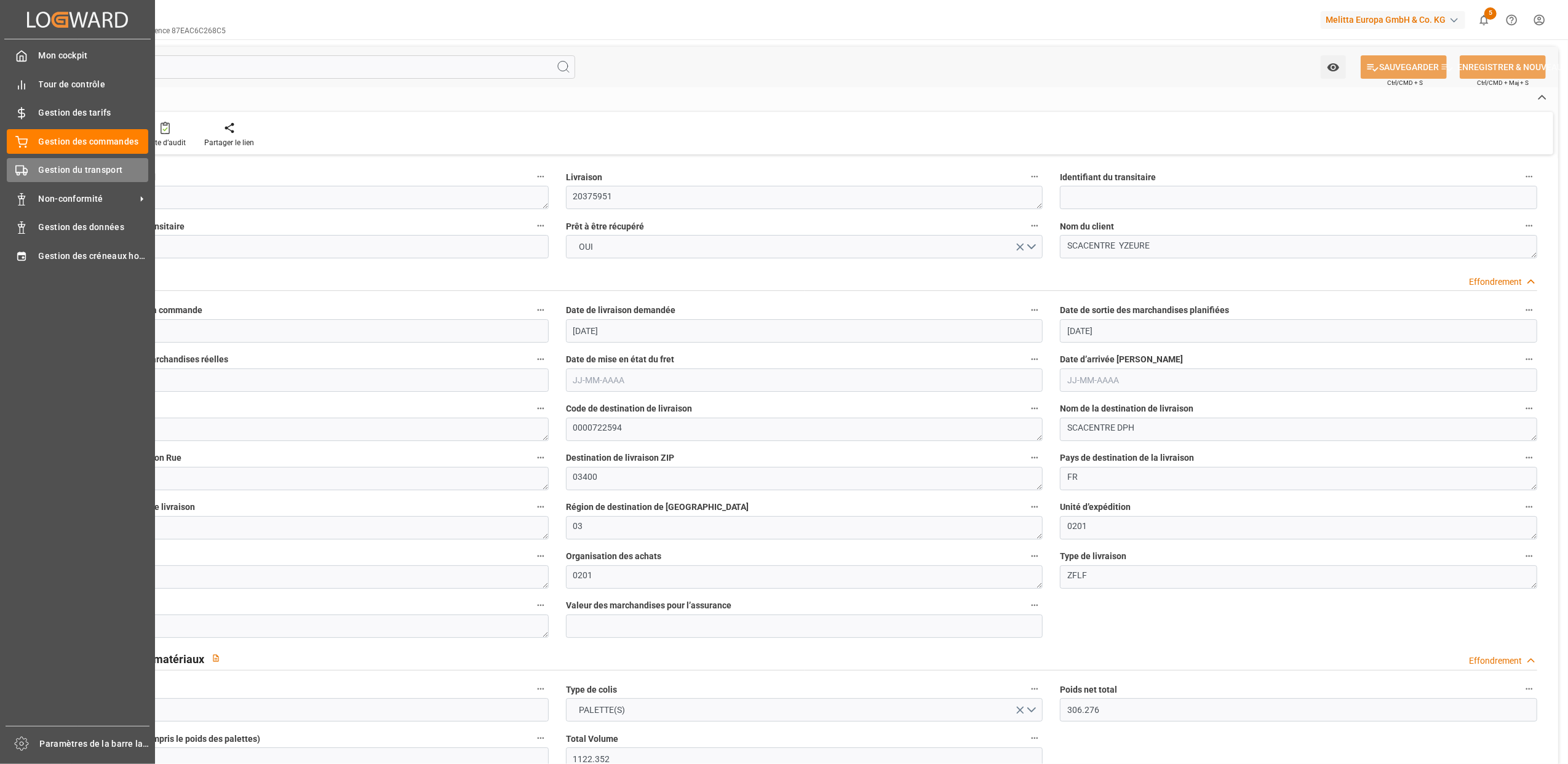
click at [19, 166] on icon at bounding box center [21, 170] width 13 height 13
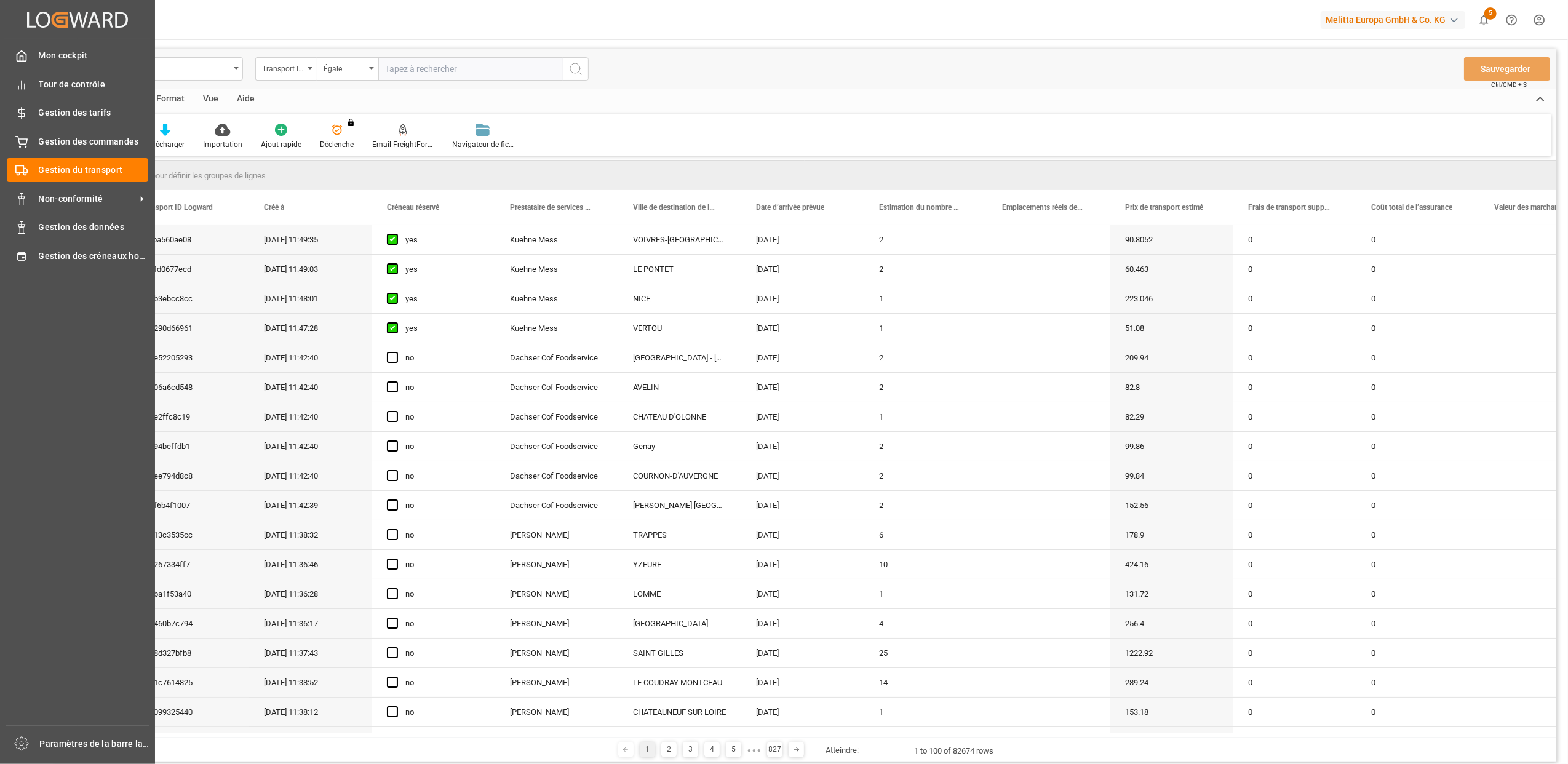
click at [445, 68] on input "text" at bounding box center [471, 68] width 185 height 23
type input "955d56e55885"
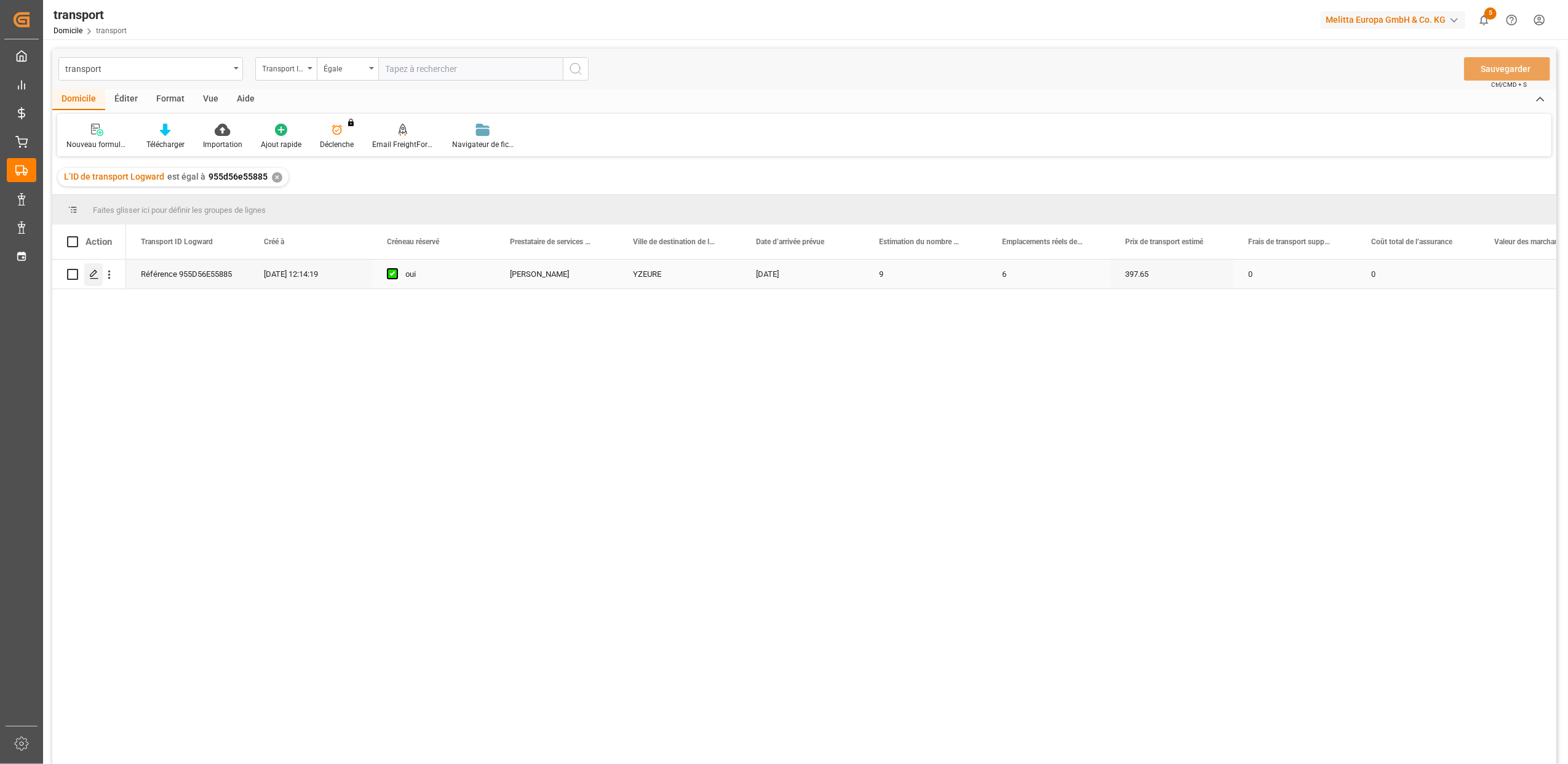
click at [95, 278] on icon "Appuyez sur ESPACE pour sélectionner cette rangée." at bounding box center [94, 275] width 10 height 10
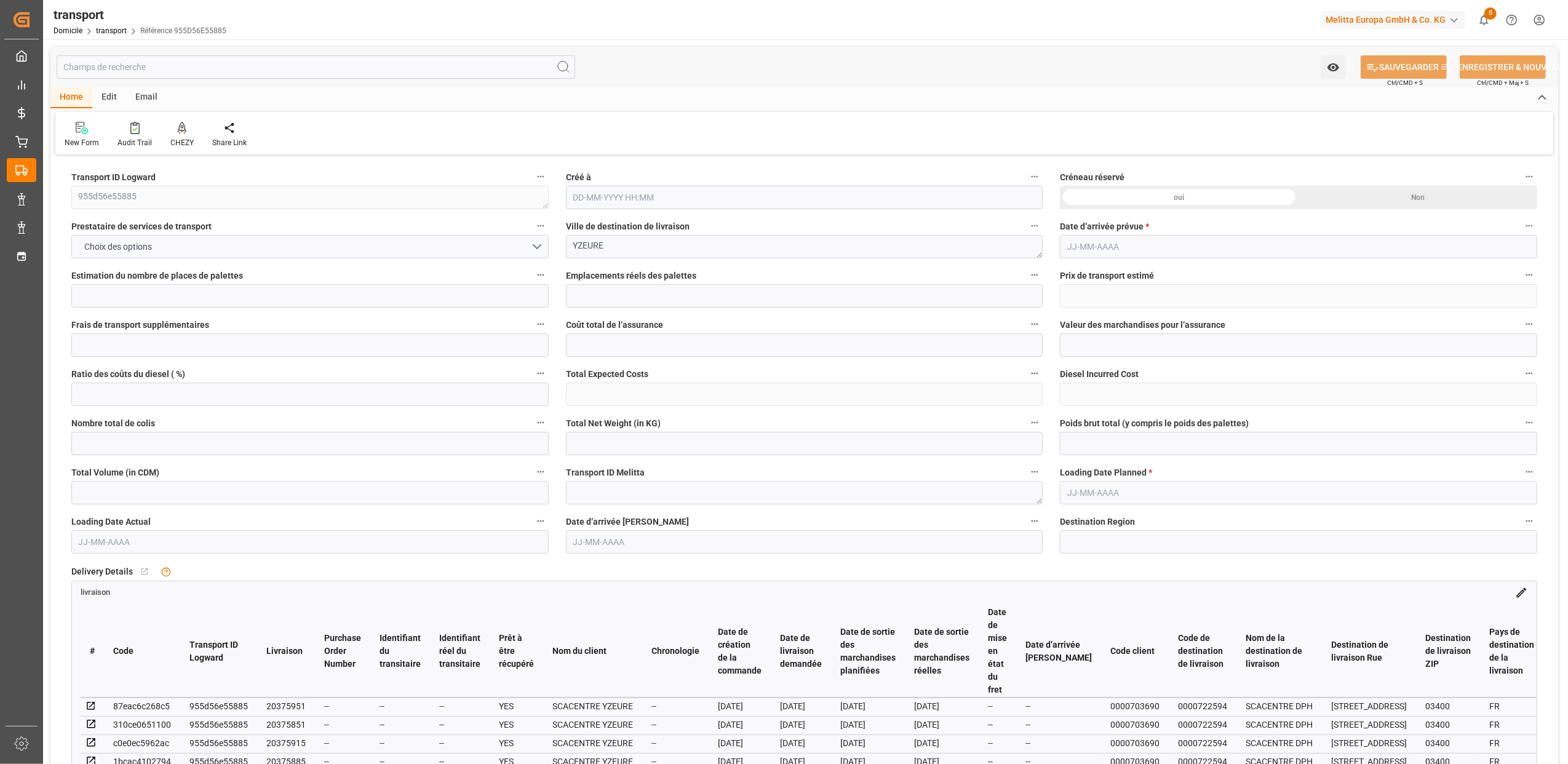
type input "9"
type input "6"
type input "397.65"
type input "0"
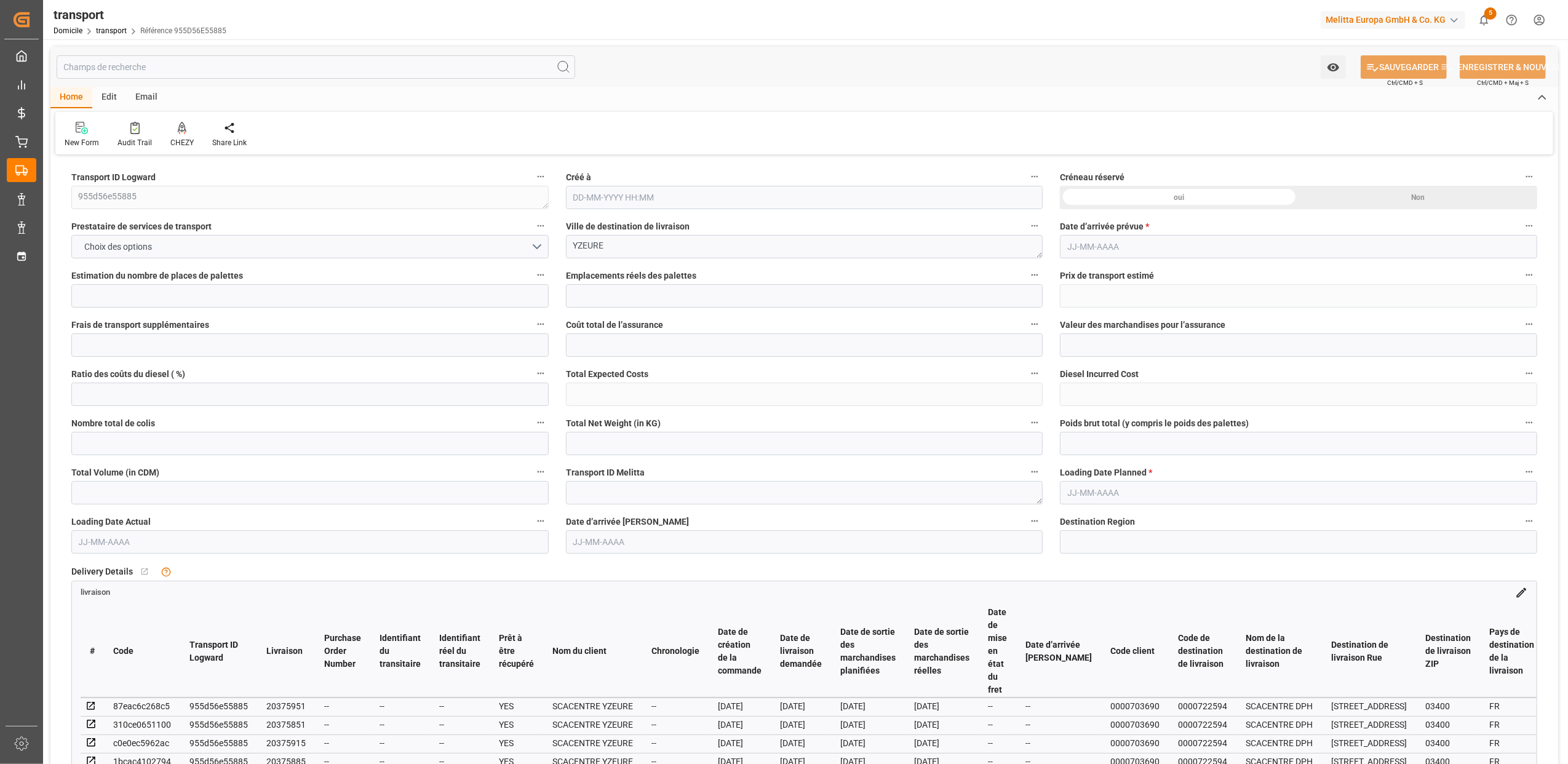
type input "0"
type input "381.5452"
type input "-16.1048"
type input "12"
type input "892.828"
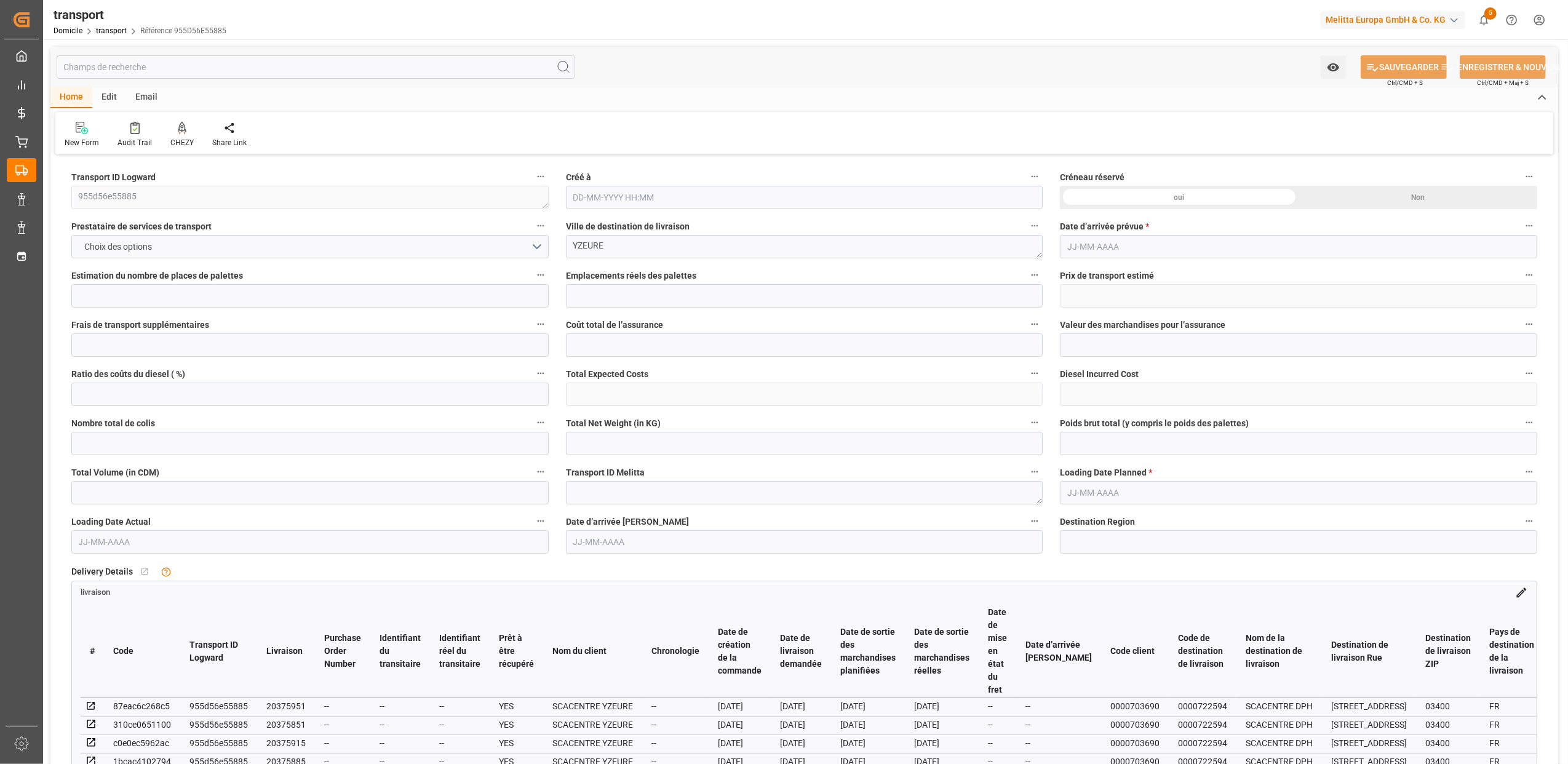
type input "2083.336"
type input "4184.432"
type input "3"
type input "1"
type input "374"
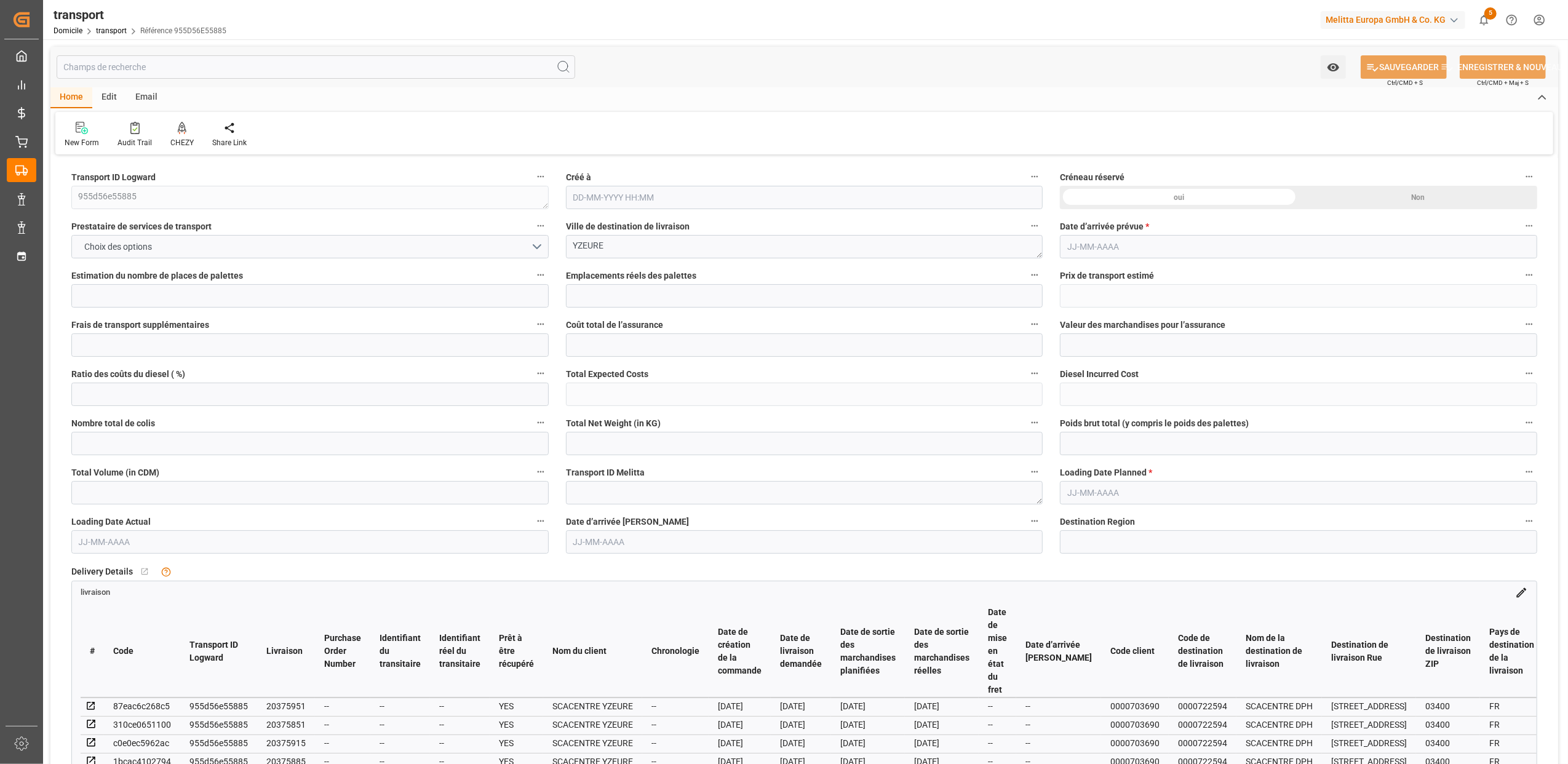
type input "45"
type input "101"
type input "1039.392"
type input "0"
type input "4710.8598"
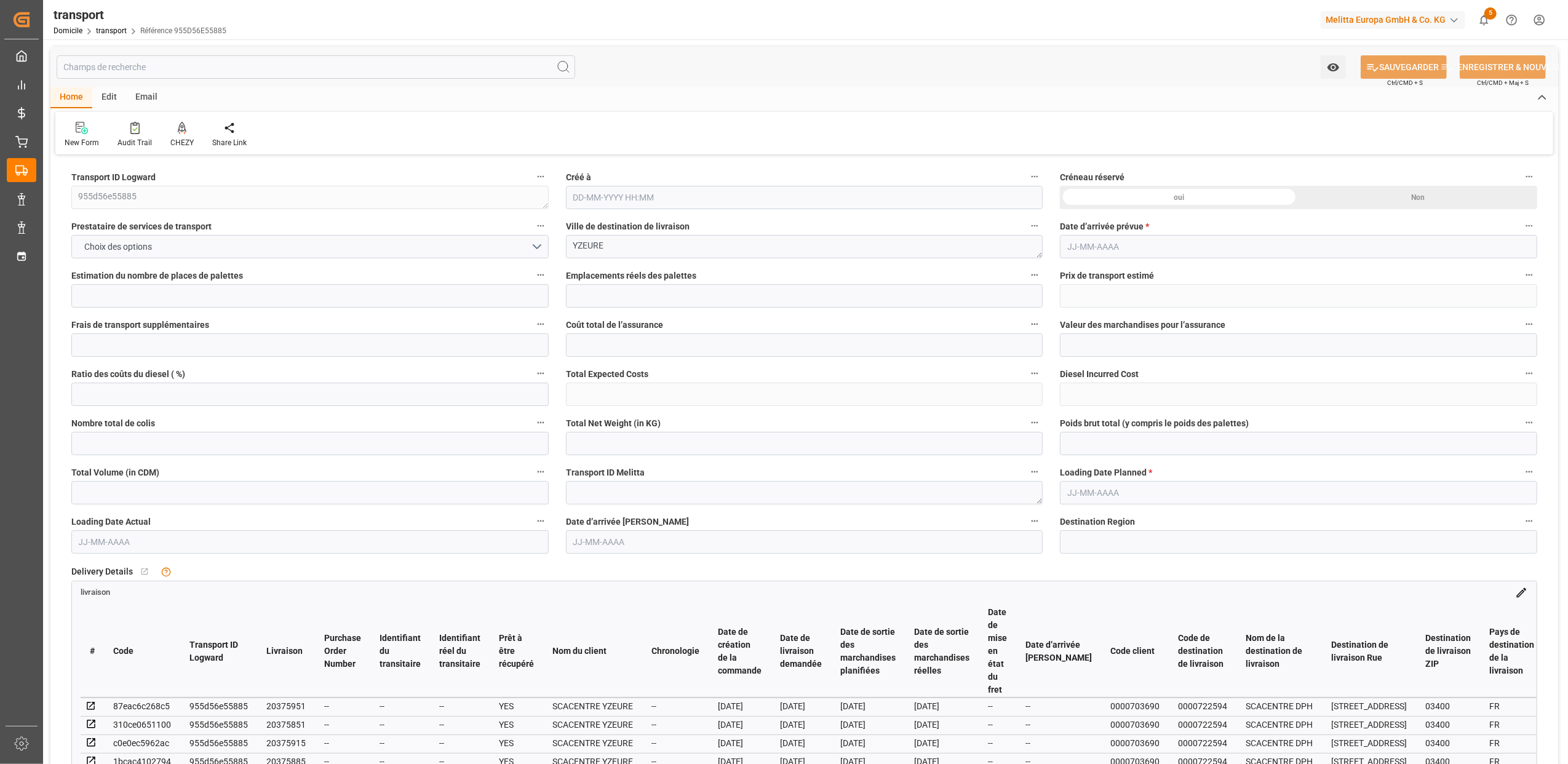
type input "0"
type input "21"
type input "35"
type input "[DATE] 12:14"
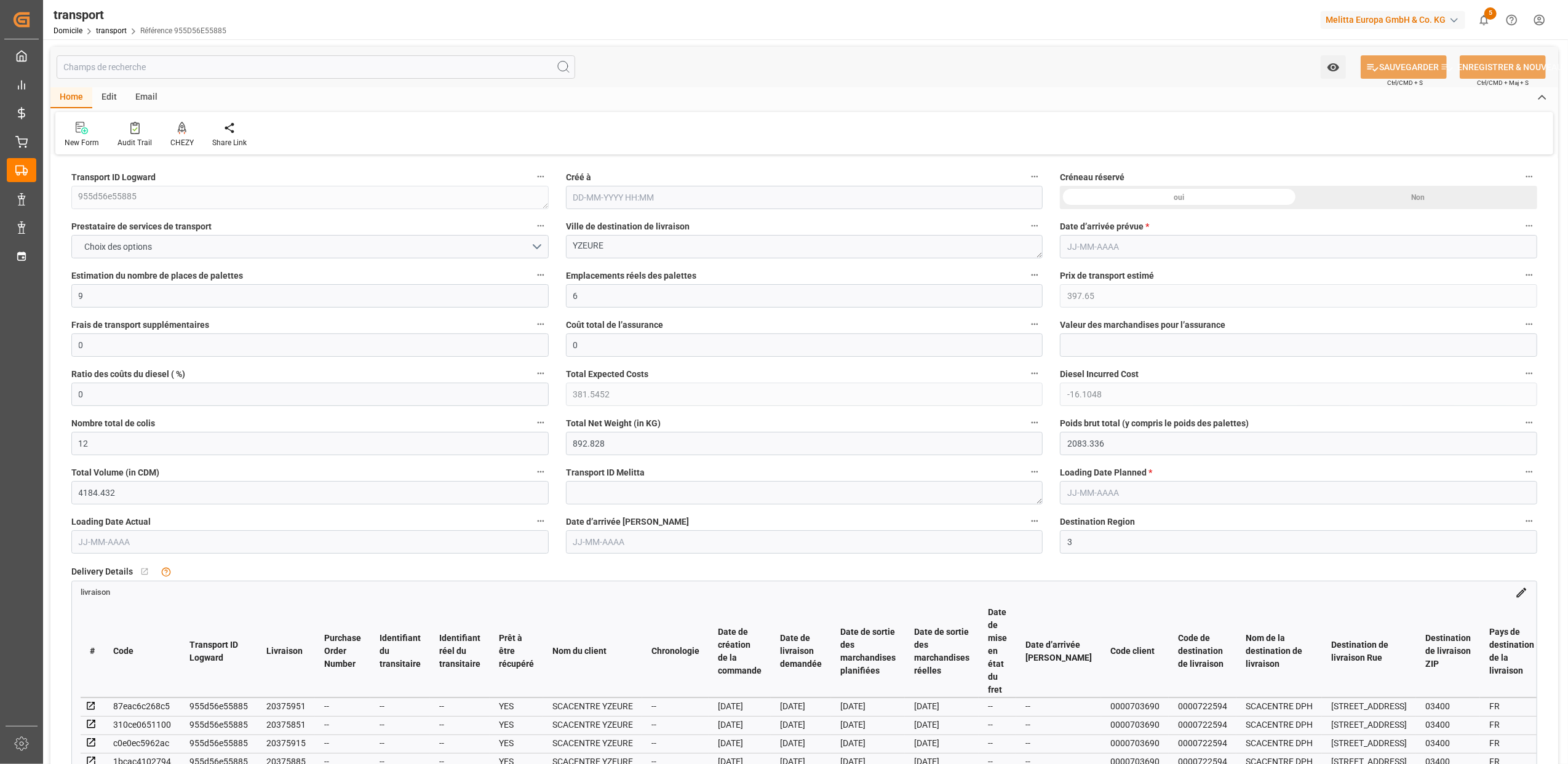
type input "[DATE]"
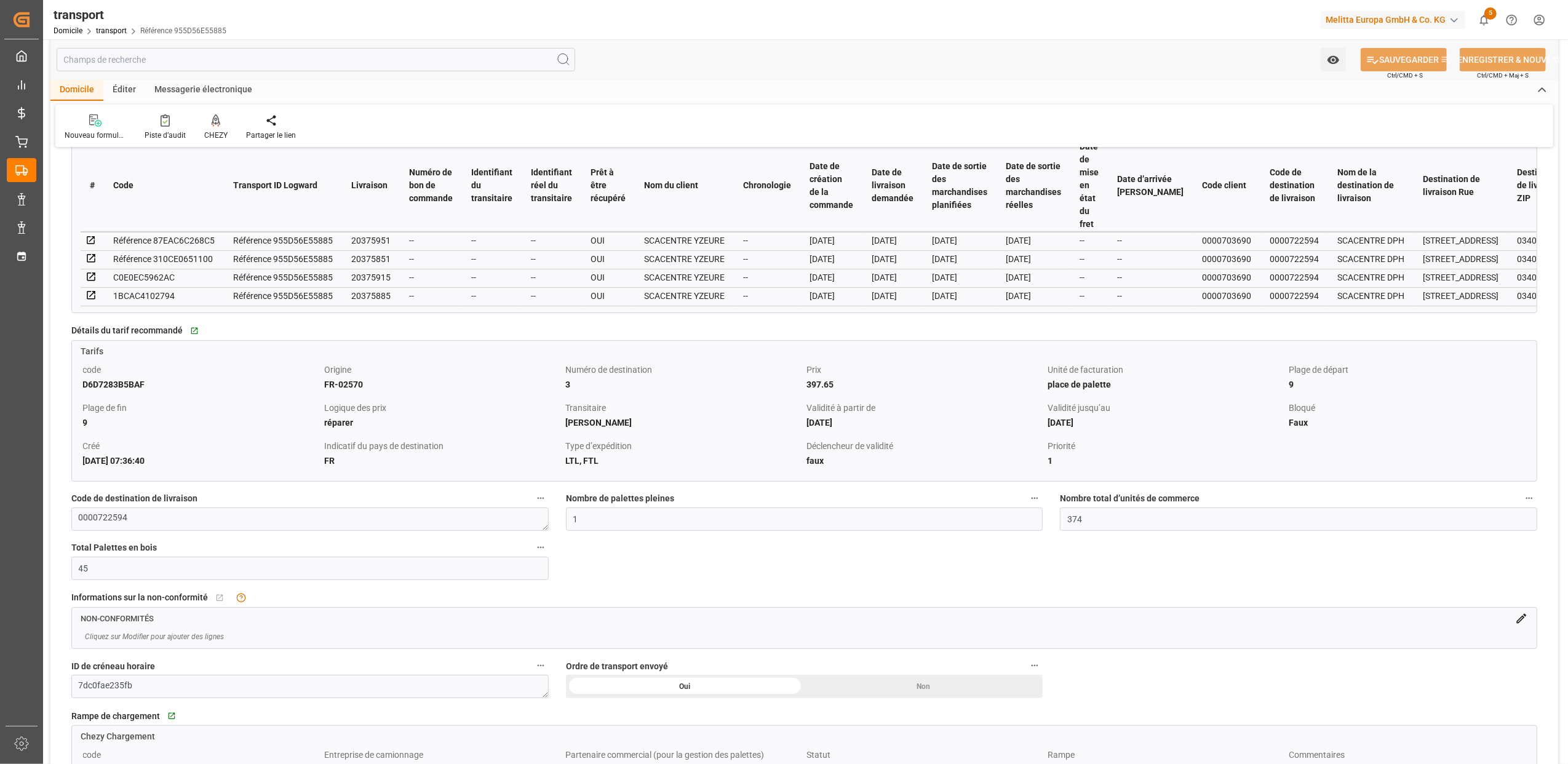
scroll to position [492, 0]
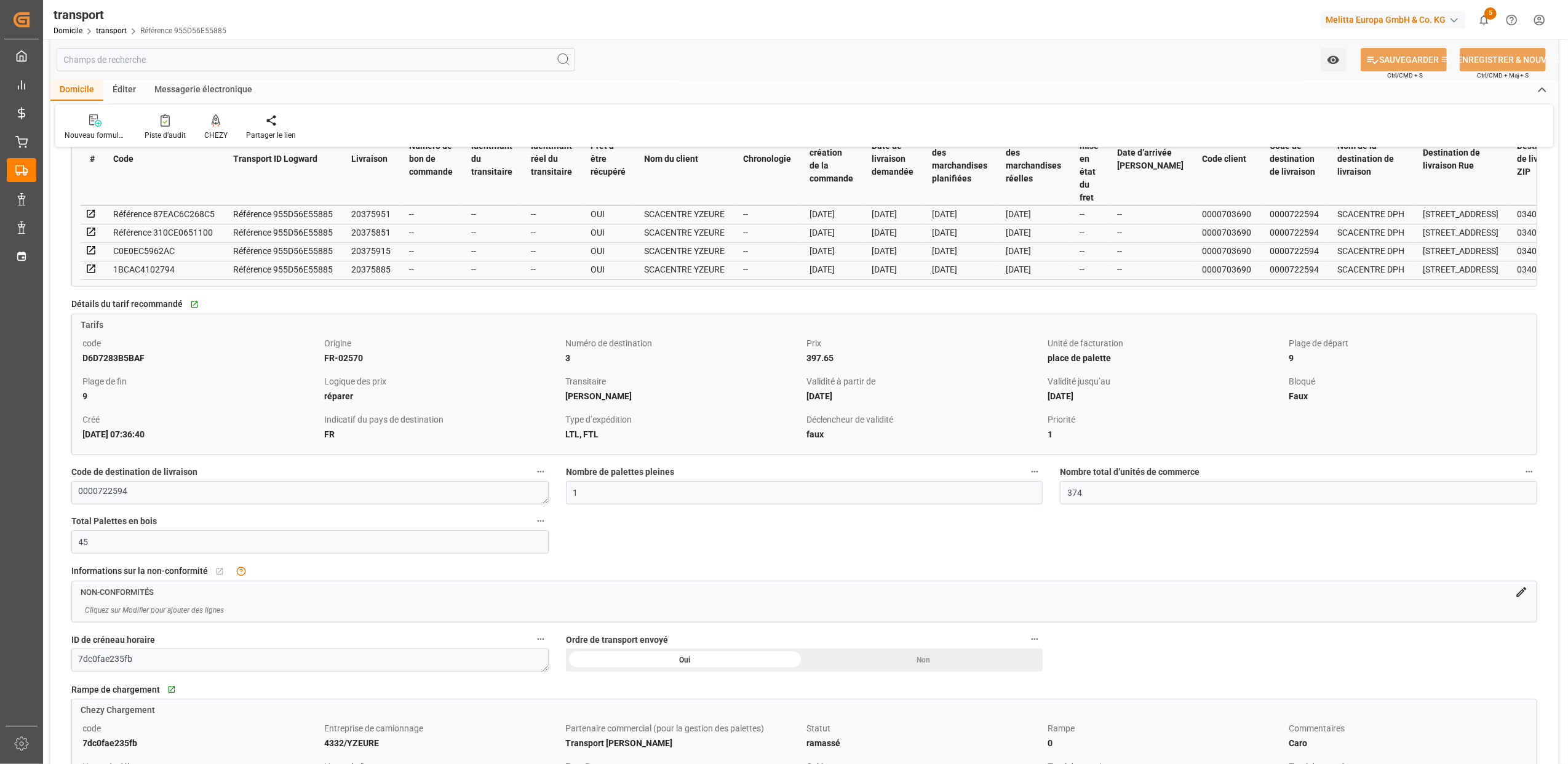
click at [1523, 596] on icon at bounding box center [1522, 592] width 10 height 10
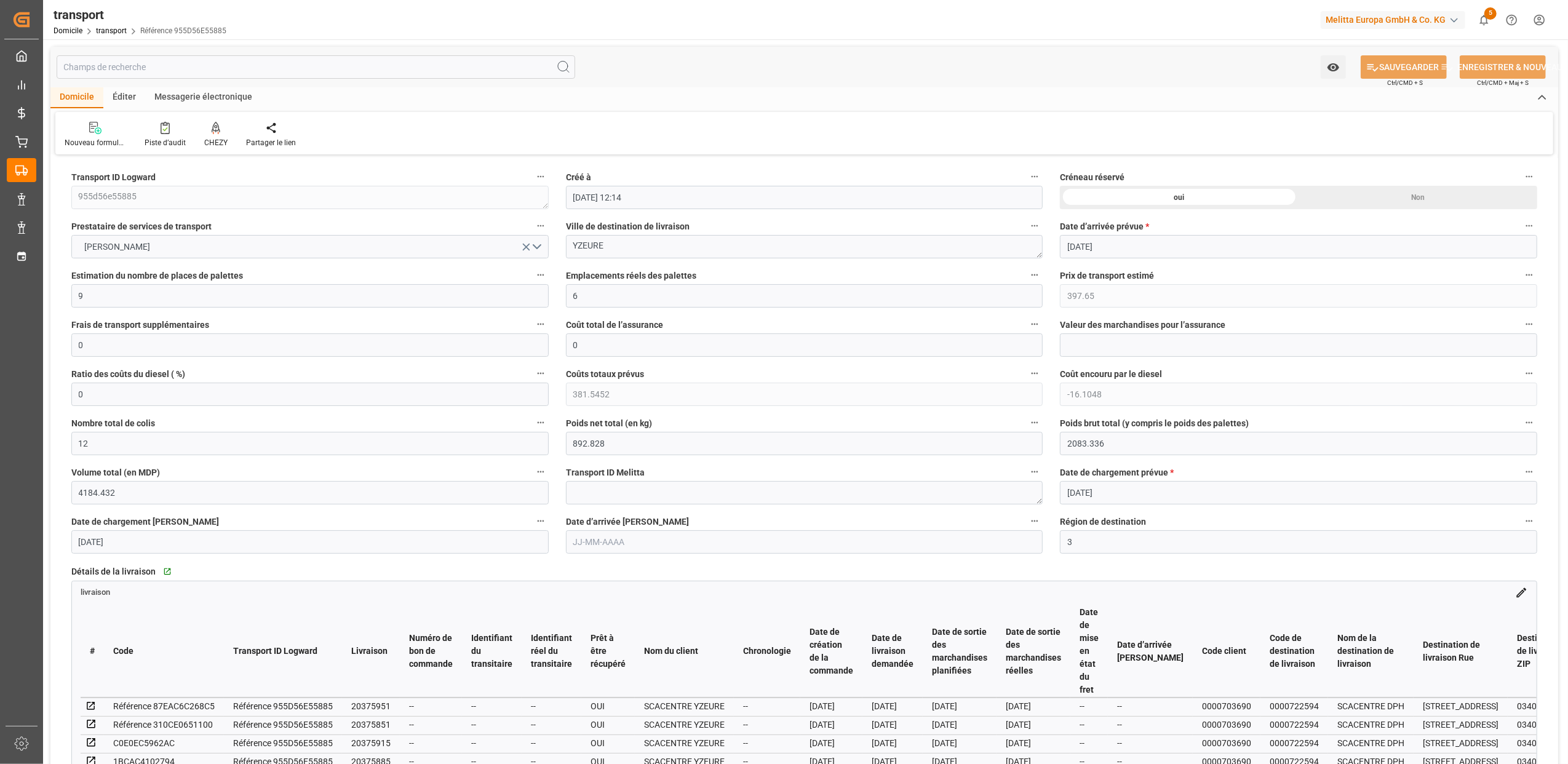
scroll to position [492, 0]
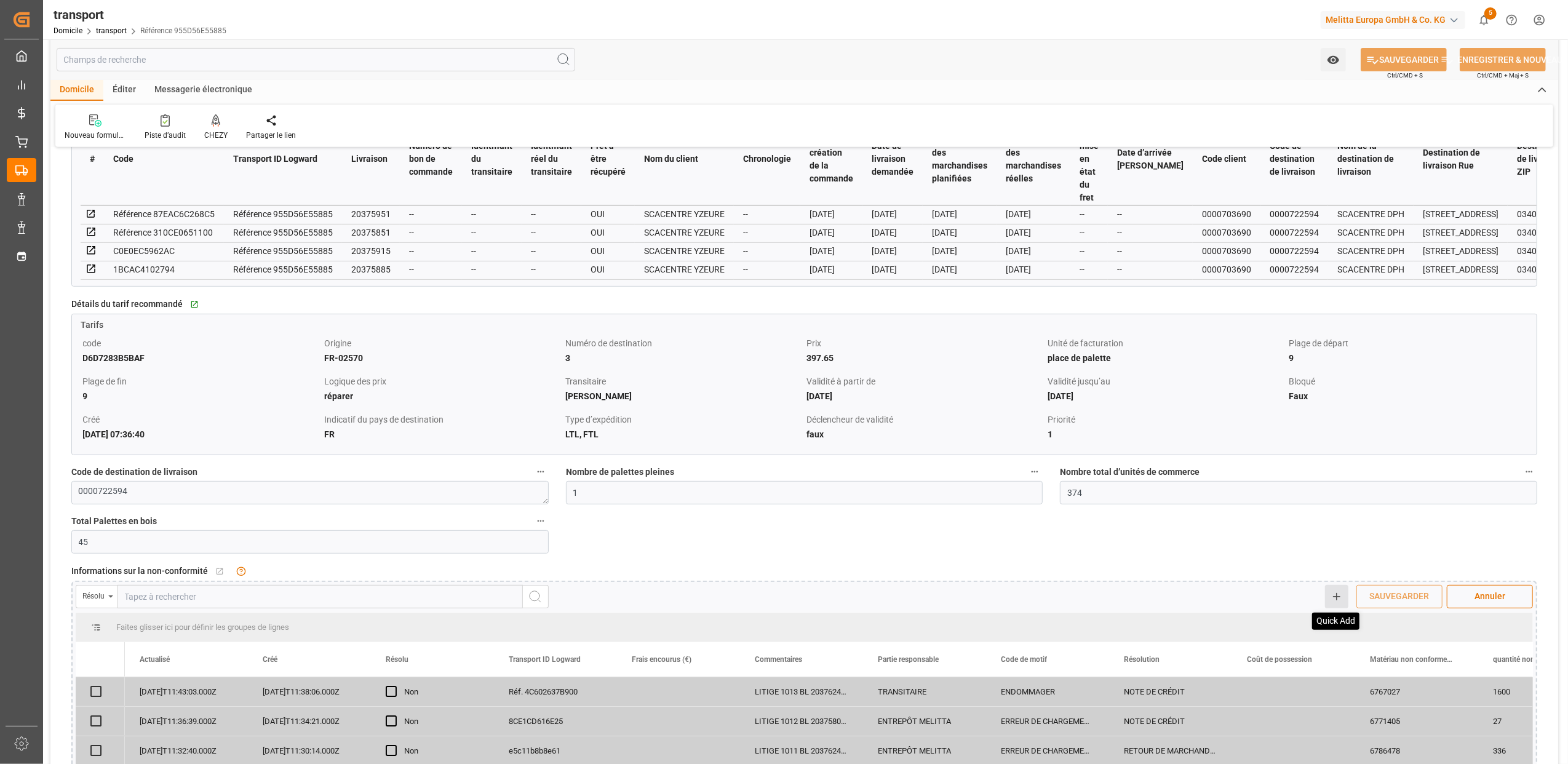
click at [1331, 599] on icon at bounding box center [1337, 597] width 11 height 11
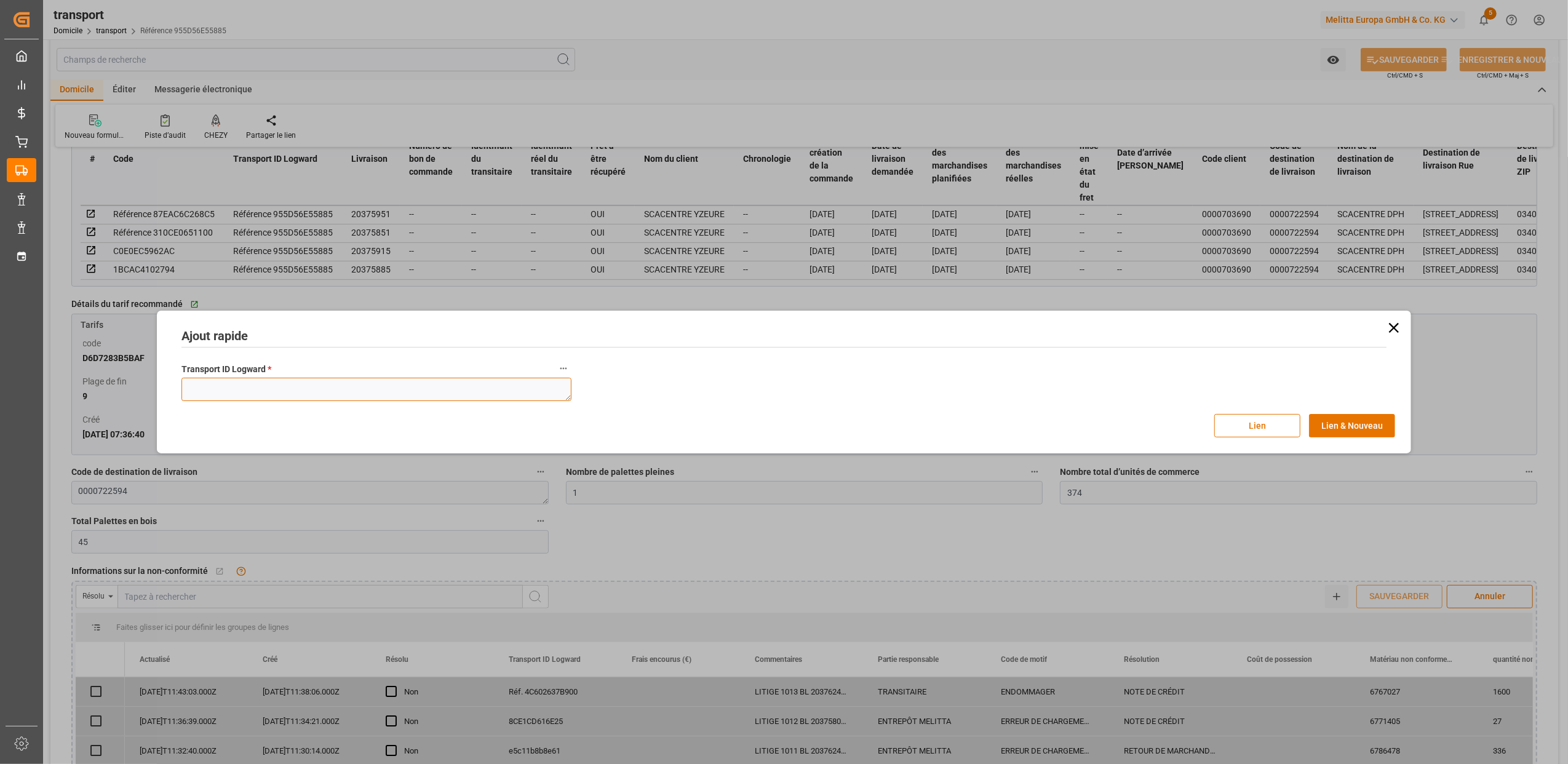
click at [197, 397] on textarea at bounding box center [376, 389] width 390 height 23
paste textarea "955d56e55885"
type textarea "955d56e55885"
click at [1239, 426] on button "Lien" at bounding box center [1257, 425] width 86 height 23
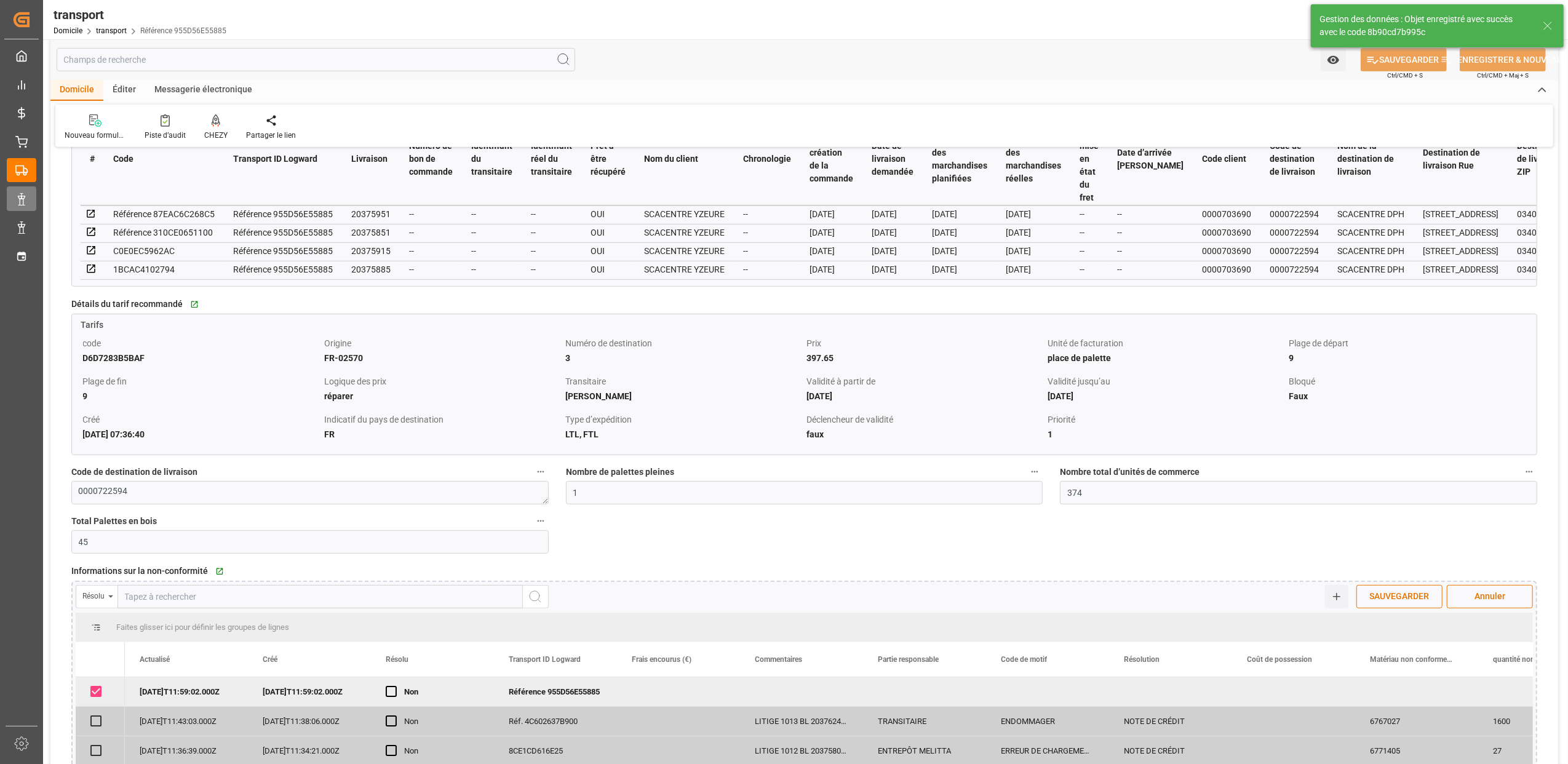
click at [23, 193] on icon at bounding box center [21, 199] width 13 height 13
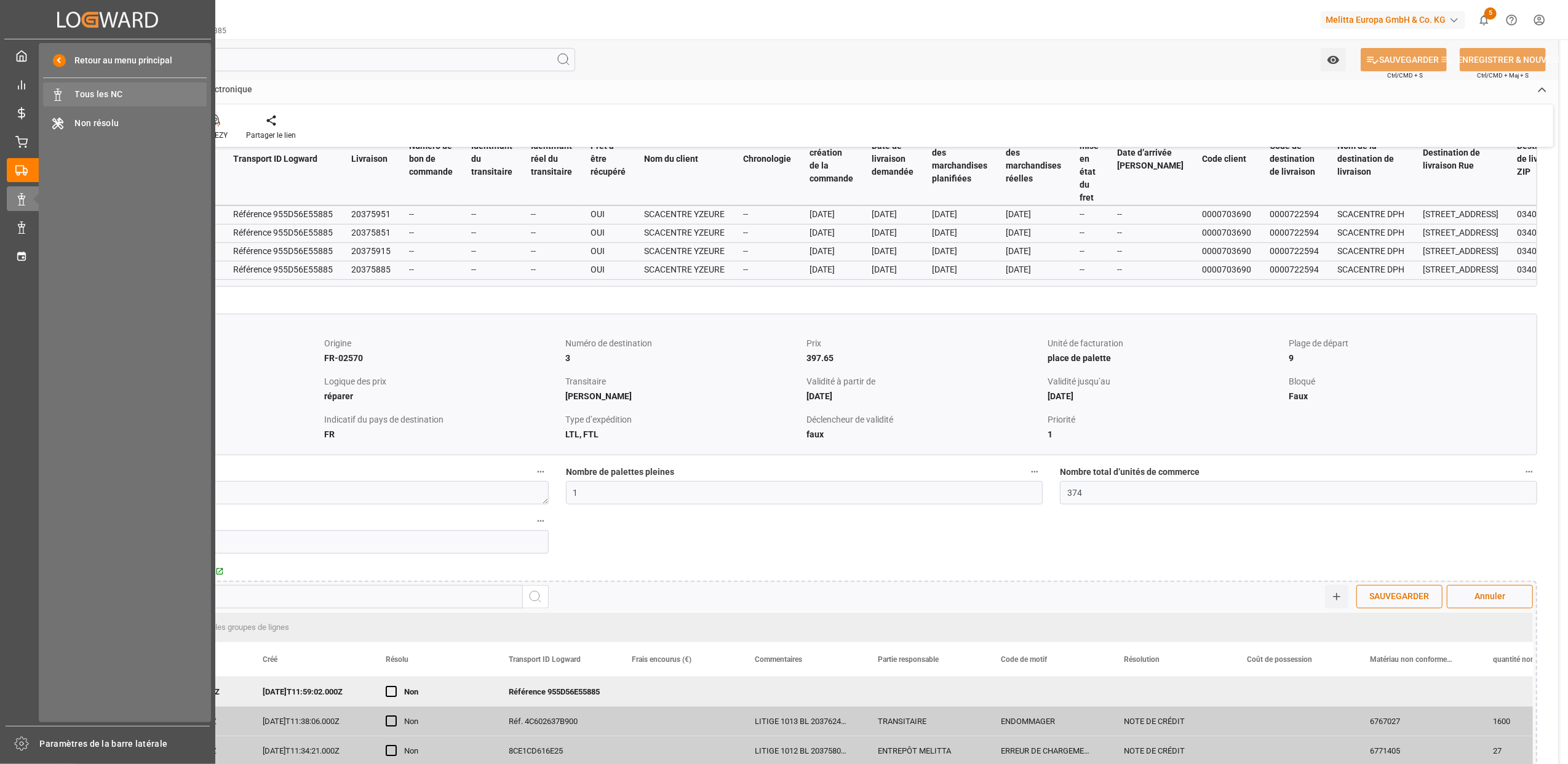
click at [87, 94] on span "Tous les NC" at bounding box center [141, 94] width 133 height 13
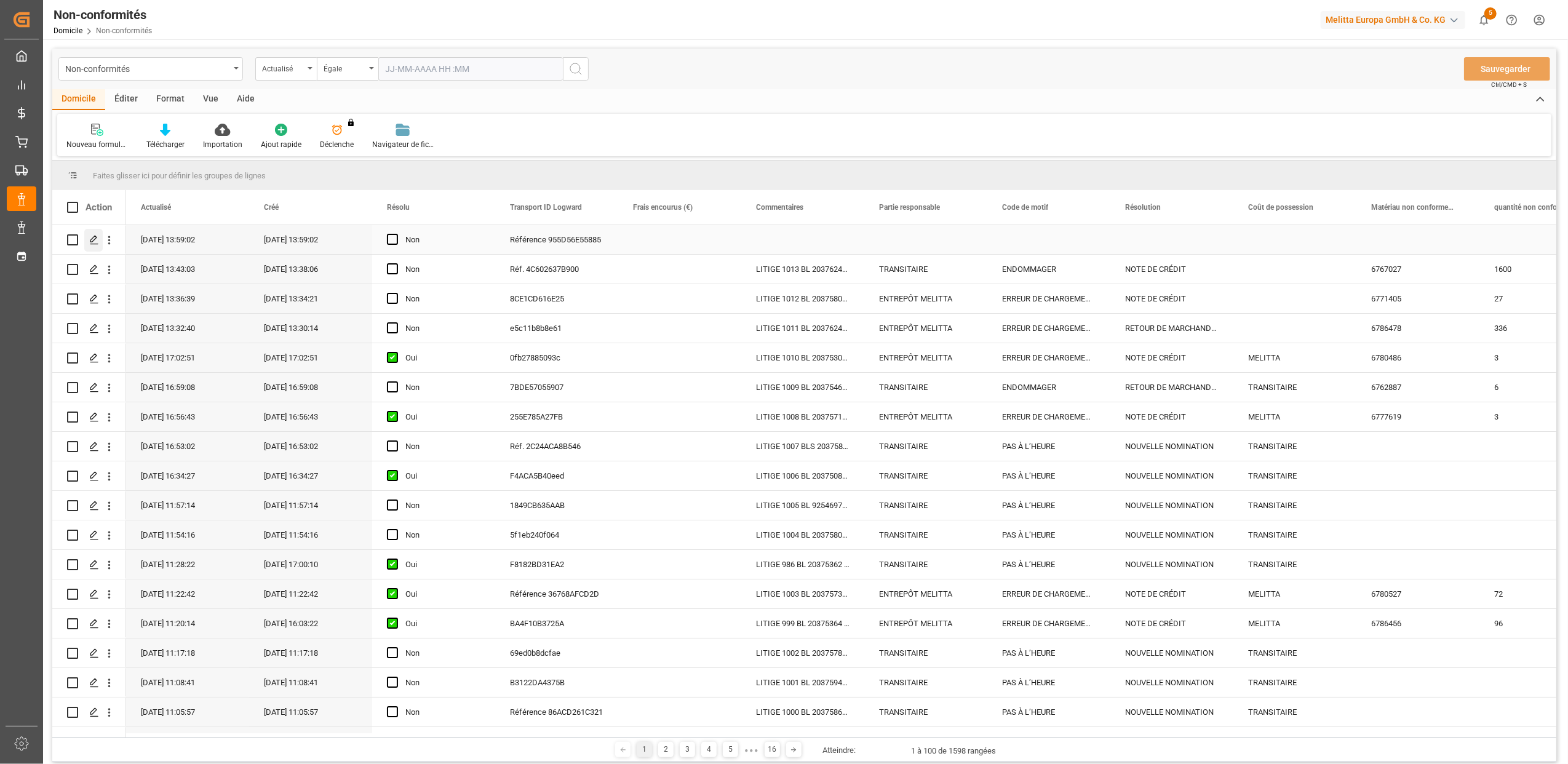
click at [94, 241] on polygon "Appuyez sur ESPACE pour sélectionner cette rangée." at bounding box center [94, 239] width 6 height 6
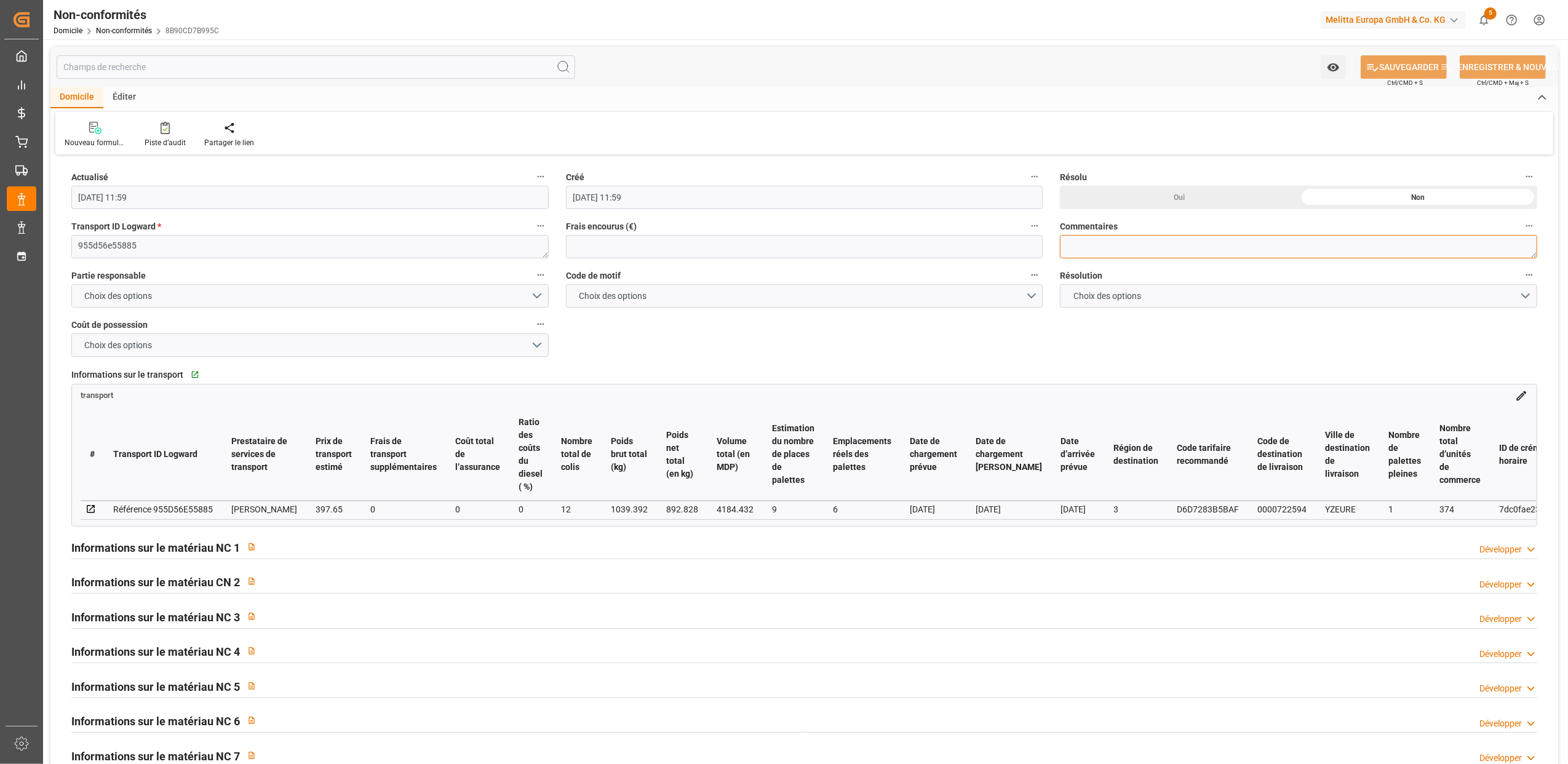
click at [1115, 245] on textarea at bounding box center [1298, 246] width 477 height 23
click at [1168, 246] on textarea "LITIGE 1015 BL 20375951Manque" at bounding box center [1298, 246] width 477 height 23
click at [1240, 247] on textarea "LITIGE 1015 BL 20375951 Manque" at bounding box center [1298, 246] width 477 height 23
click at [1367, 244] on textarea "LITIGE 1015 BL 20375951 Manque 1 colis de Papier cuisson Air Fryer" at bounding box center [1298, 246] width 477 height 23
type textarea "LITIGE 1015 BL 20375951 Manque 1 colis de Papier cuisson Air Fryer (6782646)"
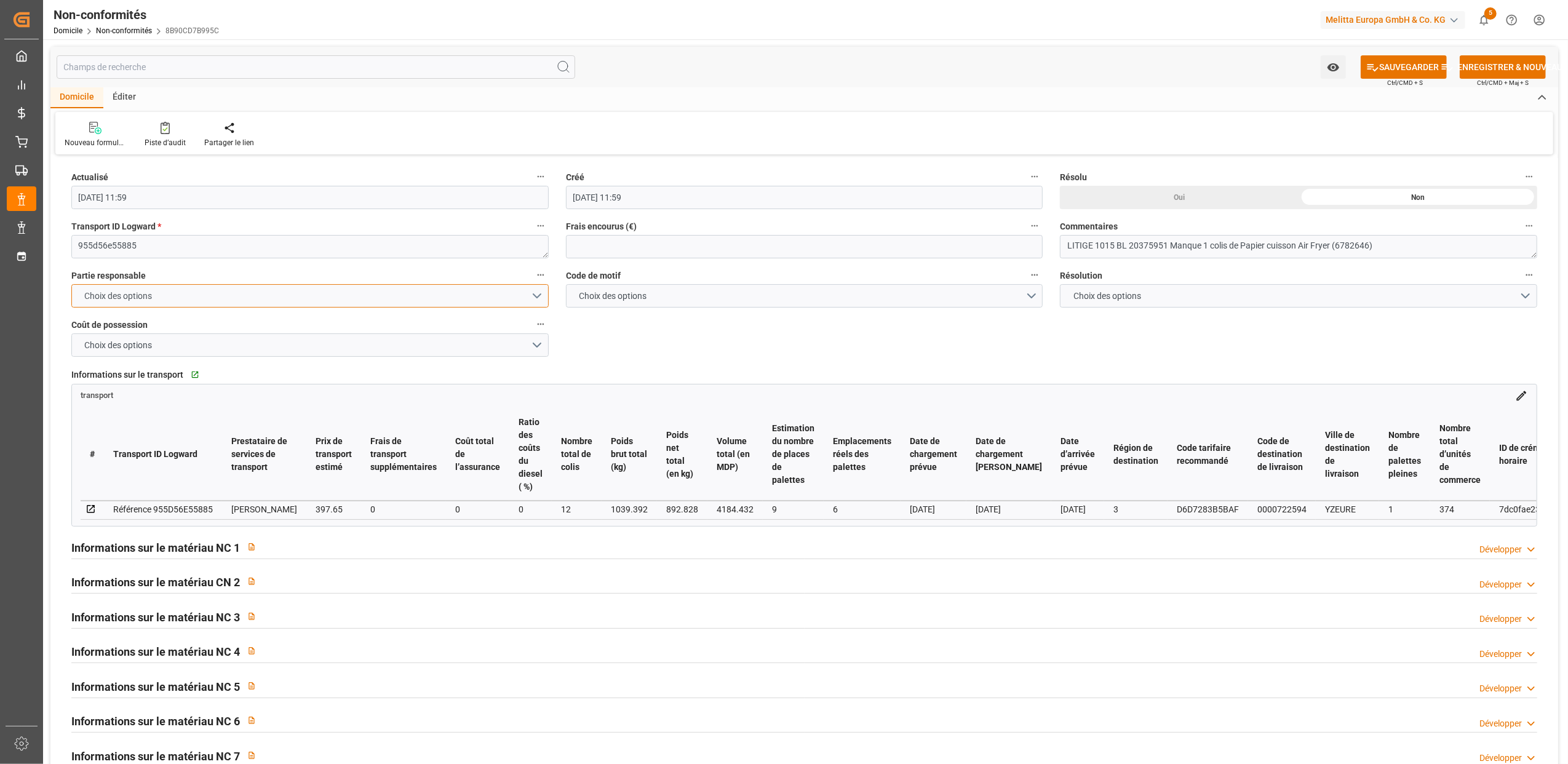
click at [536, 299] on button "Choix des options" at bounding box center [310, 295] width 477 height 23
click at [138, 324] on div "ENTREPÔT MELITTA" at bounding box center [310, 324] width 476 height 26
click at [1034, 293] on button "Choix des options" at bounding box center [805, 295] width 477 height 23
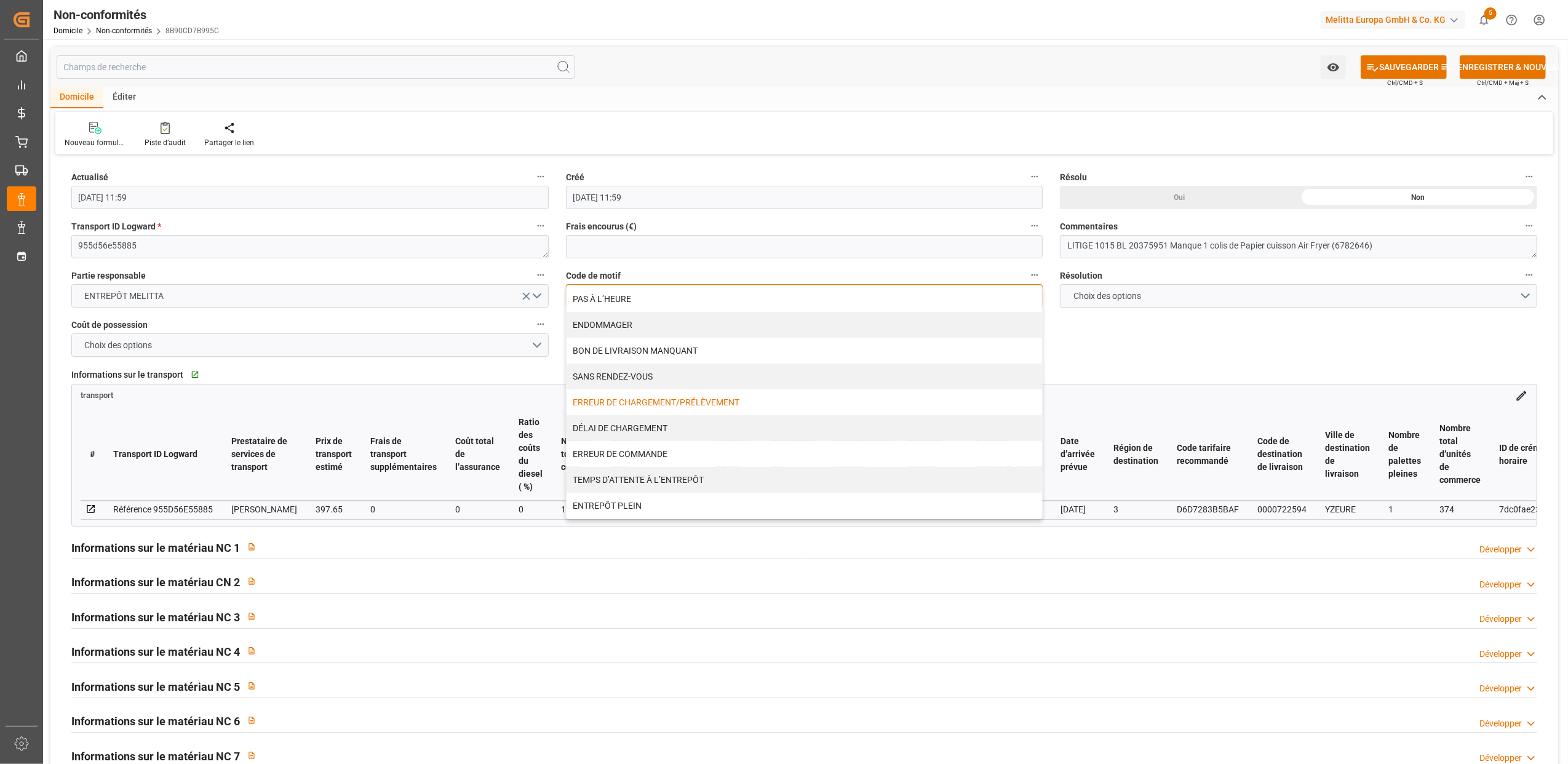
click at [641, 402] on div "ERREUR DE CHARGEMENT/PRÉLÈVEMENT" at bounding box center [805, 402] width 476 height 26
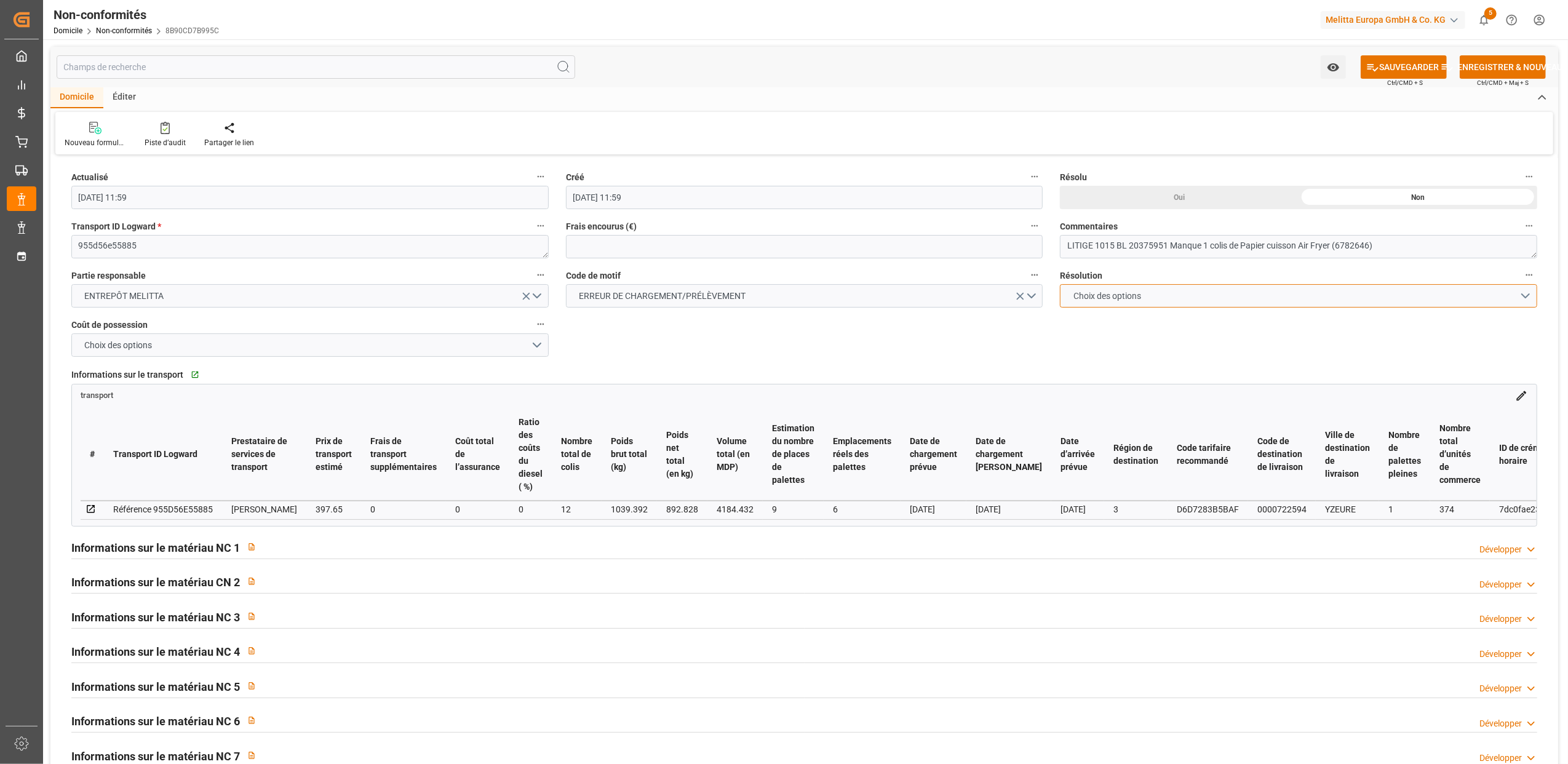
click at [1527, 297] on button "Choix des options" at bounding box center [1298, 295] width 477 height 23
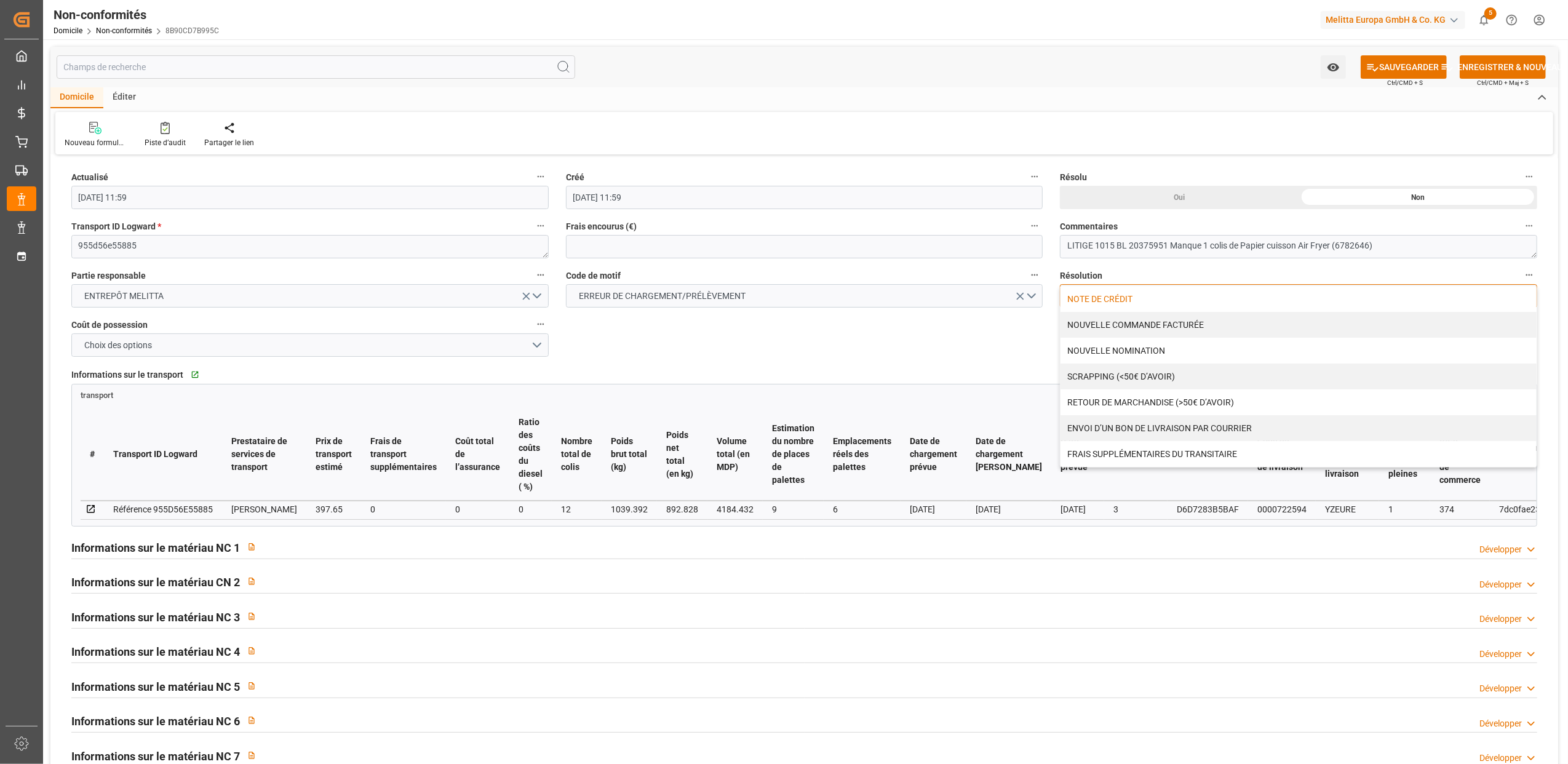
click at [1114, 293] on div "NOTE DE CRÉDIT" at bounding box center [1298, 298] width 476 height 26
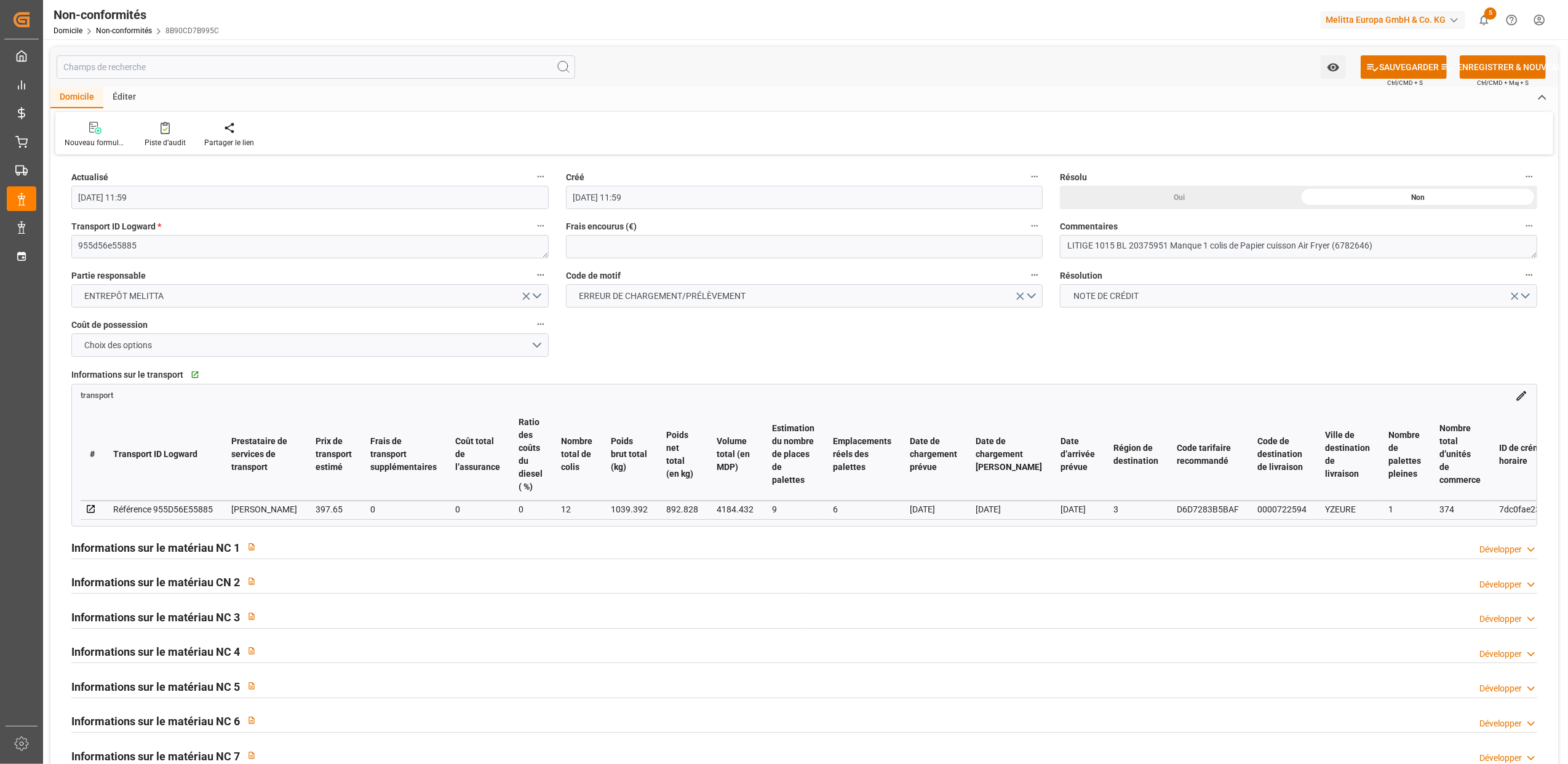
click at [219, 554] on h2 "Informations sur le matériau NC 1" at bounding box center [156, 548] width 168 height 16
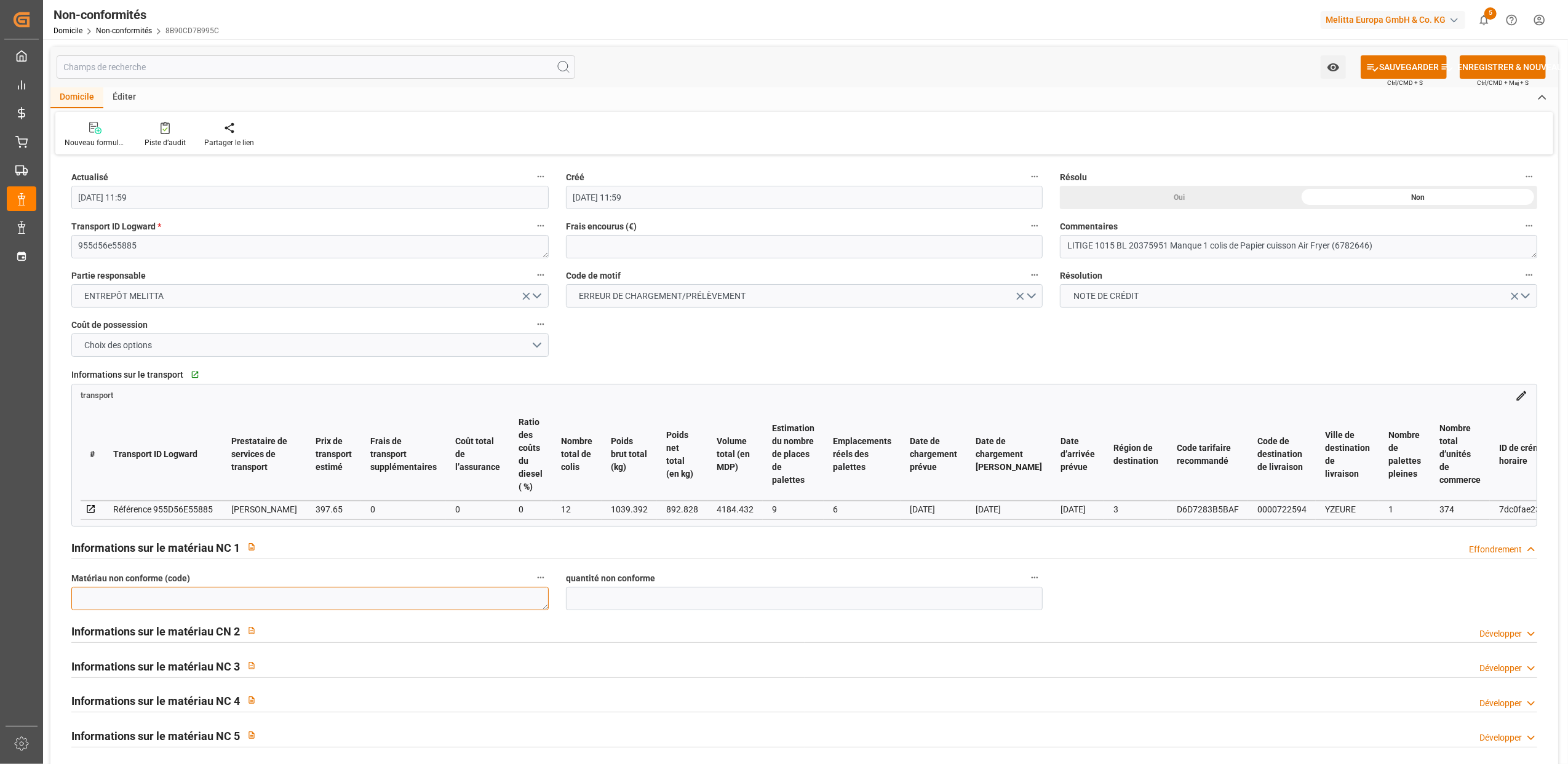
click at [218, 602] on textarea at bounding box center [310, 598] width 477 height 23
type textarea "6782646"
click at [616, 599] on input "text" at bounding box center [805, 598] width 477 height 23
type input "1"
type input "7"
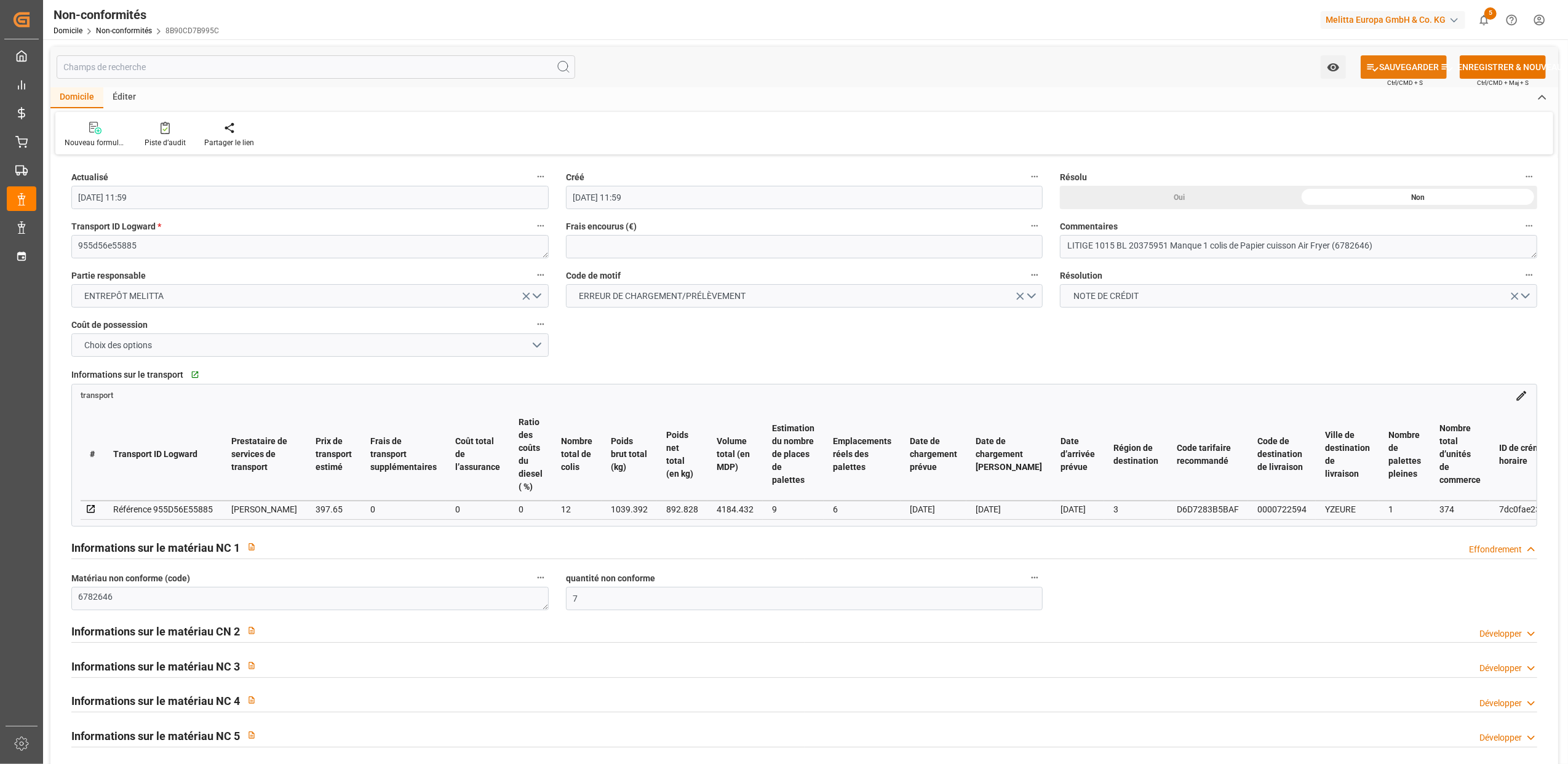
click at [1388, 70] on font "SAUVEGARDER" at bounding box center [1408, 67] width 60 height 13
type input "25-08-2025 12:02"
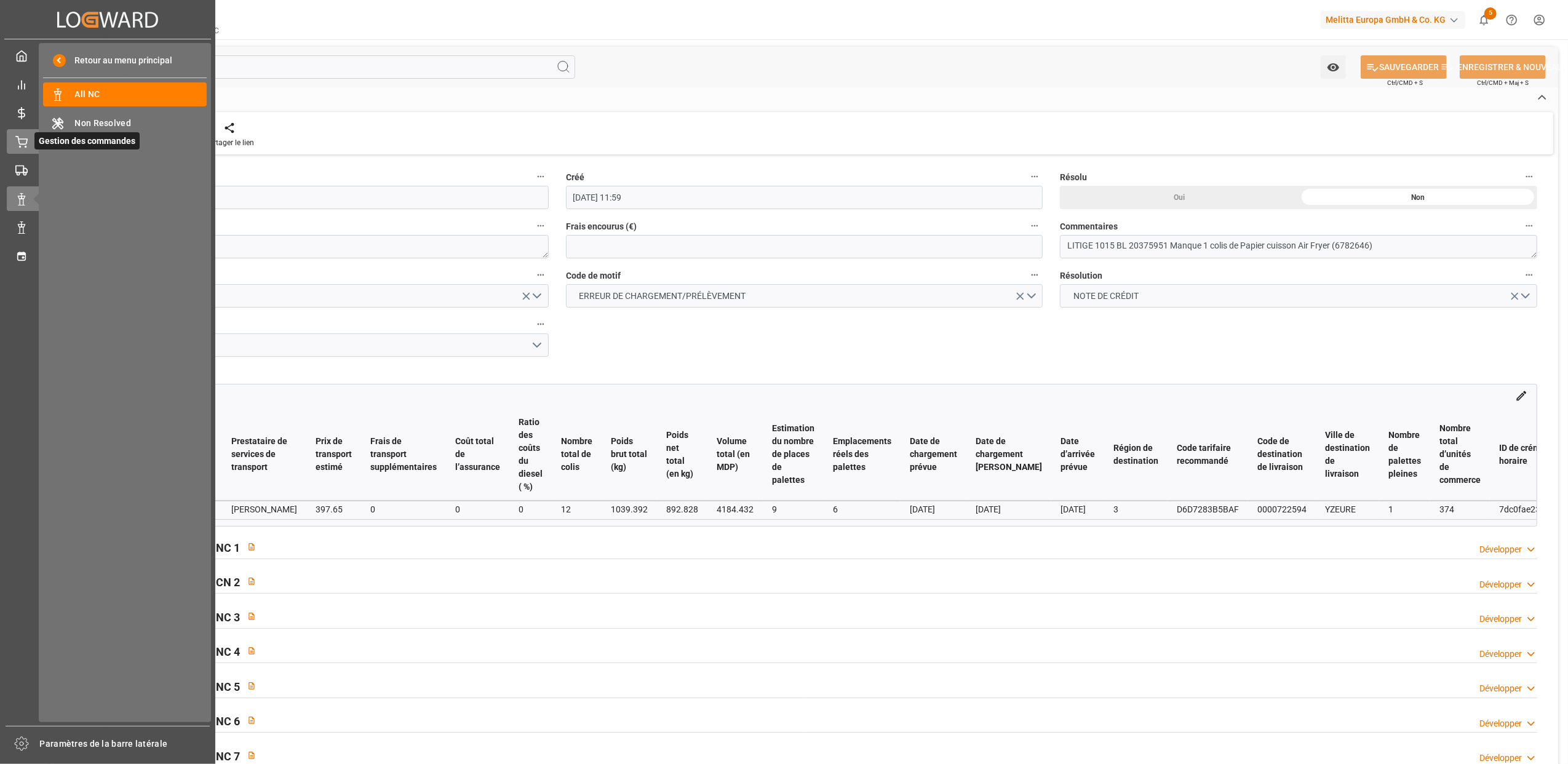
click at [30, 141] on div "Gestion des commandes Gestion des commandes" at bounding box center [107, 141] width 202 height 24
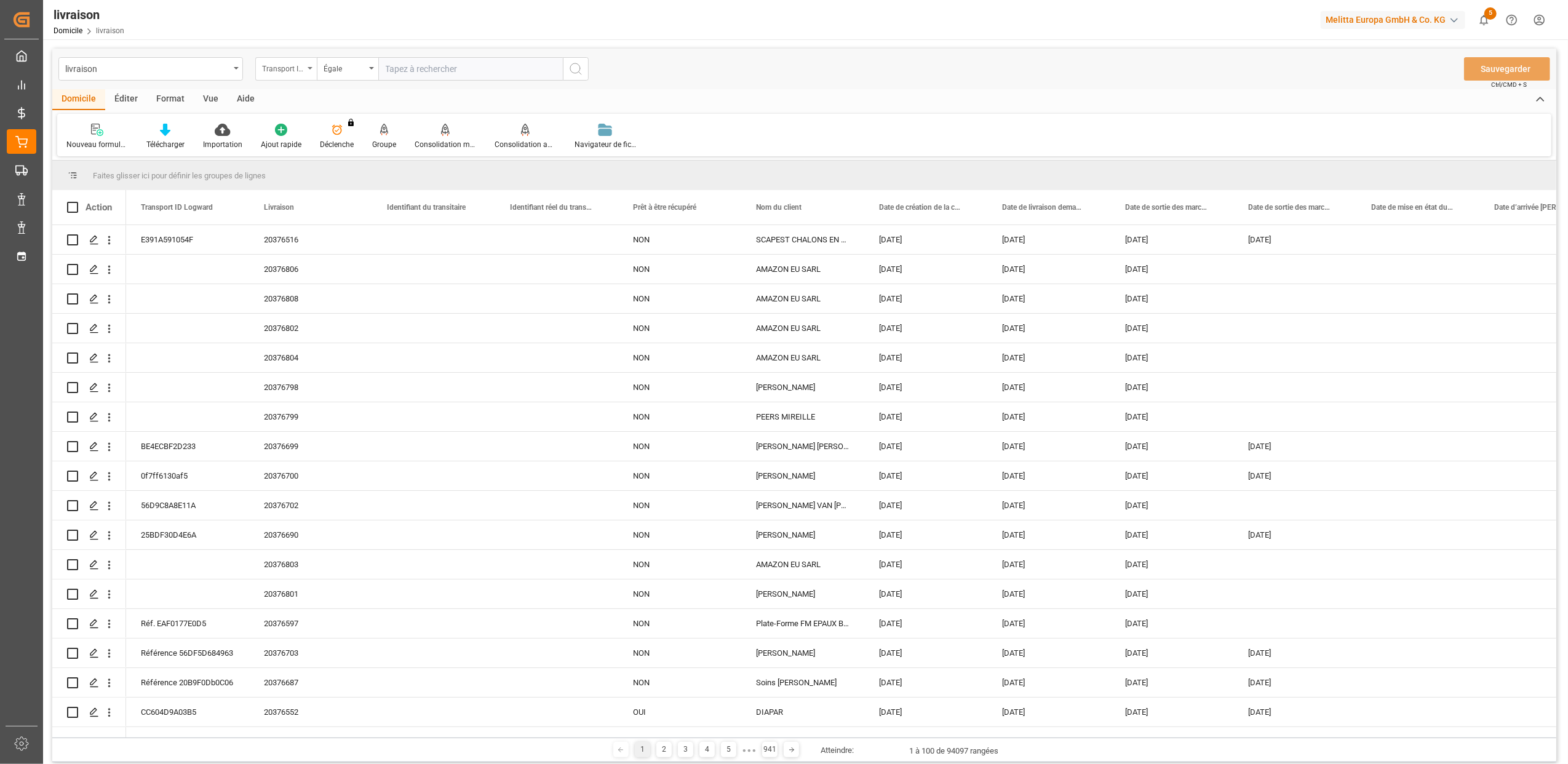
click at [307, 58] on div "Transport ID Logward" at bounding box center [286, 68] width 62 height 23
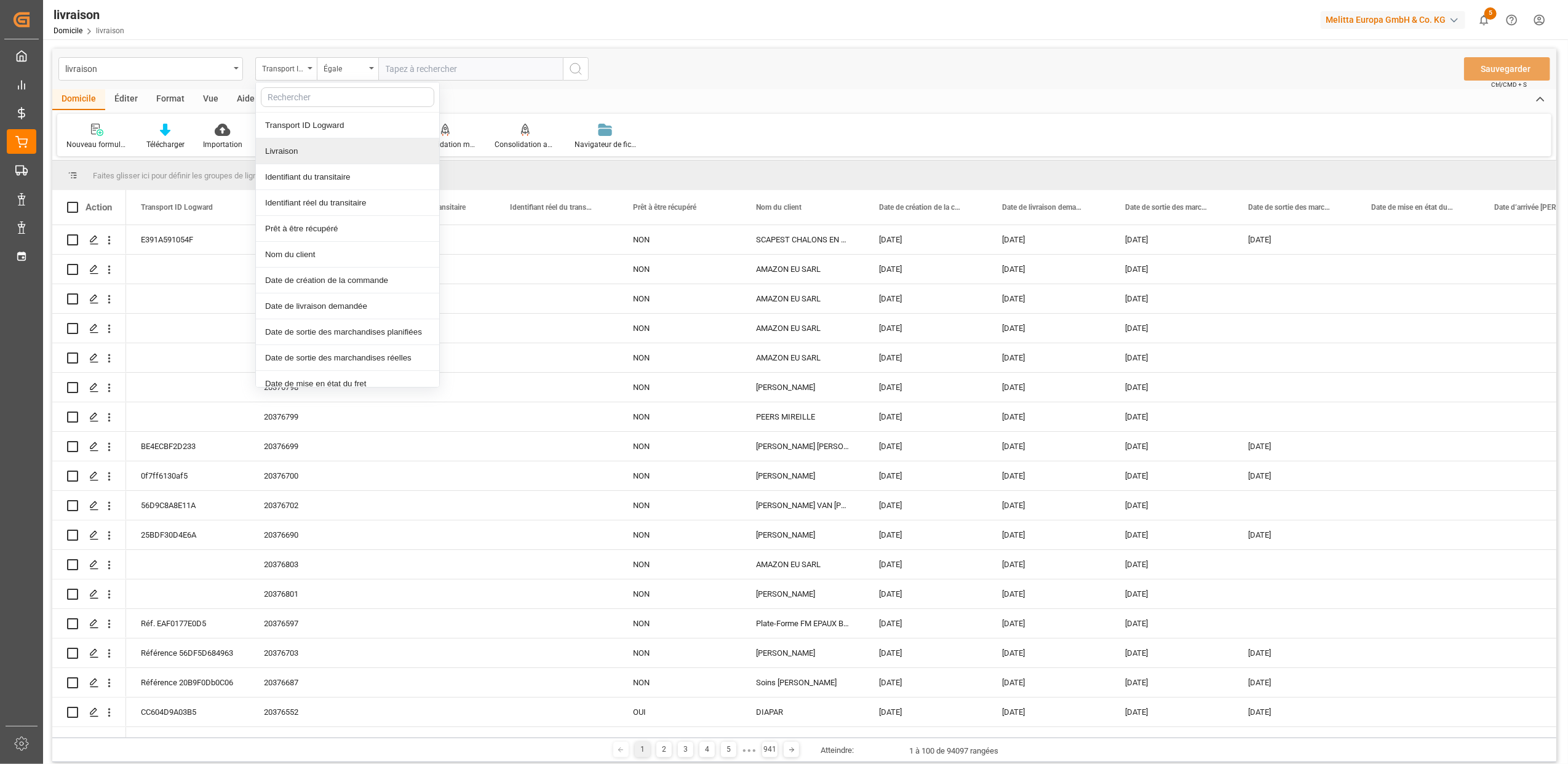
click at [315, 155] on div "Livraison" at bounding box center [347, 151] width 183 height 26
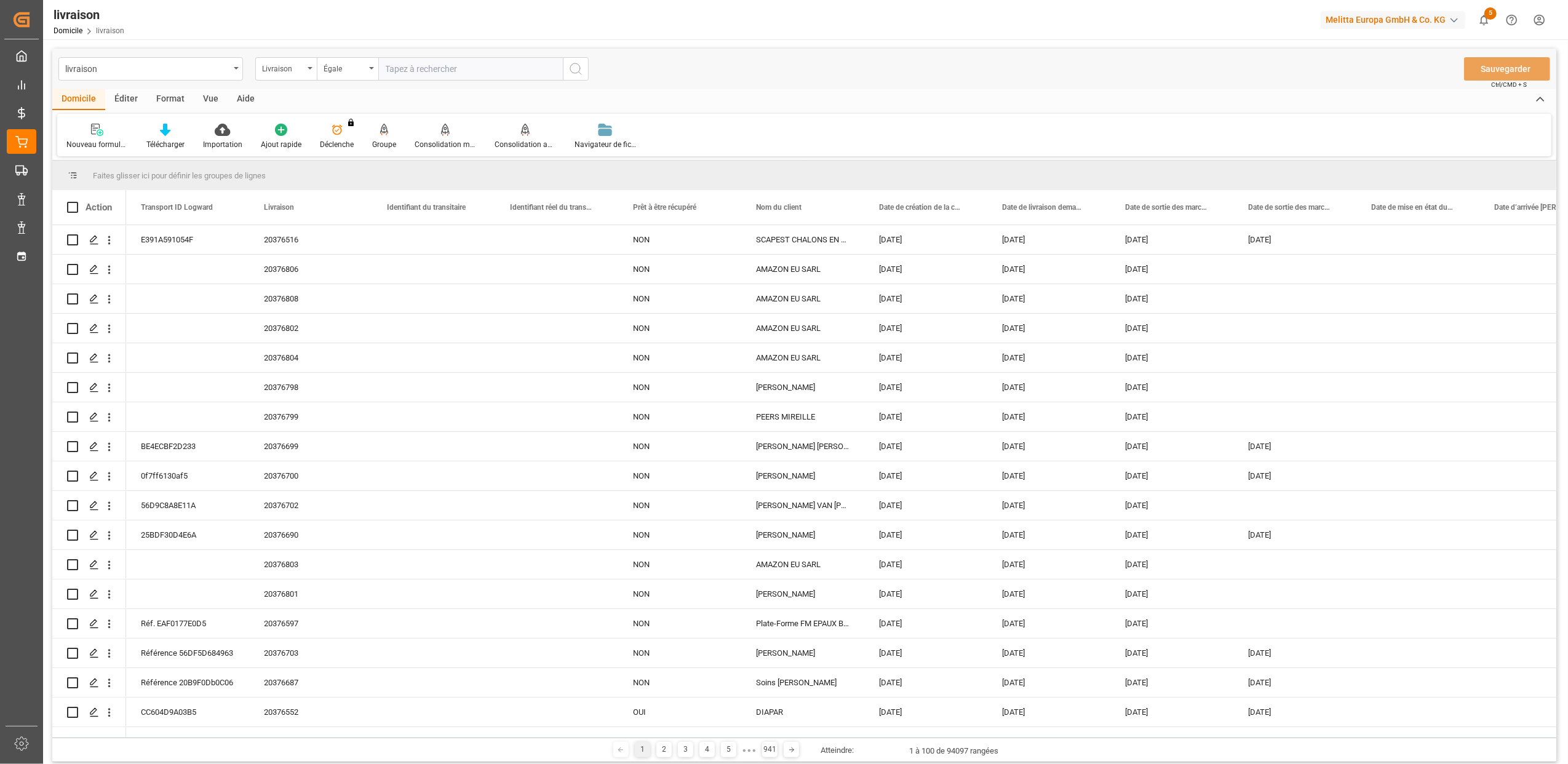
click at [407, 63] on input "text" at bounding box center [471, 68] width 185 height 23
type input "20375881"
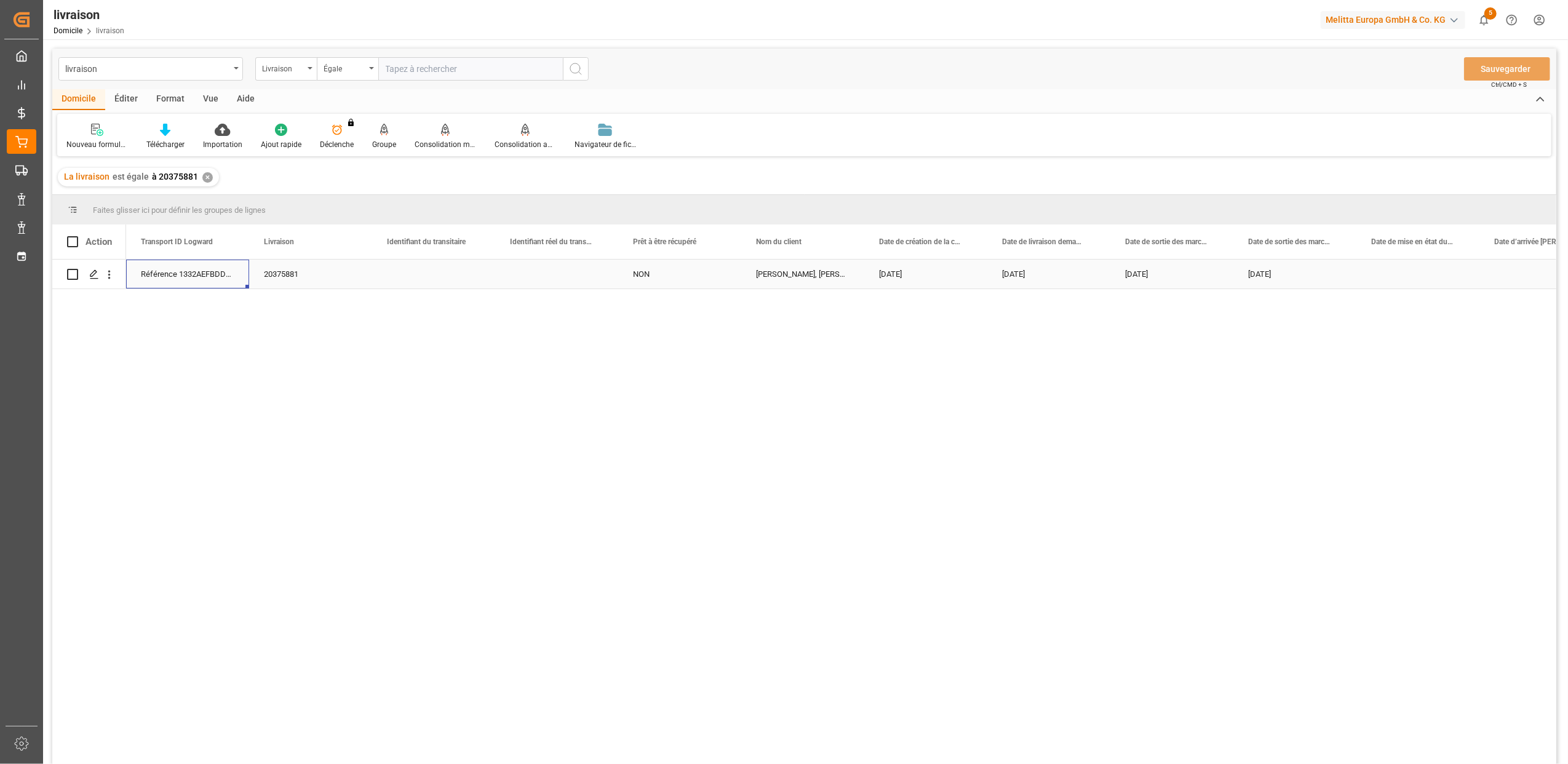
click at [161, 279] on div "Référence 1332AEFBDDB4" at bounding box center [188, 274] width 123 height 29
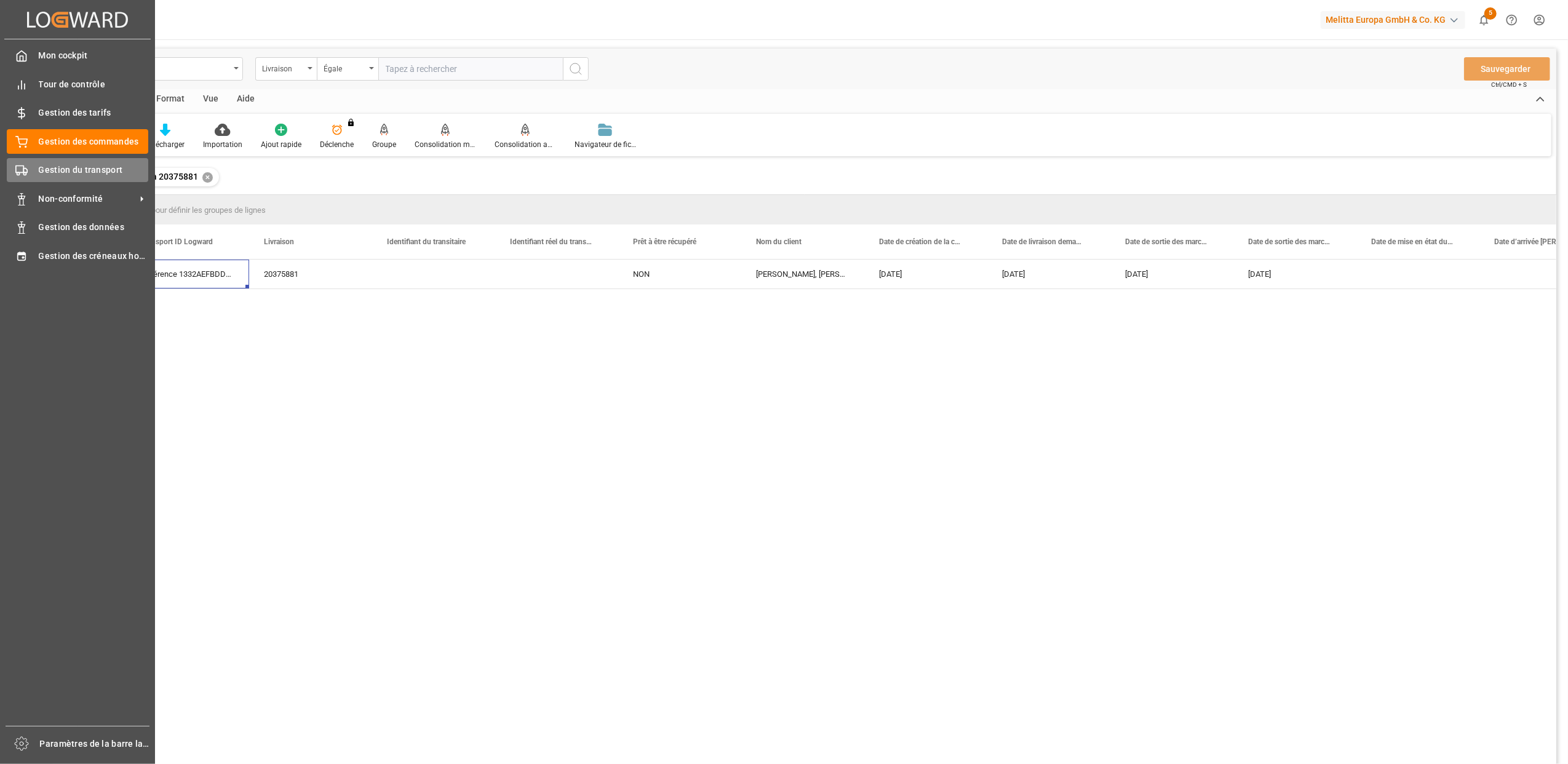
click at [28, 165] on div "Gestion du transport Gestion du transport" at bounding box center [77, 170] width 141 height 24
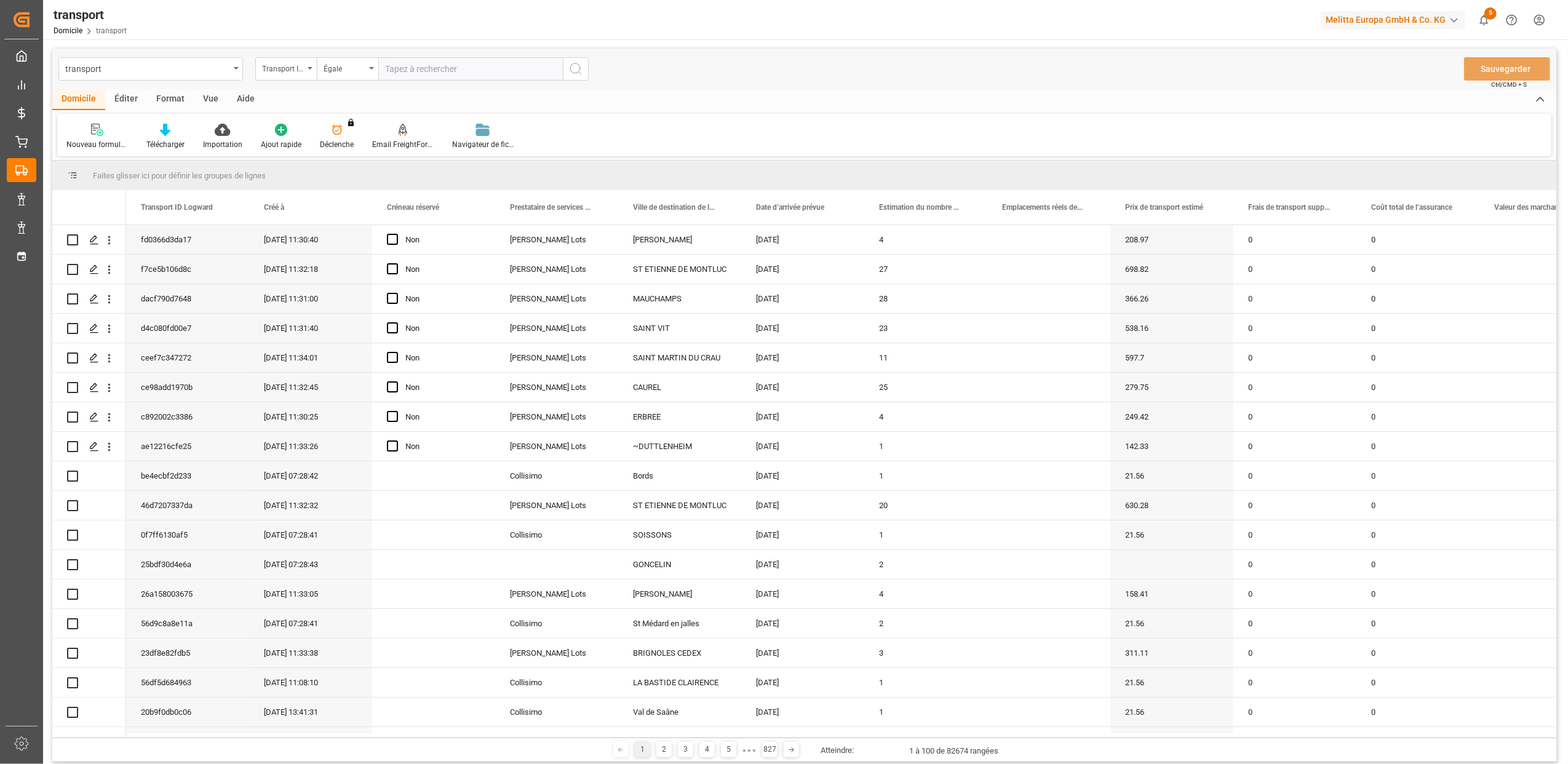
click at [406, 65] on input "text" at bounding box center [471, 68] width 185 height 23
paste input "1332aefbddb4"
type input "1332aefbddb4"
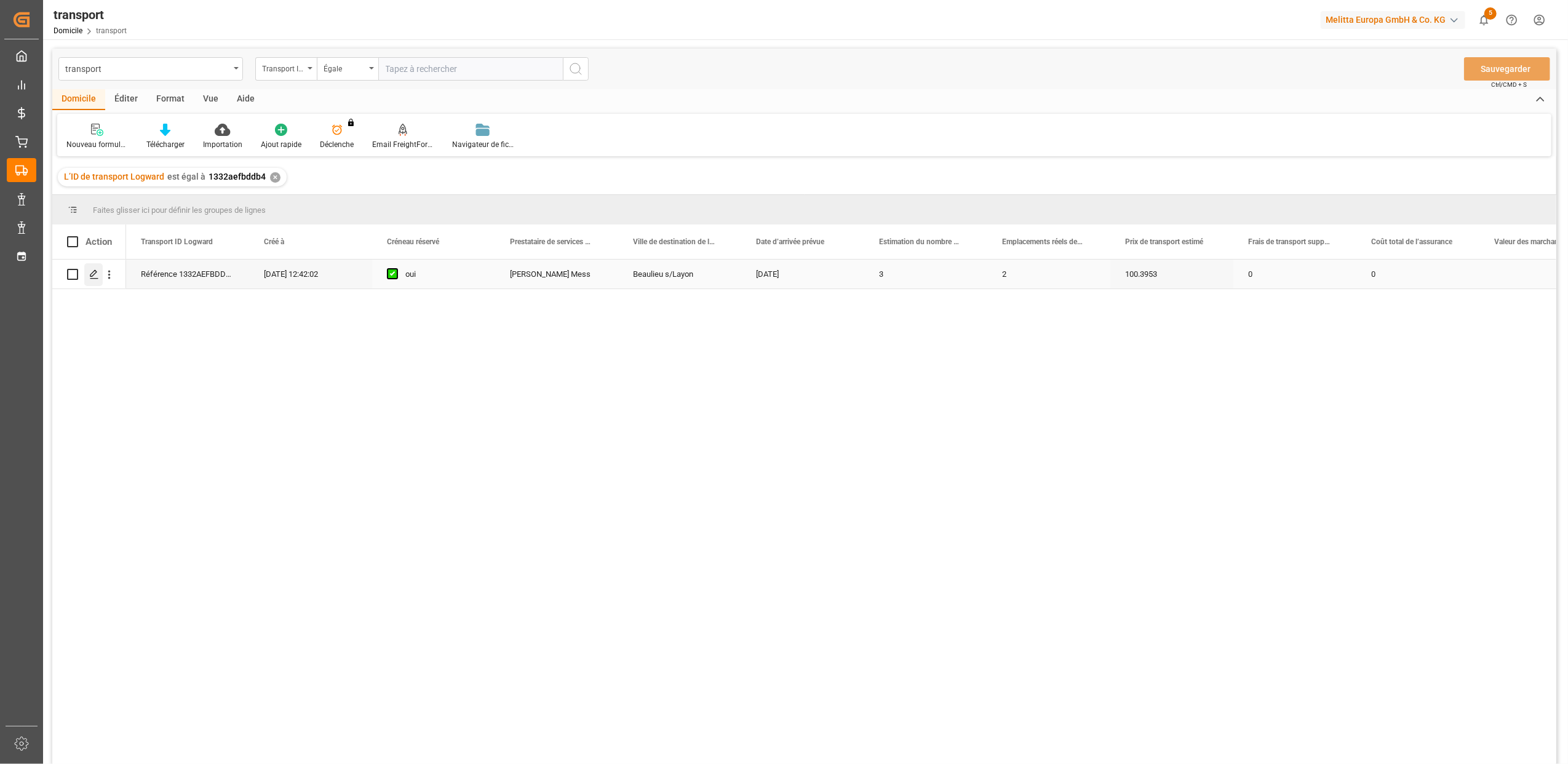
click at [95, 277] on icon "Appuyez sur ESPACE pour sélectionner cette rangée." at bounding box center [94, 275] width 10 height 10
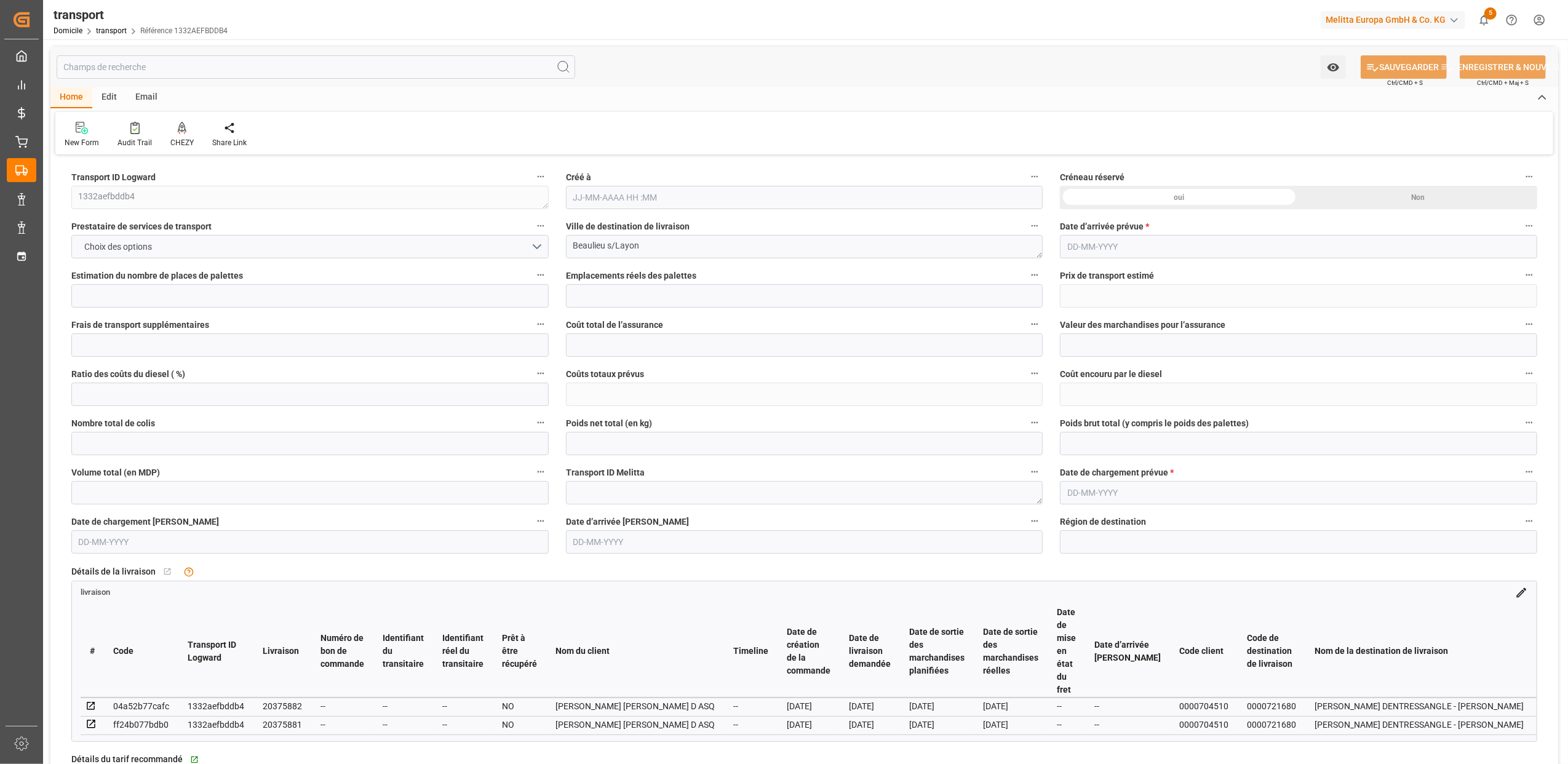
type input "3"
type input "2"
type input "100.3953"
type input "0"
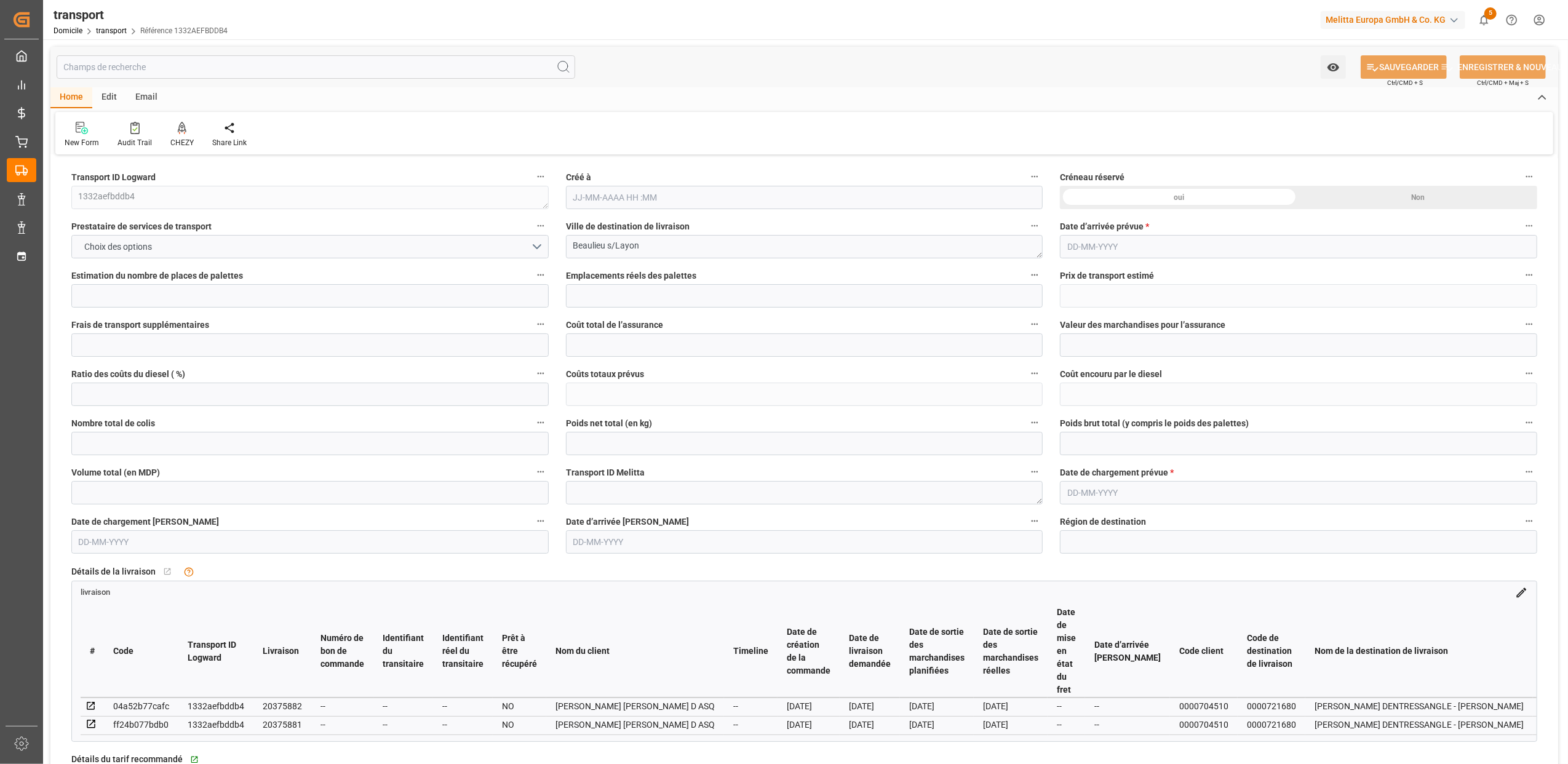
type input "0"
type input "100.3953"
type input "0"
type input "3"
type input "193.122"
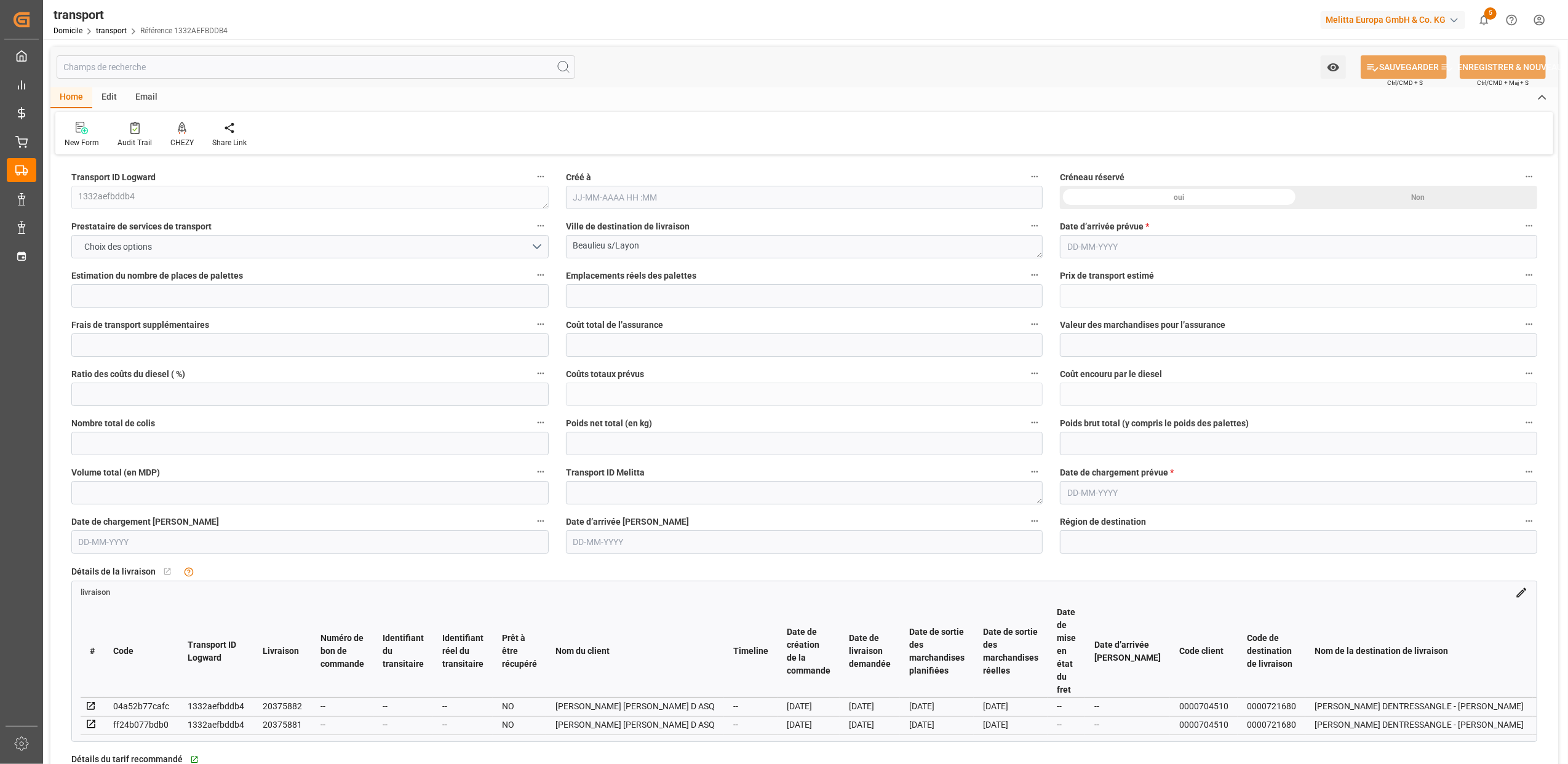
type input "304.136"
type input "1795.02"
type input "49"
type input "0"
type input "65"
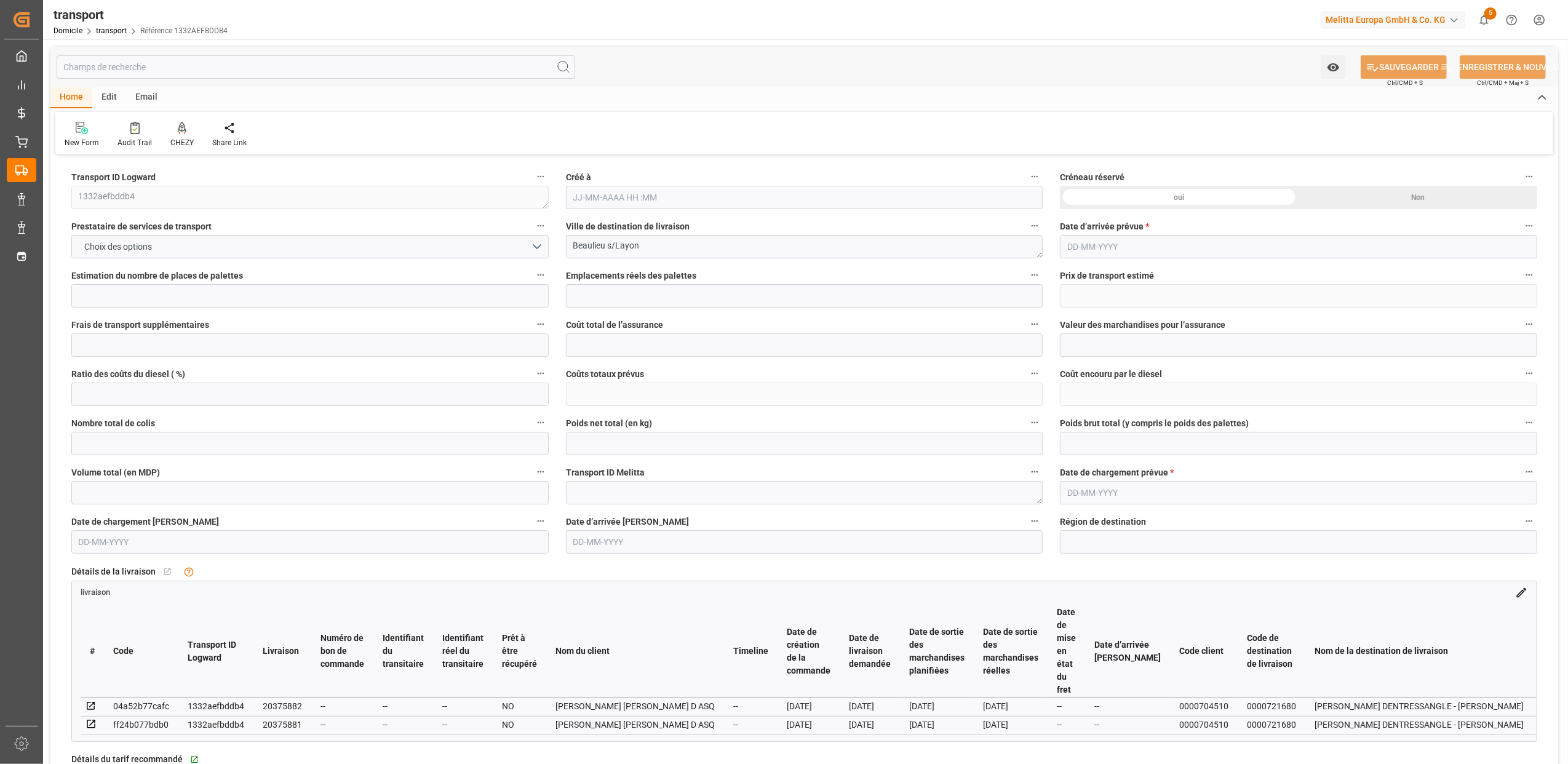
type input "3"
type input "101"
type input "235.136"
type input "0"
type input "4710.8598"
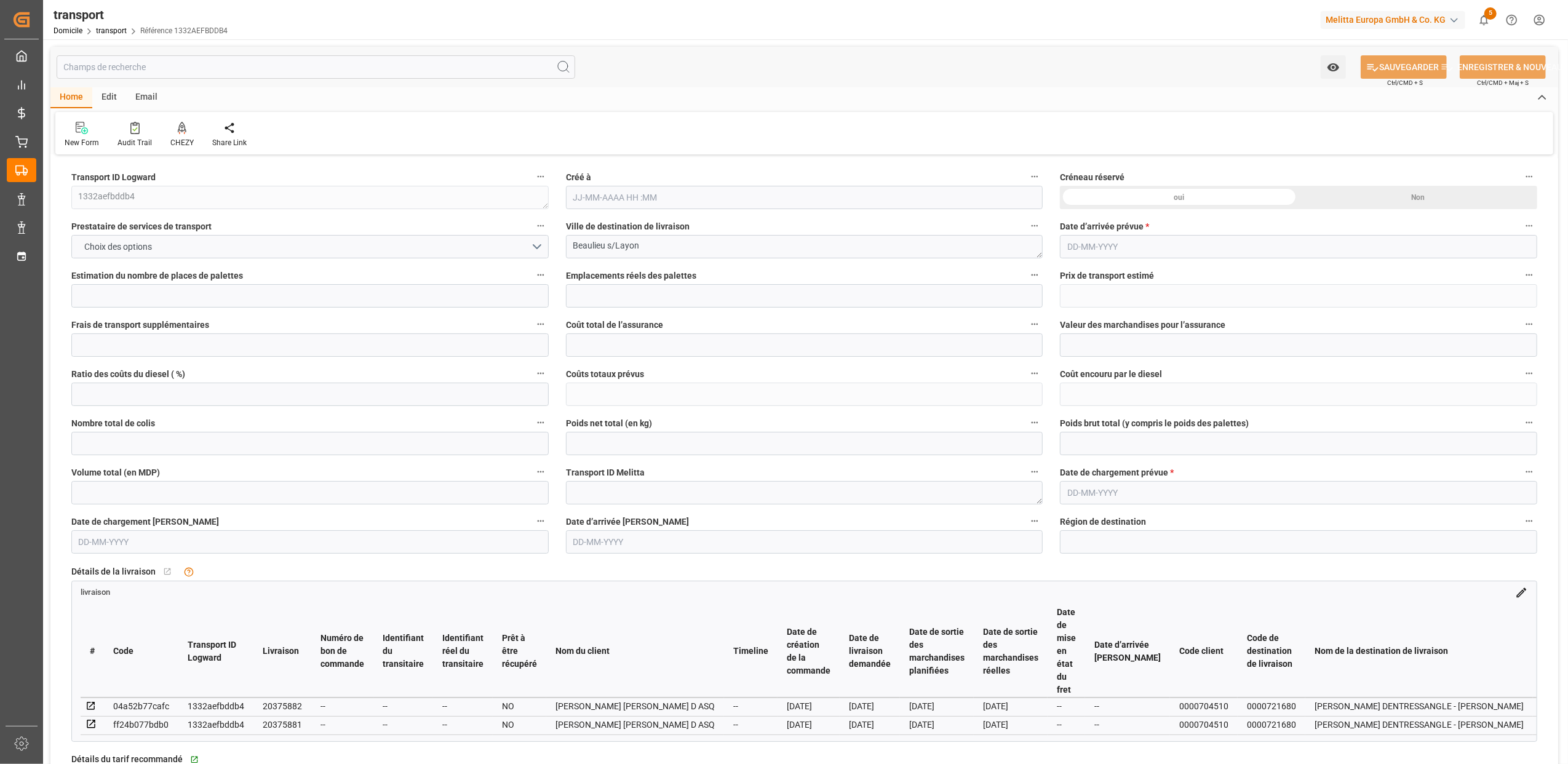
type input "0"
type input "21"
type input "35"
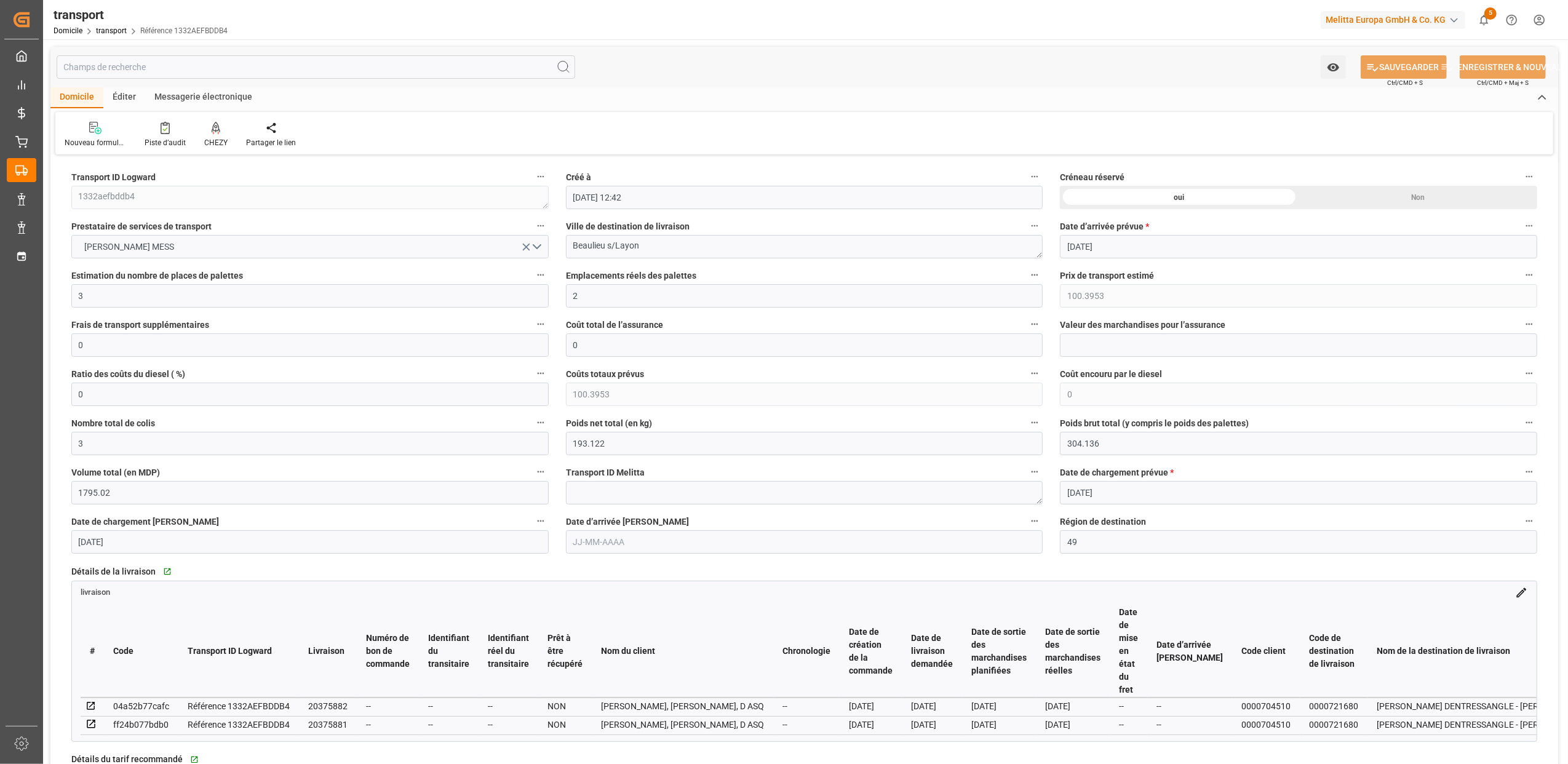
type input "08-08-2025 12:42"
type input "[DATE]"
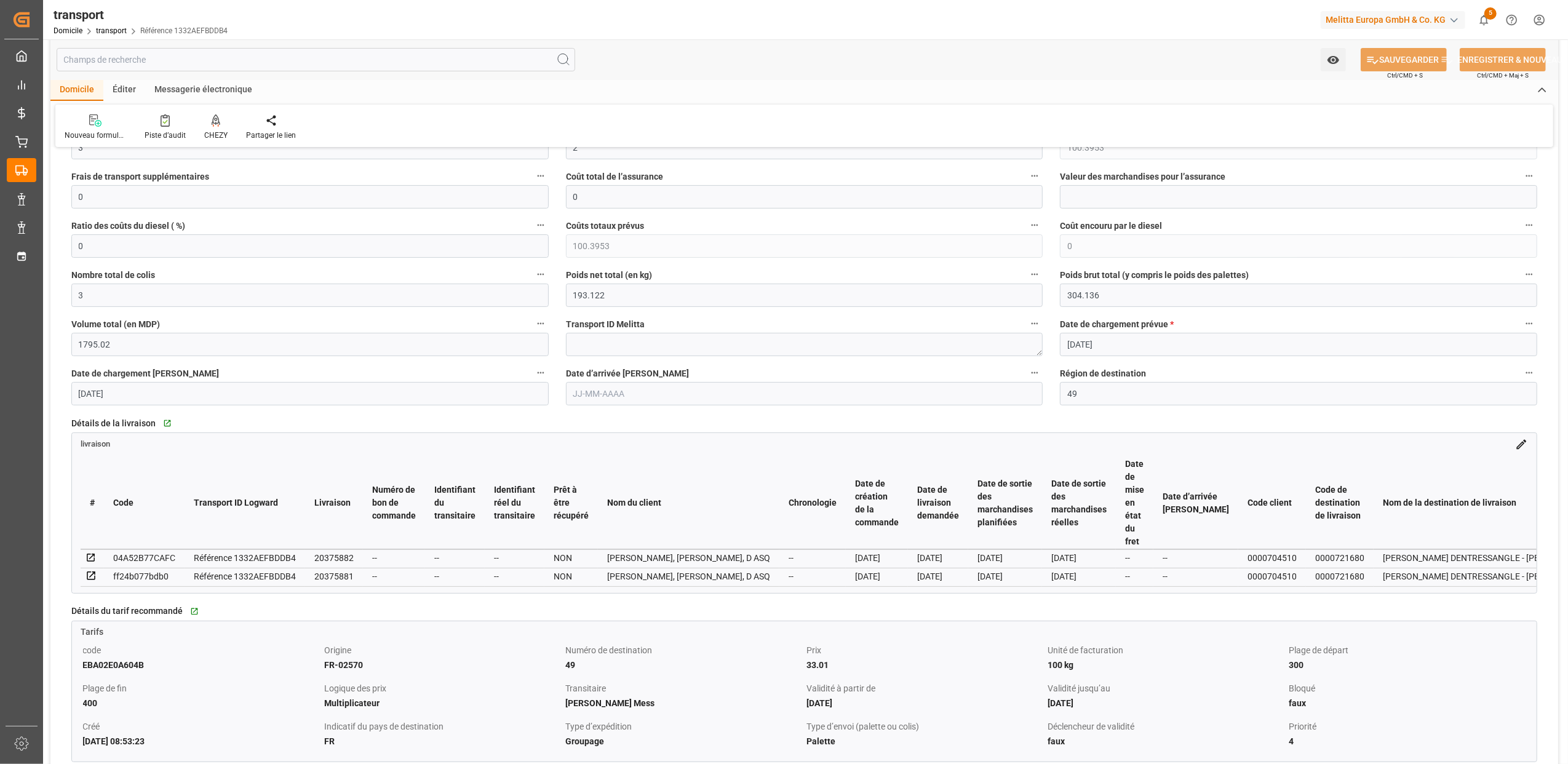
scroll to position [410, 0]
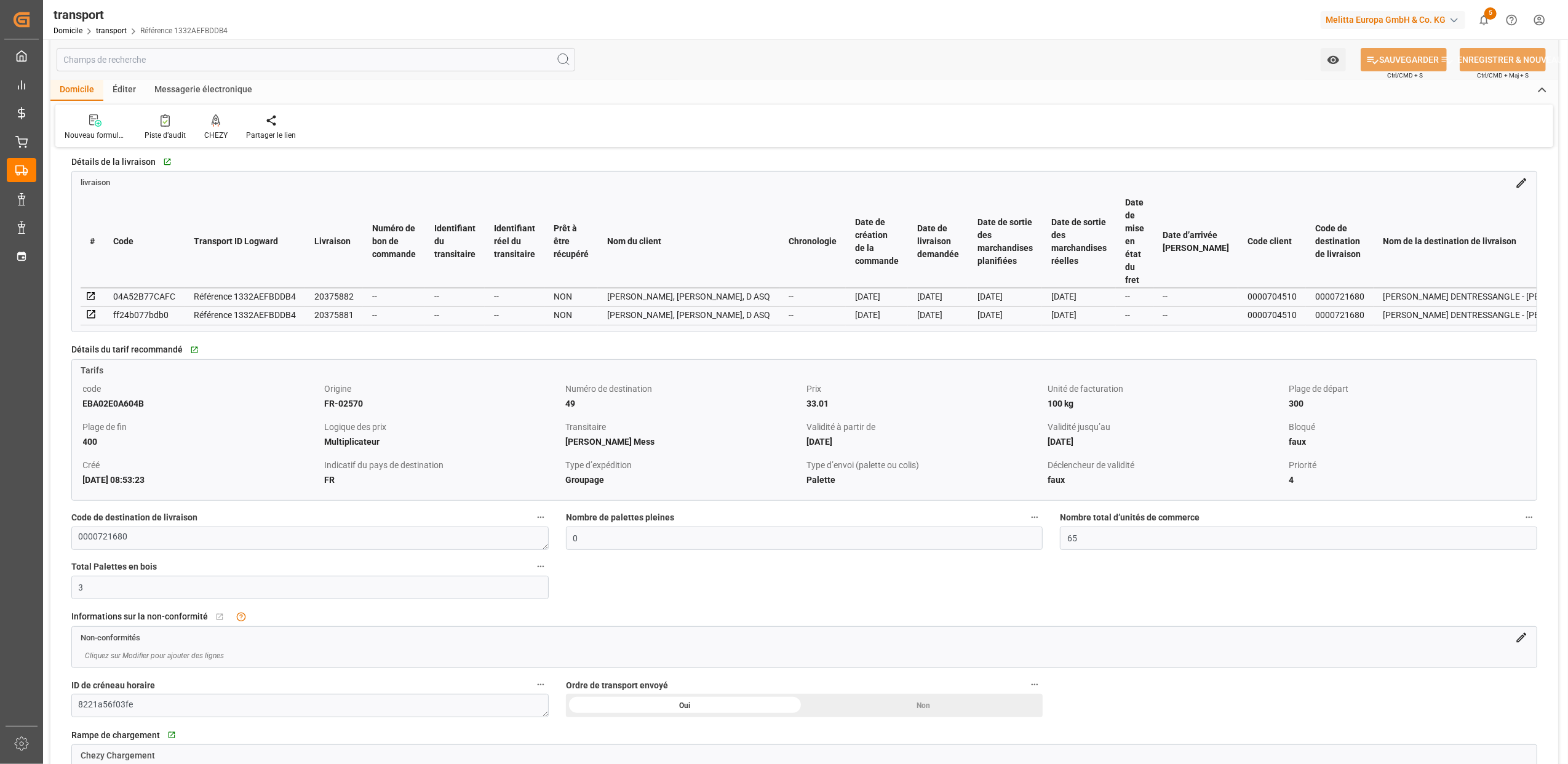
click at [1513, 638] on div "Non-conformités" at bounding box center [804, 636] width 1464 height 18
click at [1520, 640] on icon at bounding box center [1522, 638] width 13 height 13
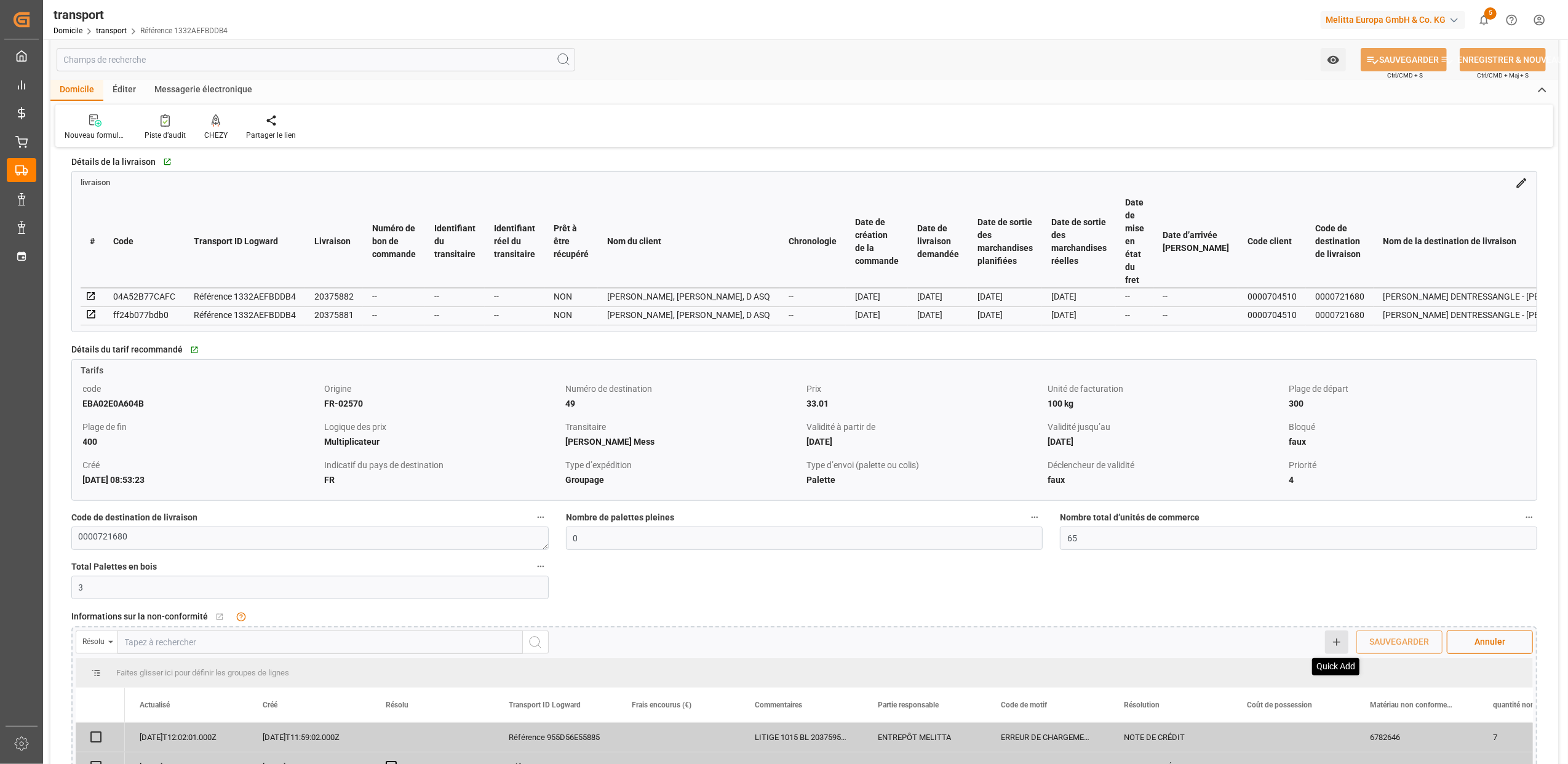
click at [1341, 645] on icon at bounding box center [1337, 642] width 11 height 11
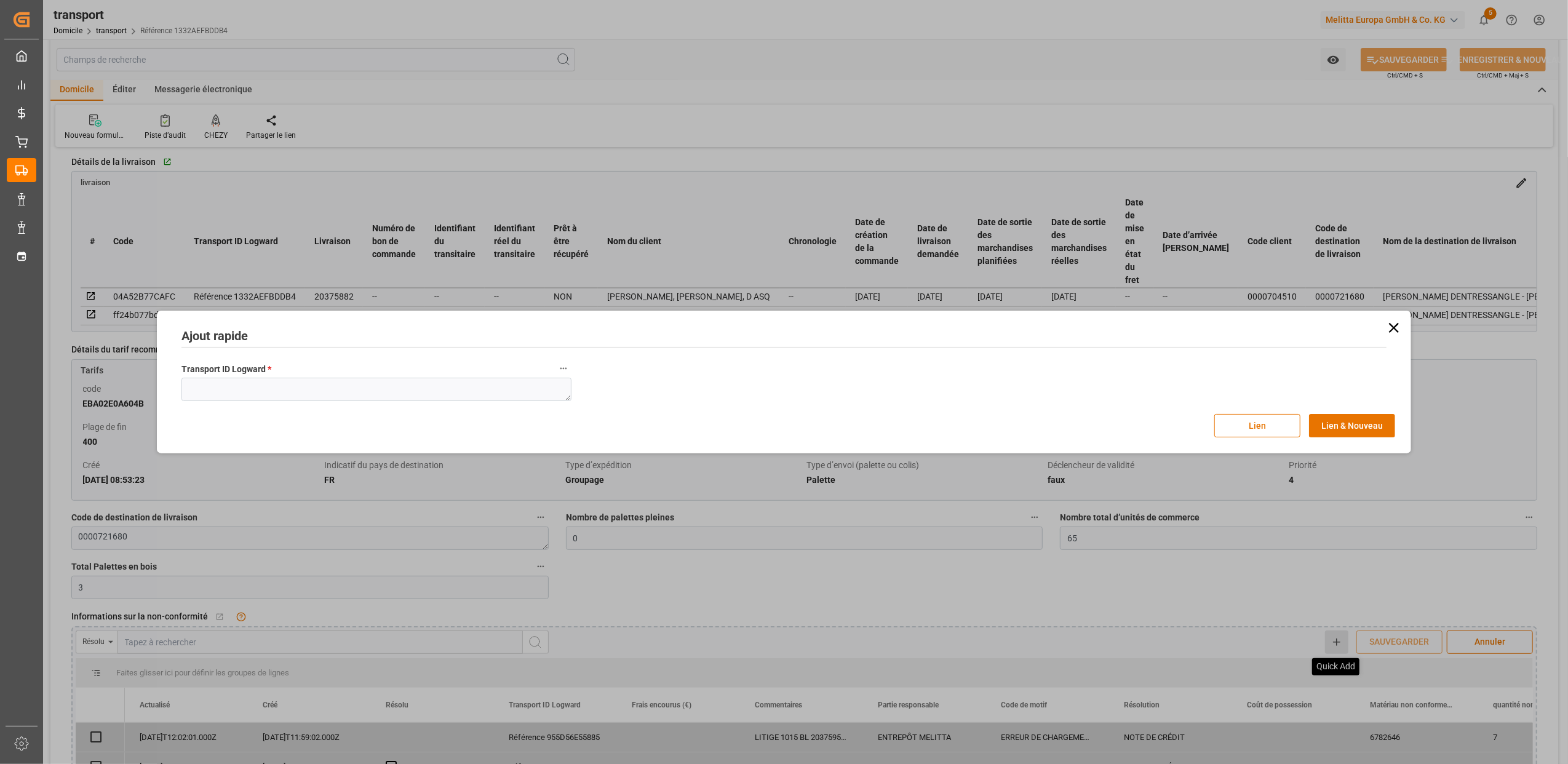
click at [203, 391] on textarea at bounding box center [376, 389] width 390 height 23
type textarea "1332aefbddb4"
click at [1278, 422] on button "Lien" at bounding box center [1257, 425] width 86 height 23
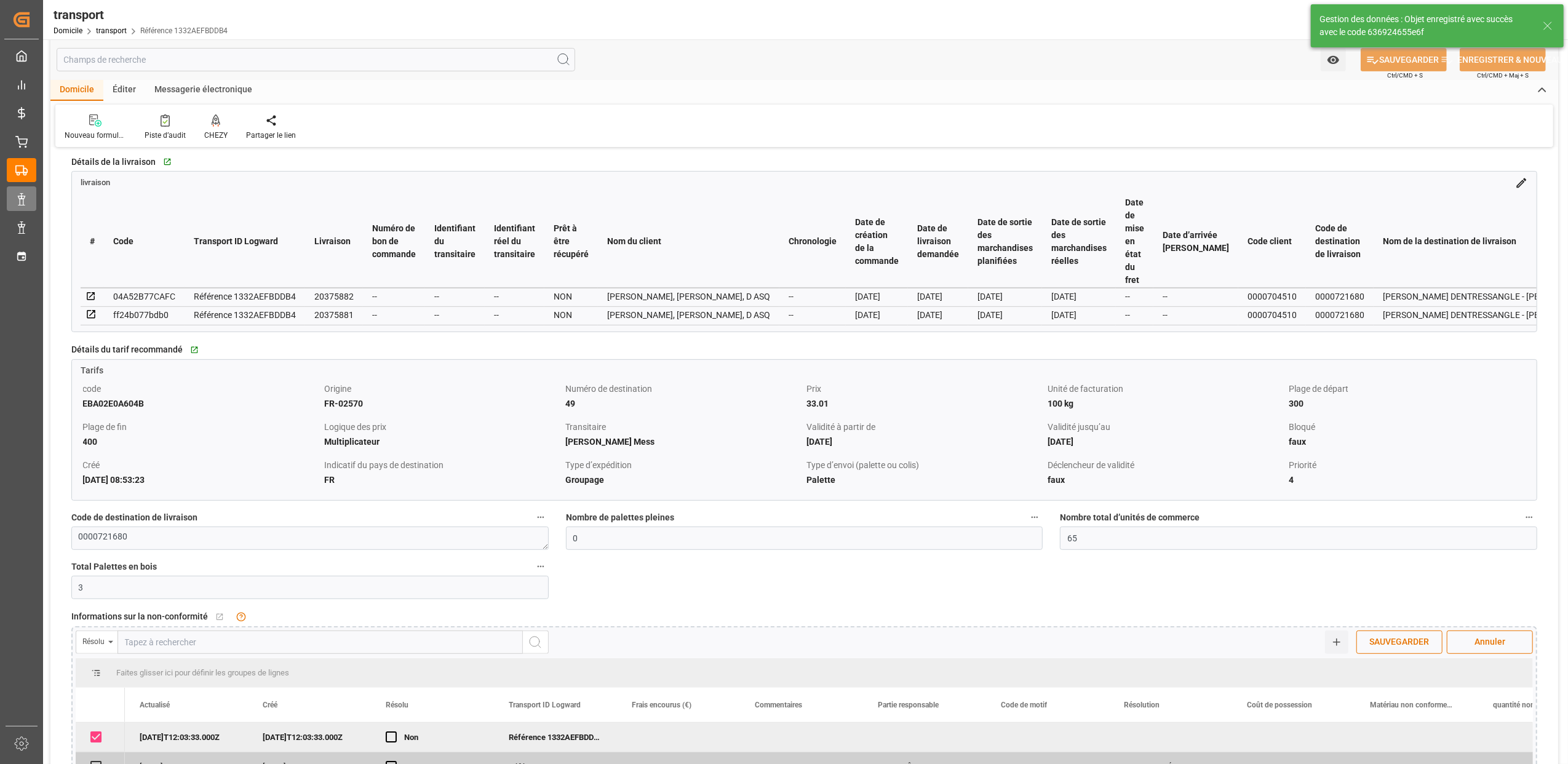
click at [19, 197] on polygon at bounding box center [19, 197] width 4 height 3
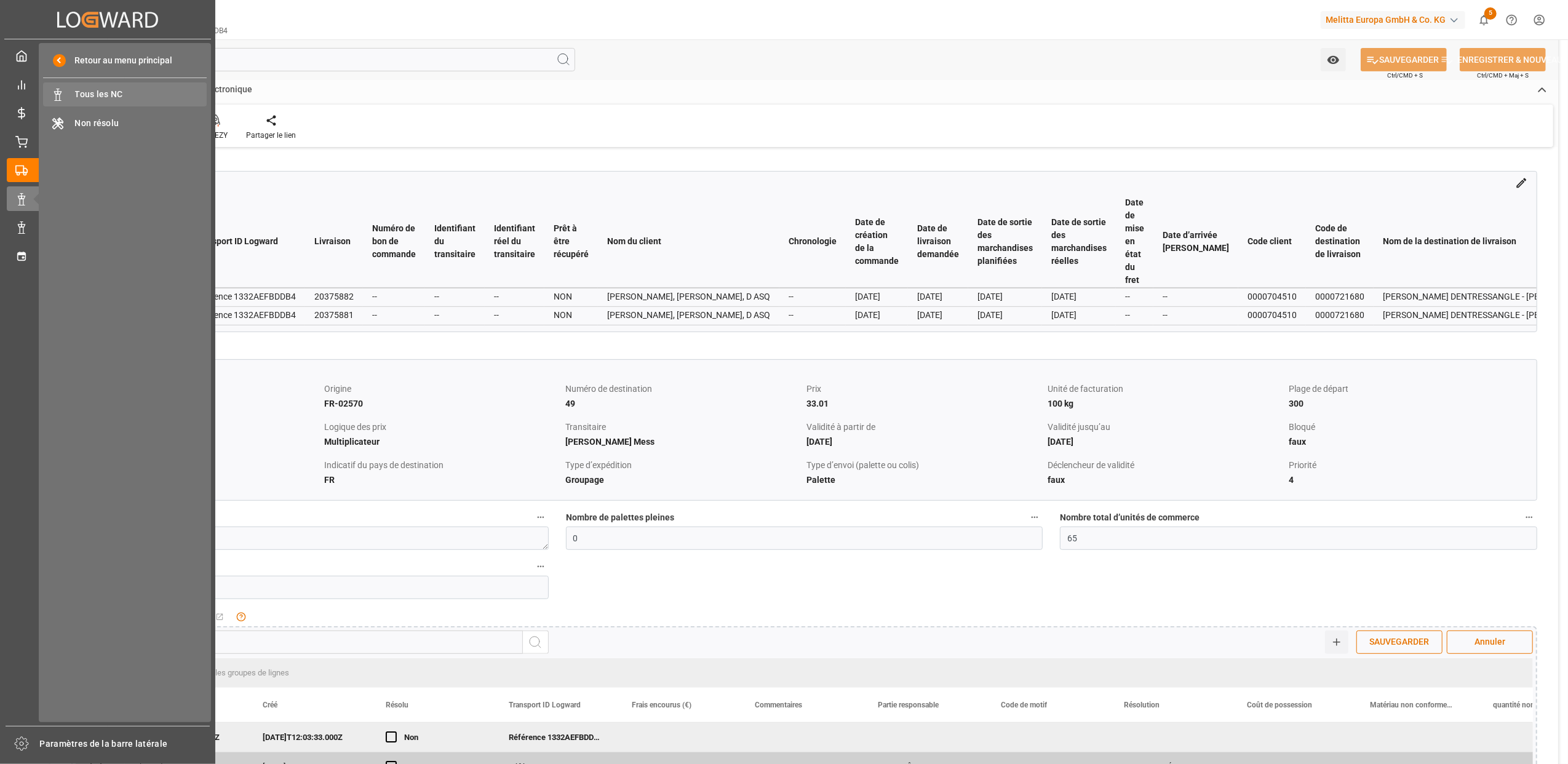
click at [72, 97] on div "Tous les NC Tous les NC" at bounding box center [125, 94] width 163 height 24
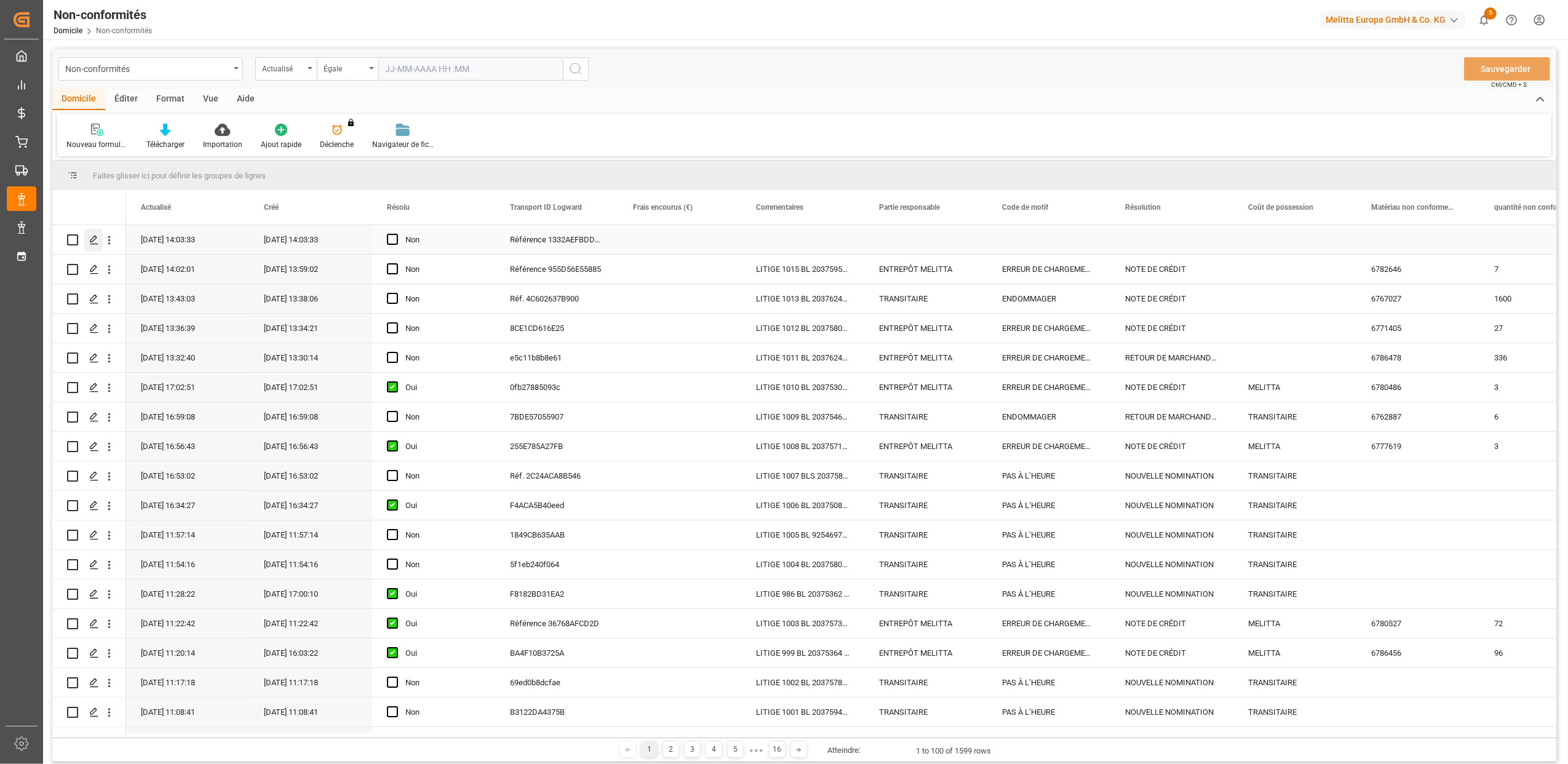
click at [92, 241] on icon "Appuyez sur ESPACE pour sélectionner cette rangée." at bounding box center [94, 240] width 10 height 10
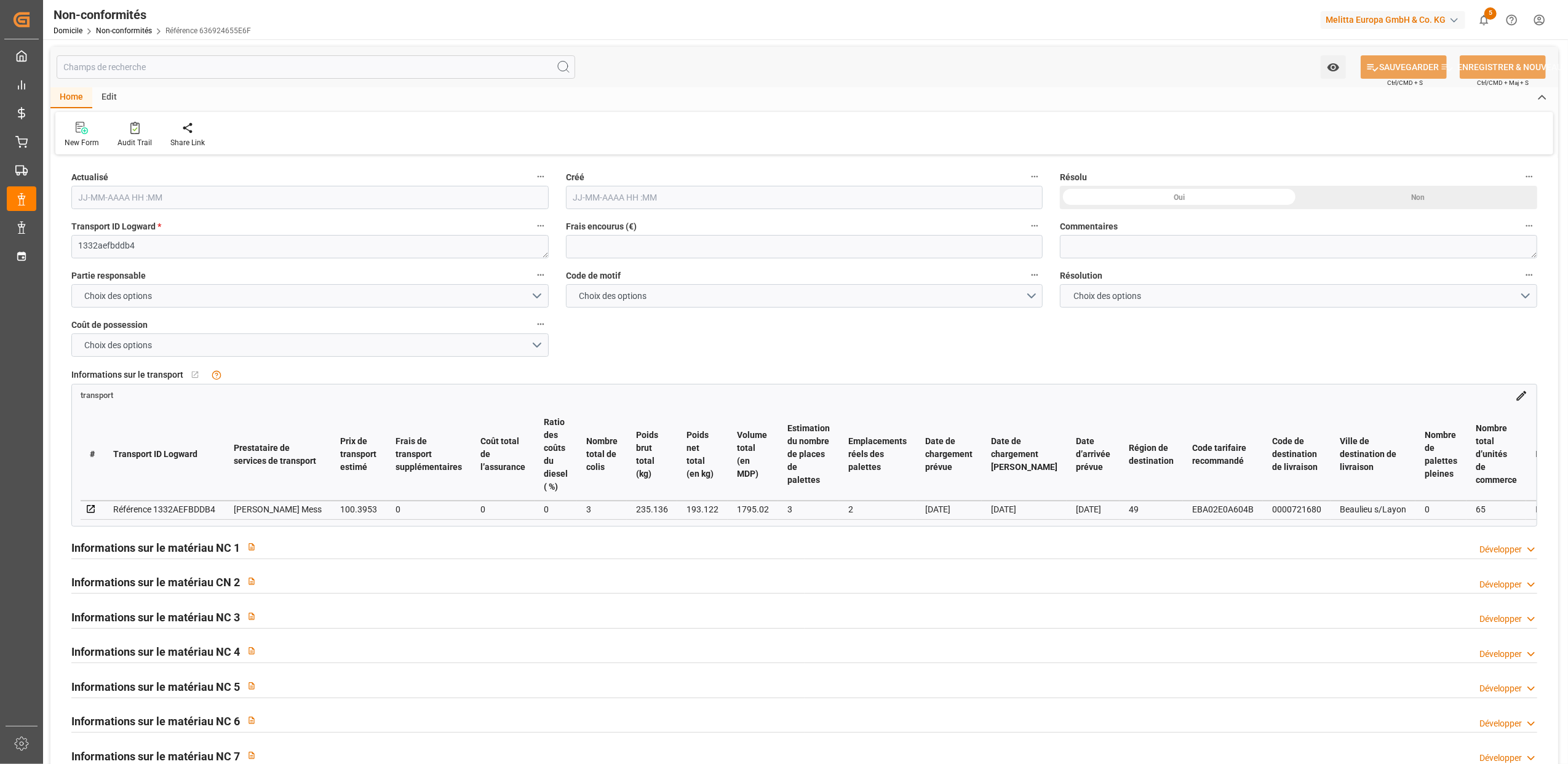
type input "25-08-2025 12:03"
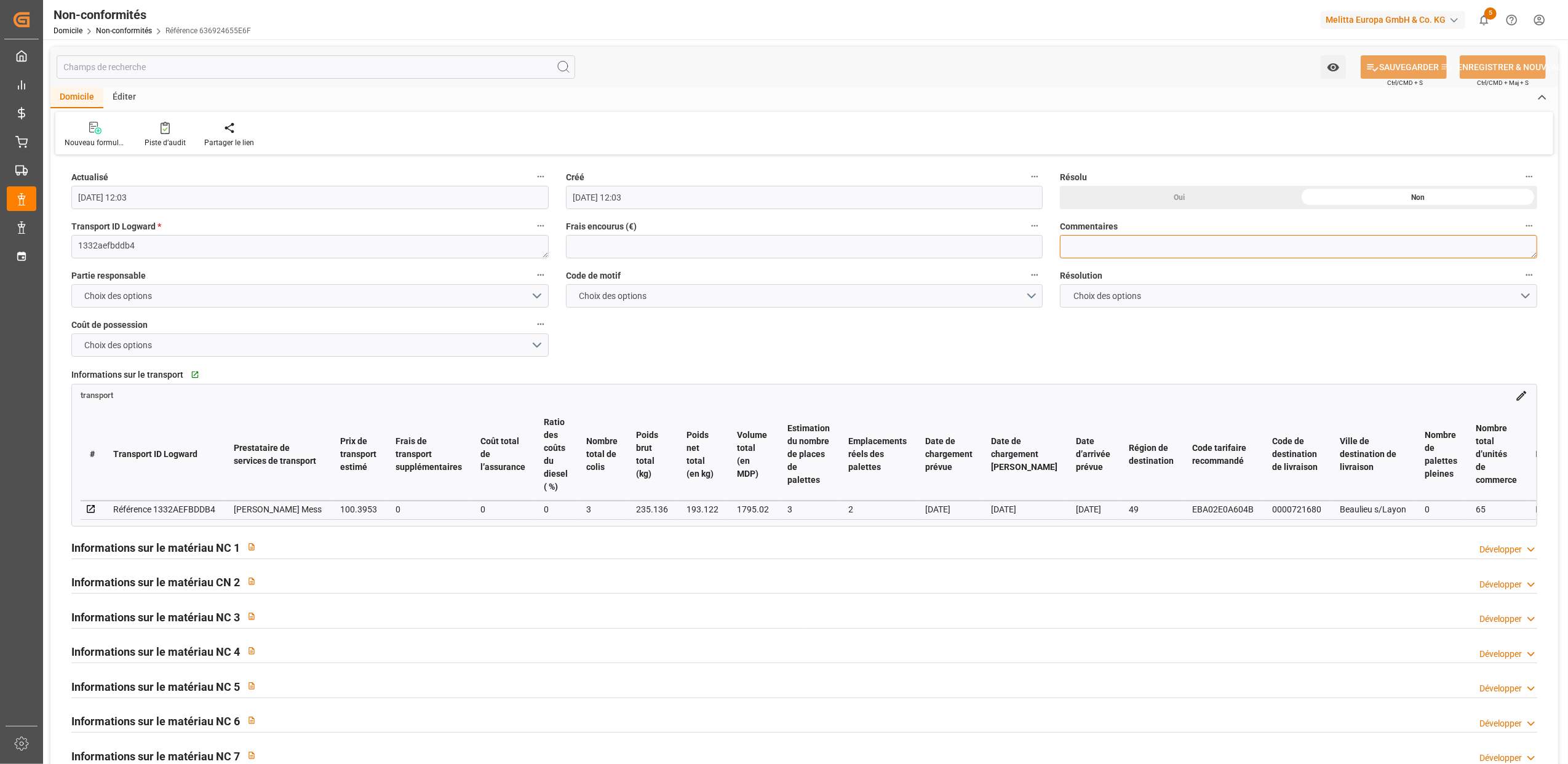
click at [1192, 251] on textarea at bounding box center [1298, 246] width 477 height 23
type textarea "LITIGE 1016 BL 20375881 Avarie sur 2 colis de LOOK V THERM (6769008)"
click at [177, 545] on h2 "Informations sur le matériau NC 1" at bounding box center [156, 548] width 168 height 16
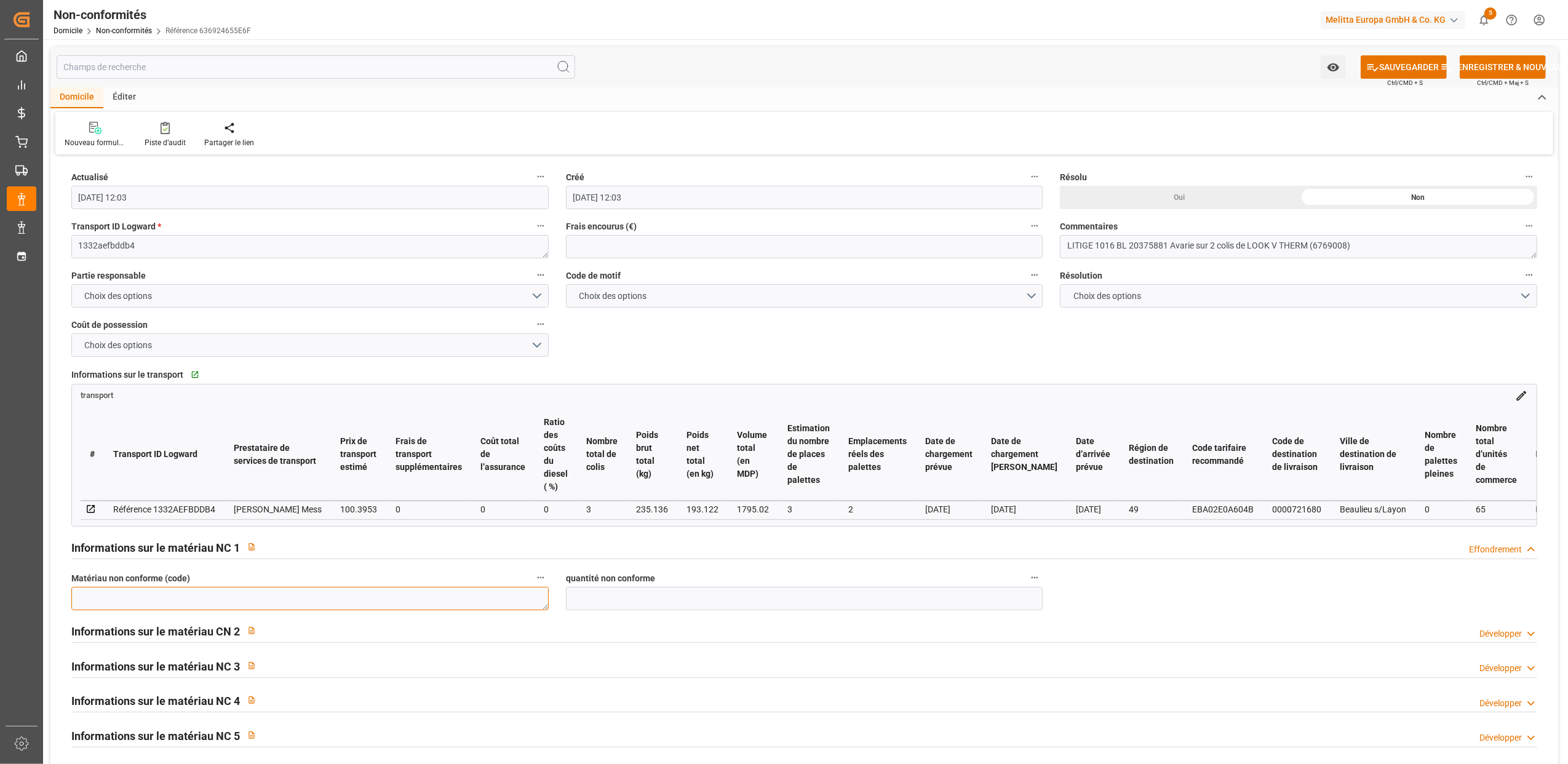
click at [220, 610] on textarea at bounding box center [310, 598] width 477 height 23
type textarea "6769008"
click at [592, 606] on input "text" at bounding box center [805, 598] width 477 height 23
type input "2"
click at [1158, 605] on div "Actualisé 25-08-2025 12:03 Créé 25-08-2025 12:03 Résolu Oui Non Transport ID Lo…" at bounding box center [804, 566] width 1508 height 816
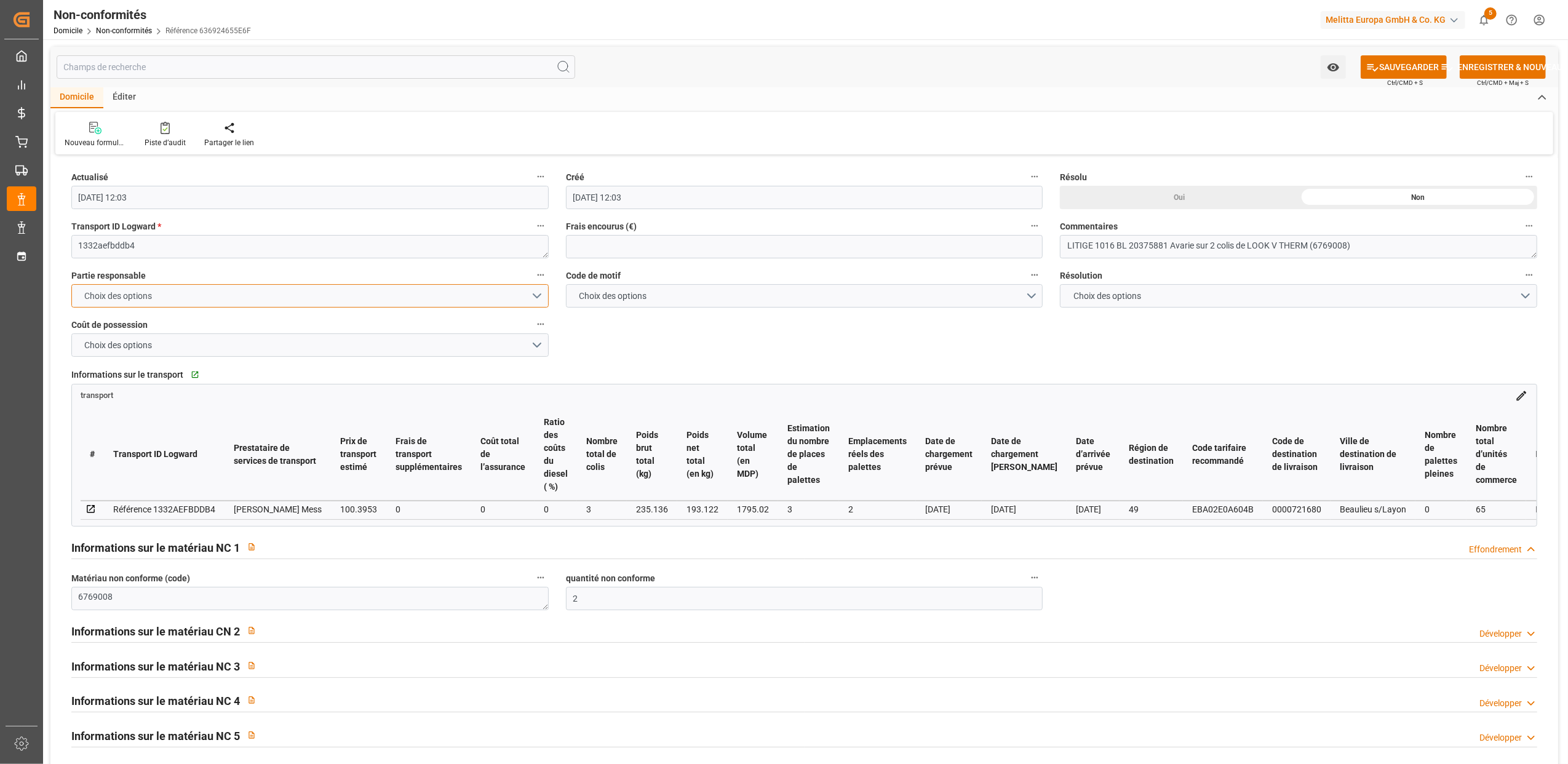
click at [538, 298] on button "Choix des options" at bounding box center [310, 295] width 477 height 23
click at [117, 295] on div "TRANSITAIRE" at bounding box center [310, 298] width 476 height 26
click at [1032, 295] on button "Choix des options" at bounding box center [805, 295] width 477 height 23
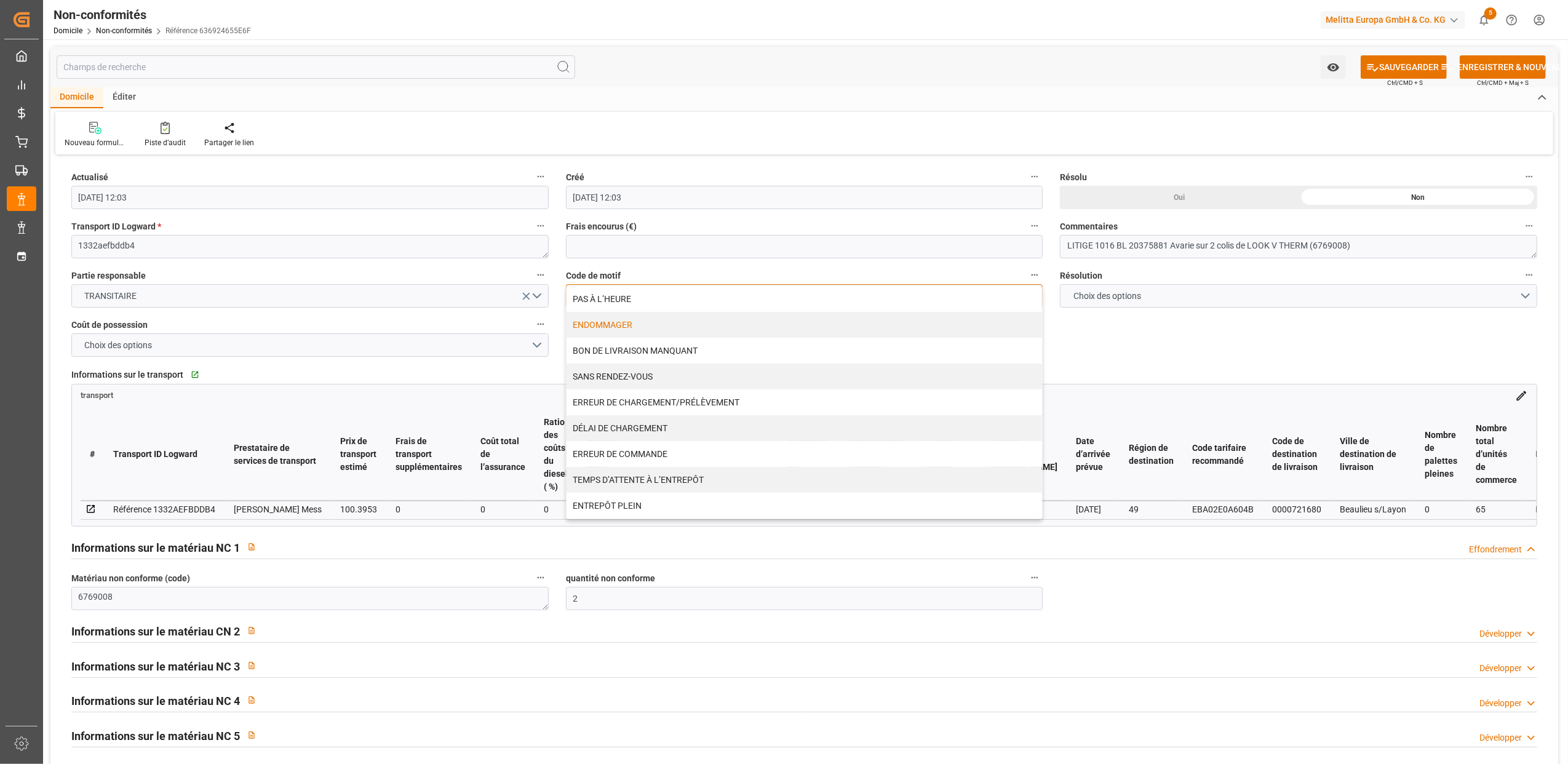
click at [611, 322] on div "ENDOMMAGER" at bounding box center [805, 324] width 476 height 26
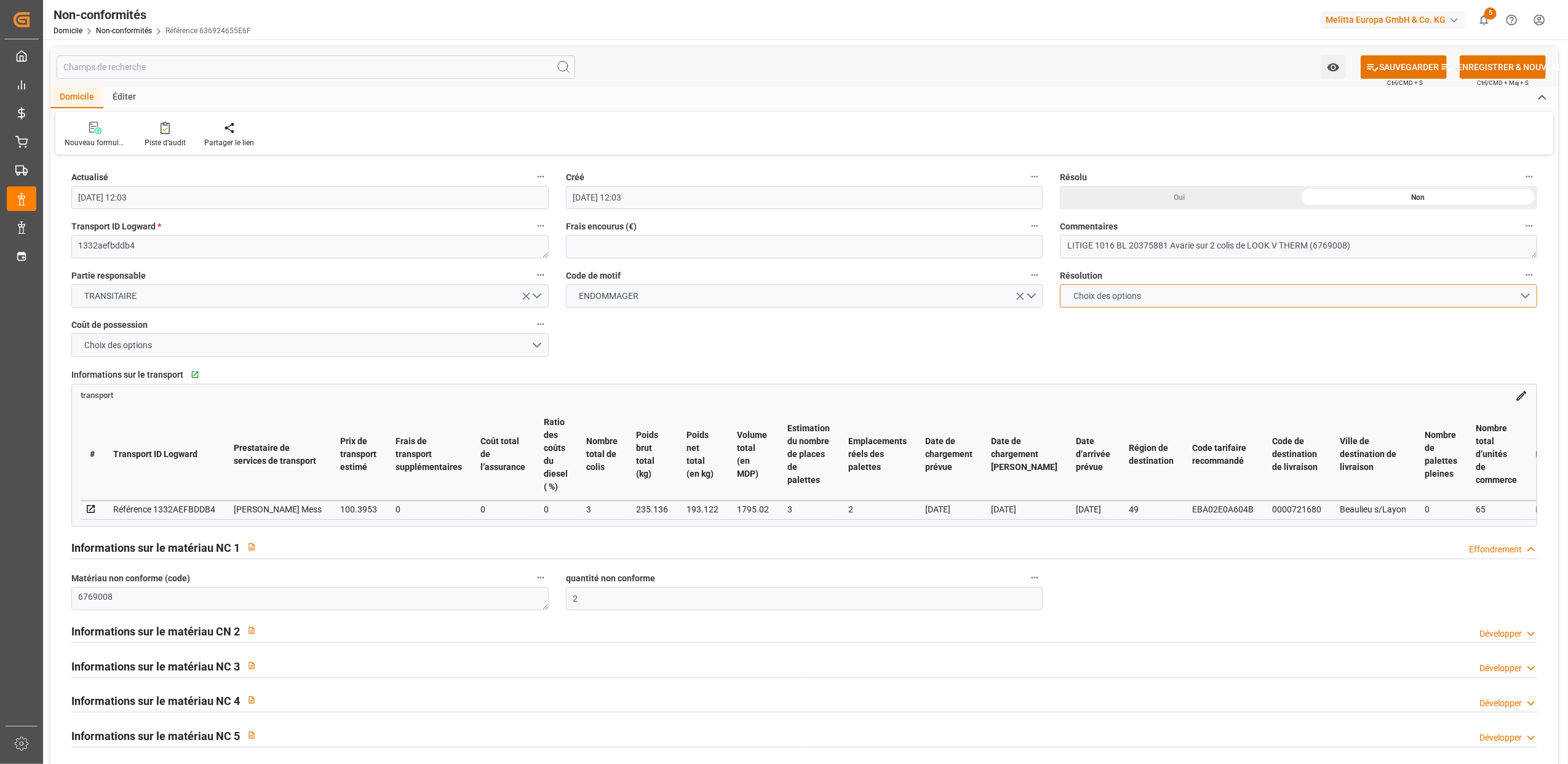
click at [1523, 293] on button "Choix des options" at bounding box center [1298, 295] width 477 height 23
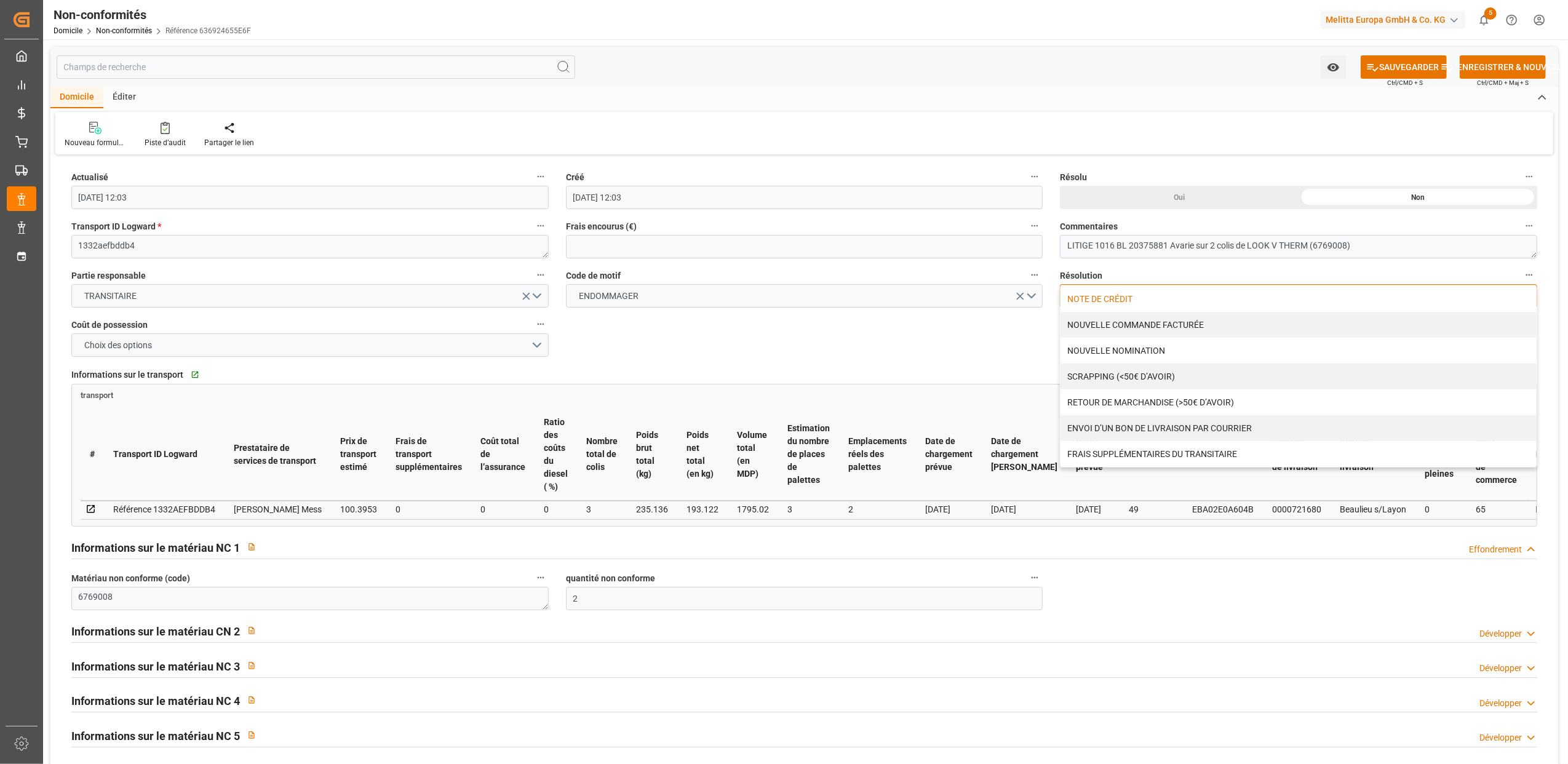
click at [1090, 299] on div "NOTE DE CRÉDIT" at bounding box center [1298, 298] width 476 height 26
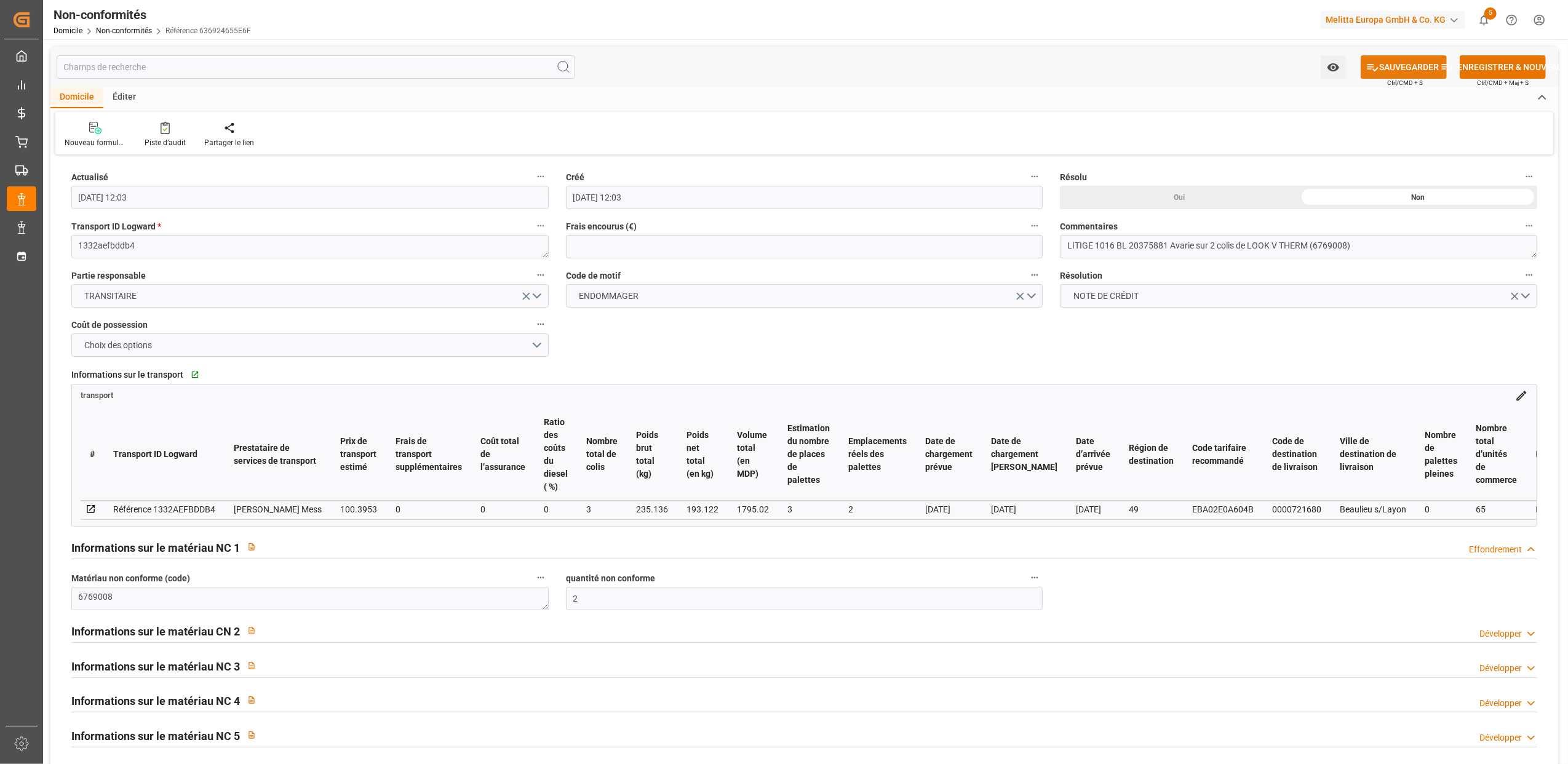
click at [1398, 70] on font "SAUVEGARDER" at bounding box center [1408, 67] width 60 height 13
type input "25-08-2025 12:05"
